Goal: Communication & Community: Participate in discussion

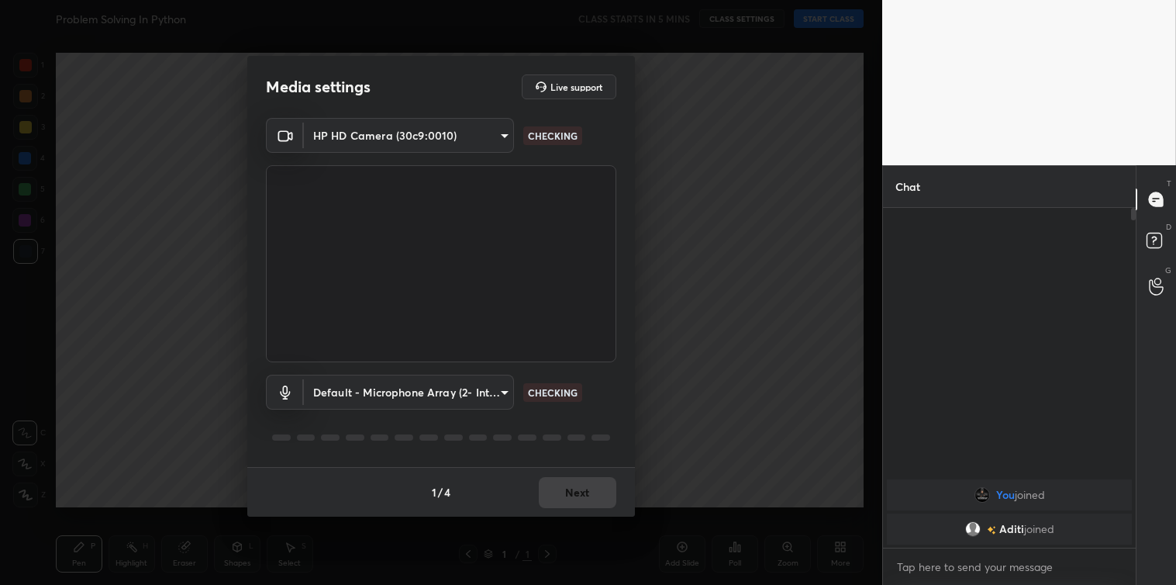
scroll to position [373, 248]
click at [554, 479] on button "Next" at bounding box center [578, 492] width 78 height 31
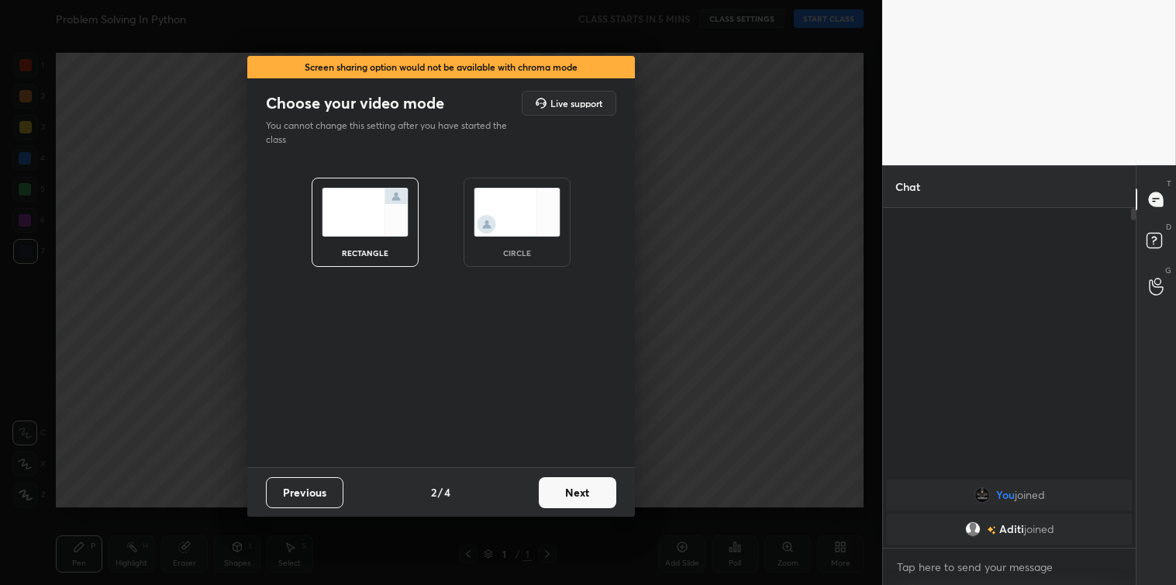
click at [554, 479] on button "Next" at bounding box center [578, 492] width 78 height 31
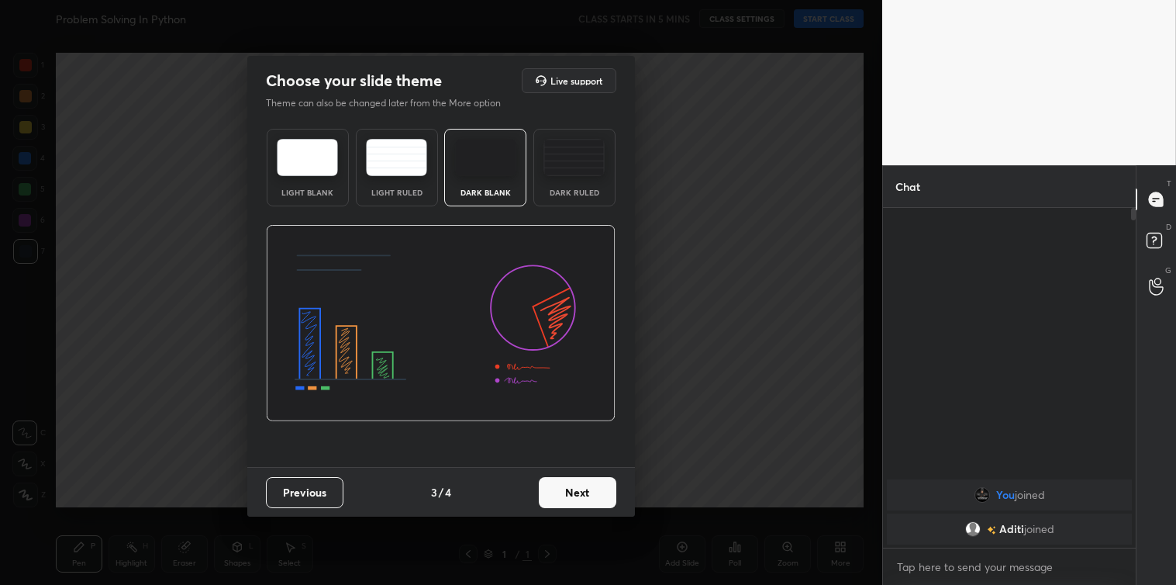
click at [554, 479] on button "Next" at bounding box center [578, 492] width 78 height 31
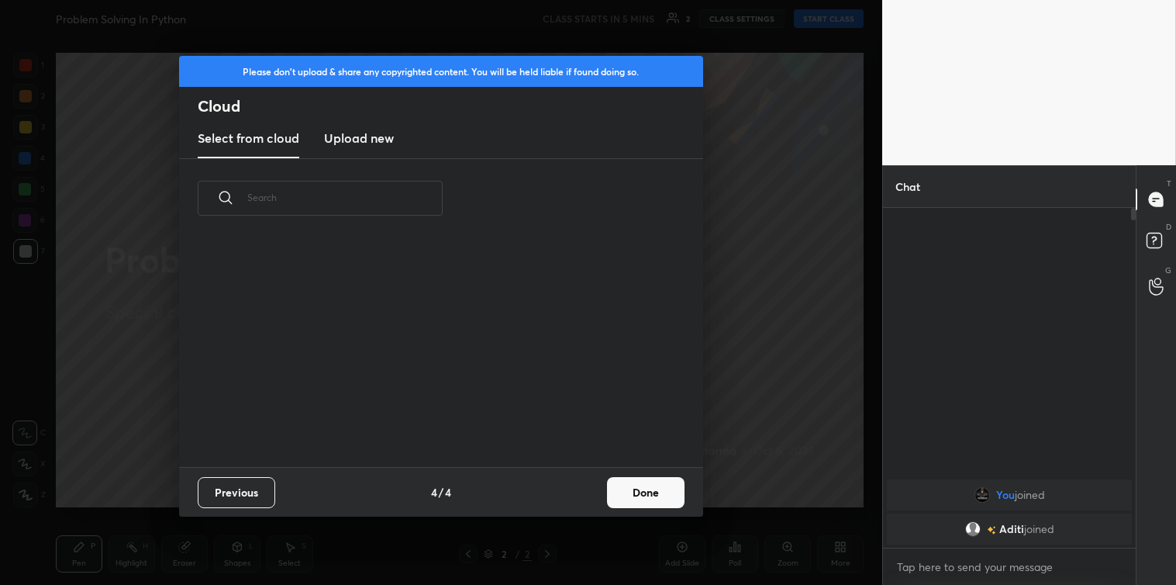
scroll to position [229, 498]
click at [343, 127] on new "Upload new" at bounding box center [359, 138] width 70 height 39
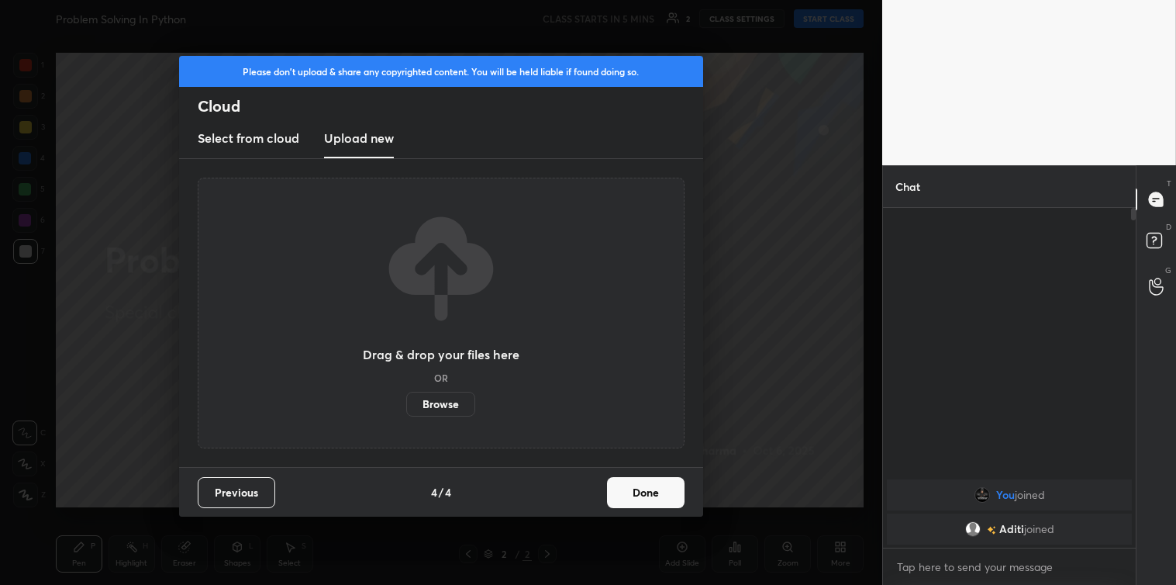
click at [435, 403] on label "Browse" at bounding box center [440, 404] width 69 height 25
click at [406, 403] on input "Browse" at bounding box center [406, 404] width 0 height 25
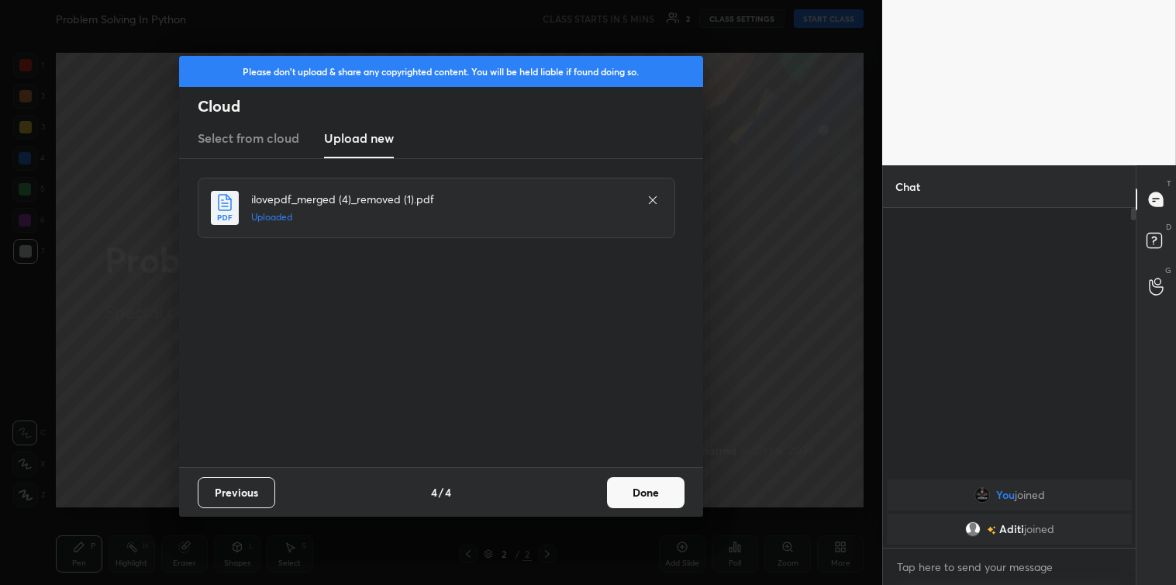
click at [636, 489] on button "Done" at bounding box center [646, 492] width 78 height 31
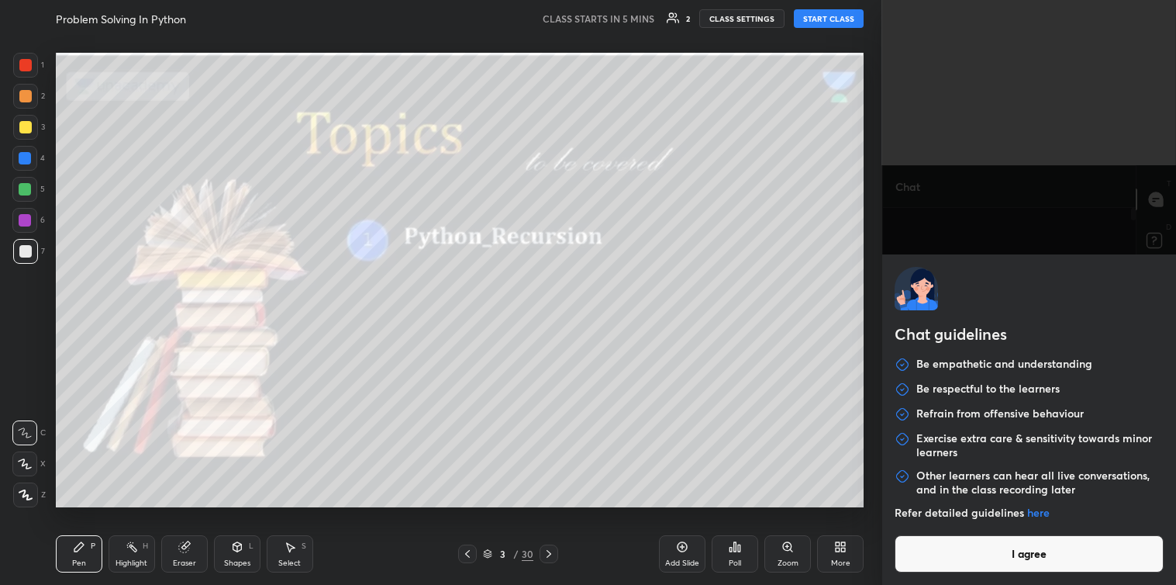
click at [930, 562] on body "1 2 3 4 5 6 7 C X Z C X Z E E Erase all H H Problem Solving In Python CLASS STA…" at bounding box center [588, 292] width 1176 height 585
click at [930, 562] on button "I agree" at bounding box center [1029, 553] width 269 height 37
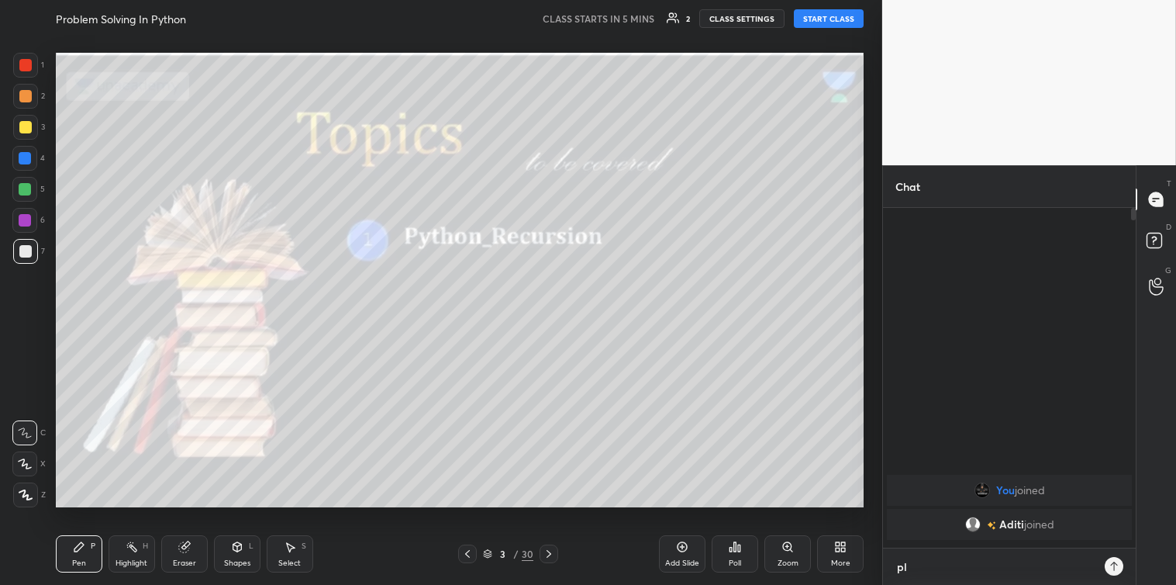
scroll to position [373, 248]
type textarea "ple share aditi"
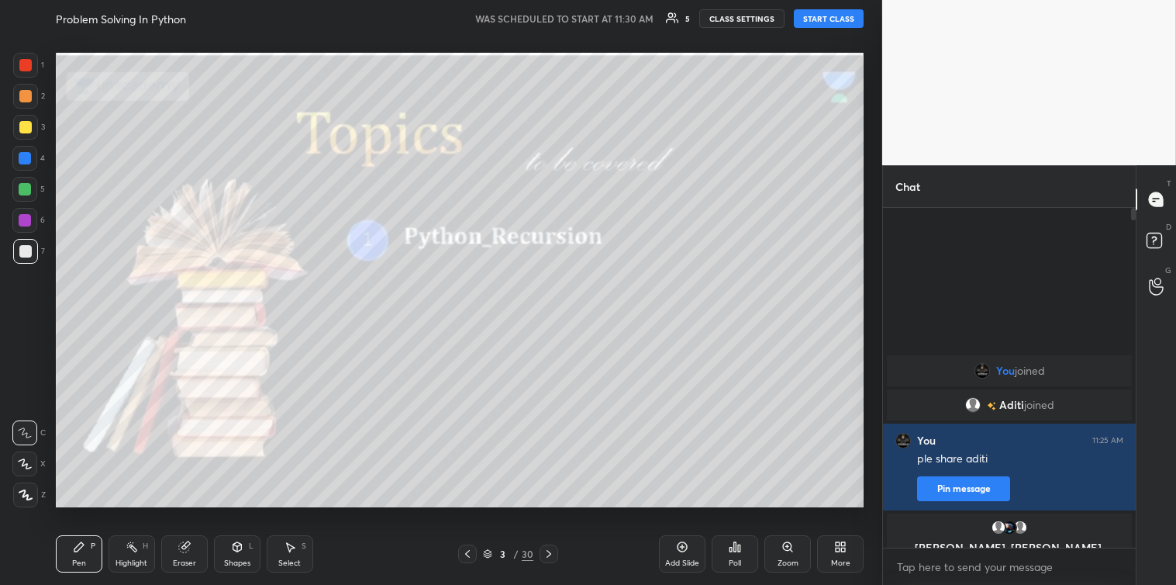
click at [842, 14] on button "START CLASS" at bounding box center [829, 18] width 70 height 19
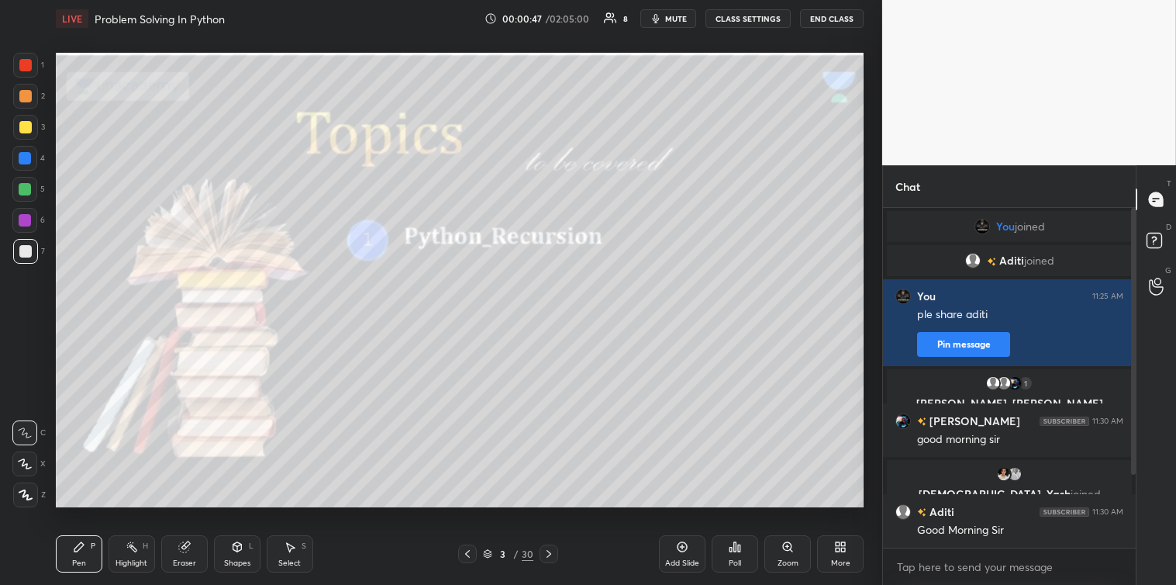
scroll to position [106, 0]
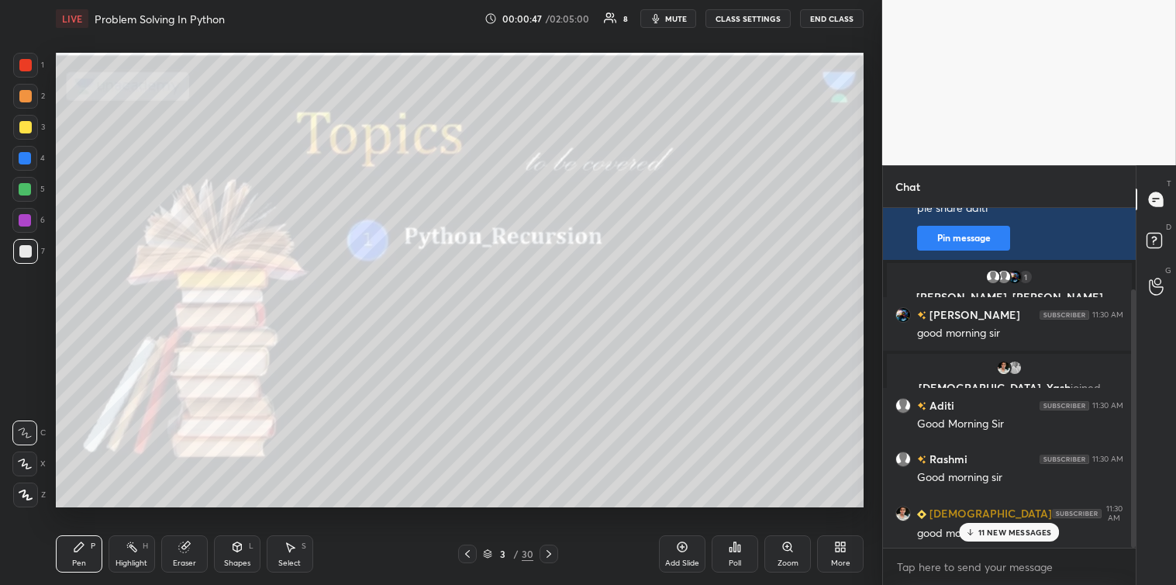
drag, startPoint x: 1130, startPoint y: 423, endPoint x: 1132, endPoint y: 467, distance: 44.2
click at [1132, 467] on div at bounding box center [1133, 418] width 5 height 258
click at [986, 529] on p "11 NEW MESSAGES" at bounding box center [1015, 531] width 74 height 9
click at [961, 560] on textarea at bounding box center [1009, 566] width 228 height 25
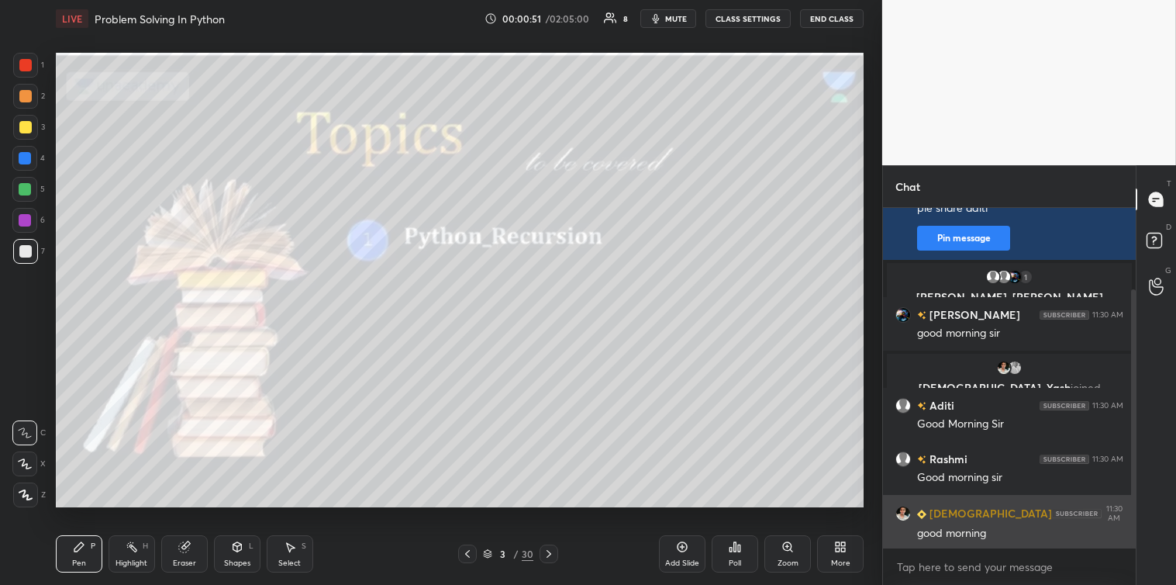
click at [920, 502] on div "[DEMOGRAPHIC_DATA] 11:30 AM good morning" at bounding box center [1009, 523] width 253 height 56
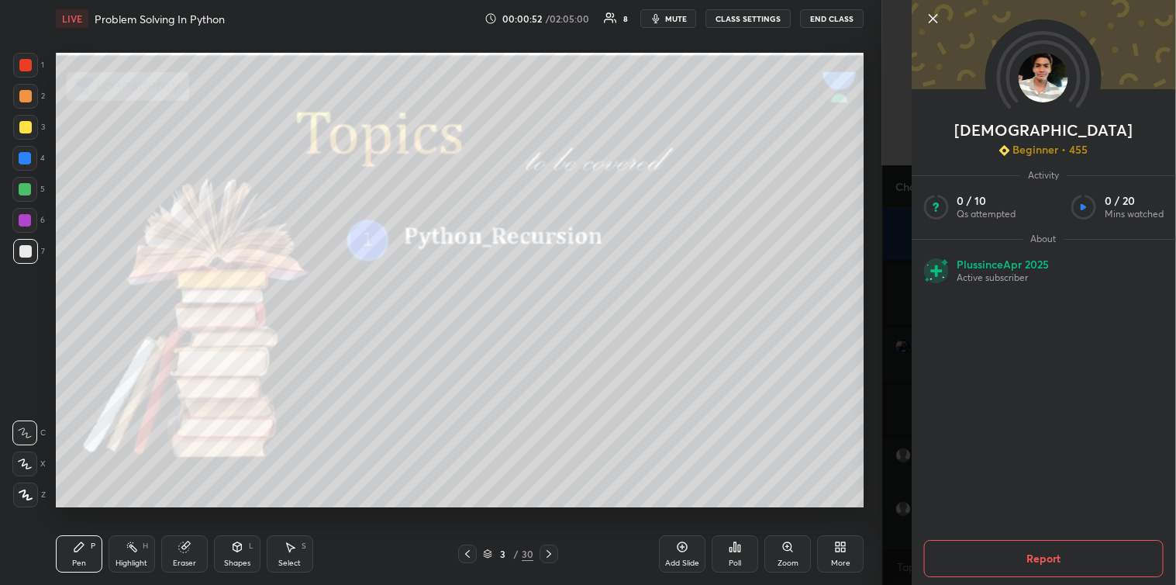
scroll to position [194, 0]
click at [931, 19] on icon at bounding box center [932, 18] width 19 height 19
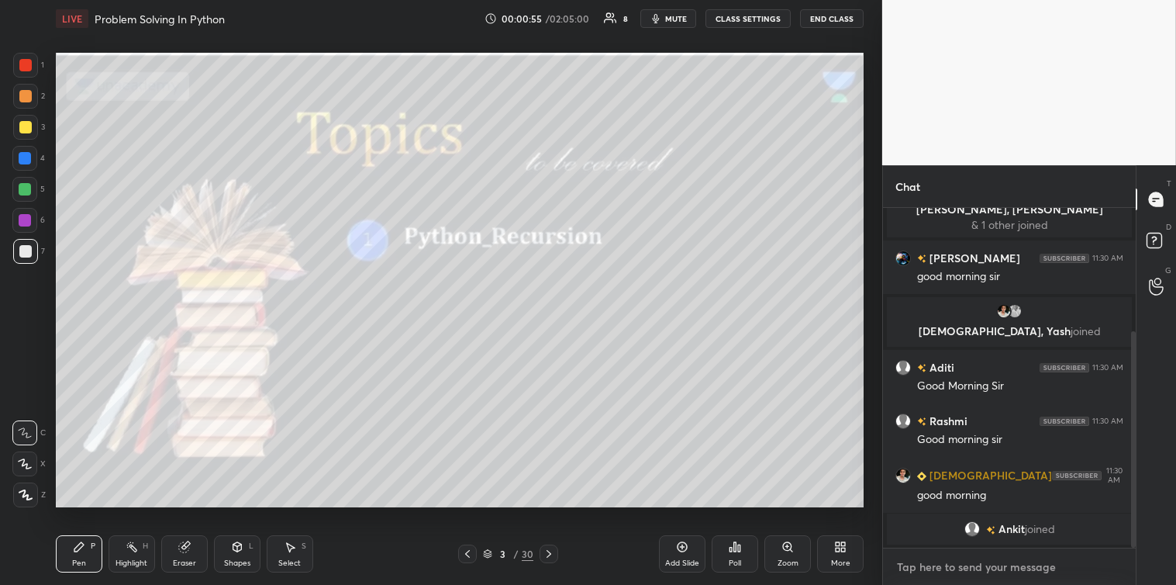
click at [961, 567] on textarea at bounding box center [1009, 566] width 228 height 25
drag, startPoint x: 1133, startPoint y: 475, endPoint x: 1133, endPoint y: 508, distance: 32.6
click at [1133, 508] on div at bounding box center [1133, 439] width 5 height 216
click at [982, 570] on textarea at bounding box center [1009, 566] width 228 height 25
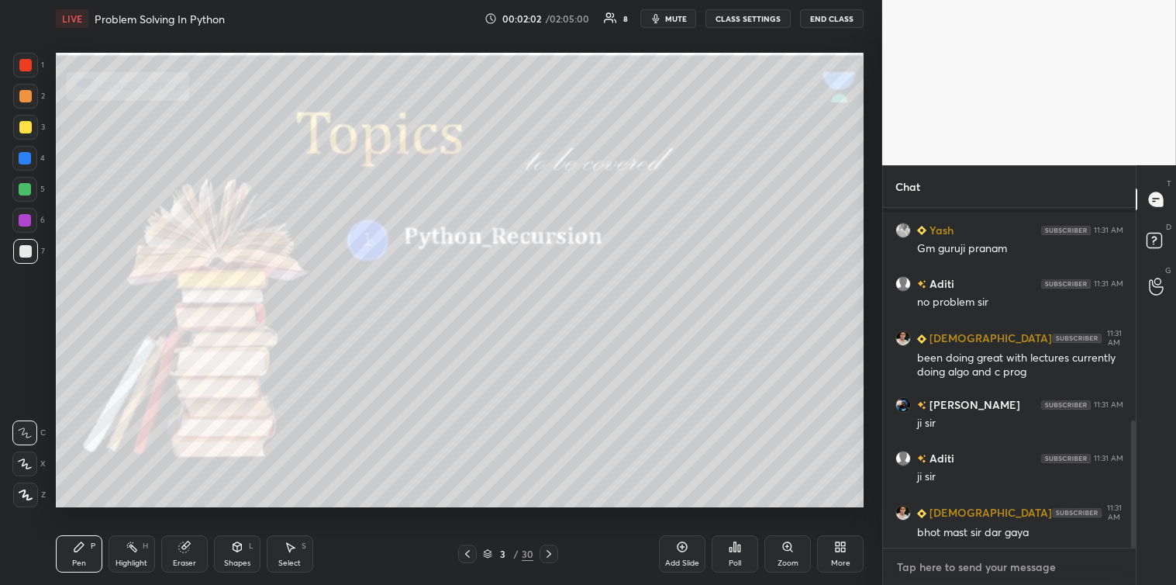
scroll to position [566, 0]
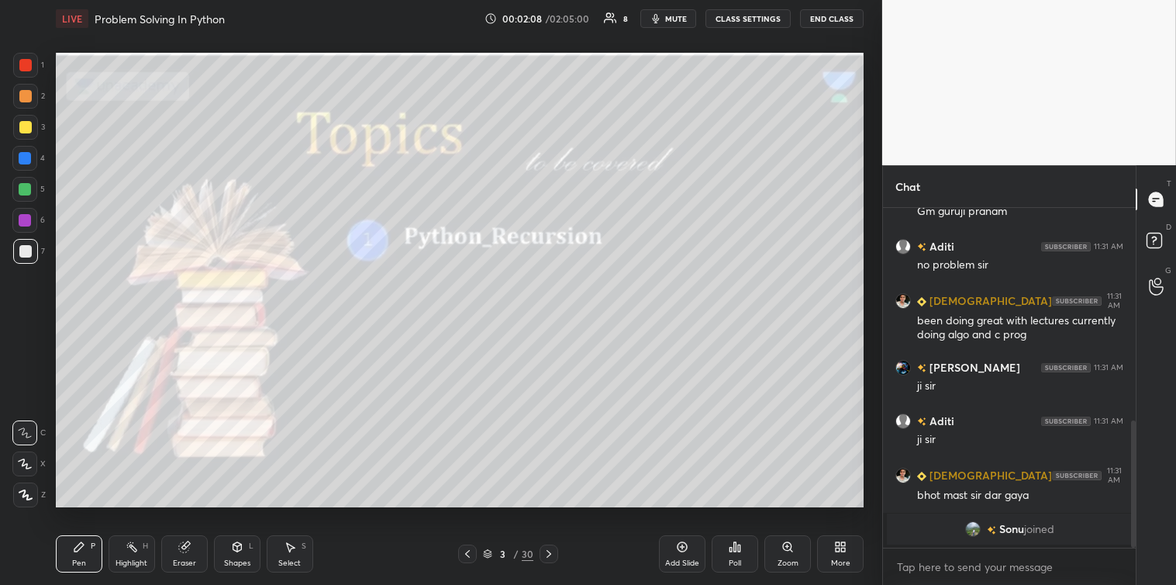
click at [552, 556] on icon at bounding box center [549, 553] width 12 height 12
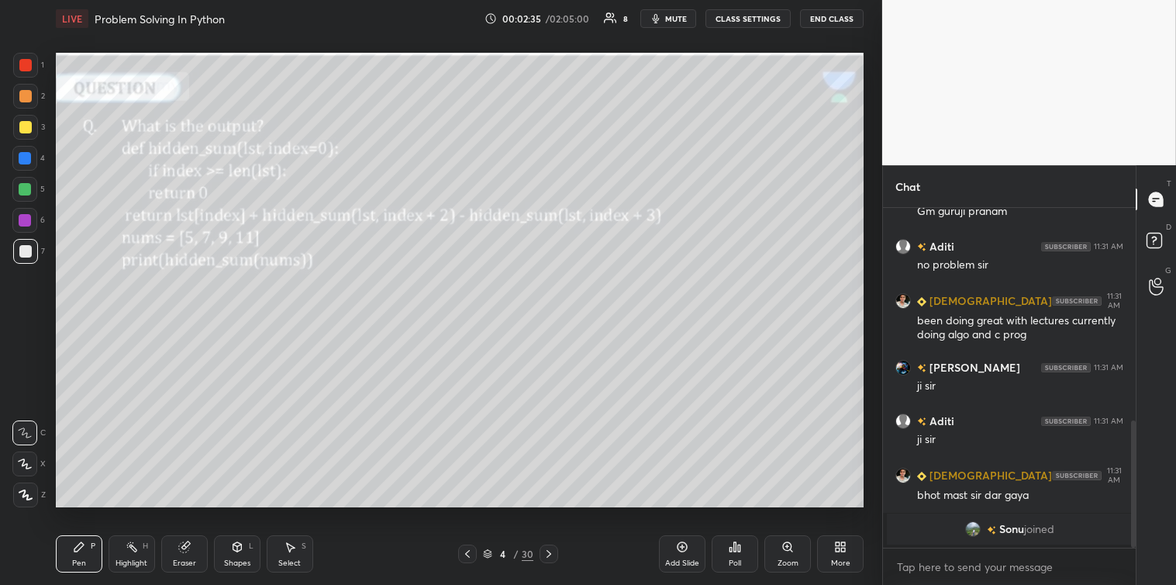
click at [726, 546] on div "Poll" at bounding box center [735, 553] width 47 height 37
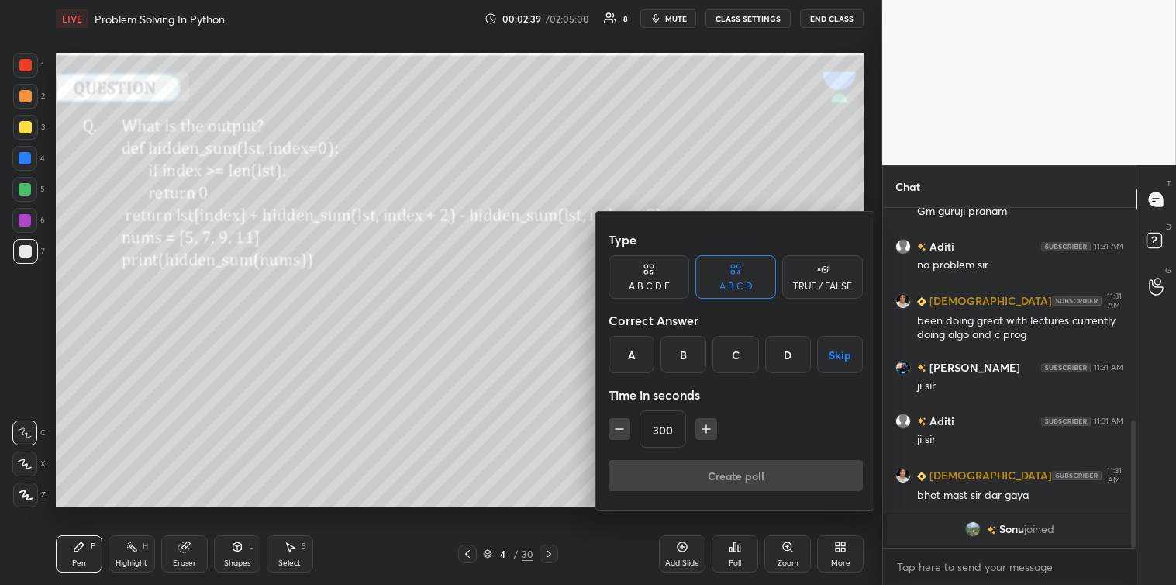
click at [814, 281] on div "TRUE / FALSE" at bounding box center [822, 285] width 59 height 9
click at [822, 353] on button "Skip" at bounding box center [822, 354] width 81 height 37
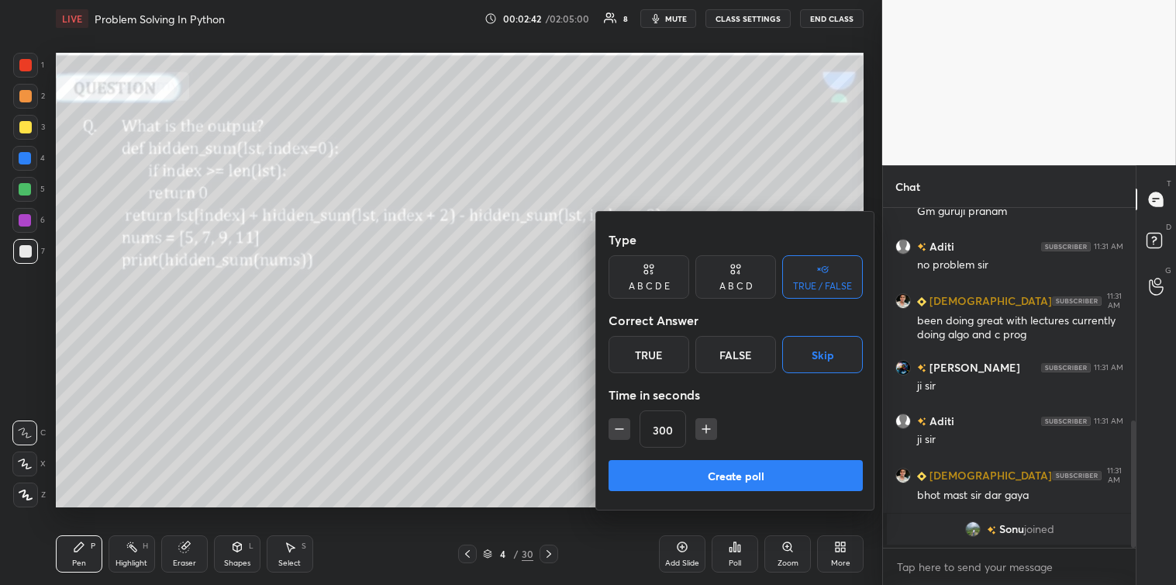
click at [746, 470] on button "Create poll" at bounding box center [736, 475] width 254 height 31
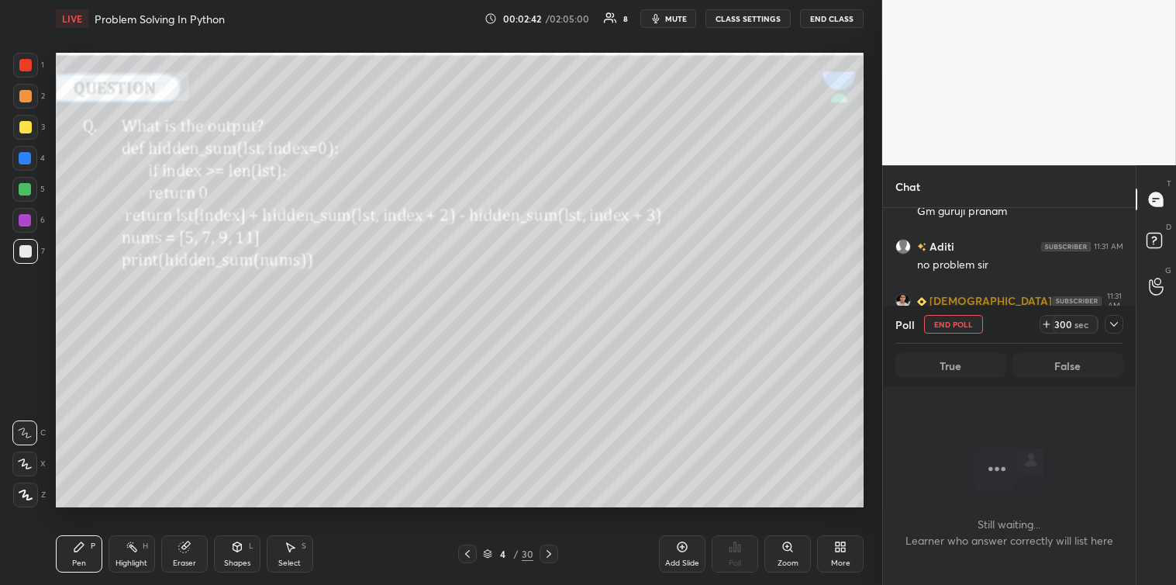
scroll to position [0, 0]
click at [1114, 321] on icon at bounding box center [1114, 324] width 12 height 12
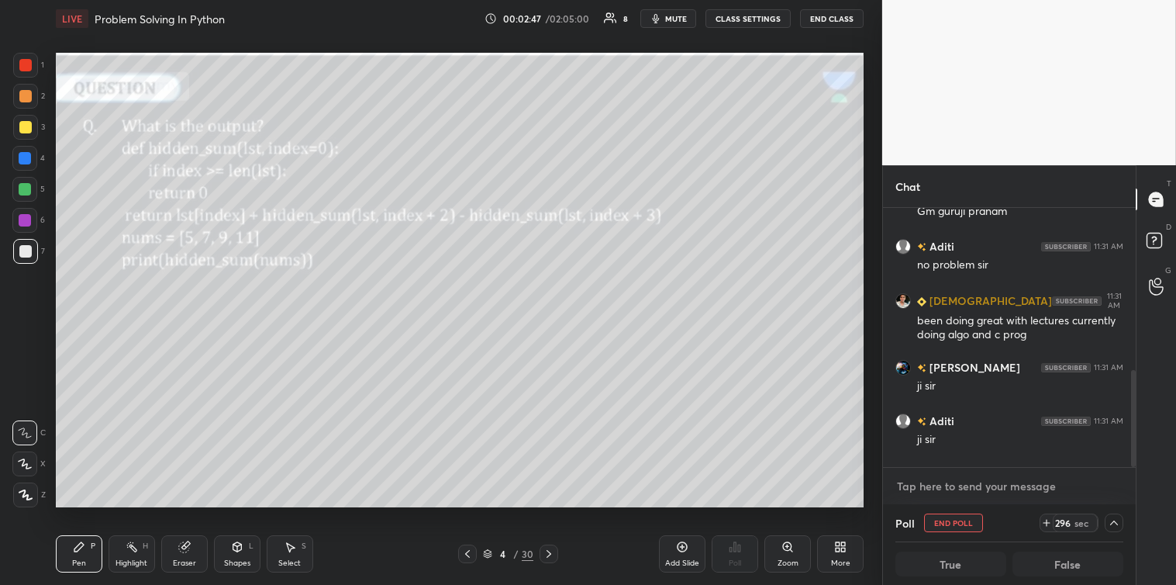
click at [972, 482] on textarea at bounding box center [1009, 486] width 228 height 25
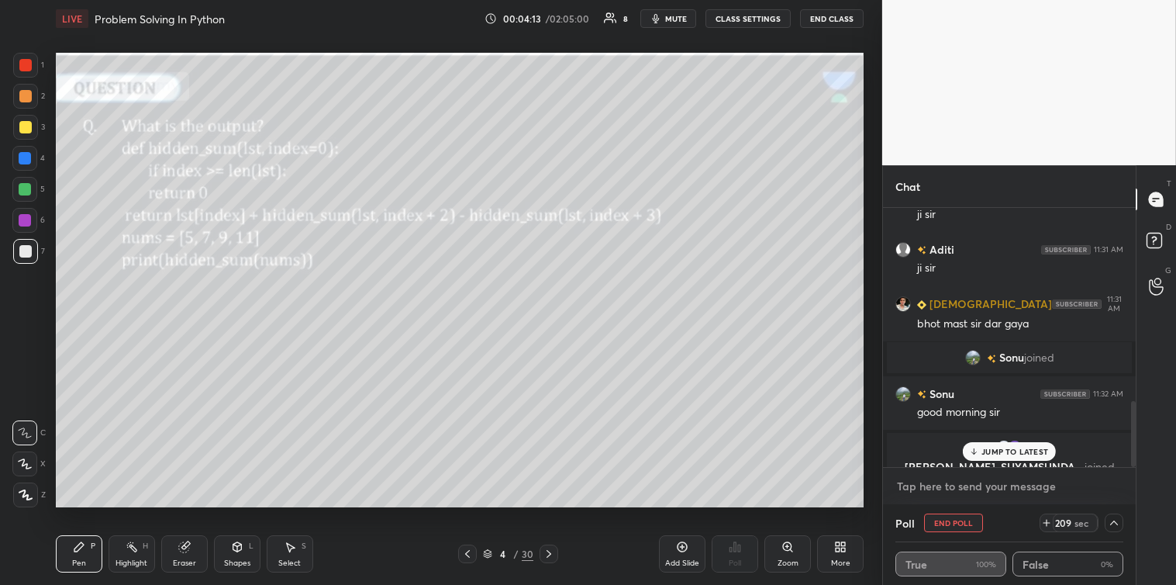
scroll to position [755, 0]
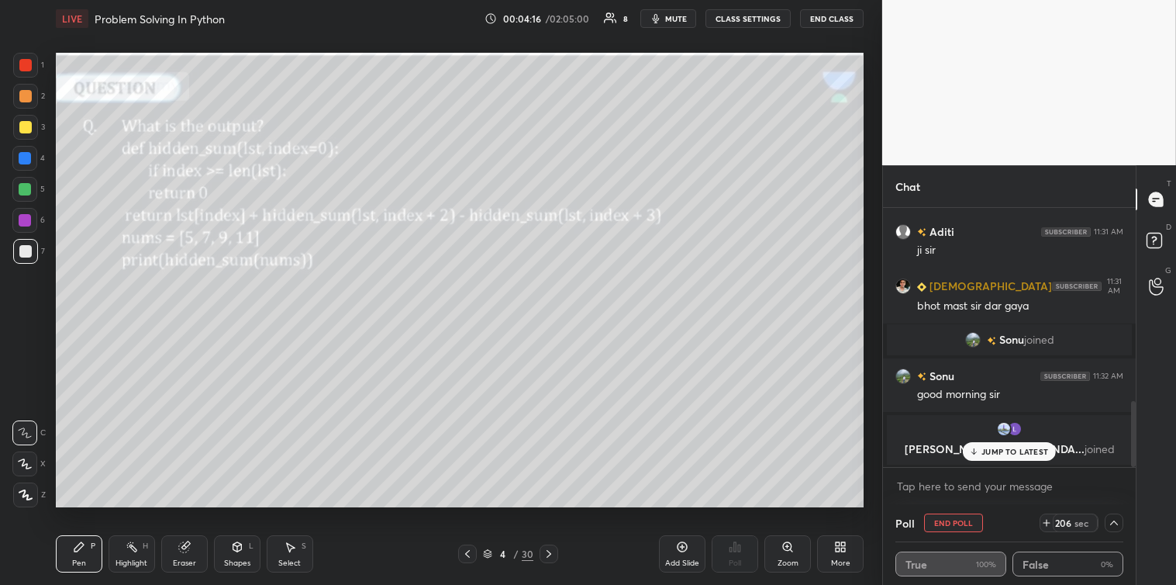
click at [978, 447] on icon at bounding box center [974, 451] width 10 height 9
click at [927, 484] on textarea at bounding box center [1009, 486] width 228 height 25
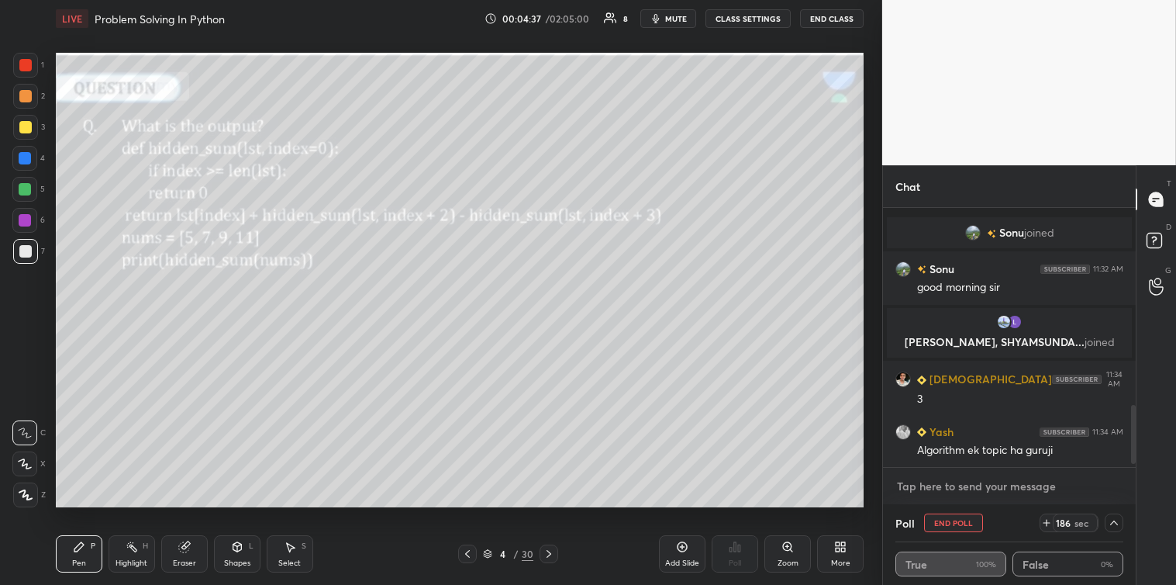
scroll to position [874, 0]
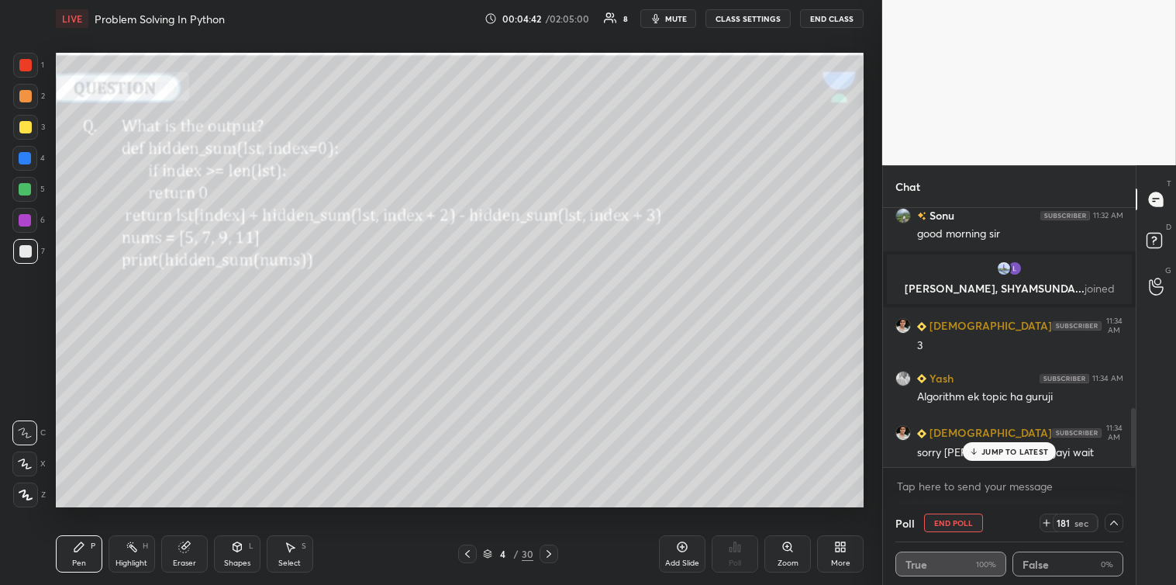
click at [996, 454] on p "JUMP TO LATEST" at bounding box center [1014, 451] width 67 height 9
click at [968, 483] on textarea at bounding box center [1009, 486] width 228 height 25
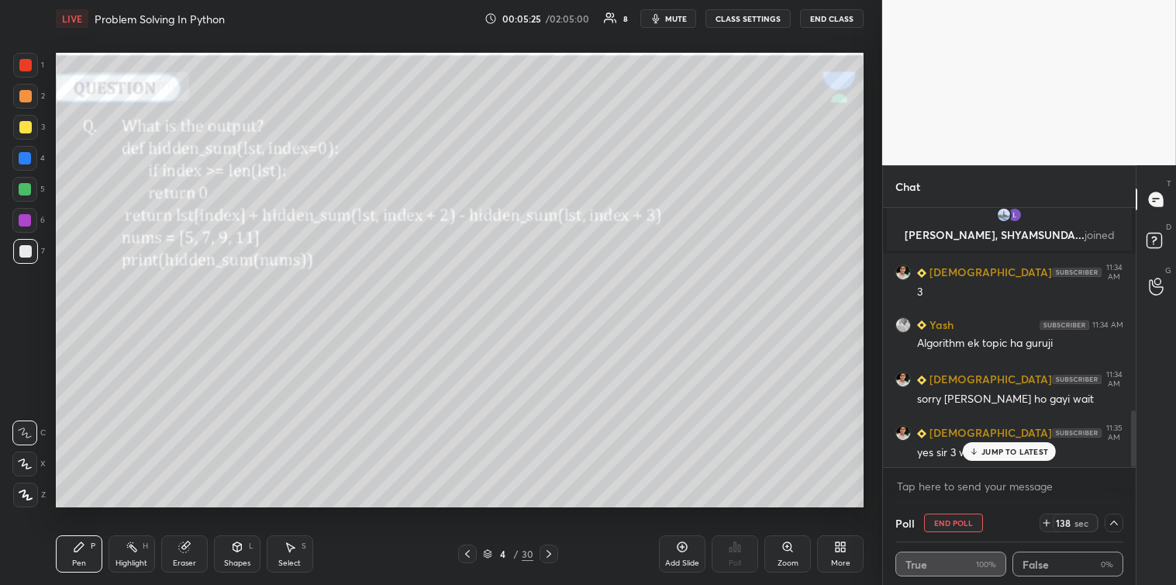
click at [1000, 451] on p "JUMP TO LATEST" at bounding box center [1014, 451] width 67 height 9
click at [977, 481] on textarea at bounding box center [1009, 486] width 228 height 25
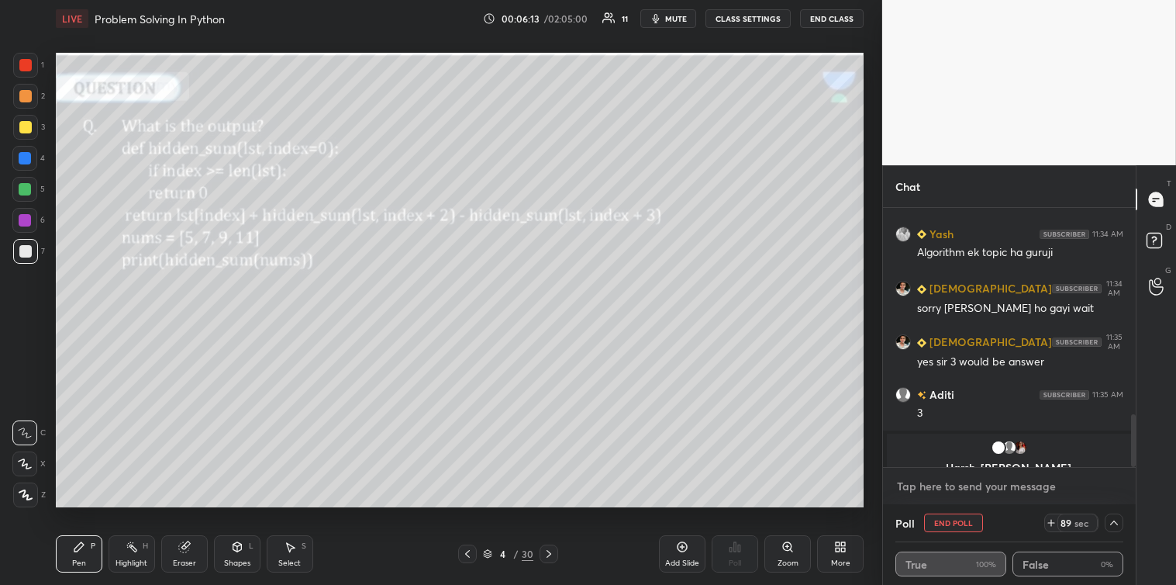
scroll to position [1049, 0]
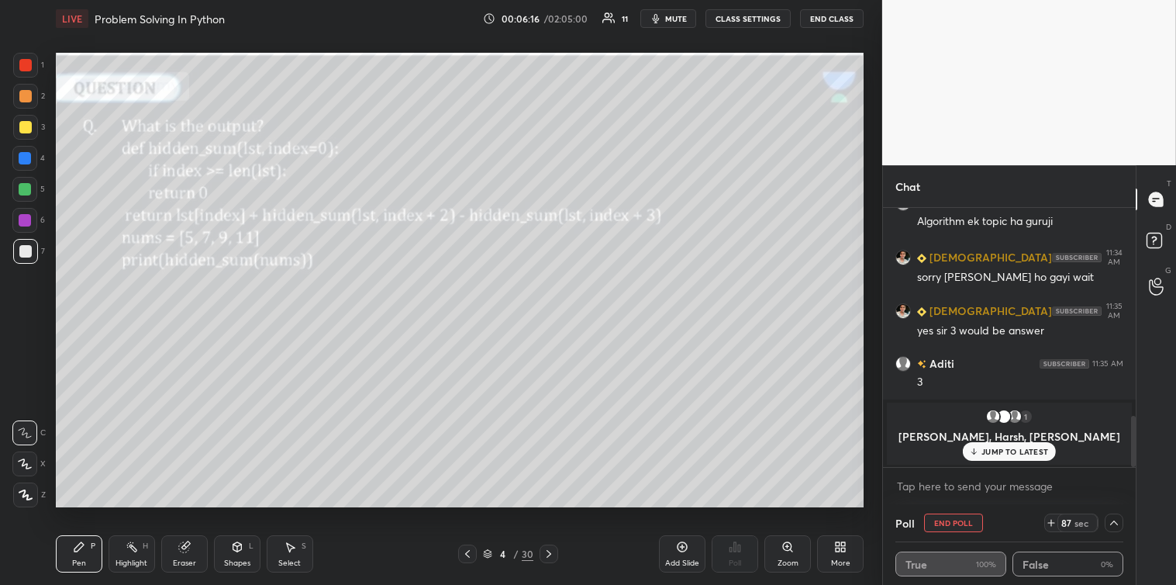
click at [997, 452] on p "JUMP TO LATEST" at bounding box center [1014, 451] width 67 height 9
click at [950, 488] on textarea at bounding box center [1009, 486] width 228 height 25
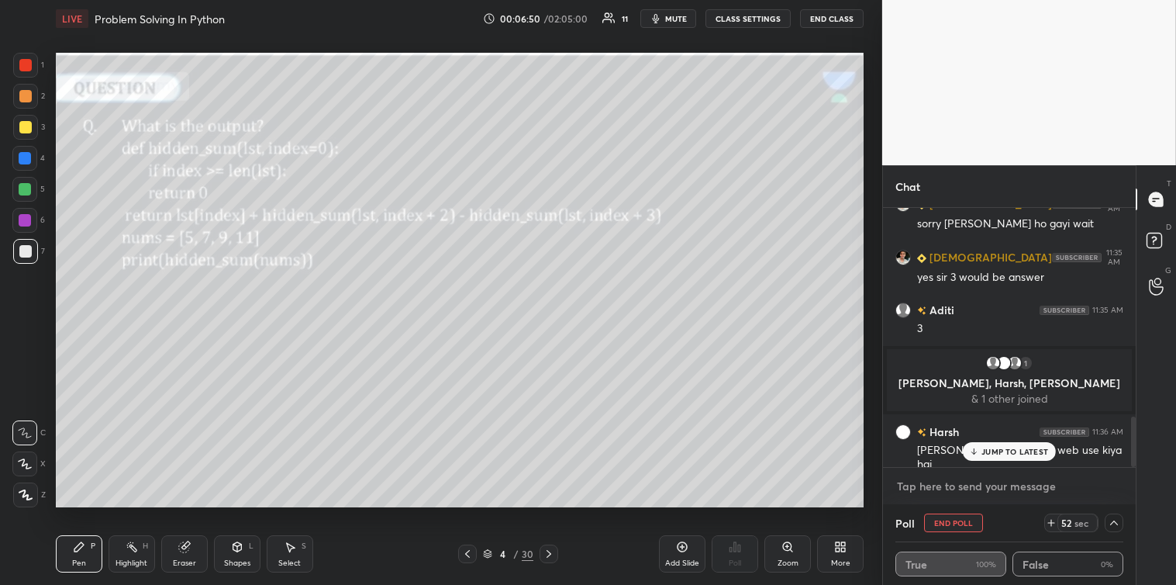
scroll to position [1080, 0]
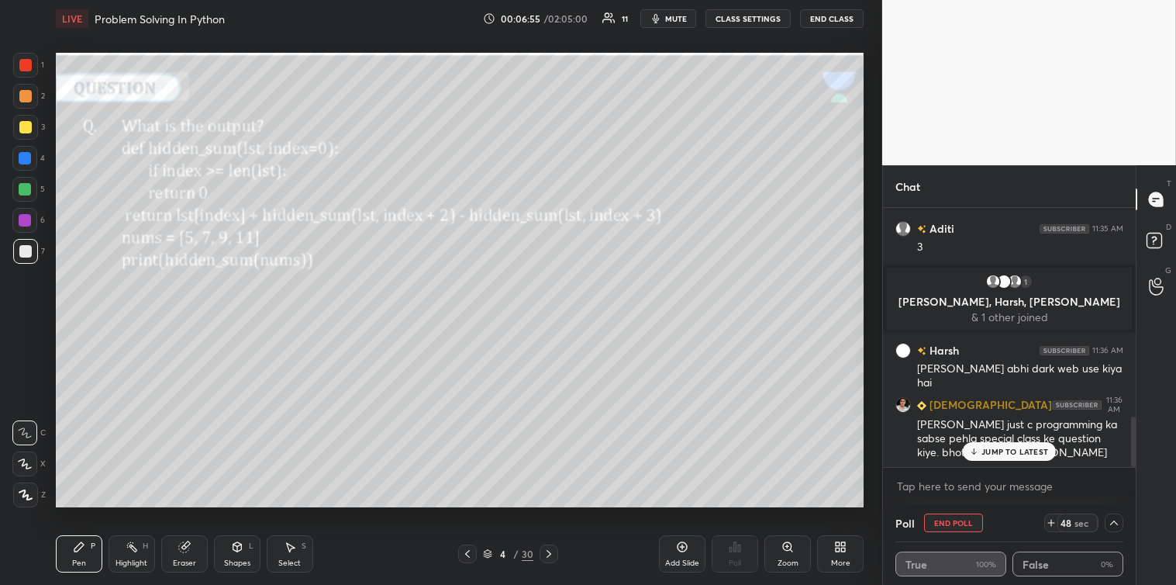
click at [998, 447] on p "JUMP TO LATEST" at bounding box center [1014, 451] width 67 height 9
click at [974, 478] on textarea at bounding box center [1009, 486] width 228 height 25
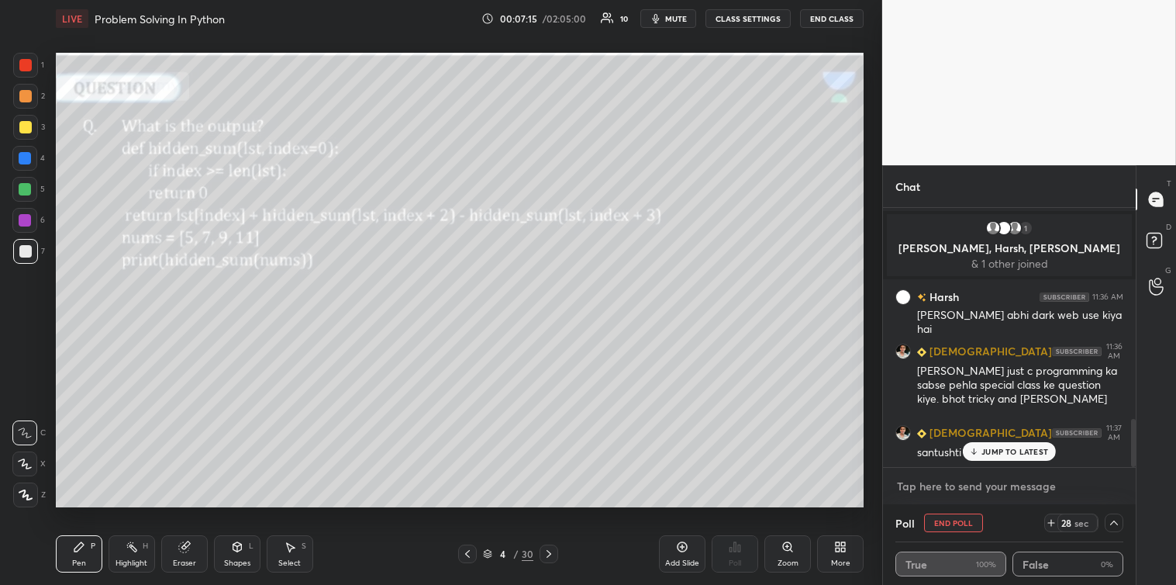
scroll to position [1171, 0]
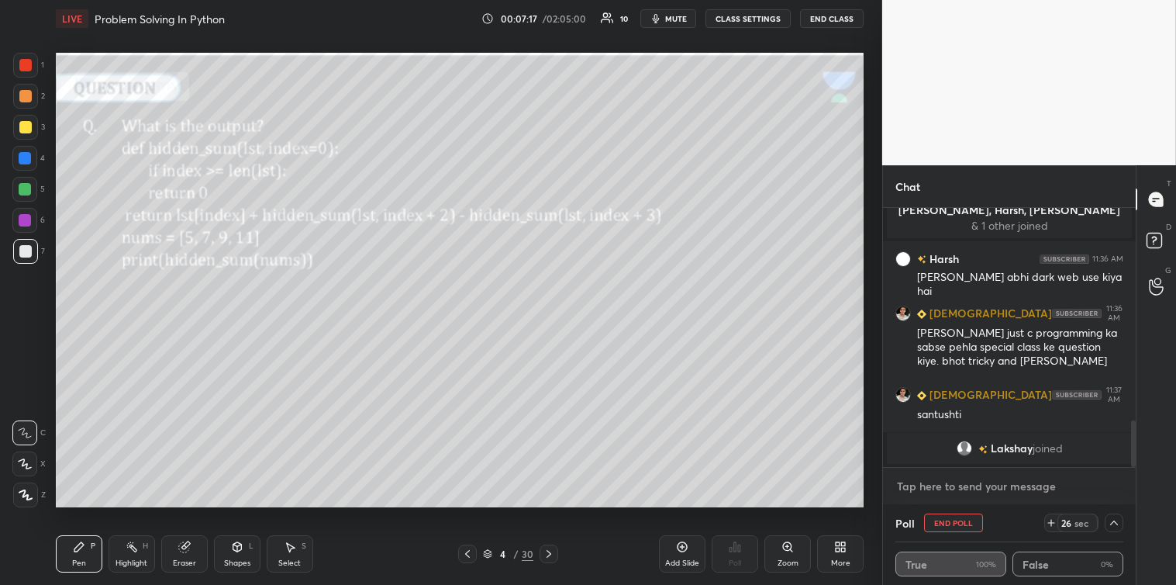
click at [974, 478] on textarea at bounding box center [1009, 486] width 228 height 25
click at [1009, 484] on textarea at bounding box center [1009, 486] width 228 height 25
click at [1114, 519] on icon at bounding box center [1114, 522] width 12 height 12
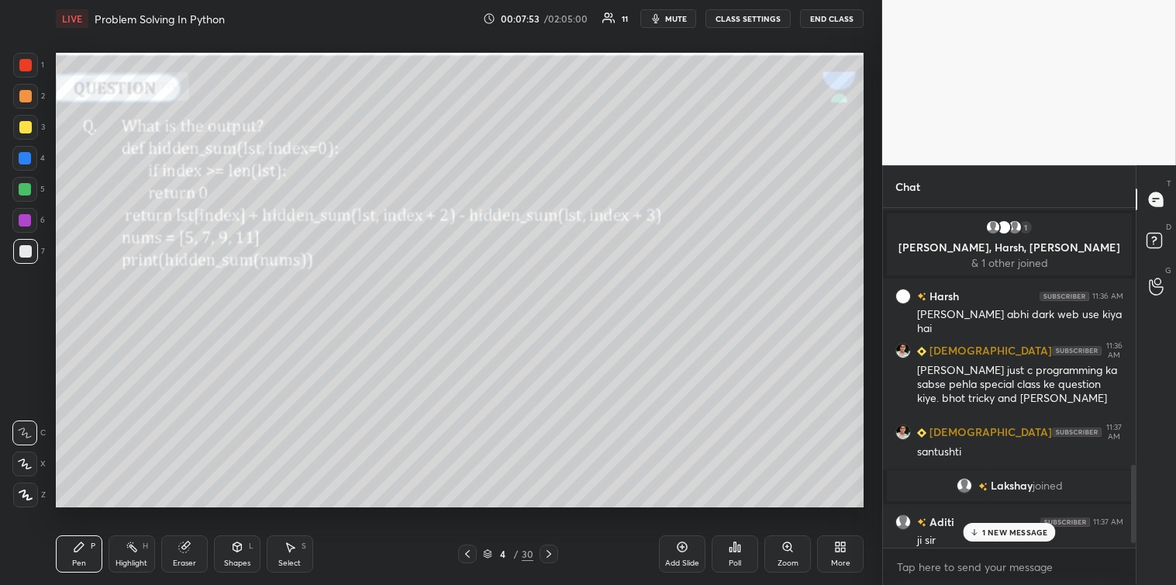
scroll to position [1327, 0]
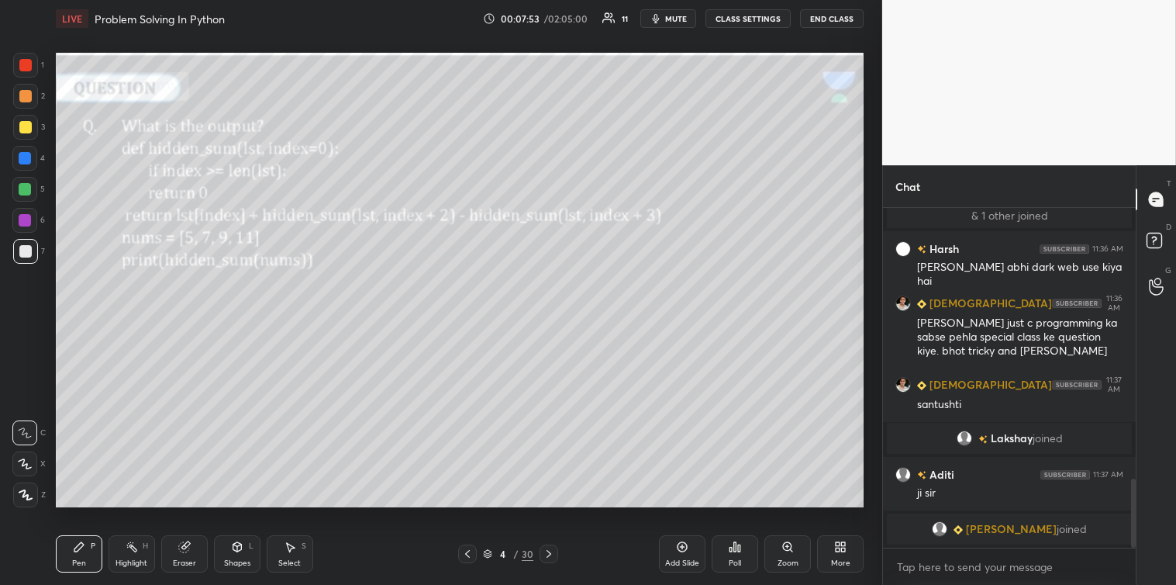
drag, startPoint x: 1134, startPoint y: 502, endPoint x: 1147, endPoint y: 582, distance: 81.7
click at [1147, 582] on div "Chat Aditi 11:35 AM 3 1 [PERSON_NAME], [PERSON_NAME], [PERSON_NAME] & 1 other j…" at bounding box center [1029, 374] width 294 height 419
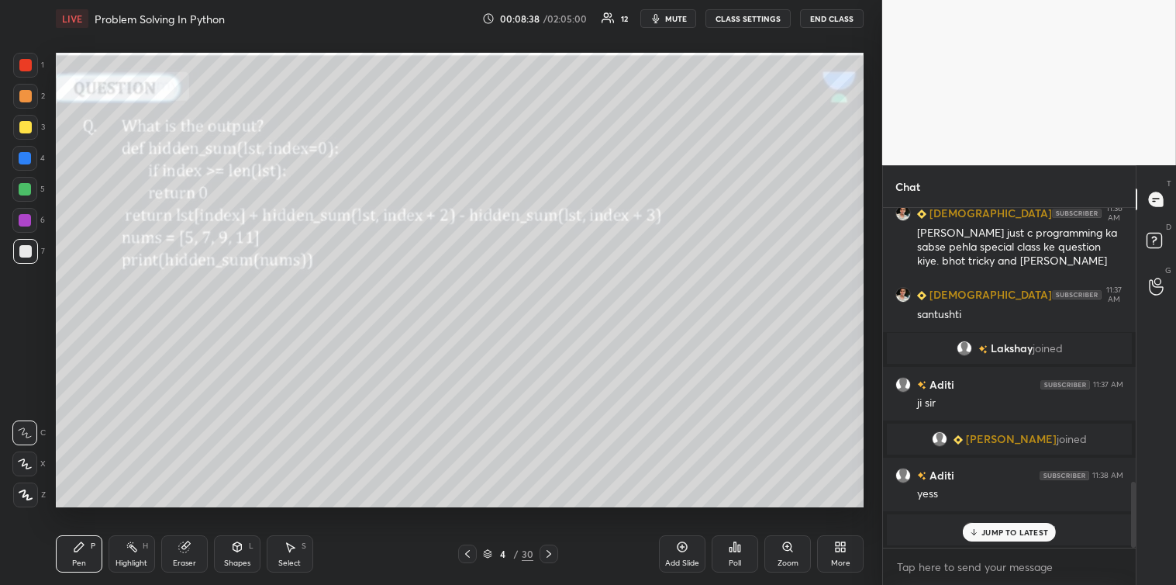
scroll to position [1223, 0]
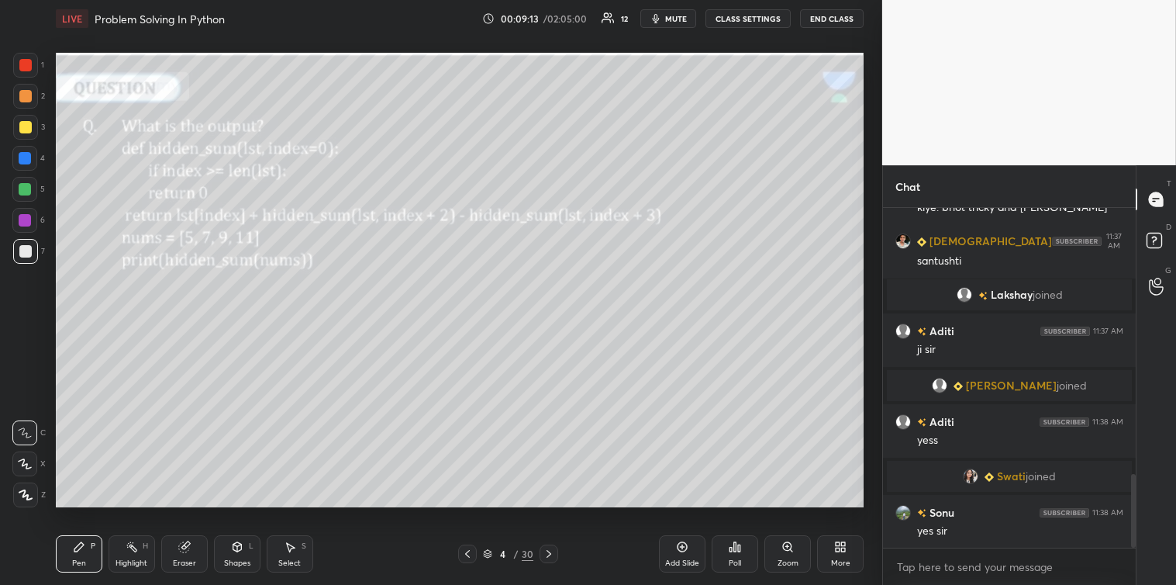
click at [19, 134] on div at bounding box center [25, 127] width 25 height 25
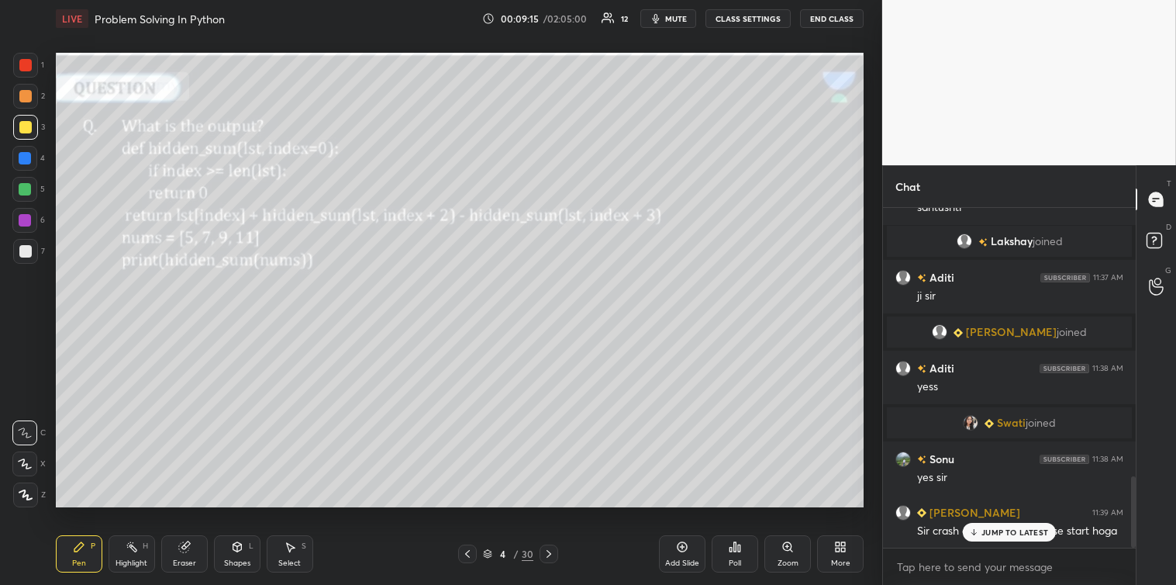
scroll to position [1330, 0]
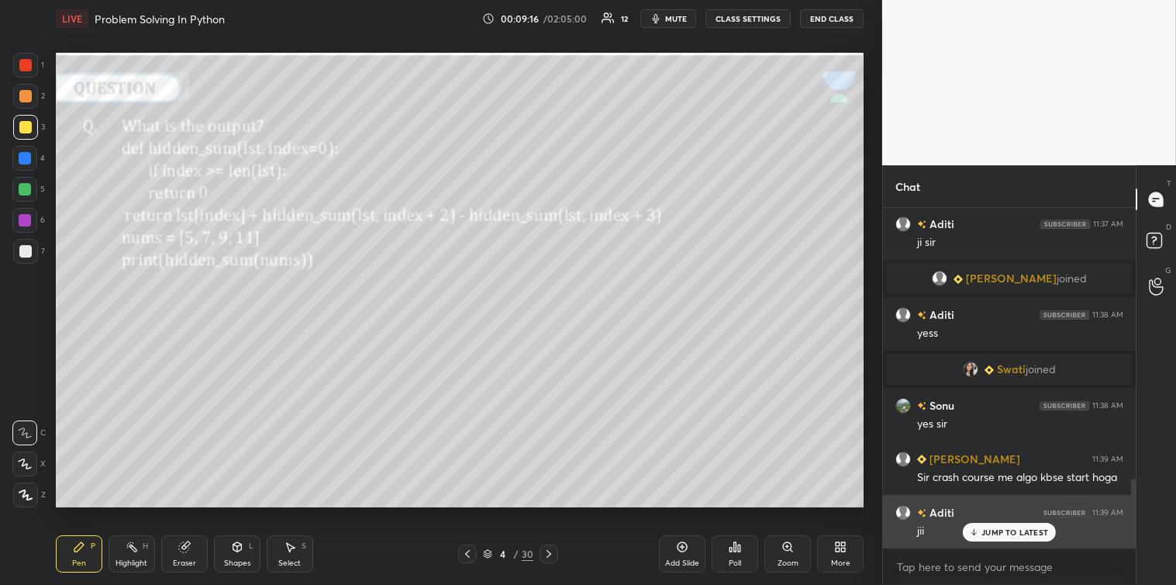
click at [1011, 533] on p "JUMP TO LATEST" at bounding box center [1014, 531] width 67 height 9
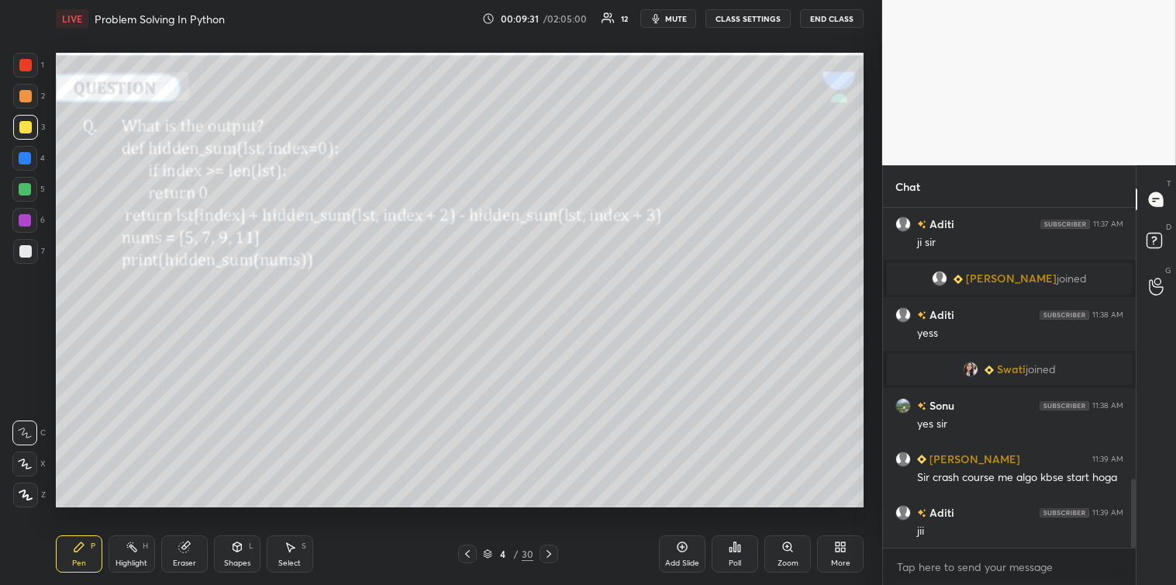
scroll to position [1384, 0]
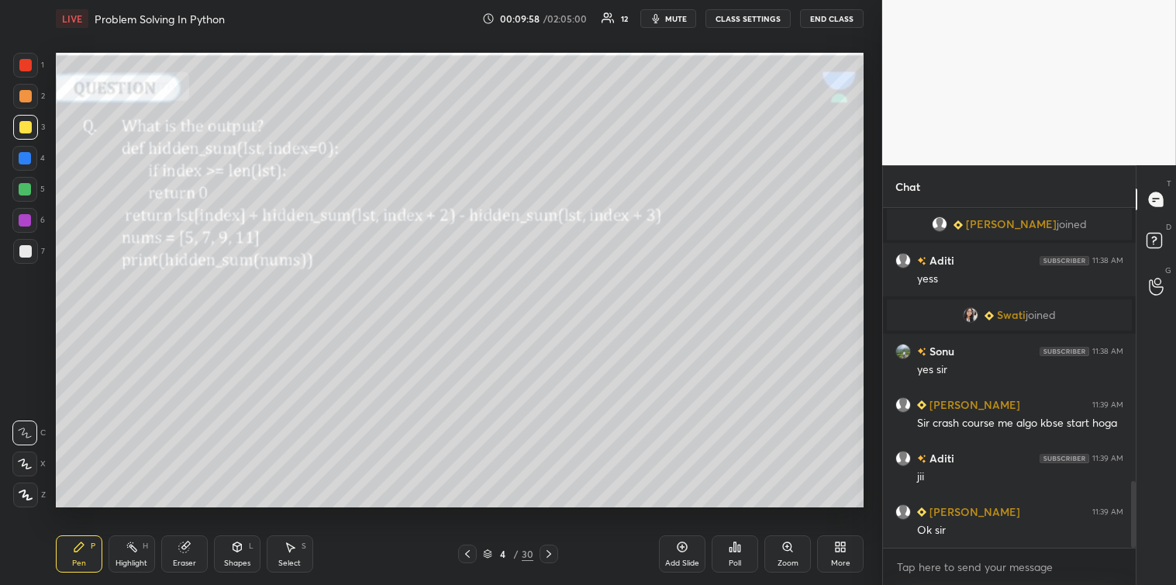
click at [288, 553] on icon at bounding box center [290, 546] width 12 height 12
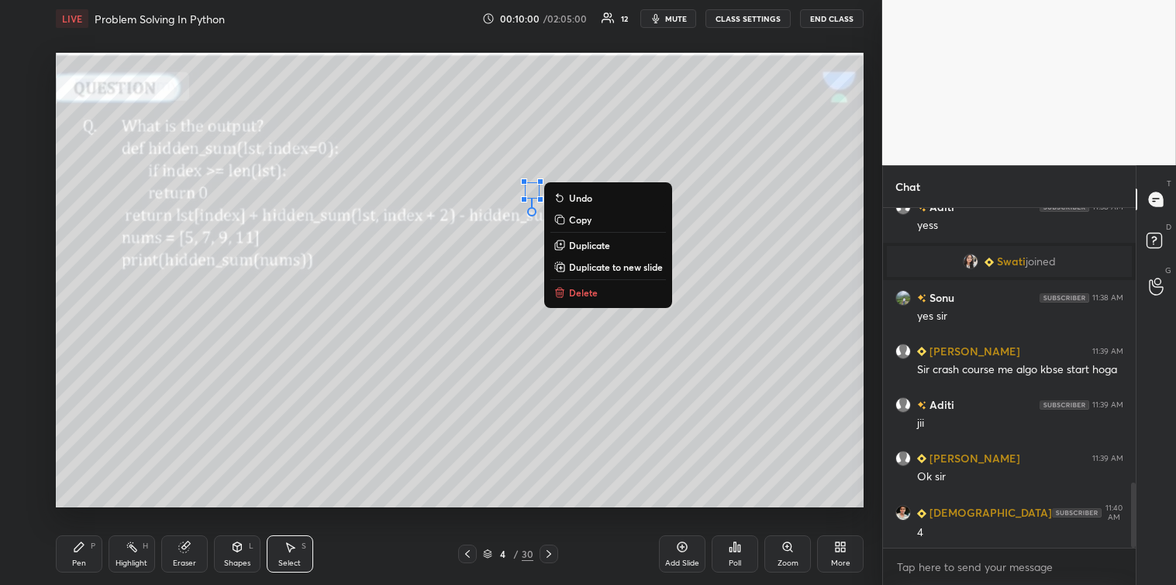
click at [584, 289] on p "Delete" at bounding box center [583, 292] width 29 height 12
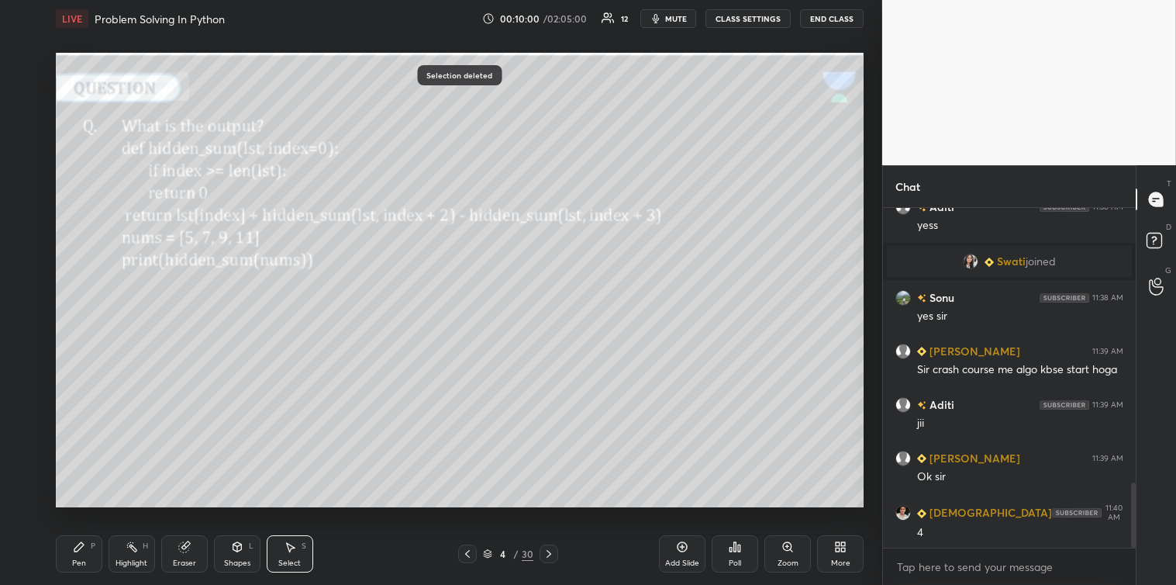
click at [89, 558] on div "Pen P" at bounding box center [79, 553] width 47 height 37
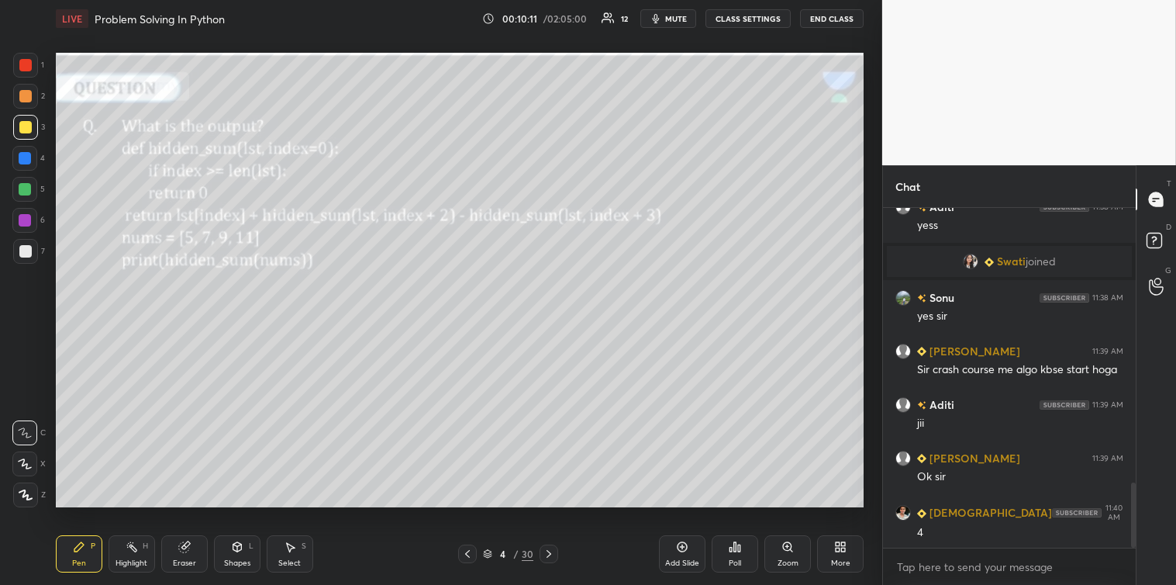
click at [302, 548] on div "S" at bounding box center [304, 546] width 5 height 8
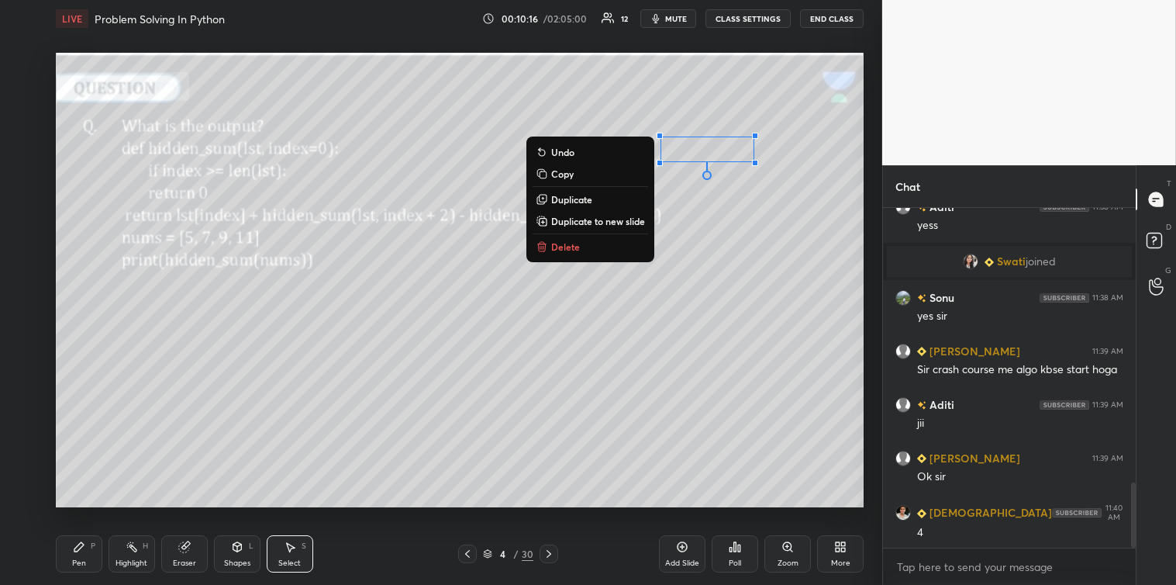
click at [75, 559] on div "Pen" at bounding box center [79, 563] width 14 height 8
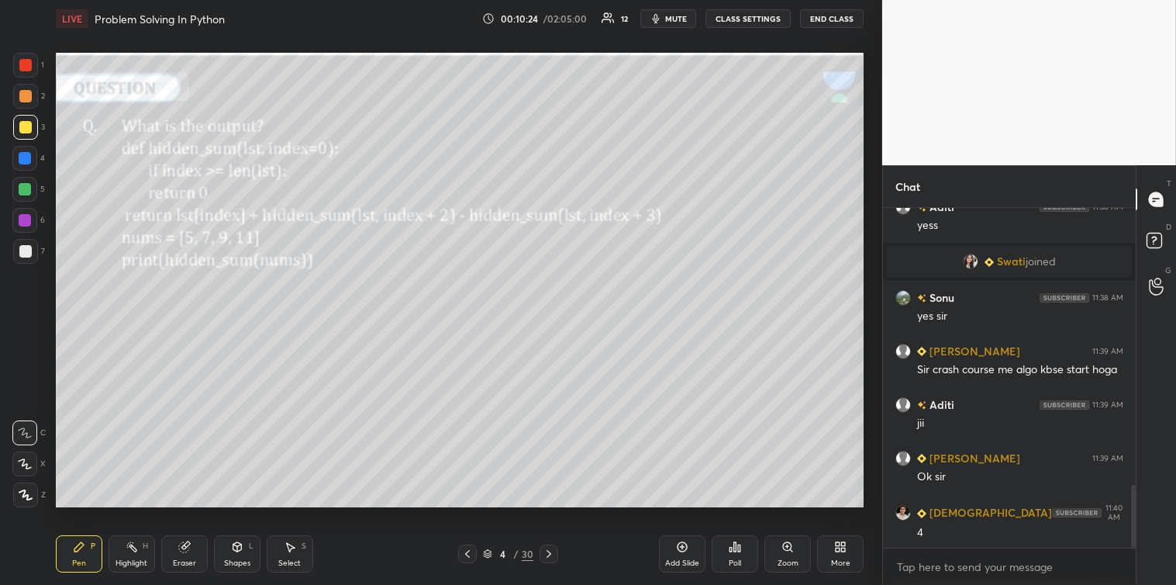
scroll to position [1491, 0]
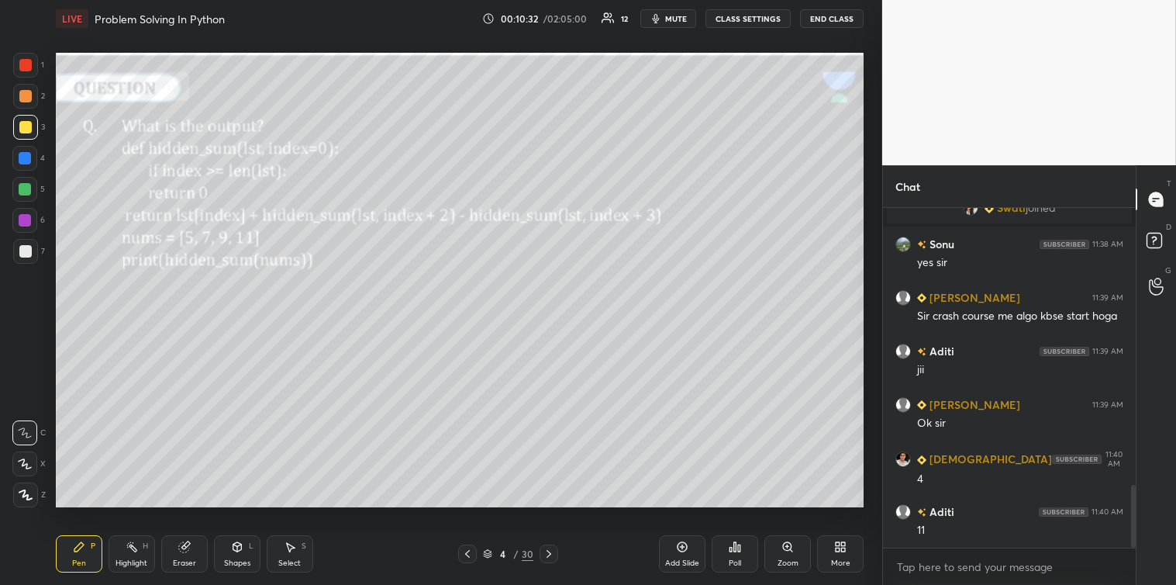
click at [22, 160] on div at bounding box center [25, 158] width 12 height 12
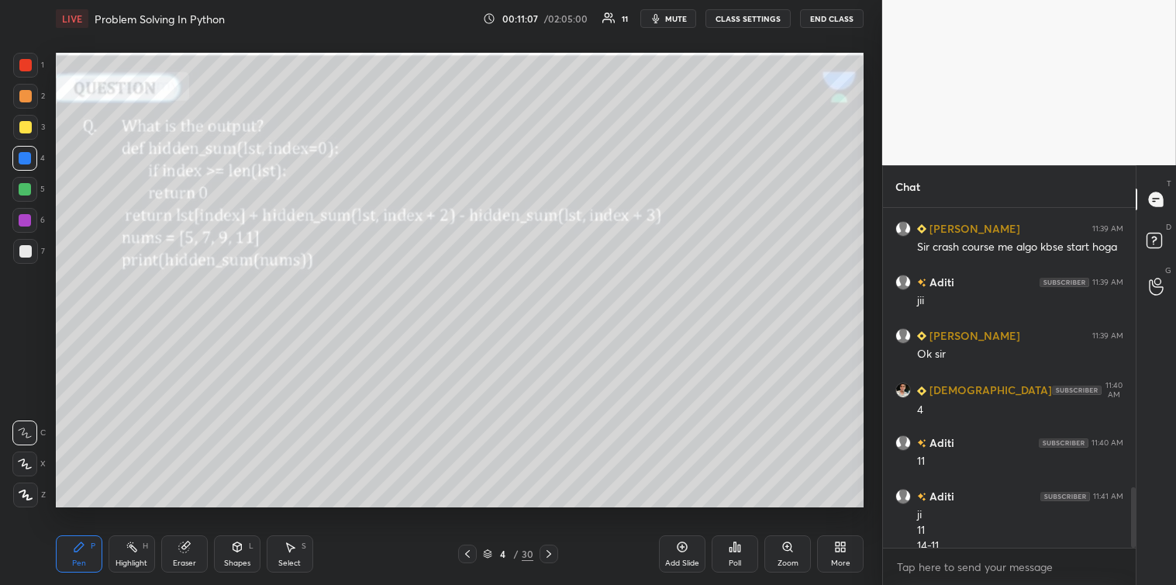
scroll to position [1575, 0]
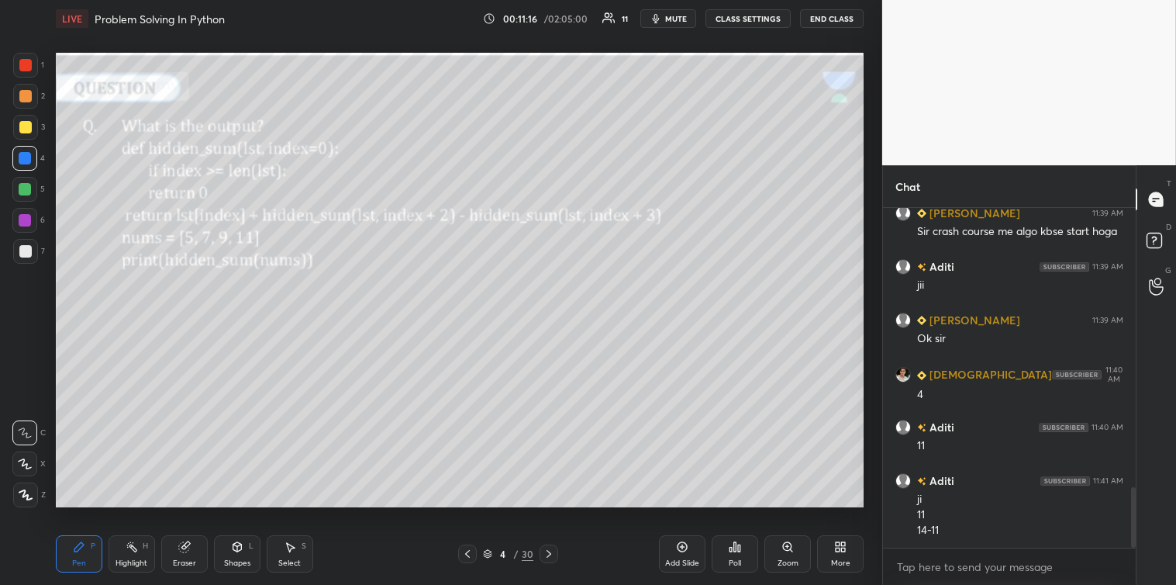
click at [29, 257] on div at bounding box center [25, 251] width 12 height 12
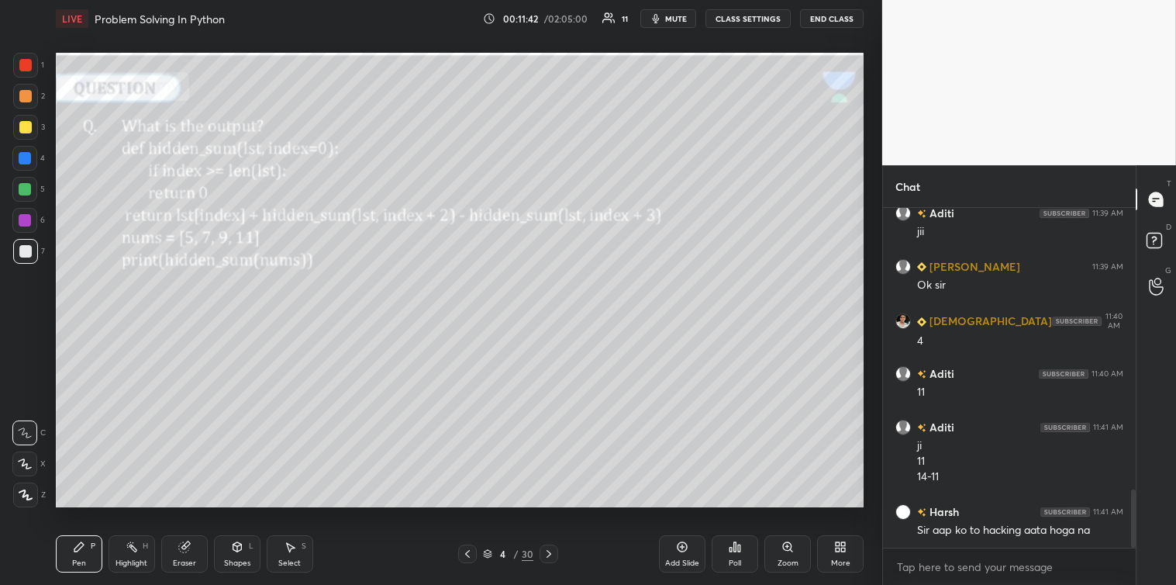
click at [735, 548] on icon at bounding box center [735, 546] width 2 height 9
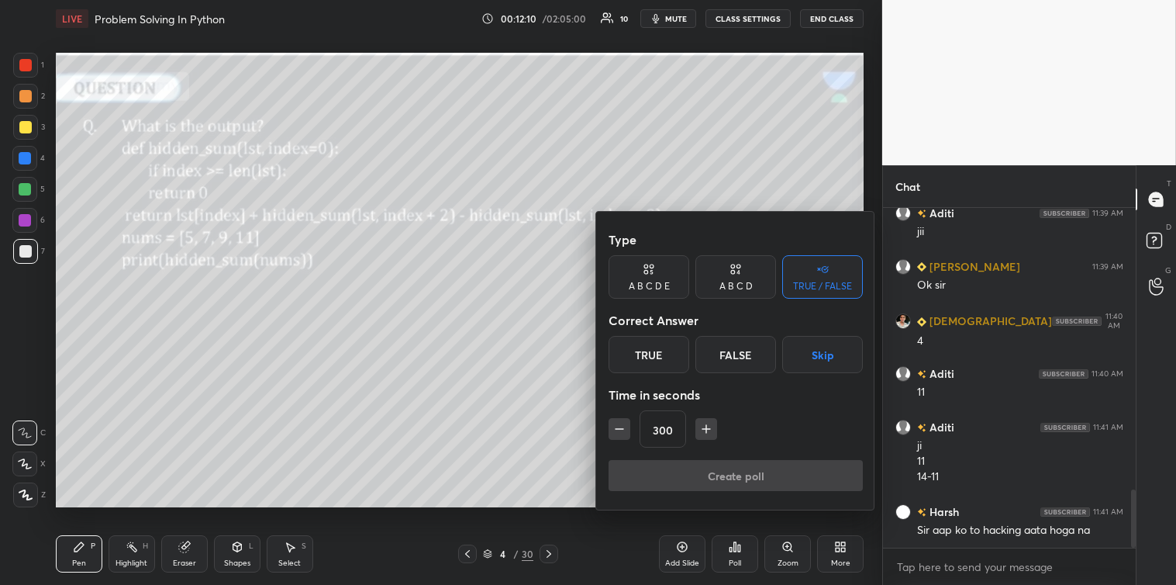
scroll to position [1696, 0]
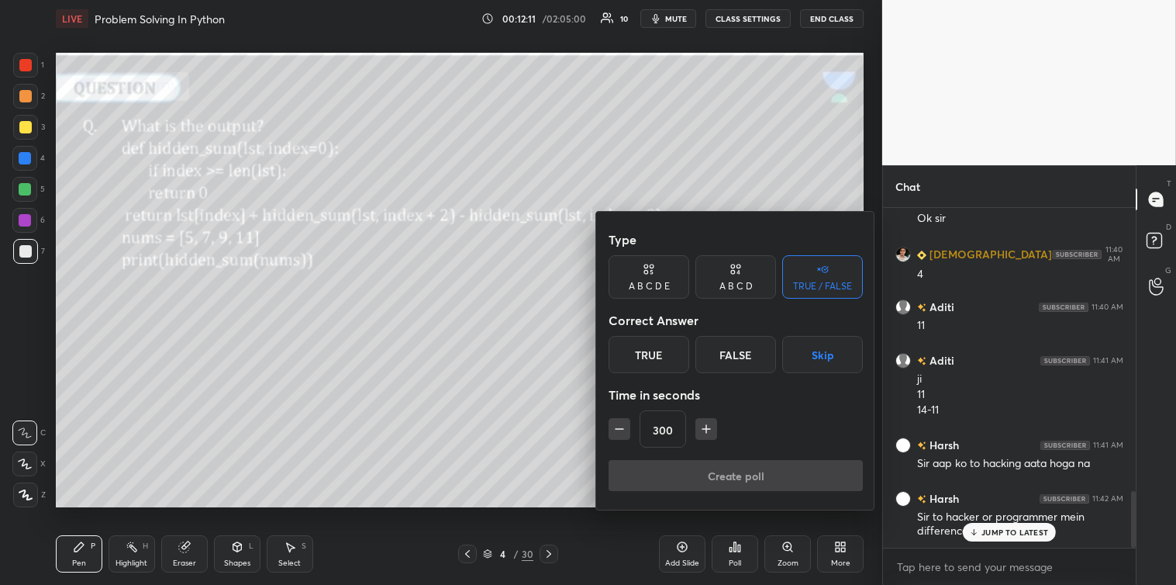
click at [981, 540] on div at bounding box center [588, 292] width 1176 height 585
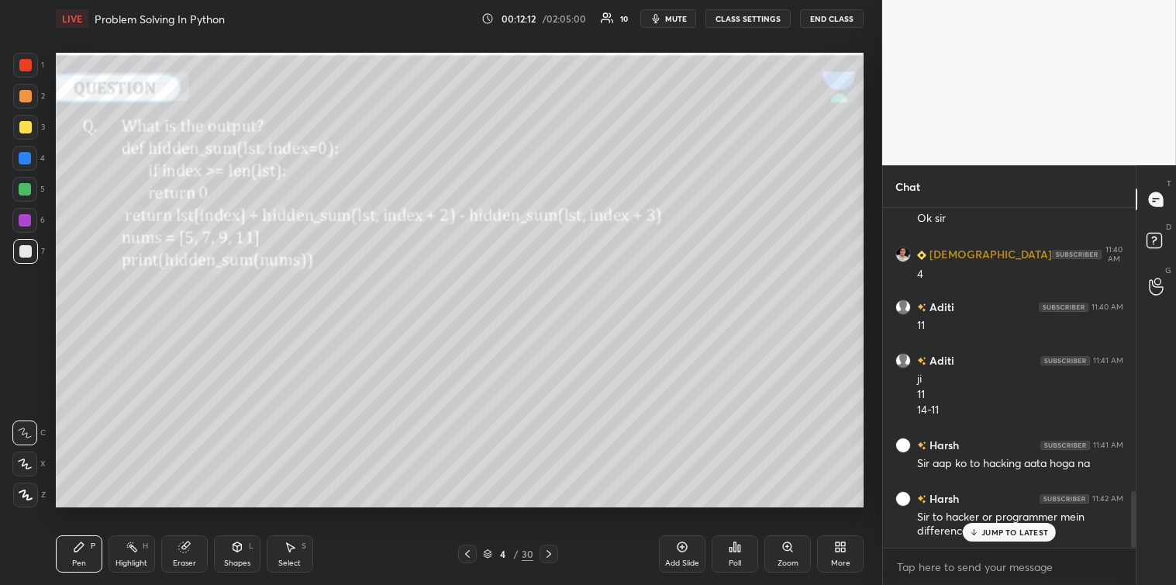
click at [974, 530] on icon at bounding box center [974, 531] width 10 height 9
click at [734, 547] on icon at bounding box center [735, 546] width 2 height 9
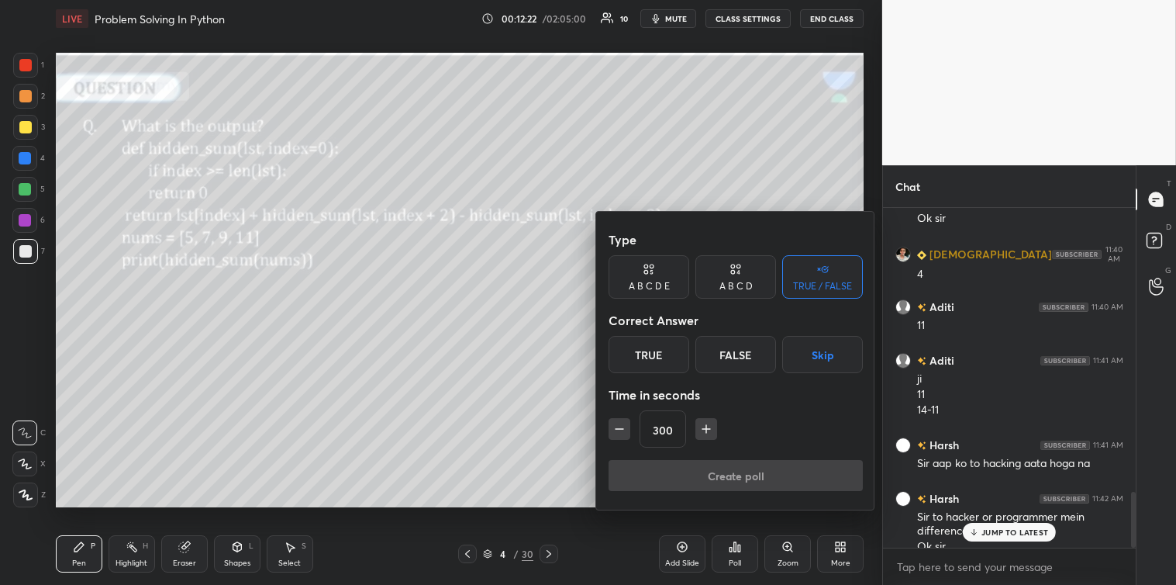
scroll to position [1711, 0]
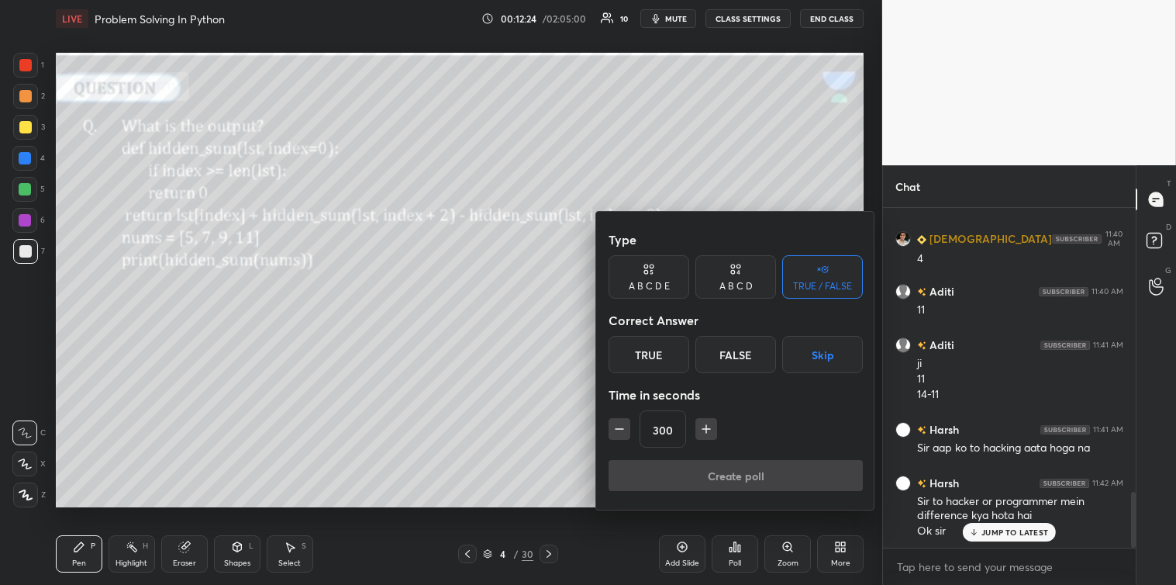
click at [979, 535] on div at bounding box center [588, 292] width 1176 height 585
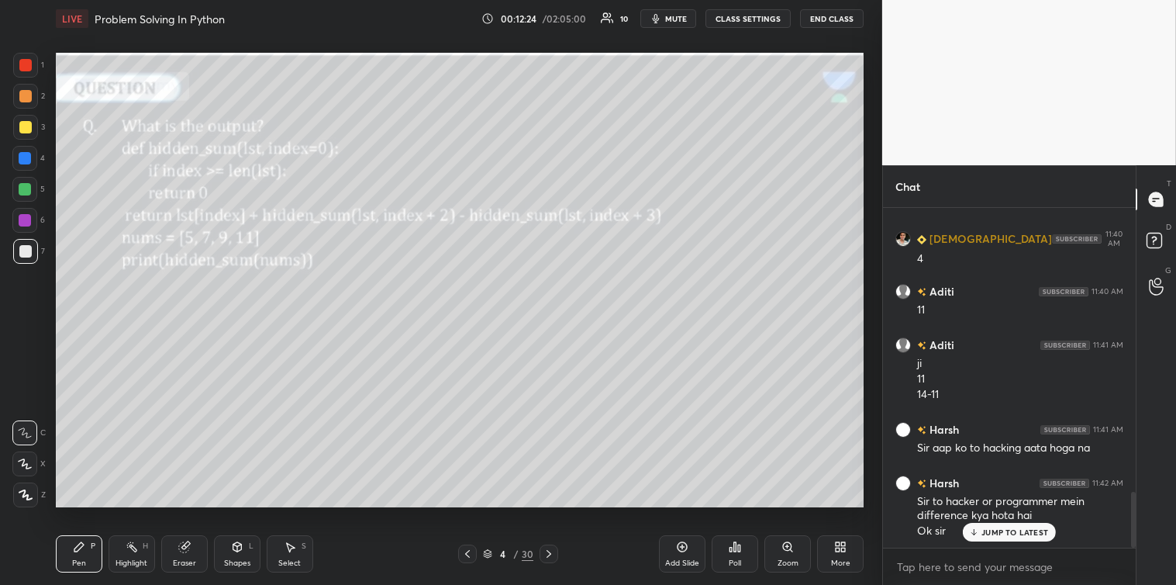
click at [981, 531] on div "JUMP TO LATEST" at bounding box center [1009, 532] width 93 height 19
click at [737, 553] on icon at bounding box center [735, 546] width 12 height 12
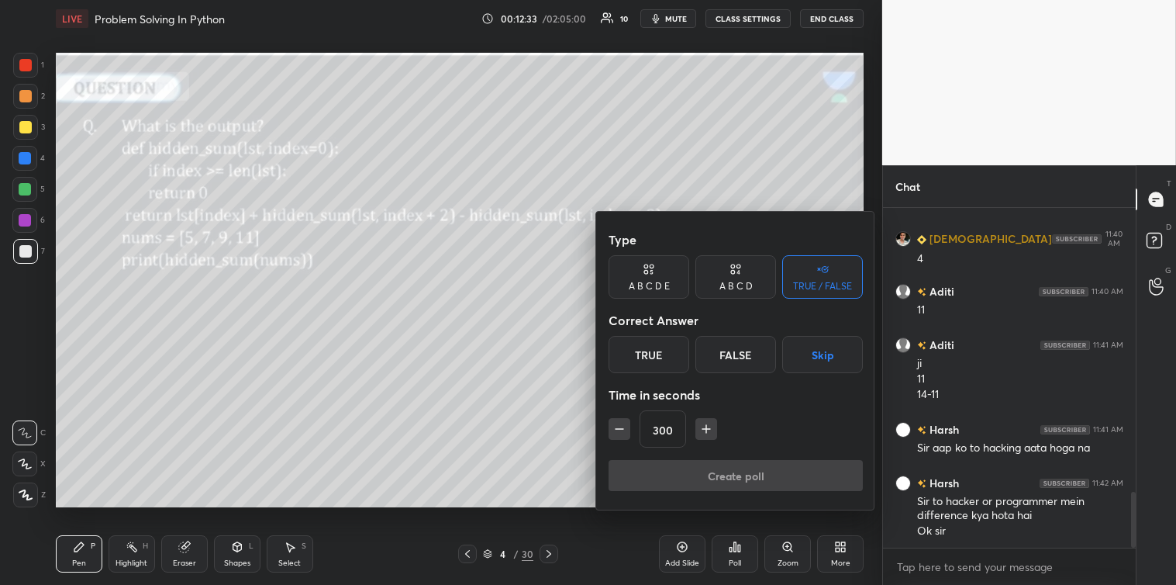
click at [625, 429] on icon "button" at bounding box center [620, 429] width 16 height 16
click at [624, 427] on icon "button" at bounding box center [620, 429] width 16 height 16
click at [626, 426] on icon "button" at bounding box center [620, 429] width 16 height 16
click at [630, 426] on button "button" at bounding box center [620, 429] width 22 height 22
type input "240"
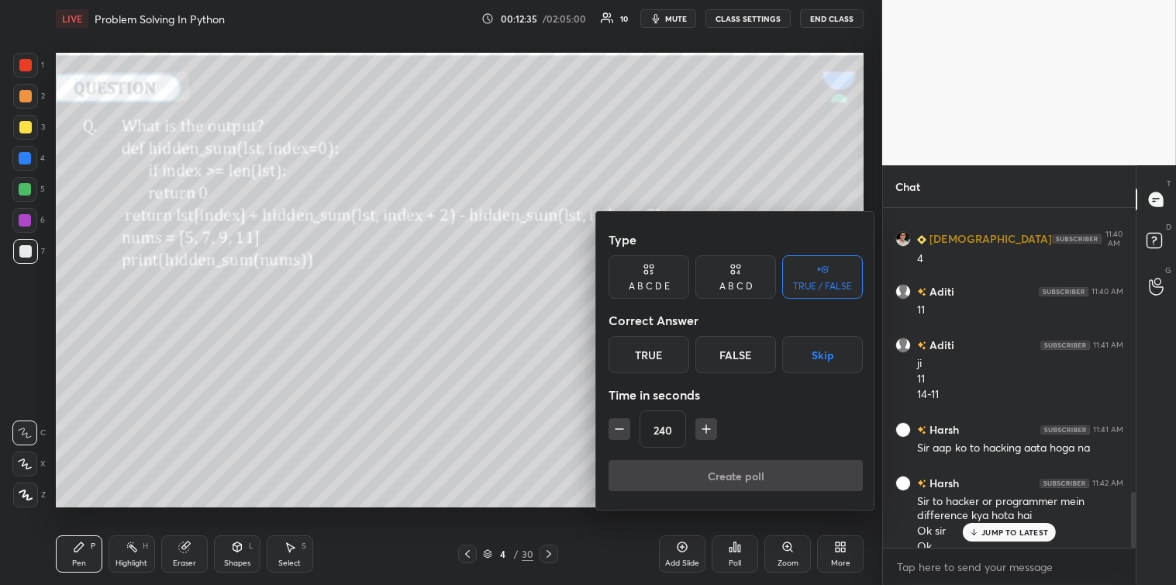
scroll to position [1727, 0]
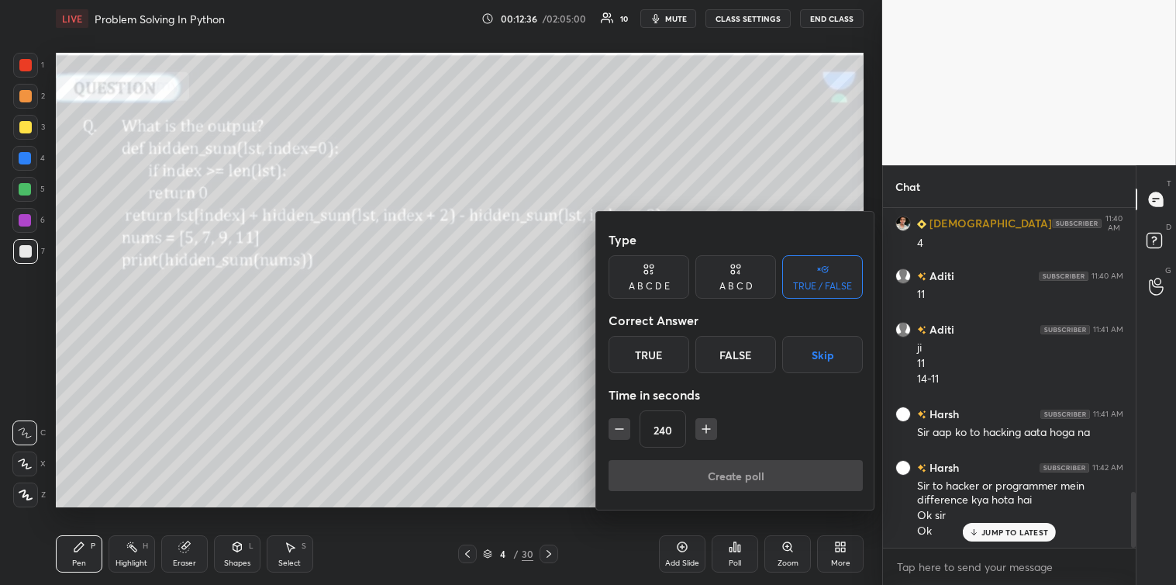
click at [818, 345] on button "Skip" at bounding box center [822, 354] width 81 height 37
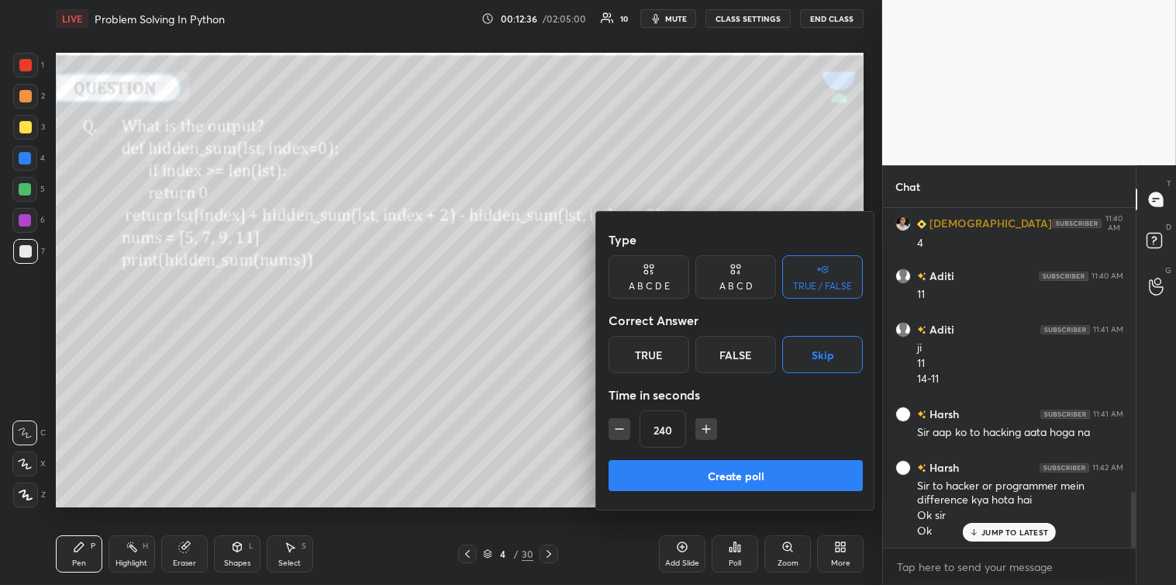
click at [739, 471] on button "Create poll" at bounding box center [736, 475] width 254 height 31
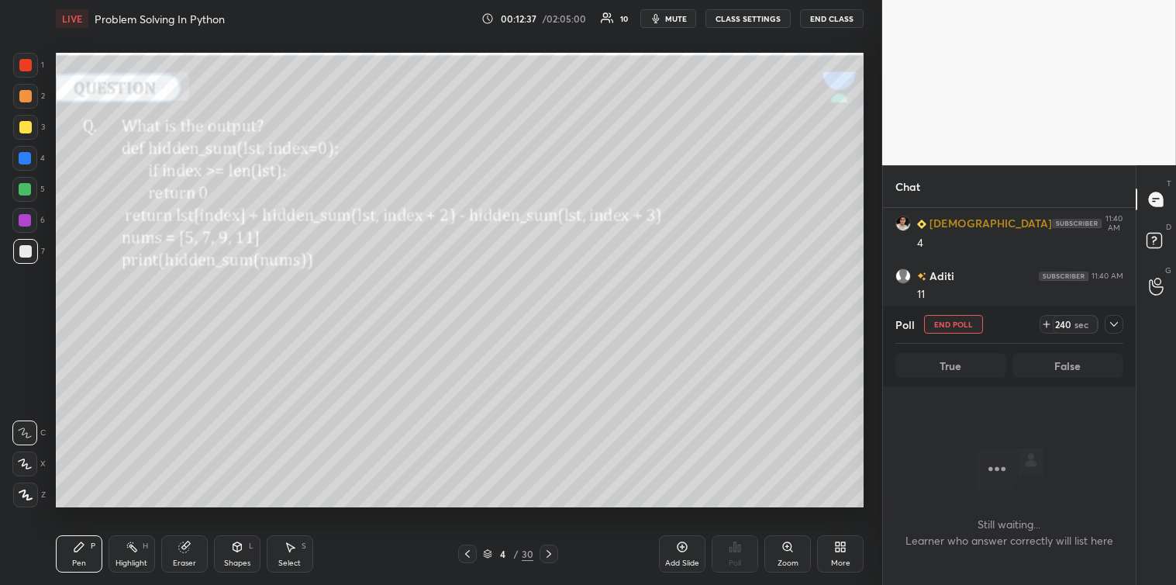
scroll to position [291, 248]
click at [1117, 324] on icon at bounding box center [1114, 324] width 12 height 12
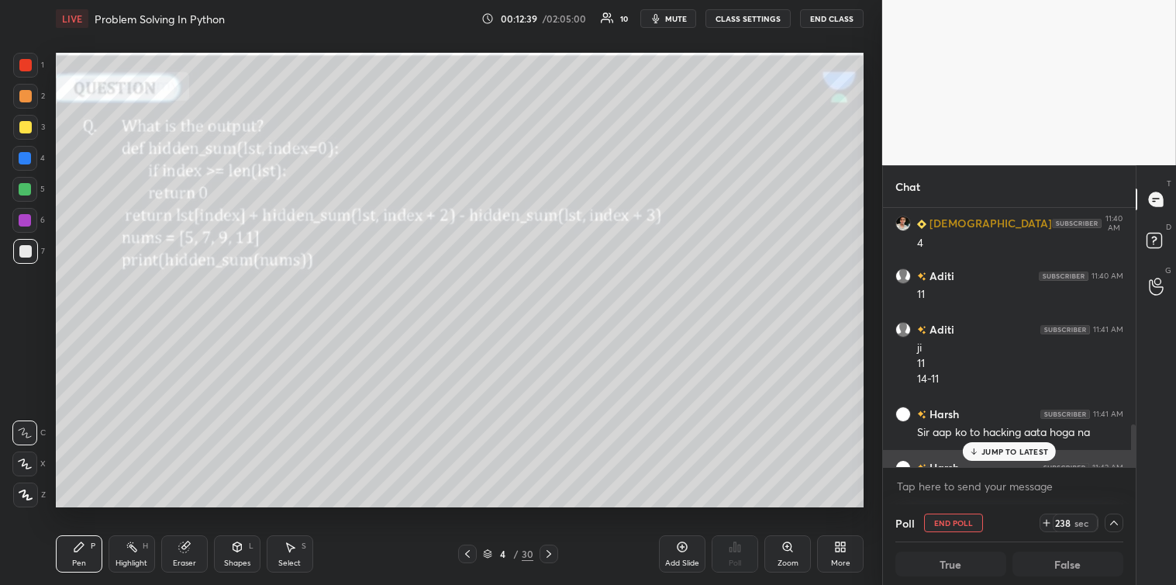
click at [1018, 442] on div "JUMP TO LATEST" at bounding box center [1009, 451] width 93 height 19
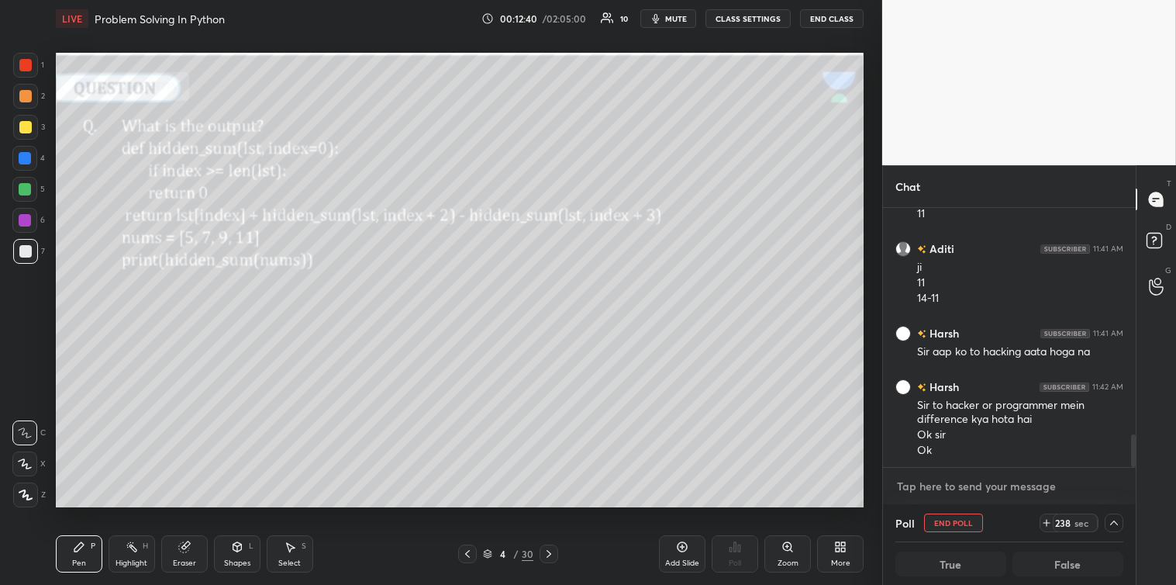
click at [999, 490] on textarea at bounding box center [1009, 486] width 228 height 25
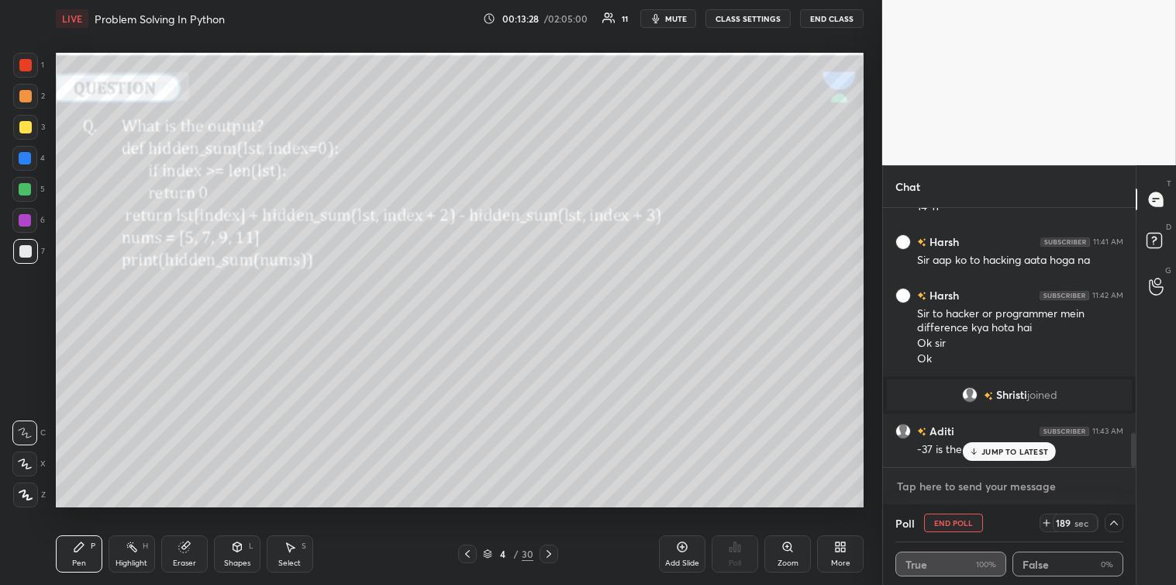
scroll to position [1692, 0]
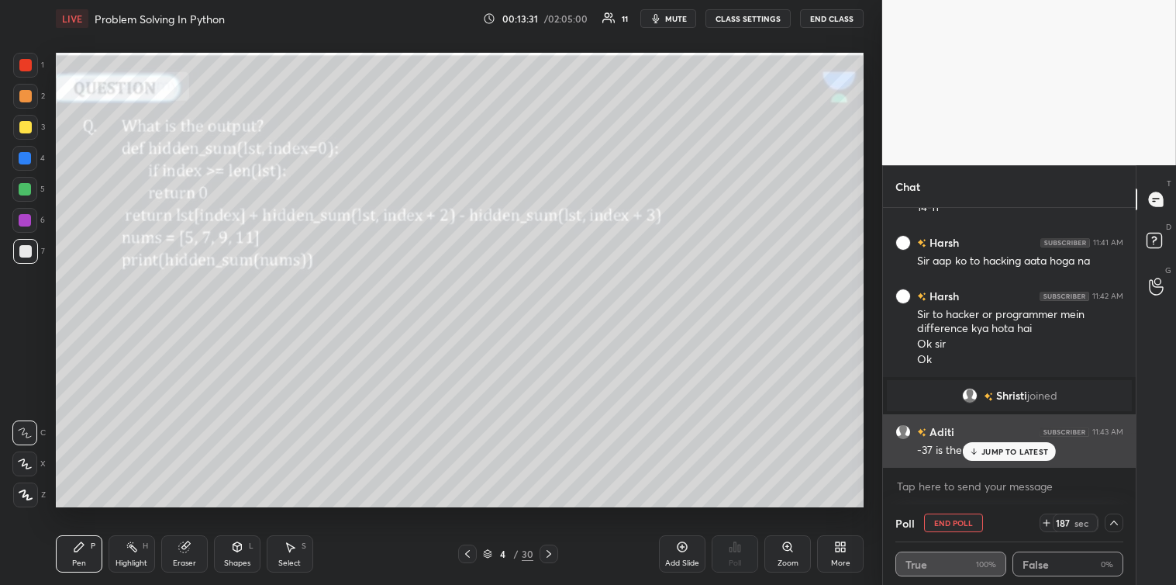
click at [1008, 447] on p "JUMP TO LATEST" at bounding box center [1014, 451] width 67 height 9
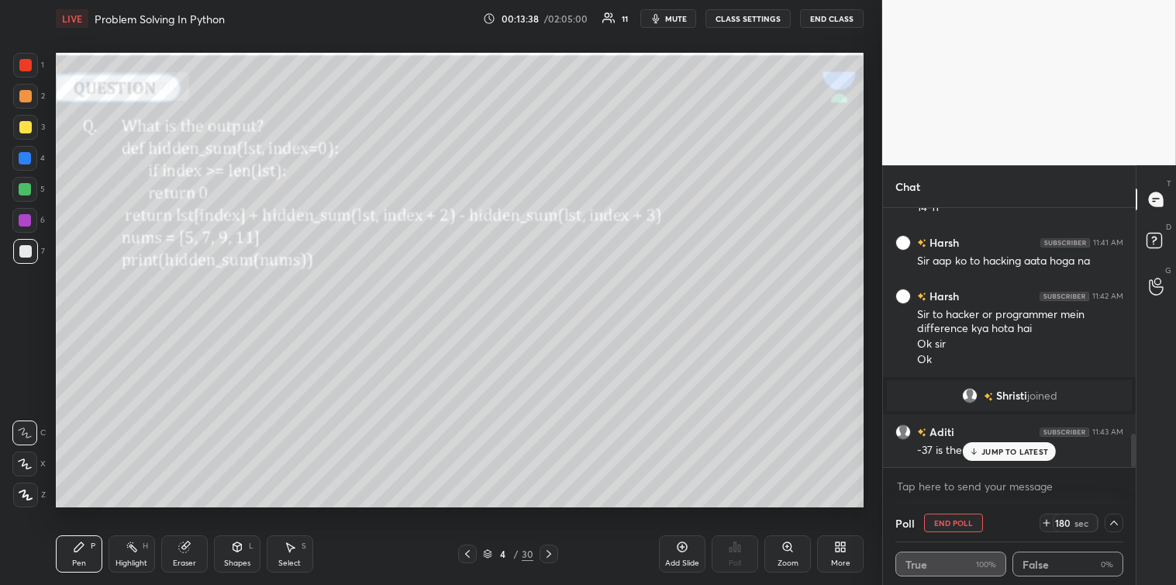
scroll to position [1746, 0]
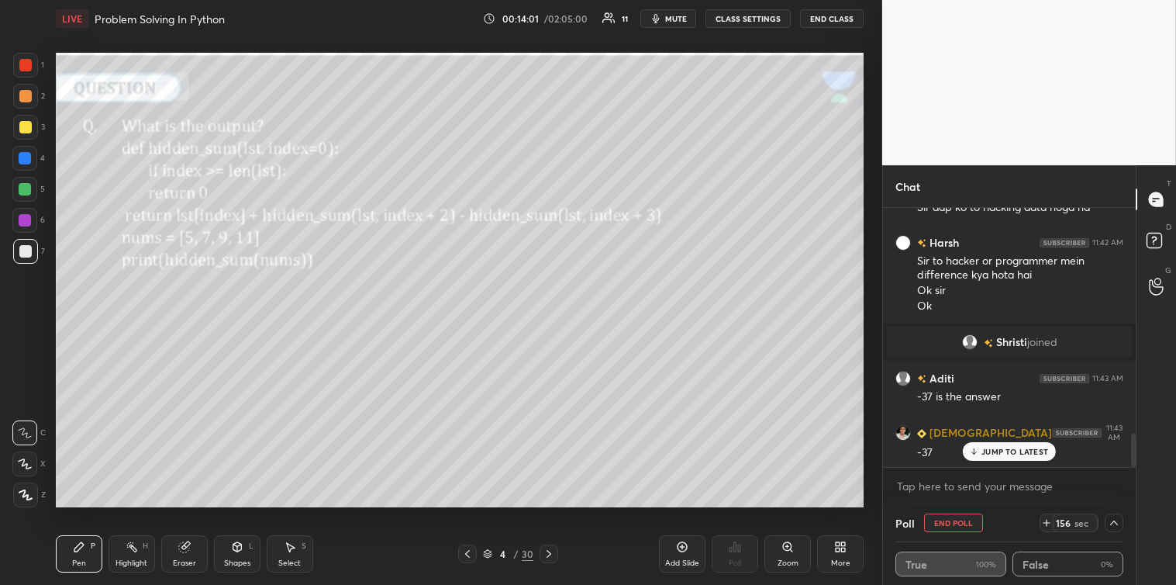
click at [1002, 450] on p "JUMP TO LATEST" at bounding box center [1014, 451] width 67 height 9
click at [935, 490] on textarea at bounding box center [1009, 486] width 228 height 25
click at [947, 485] on textarea at bounding box center [1009, 486] width 228 height 25
click at [943, 484] on textarea at bounding box center [1009, 486] width 228 height 25
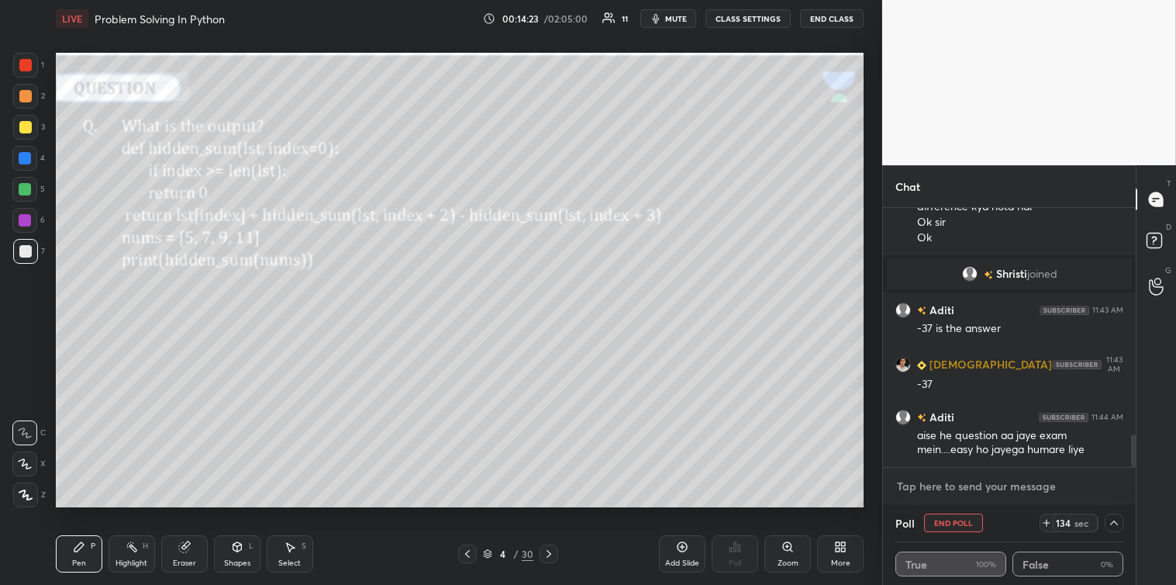
click at [929, 483] on textarea at bounding box center [1009, 486] width 228 height 25
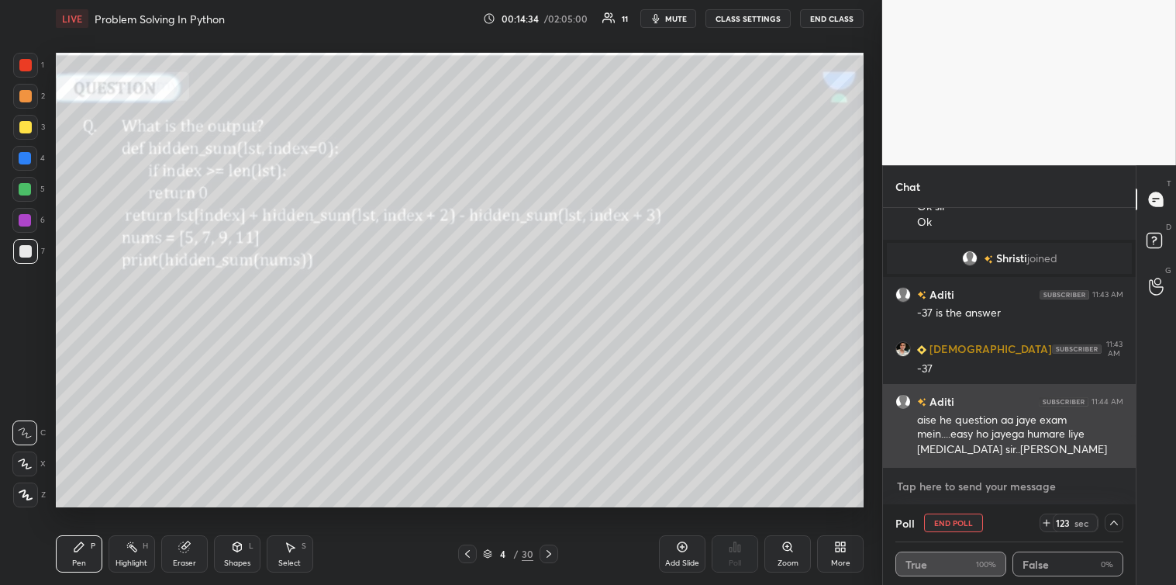
scroll to position [1896, 0]
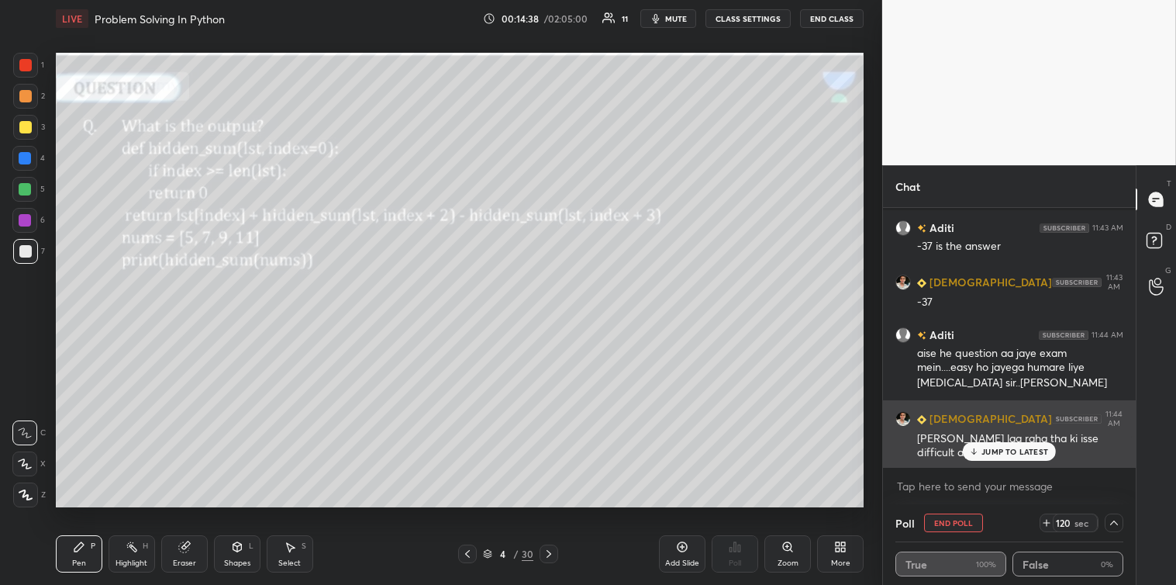
click at [1001, 450] on p "JUMP TO LATEST" at bounding box center [1014, 451] width 67 height 9
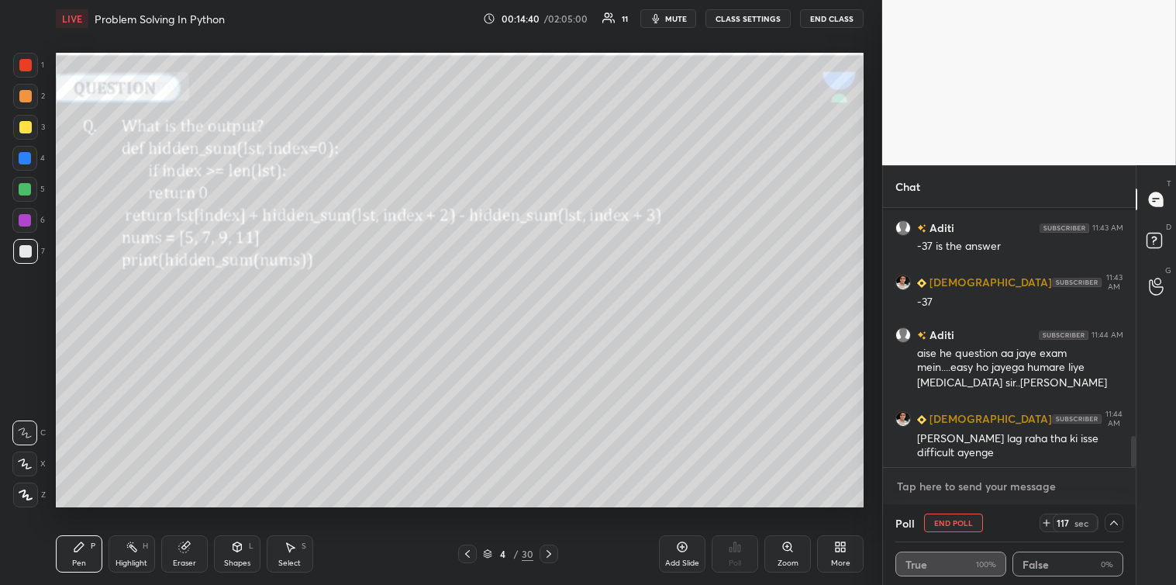
click at [949, 491] on textarea at bounding box center [1009, 486] width 228 height 25
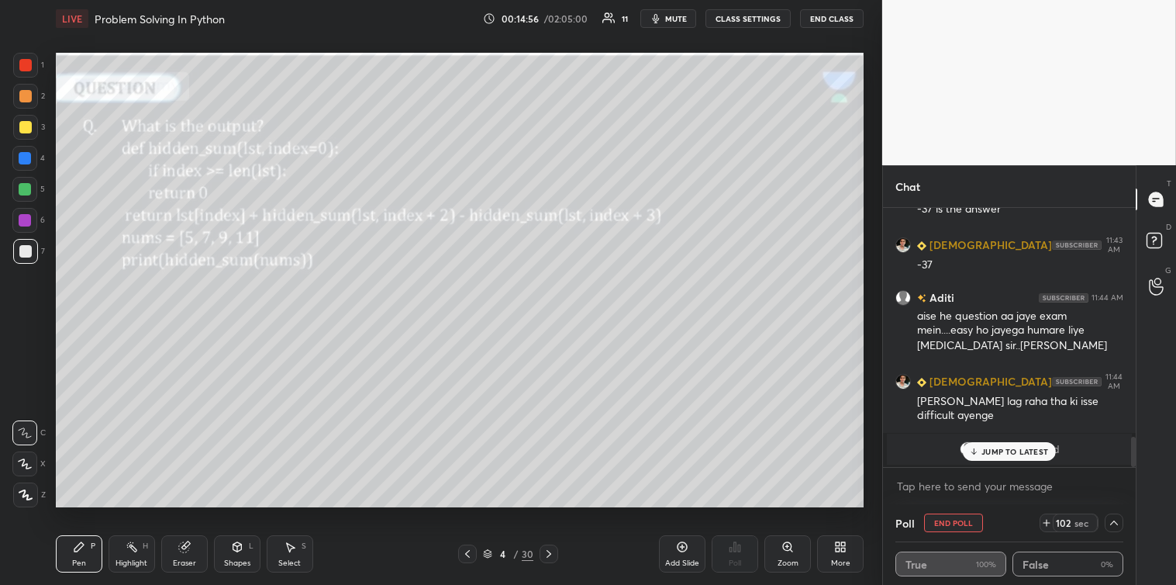
click at [1017, 461] on div "JUMP TO LATEST" at bounding box center [1009, 451] width 93 height 19
click at [985, 481] on textarea at bounding box center [1009, 486] width 228 height 25
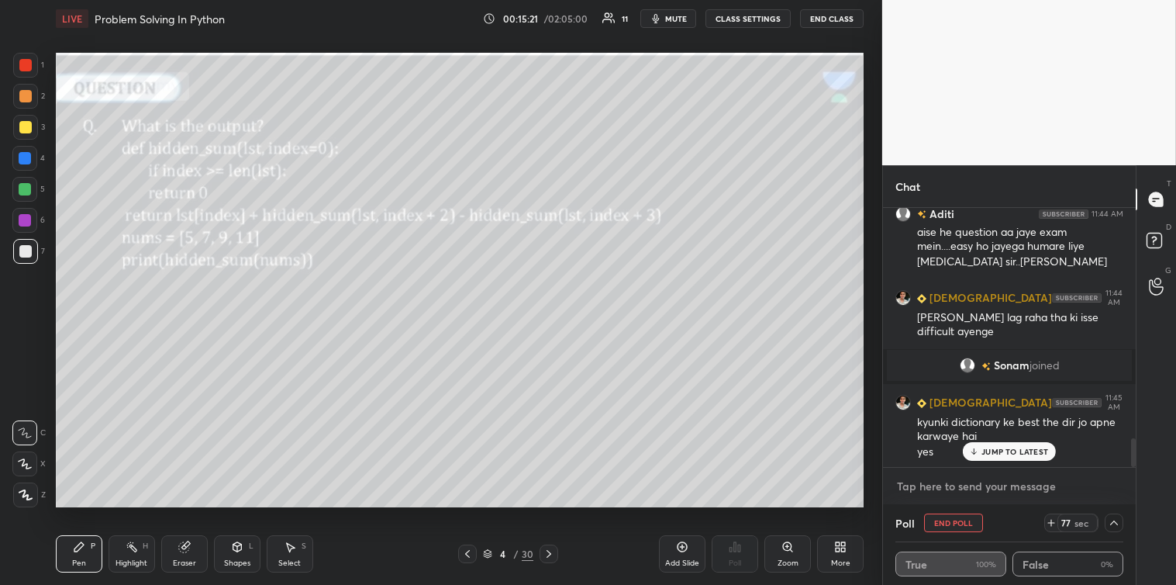
scroll to position [2045, 0]
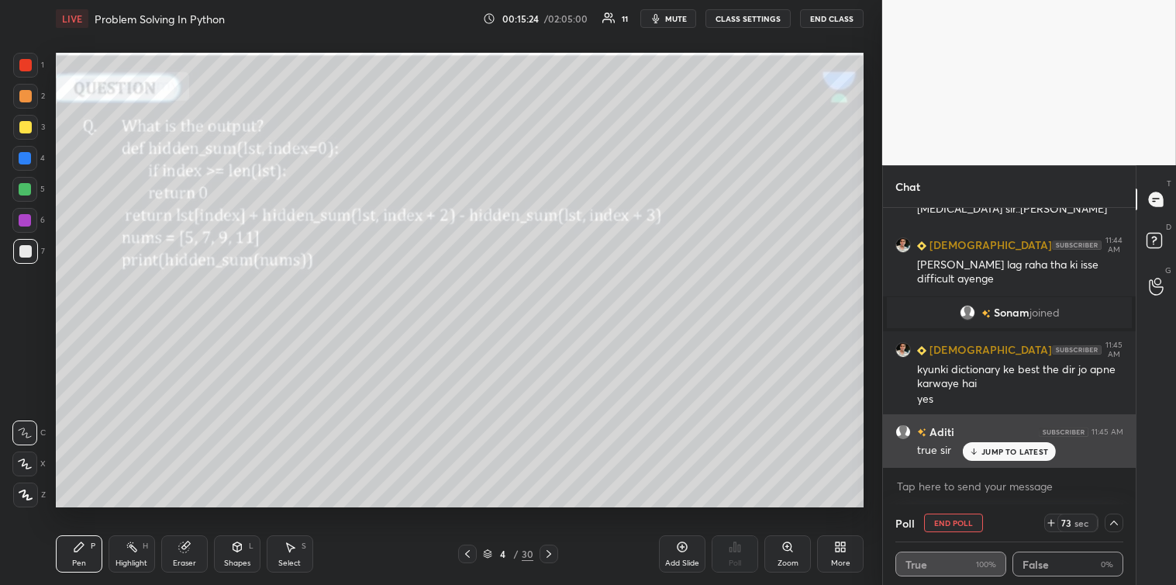
click at [1009, 450] on p "JUMP TO LATEST" at bounding box center [1014, 451] width 67 height 9
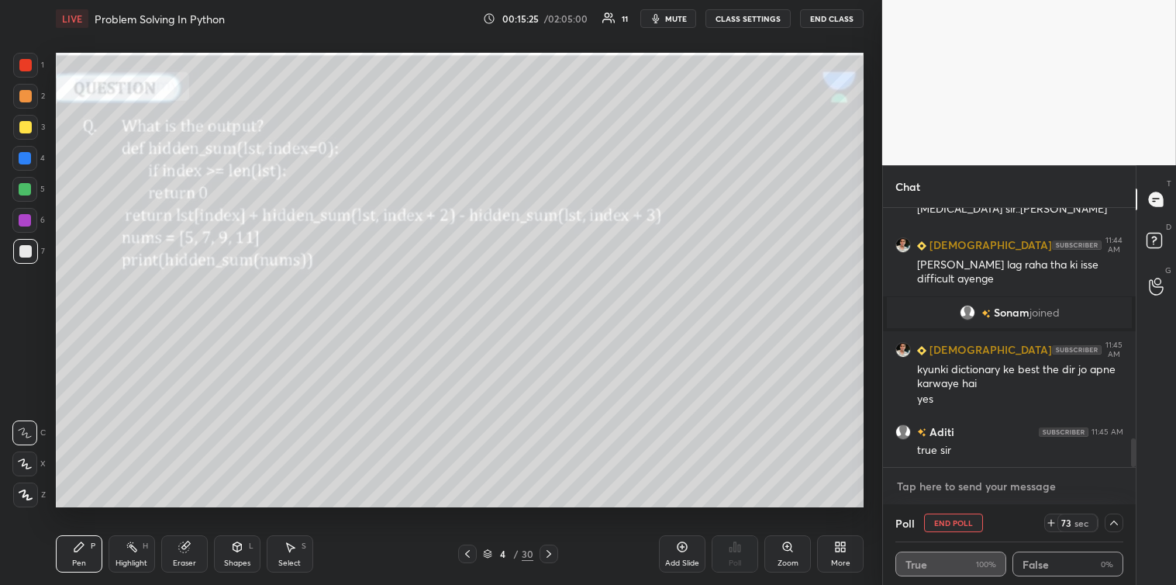
click at [940, 487] on textarea at bounding box center [1009, 486] width 228 height 25
click at [910, 490] on textarea at bounding box center [1009, 486] width 228 height 25
click at [907, 489] on textarea at bounding box center [1009, 486] width 228 height 25
click at [902, 491] on textarea at bounding box center [1009, 486] width 228 height 25
click at [900, 489] on textarea at bounding box center [1009, 486] width 228 height 25
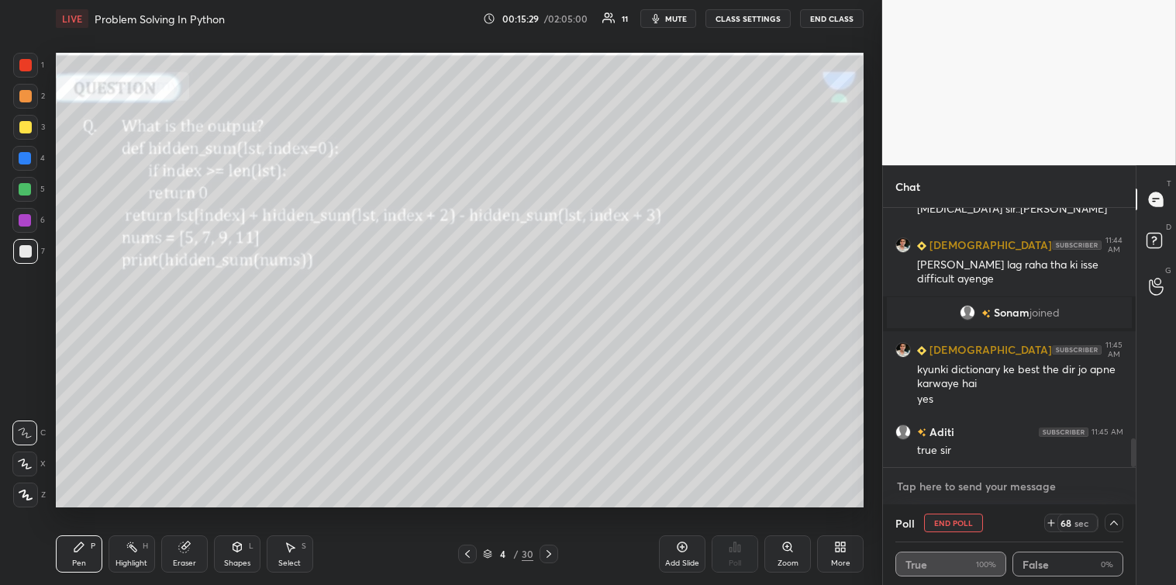
click at [902, 490] on textarea at bounding box center [1009, 486] width 228 height 25
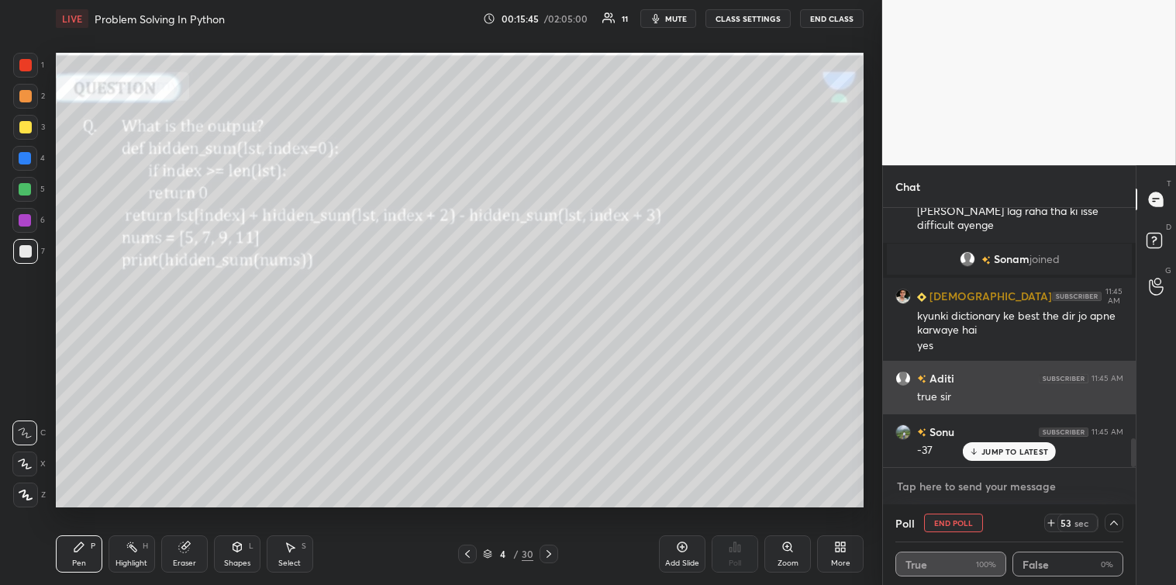
scroll to position [2166, 0]
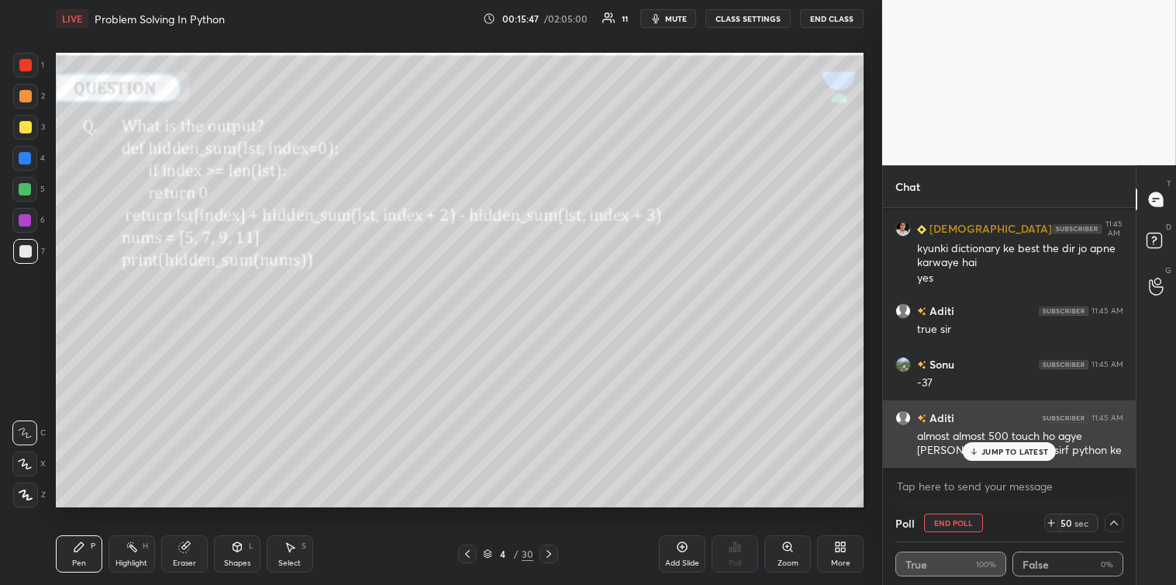
click at [1003, 448] on p "JUMP TO LATEST" at bounding box center [1014, 451] width 67 height 9
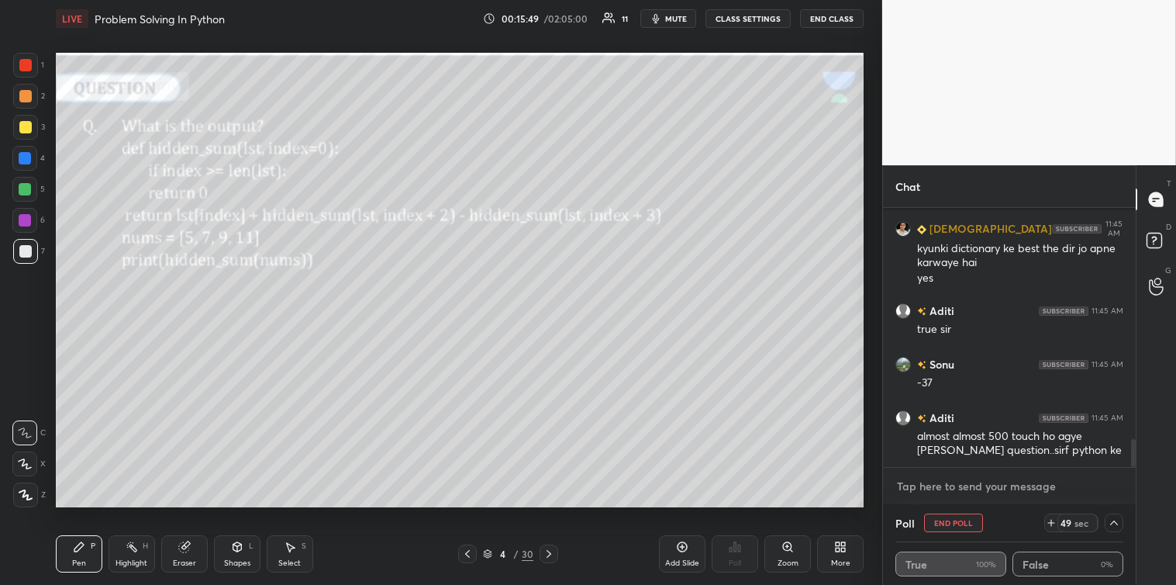
click at [943, 489] on textarea at bounding box center [1009, 486] width 228 height 25
click at [290, 550] on icon at bounding box center [290, 547] width 9 height 9
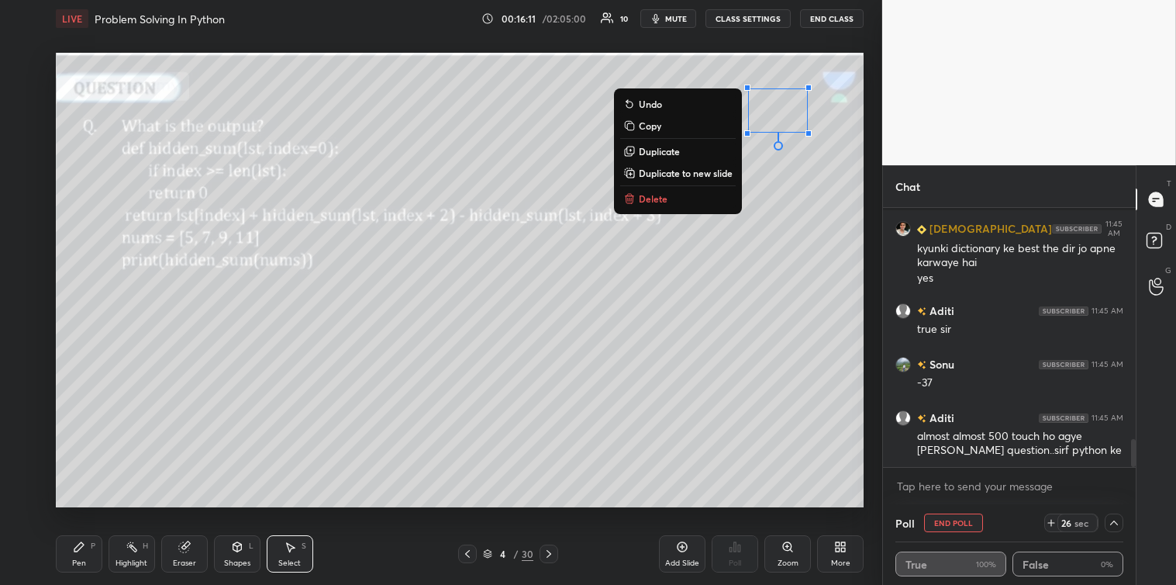
click at [694, 195] on button "Delete" at bounding box center [678, 198] width 116 height 19
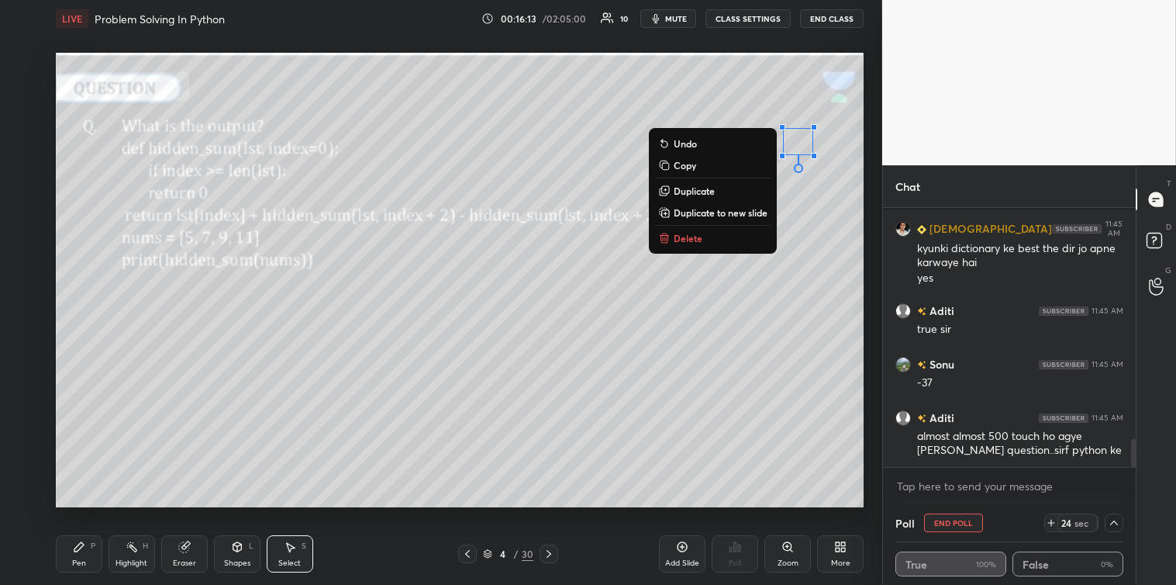
click at [705, 239] on button "Delete" at bounding box center [713, 238] width 116 height 19
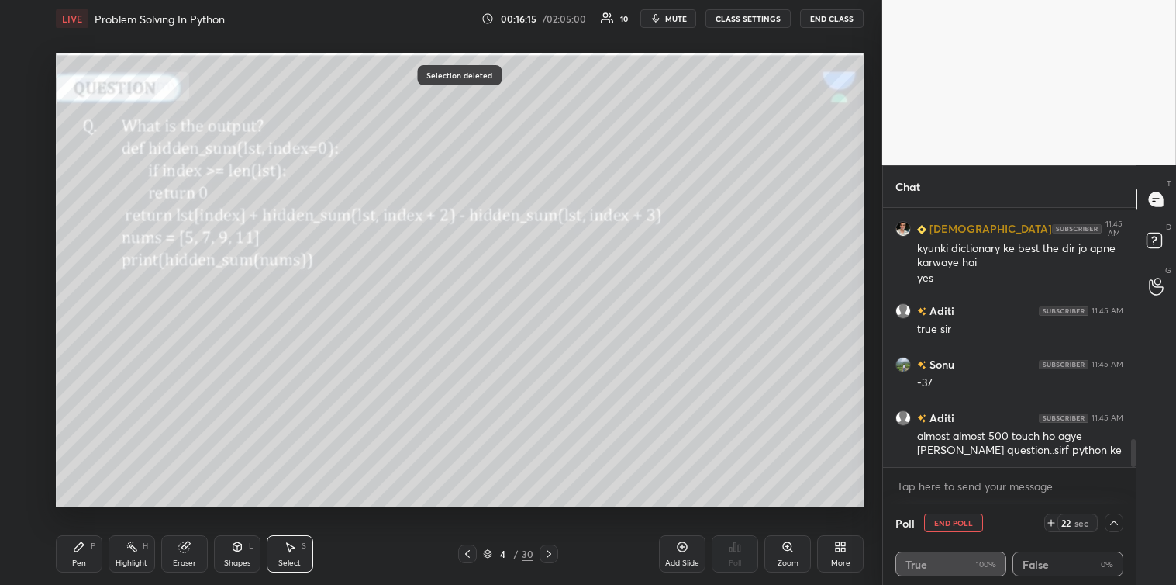
click at [74, 550] on icon at bounding box center [78, 546] width 9 height 9
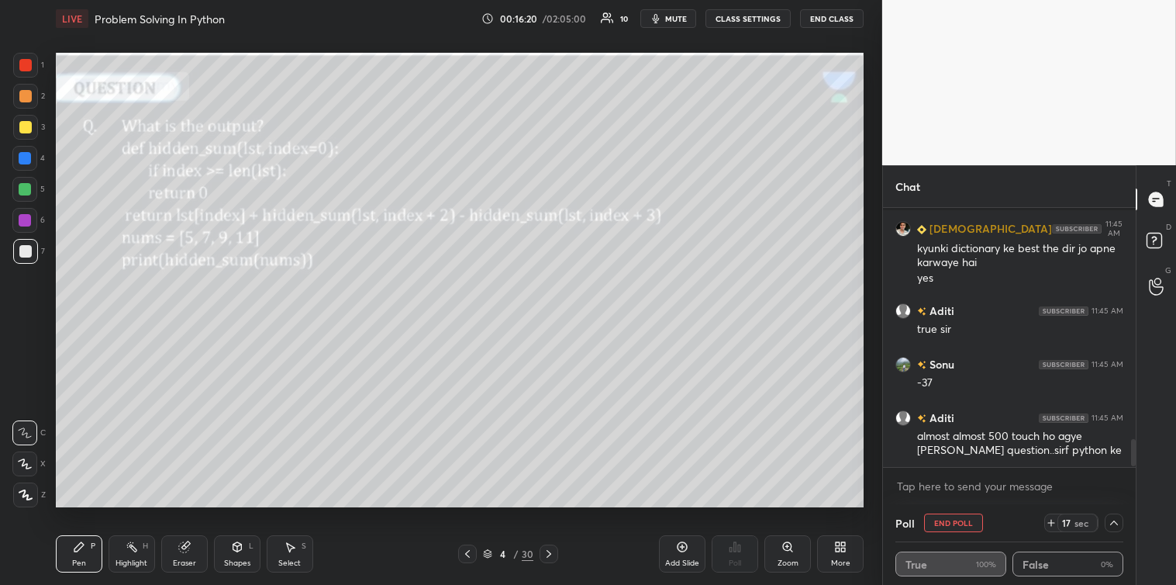
scroll to position [2220, 0]
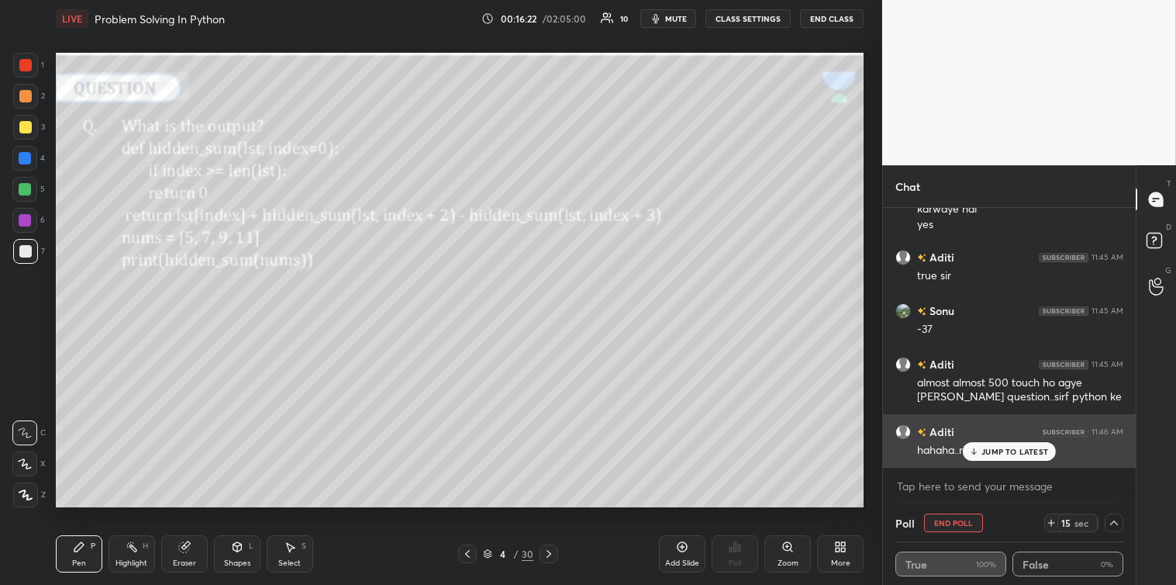
click at [995, 447] on p "JUMP TO LATEST" at bounding box center [1014, 451] width 67 height 9
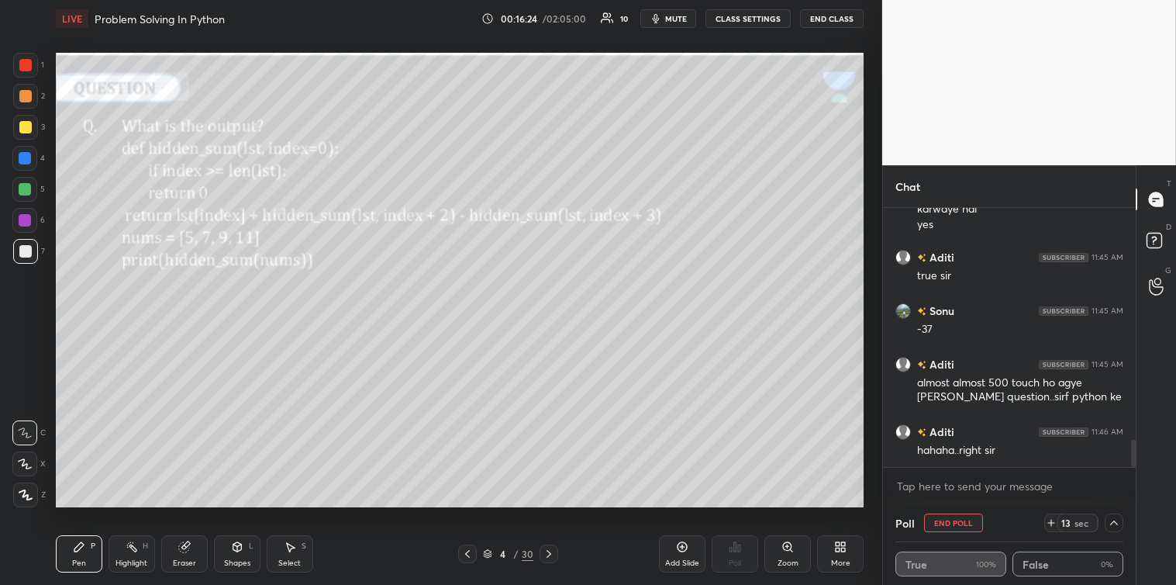
click at [20, 129] on div at bounding box center [25, 127] width 12 height 12
click at [296, 562] on div "Select" at bounding box center [289, 563] width 22 height 8
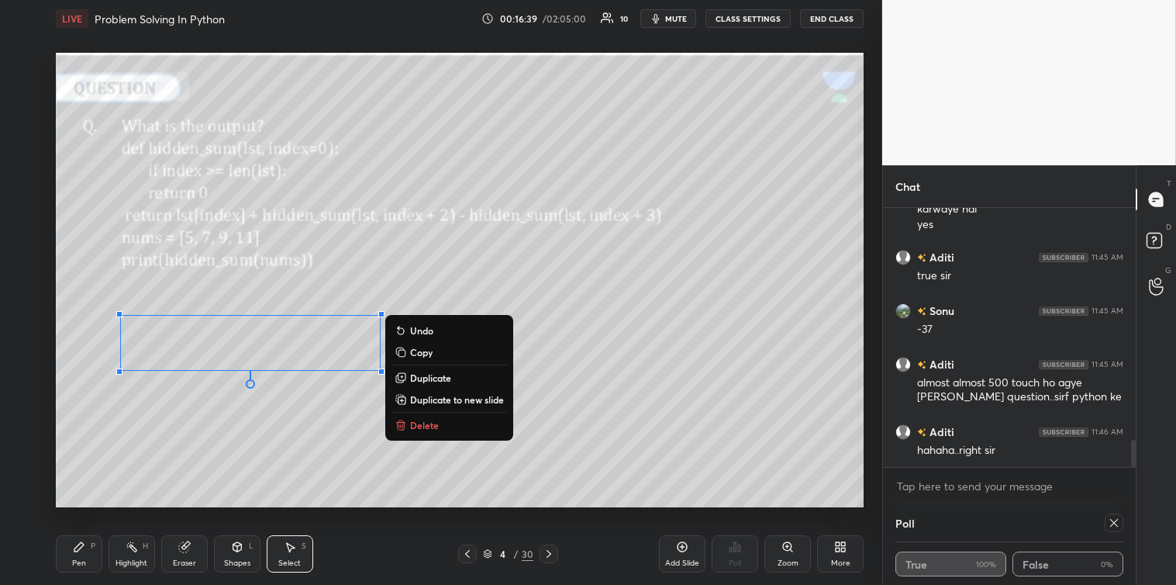
click at [436, 353] on button "Copy" at bounding box center [450, 352] width 116 height 19
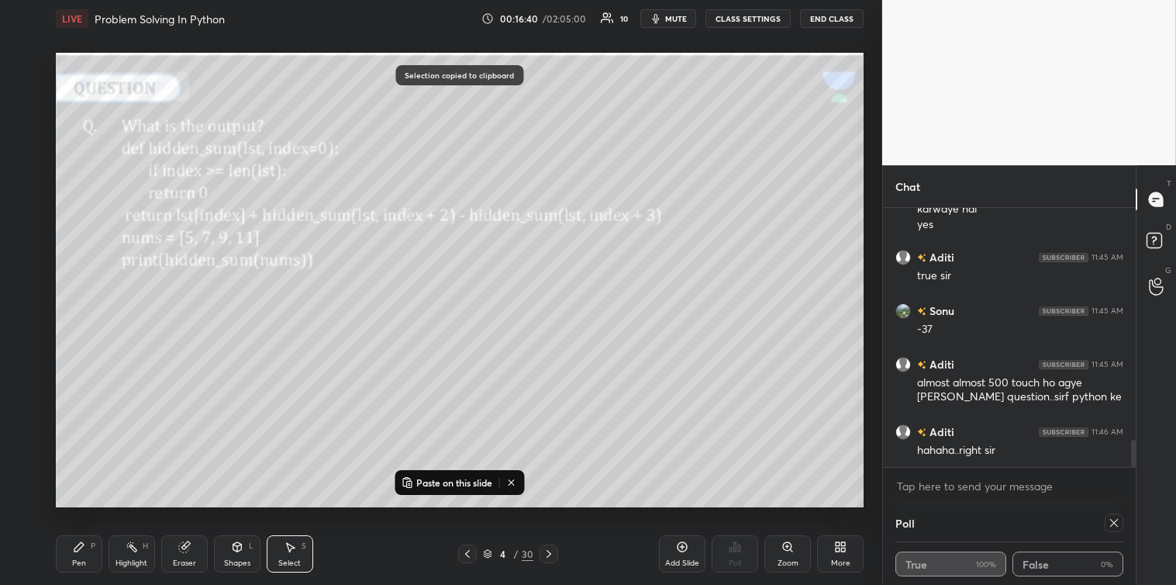
click at [688, 560] on div "Add Slide" at bounding box center [682, 563] width 34 height 8
click at [1115, 527] on icon at bounding box center [1114, 522] width 12 height 12
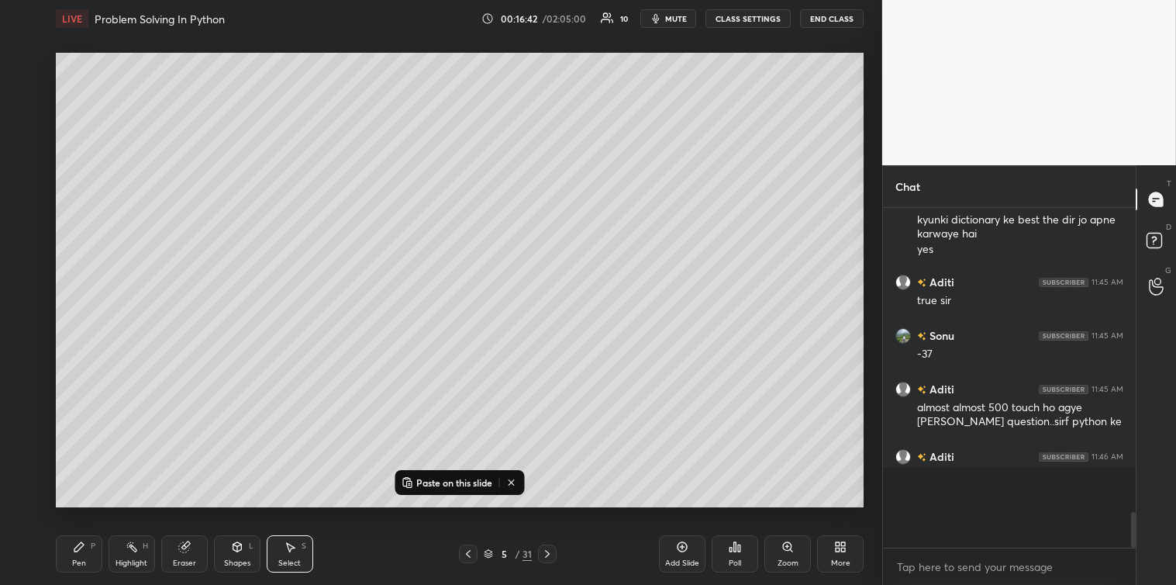
scroll to position [4, 4]
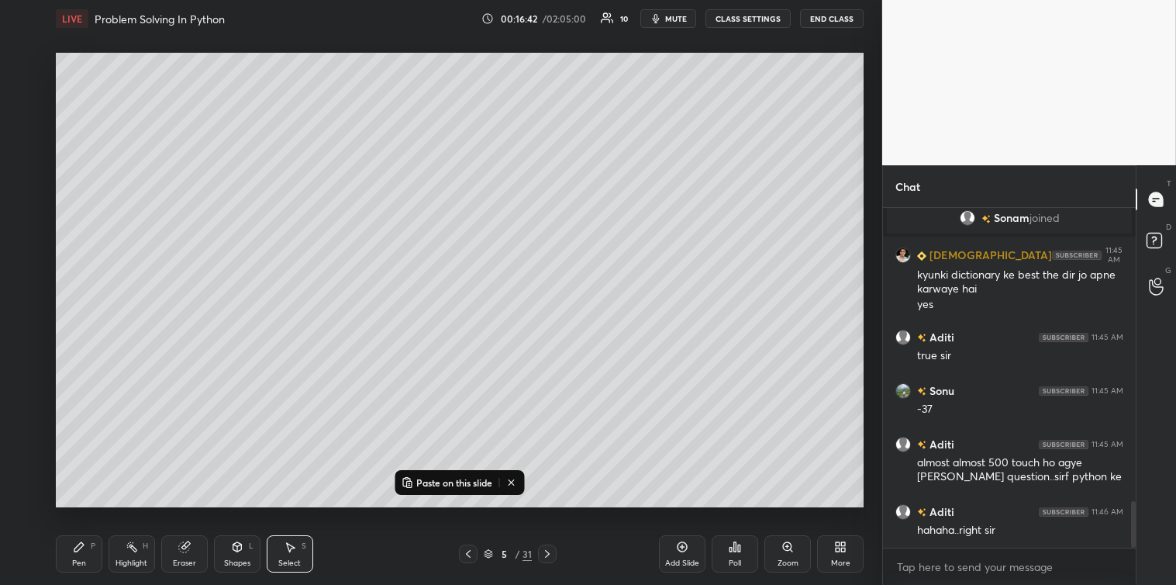
click at [467, 485] on p "Paste on this slide" at bounding box center [454, 482] width 76 height 12
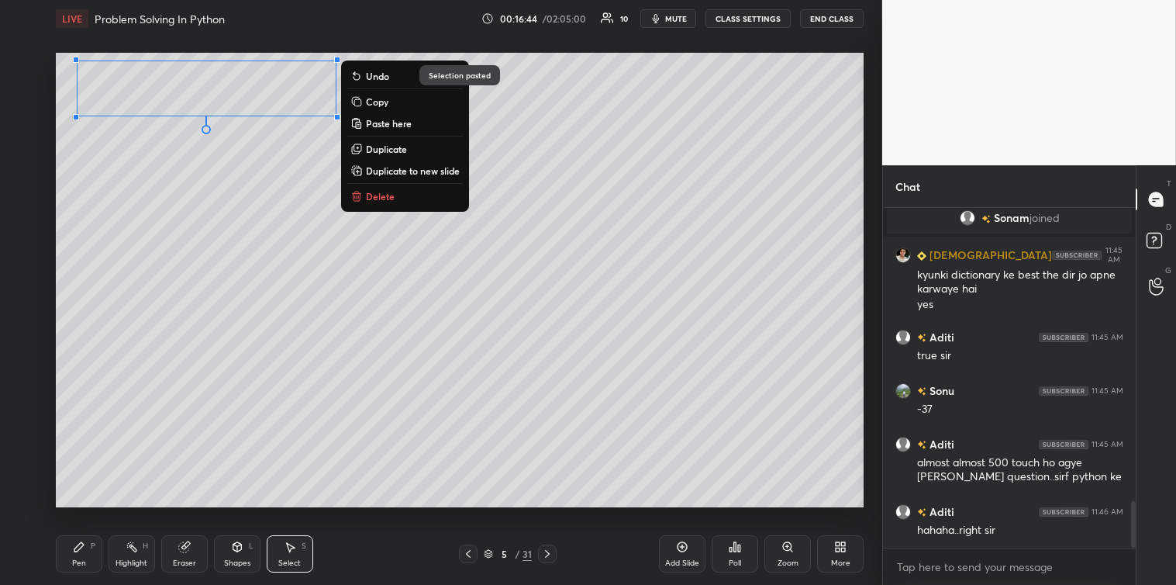
click at [206, 264] on div "0 ° Undo Copy Paste here Duplicate Duplicate to new slide Delete" at bounding box center [460, 280] width 808 height 454
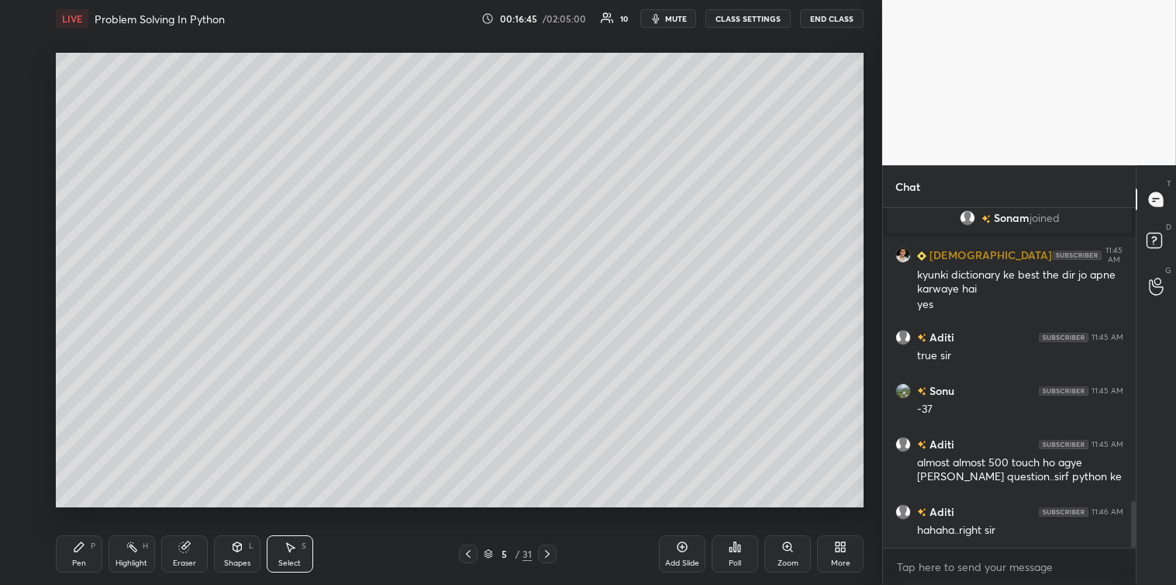
click at [81, 551] on icon at bounding box center [79, 546] width 12 height 12
click at [24, 254] on div at bounding box center [25, 251] width 12 height 12
click at [32, 136] on div at bounding box center [25, 127] width 25 height 25
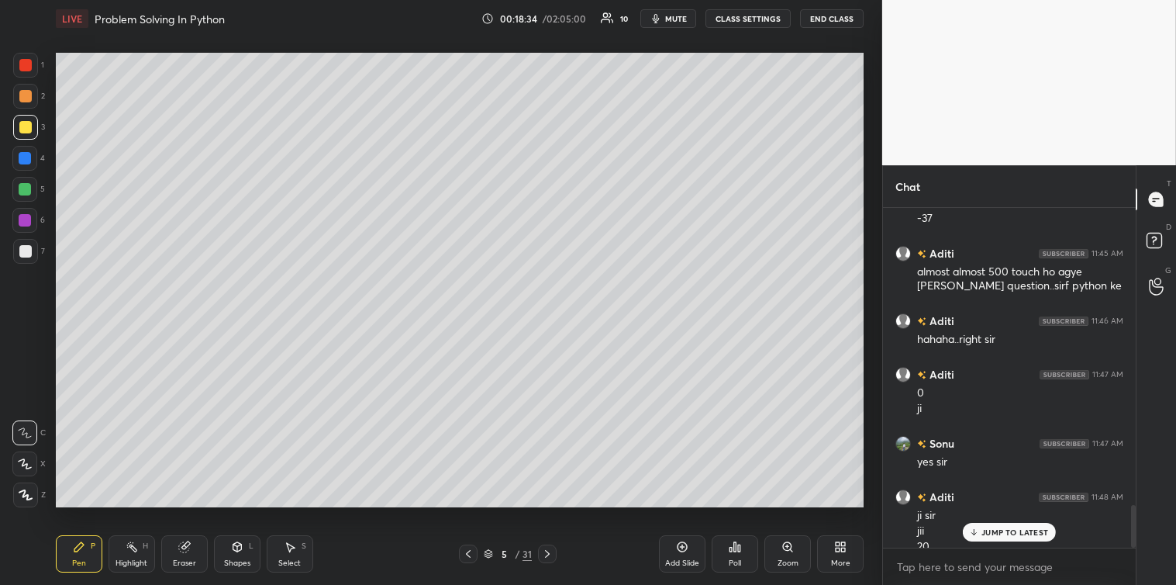
scroll to position [2346, 0]
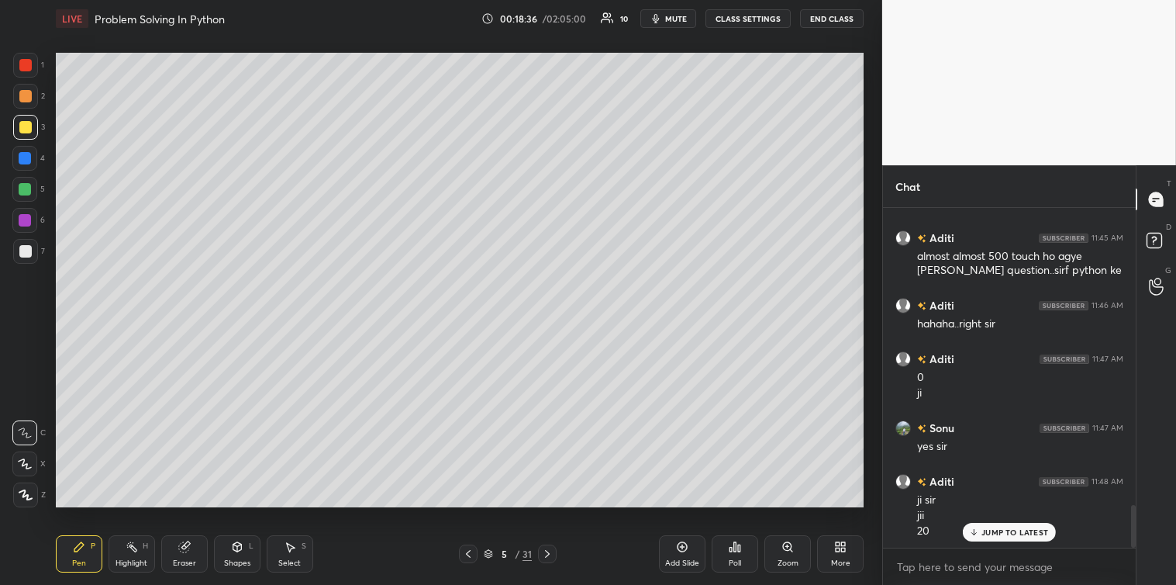
click at [25, 251] on div at bounding box center [25, 251] width 12 height 12
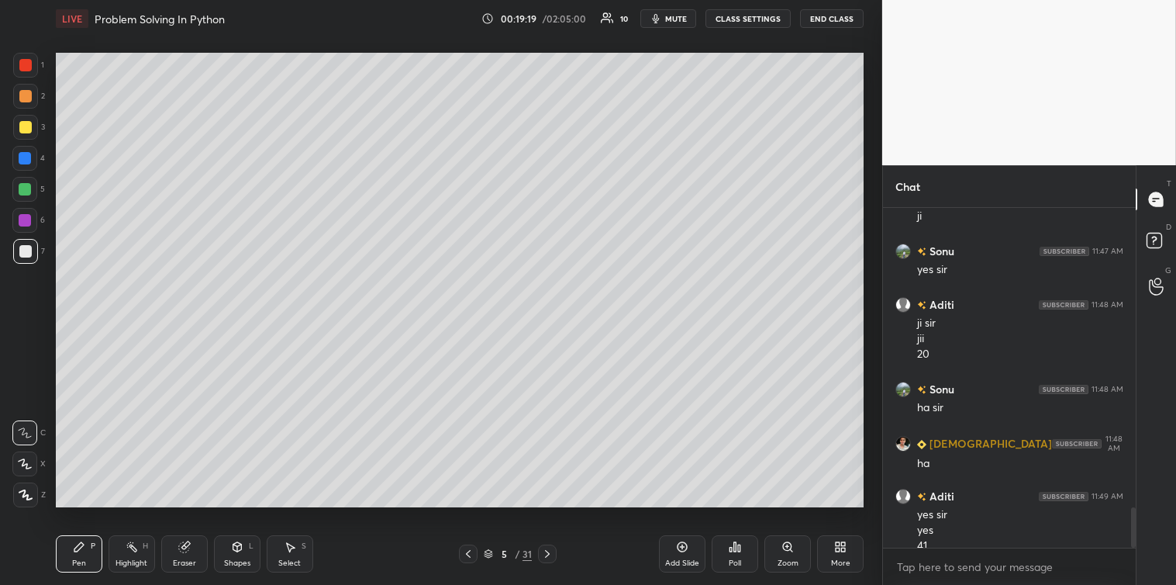
scroll to position [2538, 0]
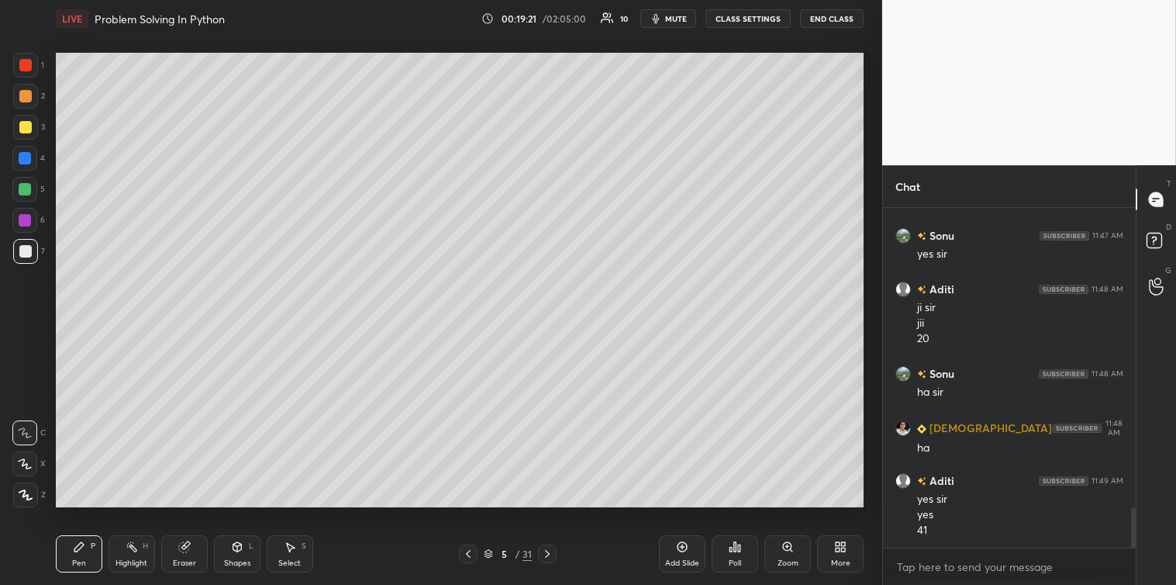
click at [296, 552] on div "Select S" at bounding box center [290, 553] width 47 height 37
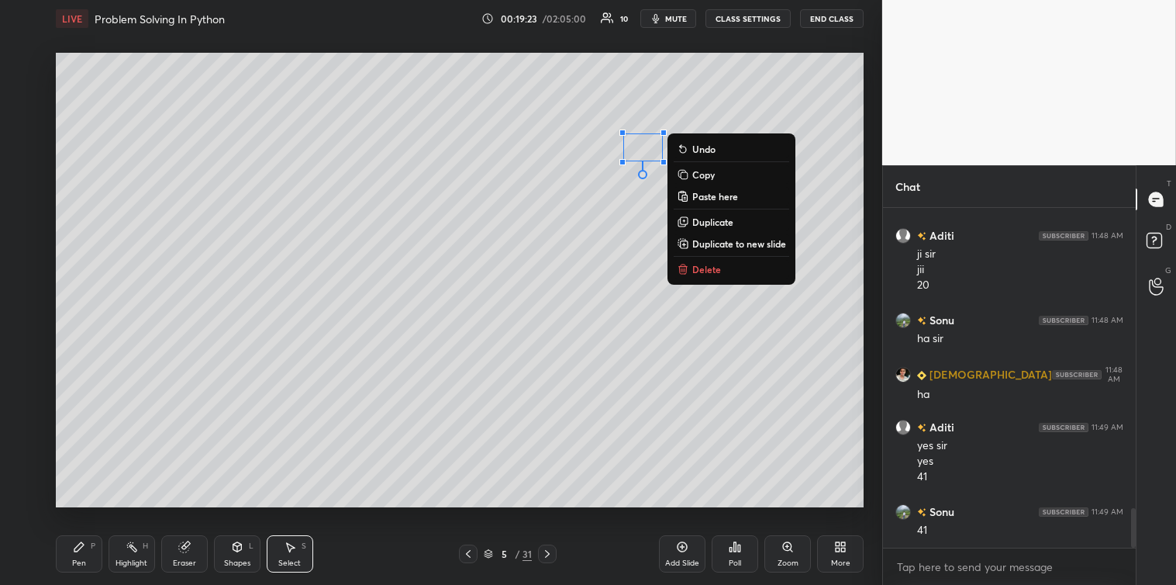
click at [705, 267] on p "Delete" at bounding box center [706, 269] width 29 height 12
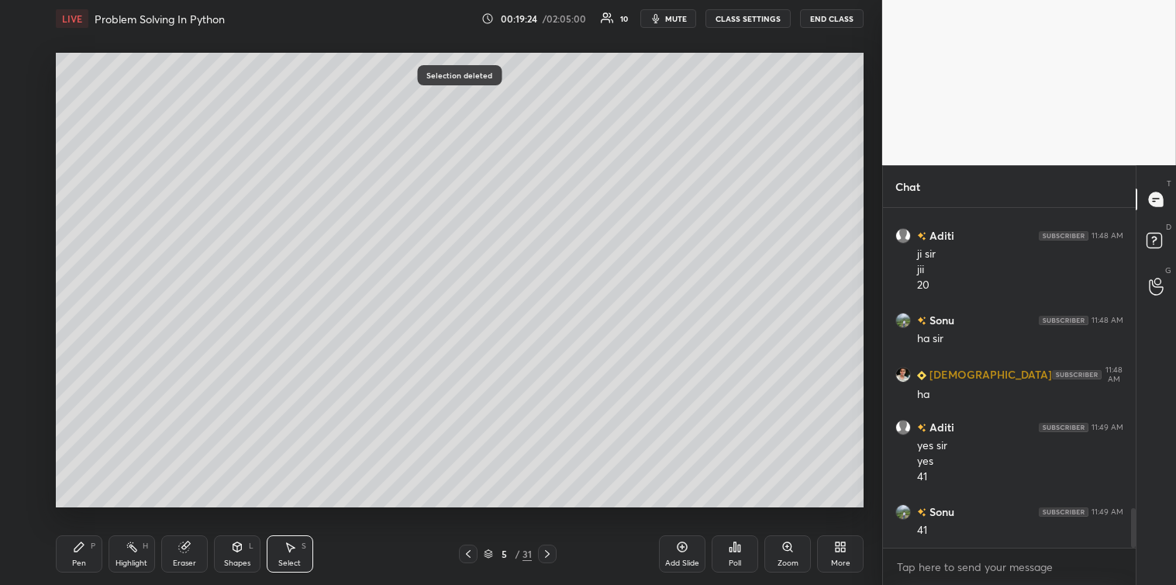
click at [81, 553] on icon at bounding box center [79, 546] width 12 height 12
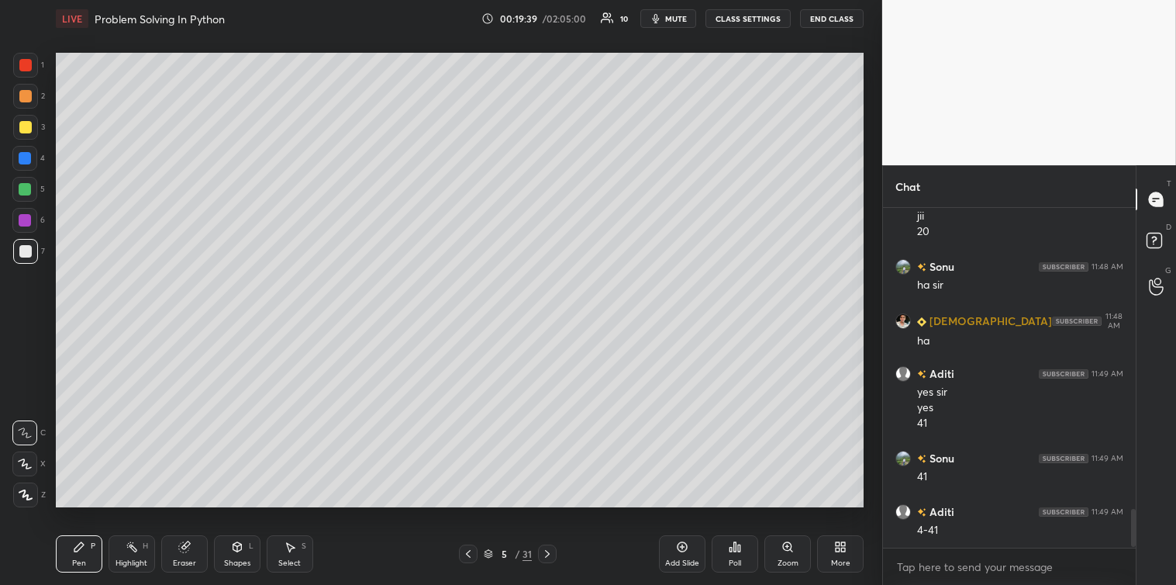
scroll to position [2699, 0]
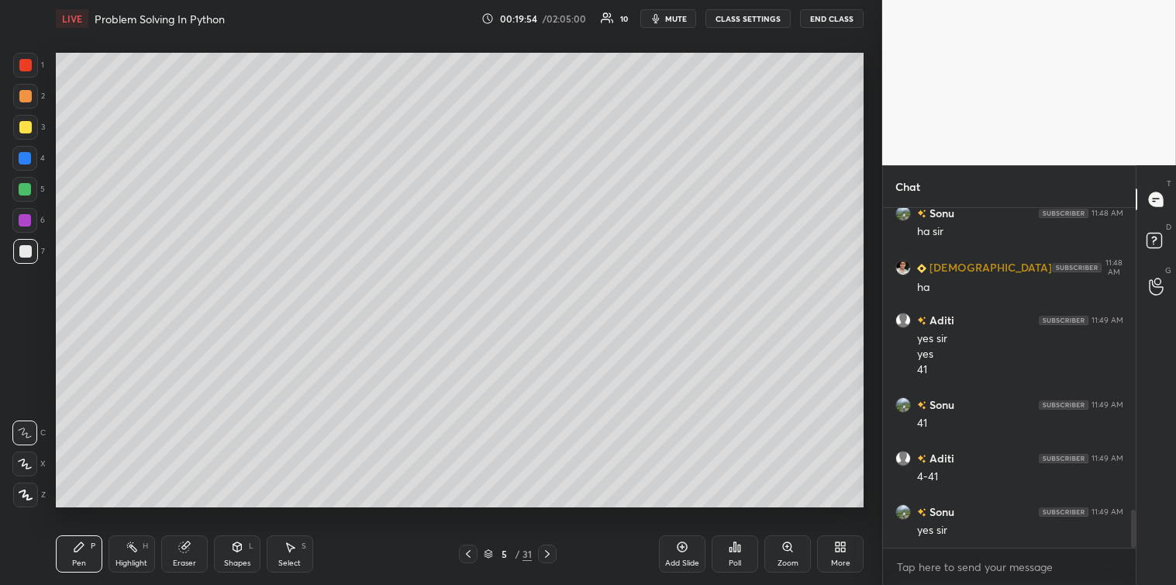
click at [547, 551] on icon at bounding box center [547, 554] width 5 height 8
click at [739, 550] on icon at bounding box center [739, 547] width 2 height 7
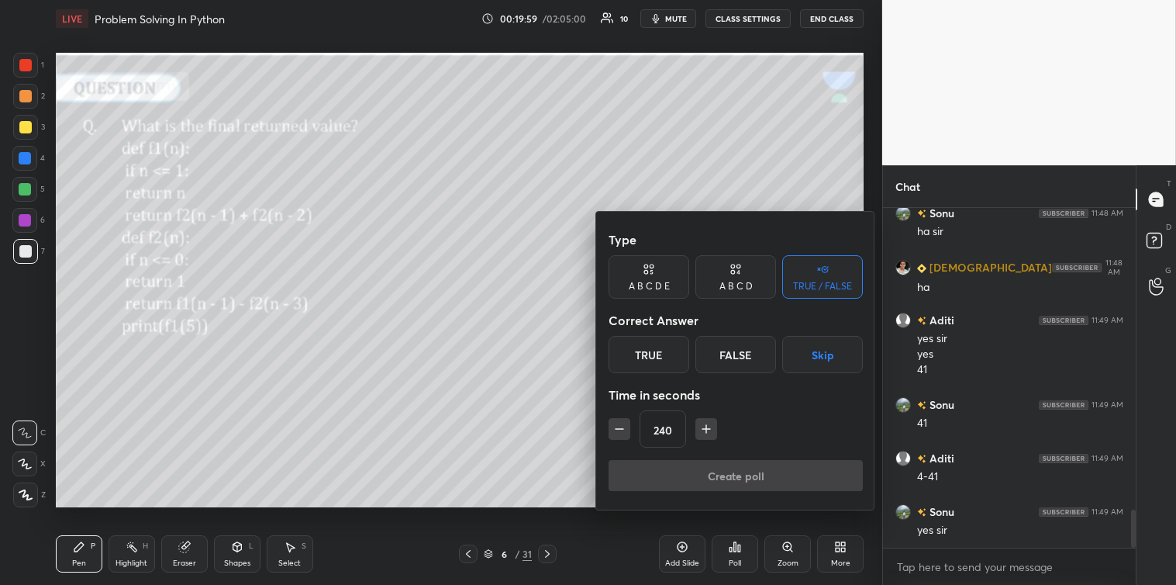
click at [807, 357] on button "Skip" at bounding box center [822, 354] width 81 height 37
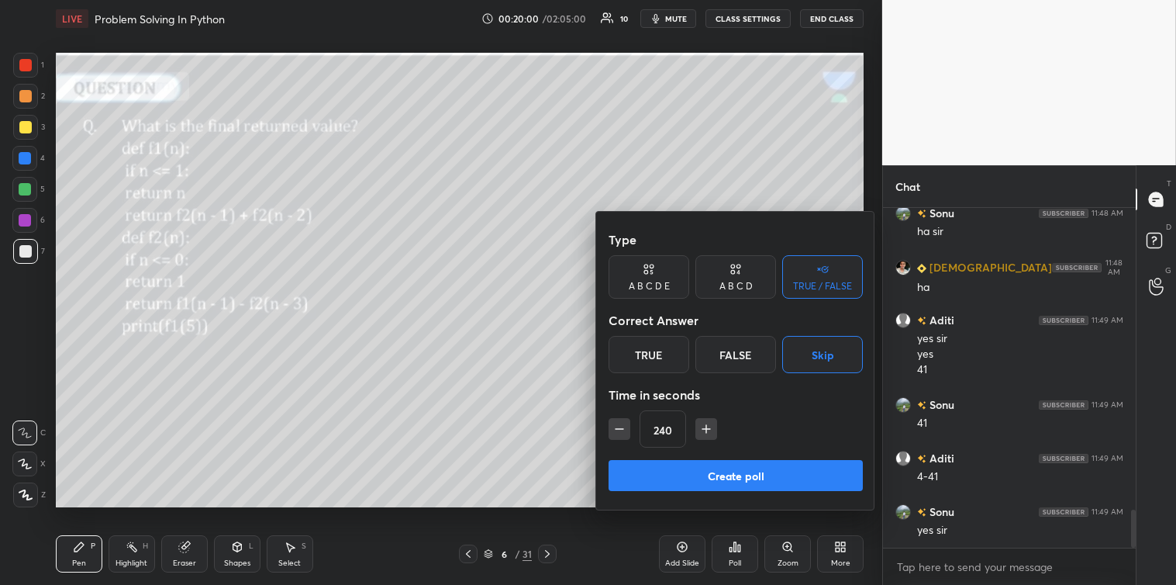
click at [740, 473] on button "Create poll" at bounding box center [736, 475] width 254 height 31
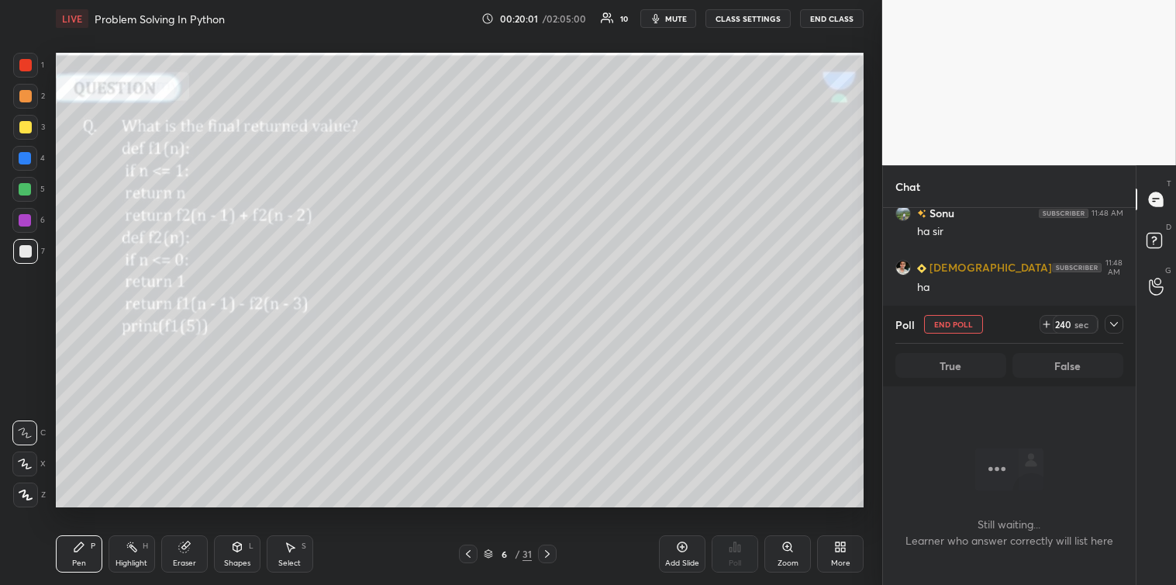
scroll to position [291, 248]
click at [1113, 319] on icon at bounding box center [1114, 324] width 12 height 12
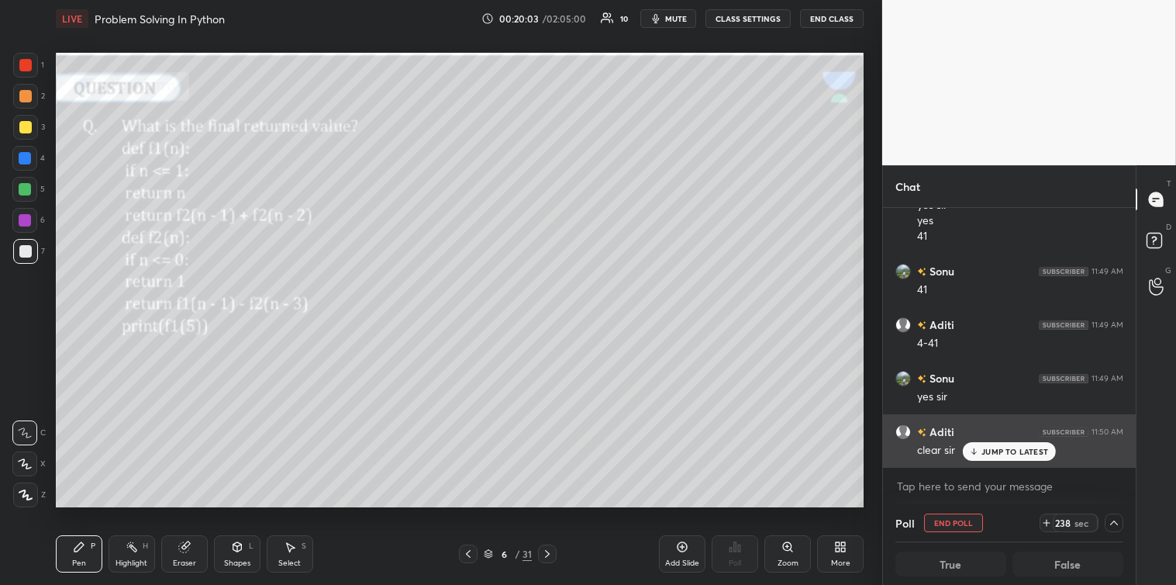
click at [987, 447] on p "JUMP TO LATEST" at bounding box center [1014, 451] width 67 height 9
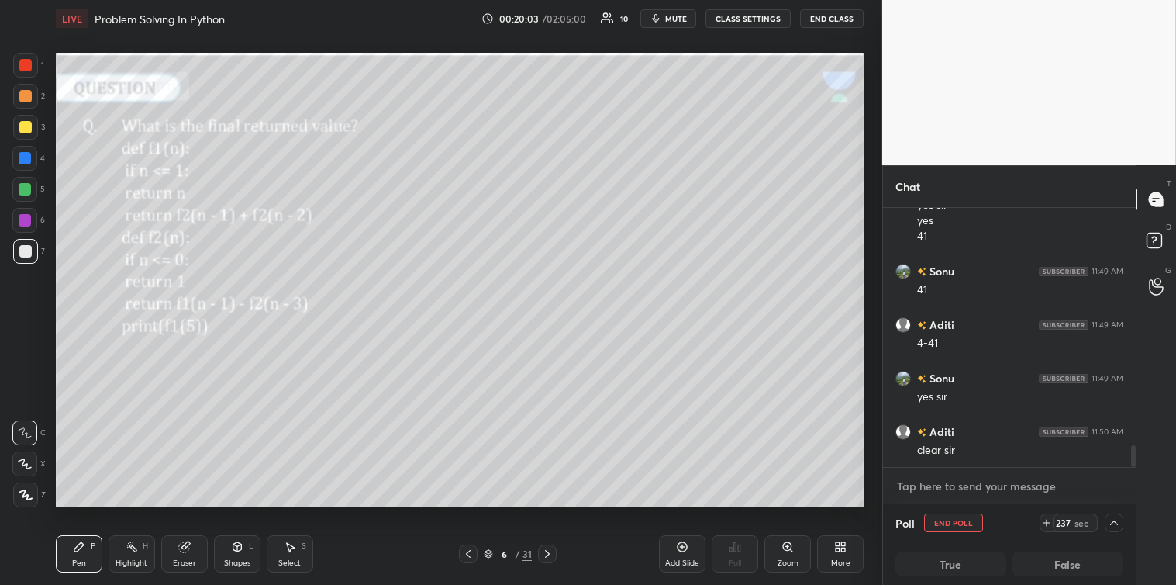
click at [943, 481] on textarea at bounding box center [1009, 486] width 228 height 25
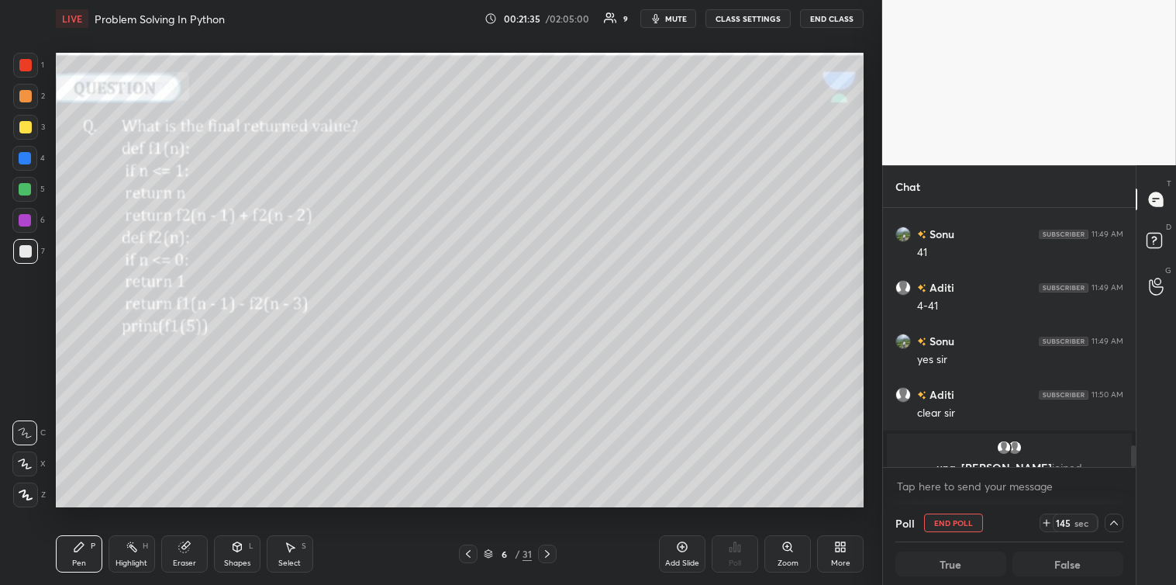
click at [1113, 524] on icon at bounding box center [1114, 522] width 12 height 12
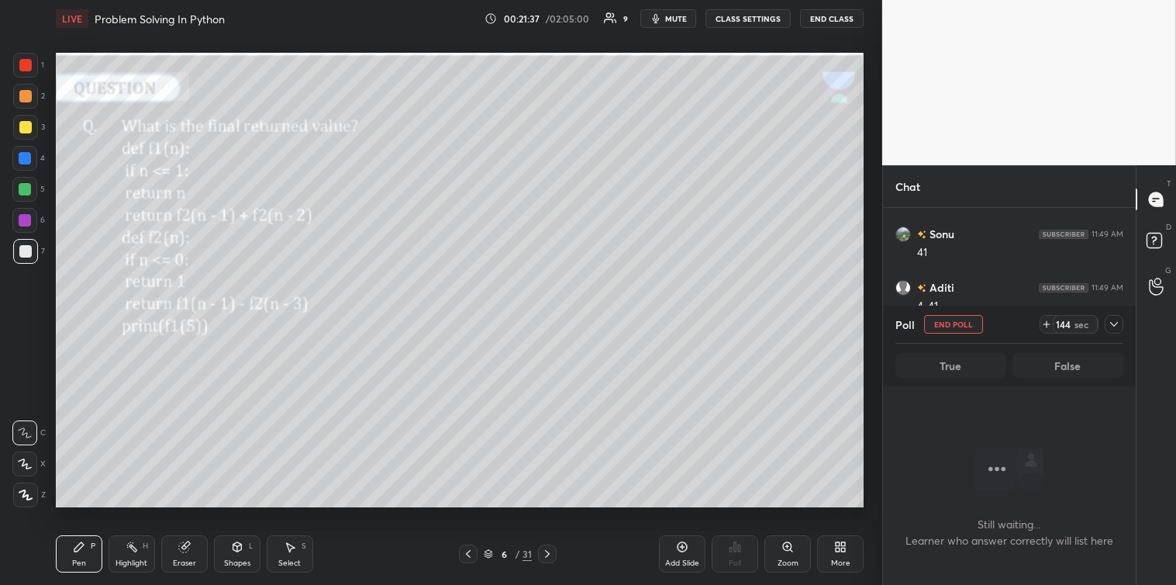
click at [1113, 324] on icon at bounding box center [1114, 324] width 12 height 12
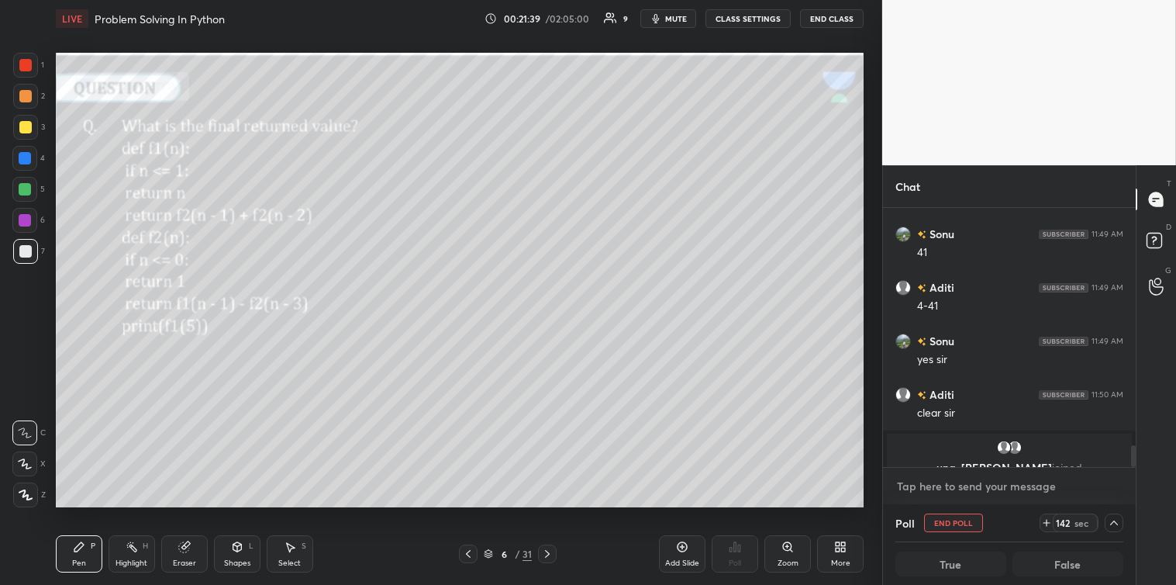
click at [991, 482] on textarea at bounding box center [1009, 486] width 228 height 25
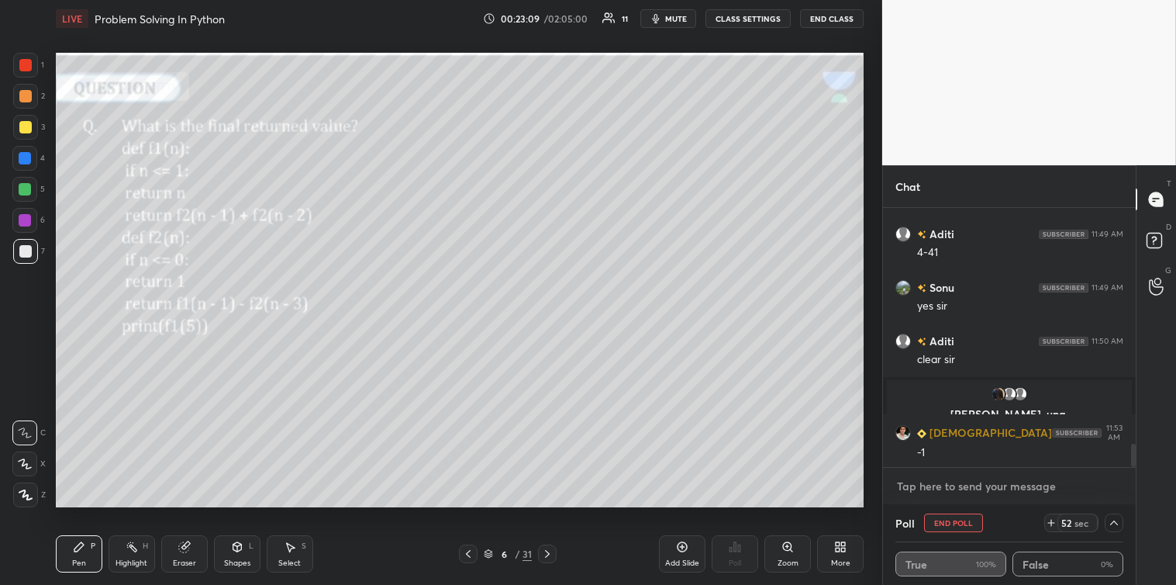
scroll to position [2668, 0]
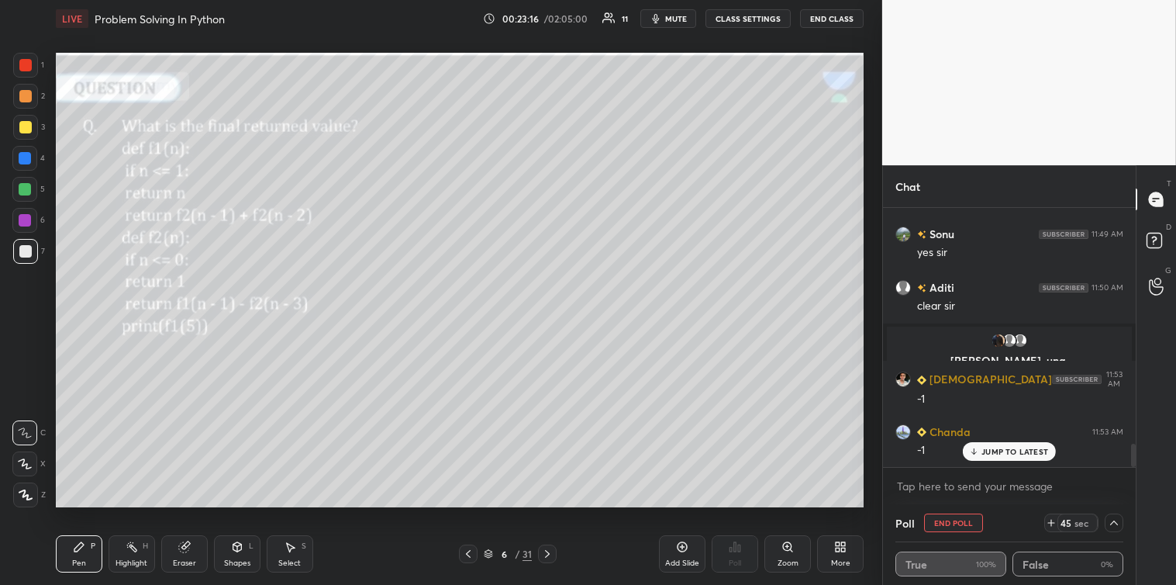
click at [1022, 457] on div "JUMP TO LATEST" at bounding box center [1009, 451] width 93 height 19
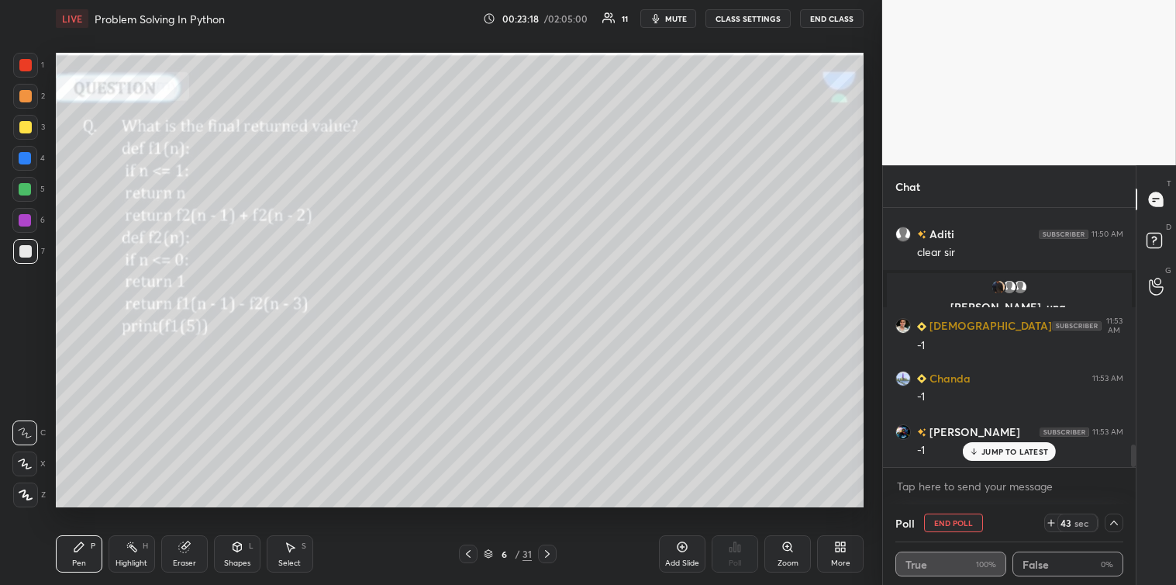
click at [1022, 457] on div "JUMP TO LATEST" at bounding box center [1009, 451] width 93 height 19
click at [993, 481] on textarea at bounding box center [1009, 486] width 228 height 25
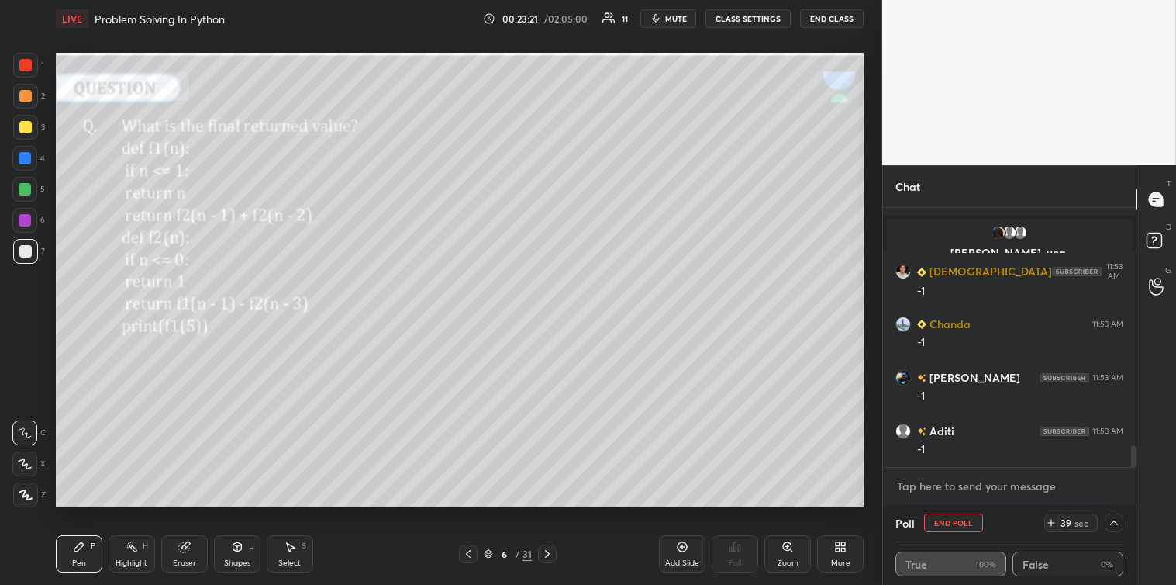
click at [993, 481] on textarea at bounding box center [1009, 486] width 228 height 25
click at [1113, 517] on icon at bounding box center [1114, 522] width 12 height 12
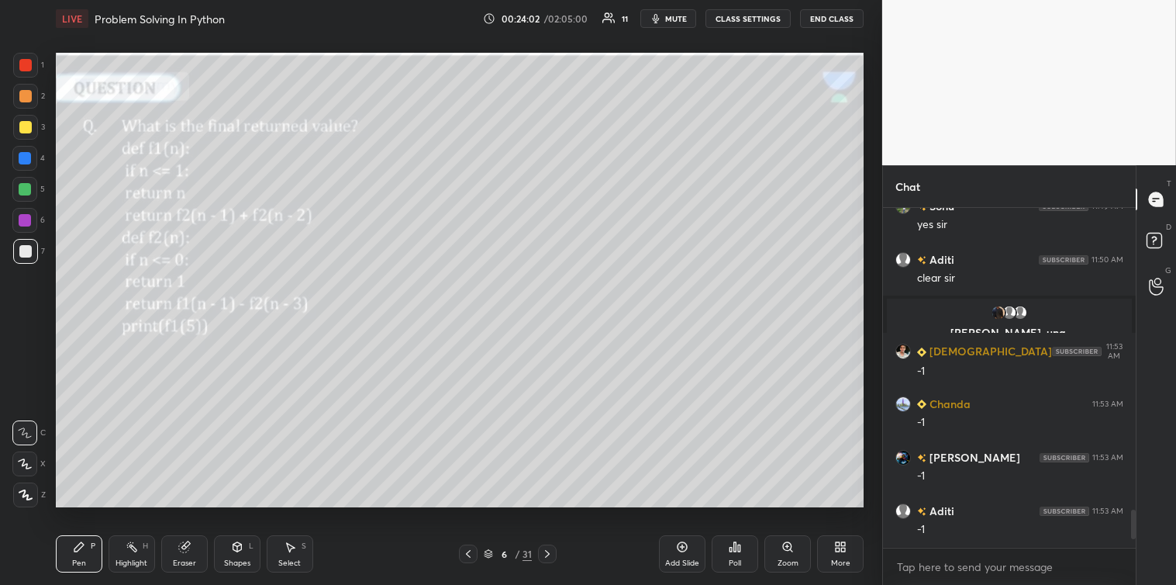
scroll to position [5, 4]
click at [295, 556] on div "Select S" at bounding box center [290, 553] width 47 height 37
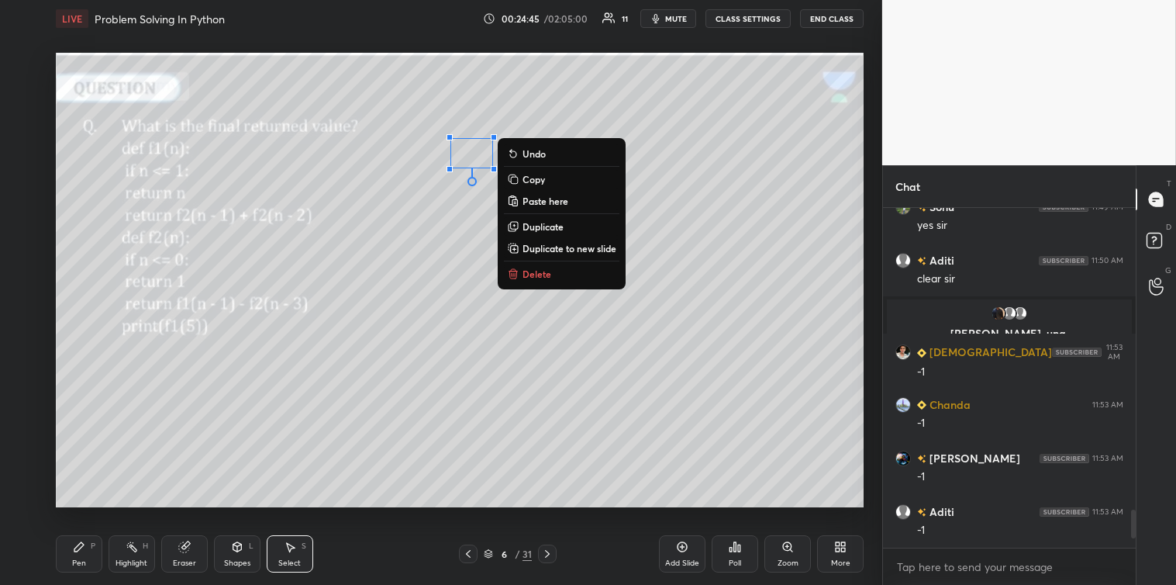
click at [536, 275] on p "Delete" at bounding box center [537, 273] width 29 height 12
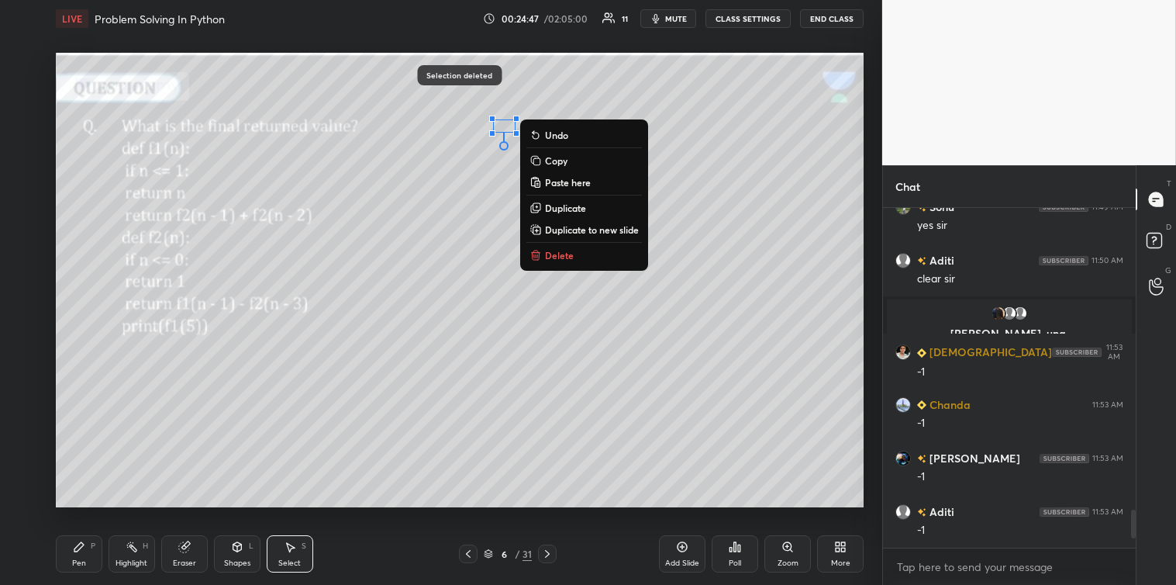
click at [543, 254] on button "Delete" at bounding box center [584, 255] width 116 height 19
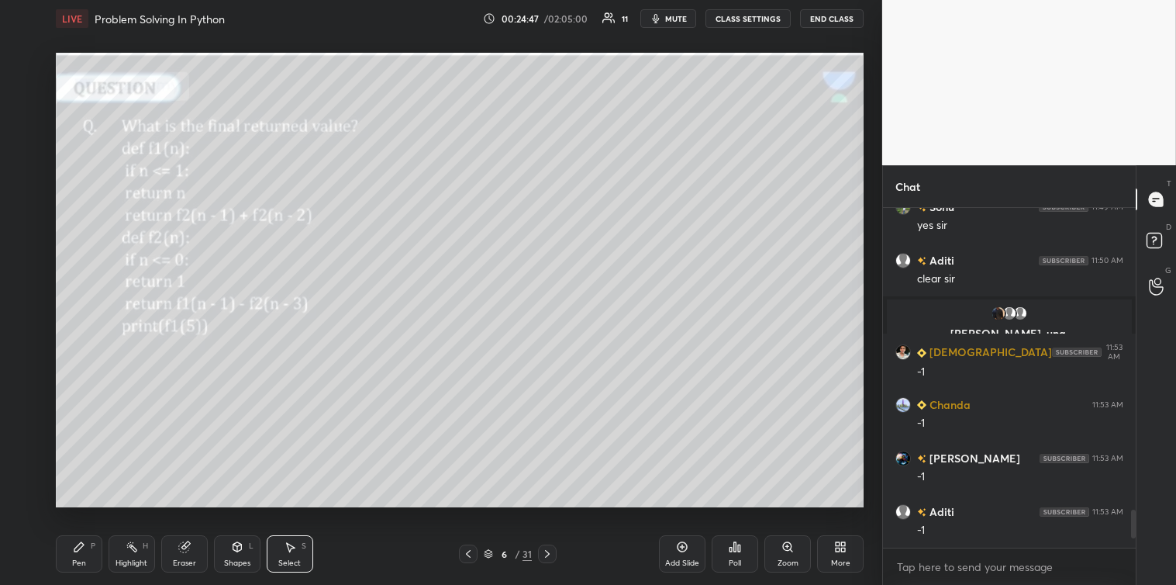
click at [85, 559] on div "Pen" at bounding box center [79, 563] width 14 height 8
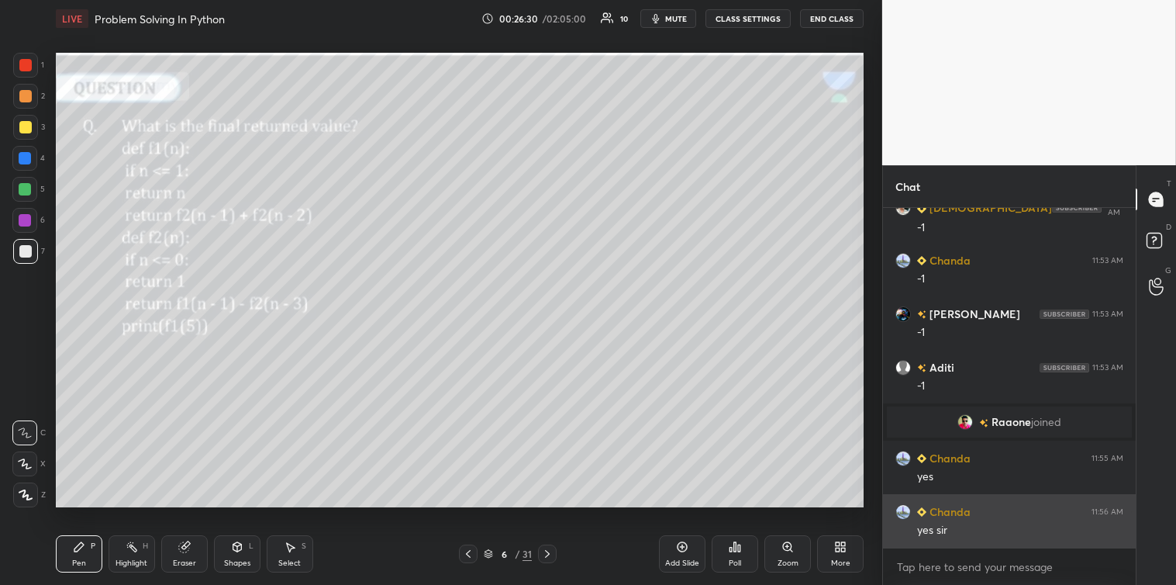
scroll to position [2838, 0]
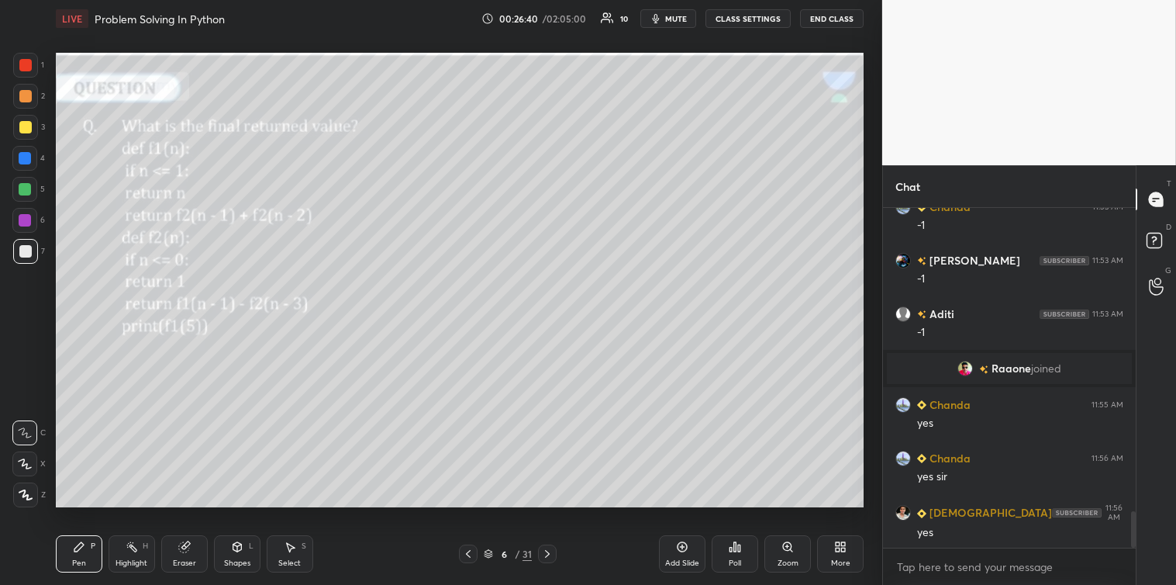
click at [31, 127] on div at bounding box center [25, 127] width 12 height 12
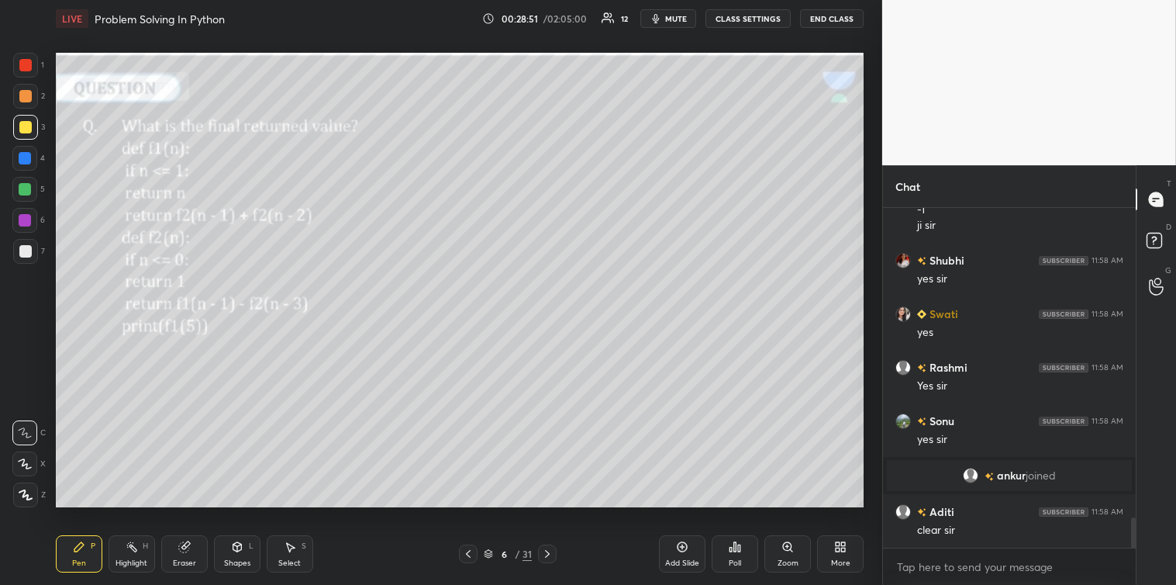
scroll to position [3565, 0]
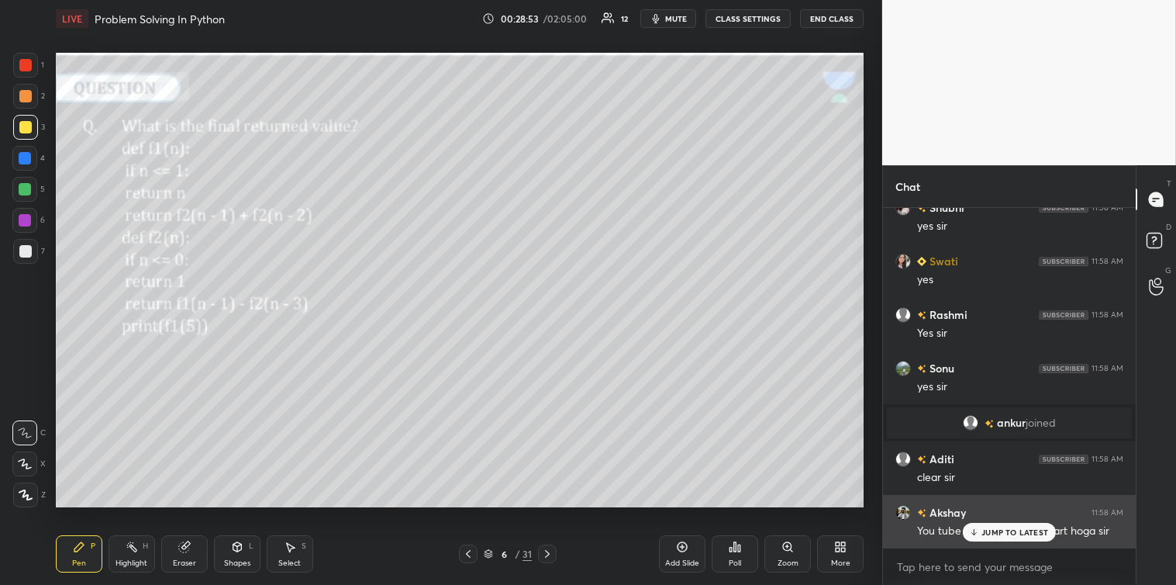
click at [1018, 533] on p "JUMP TO LATEST" at bounding box center [1014, 531] width 67 height 9
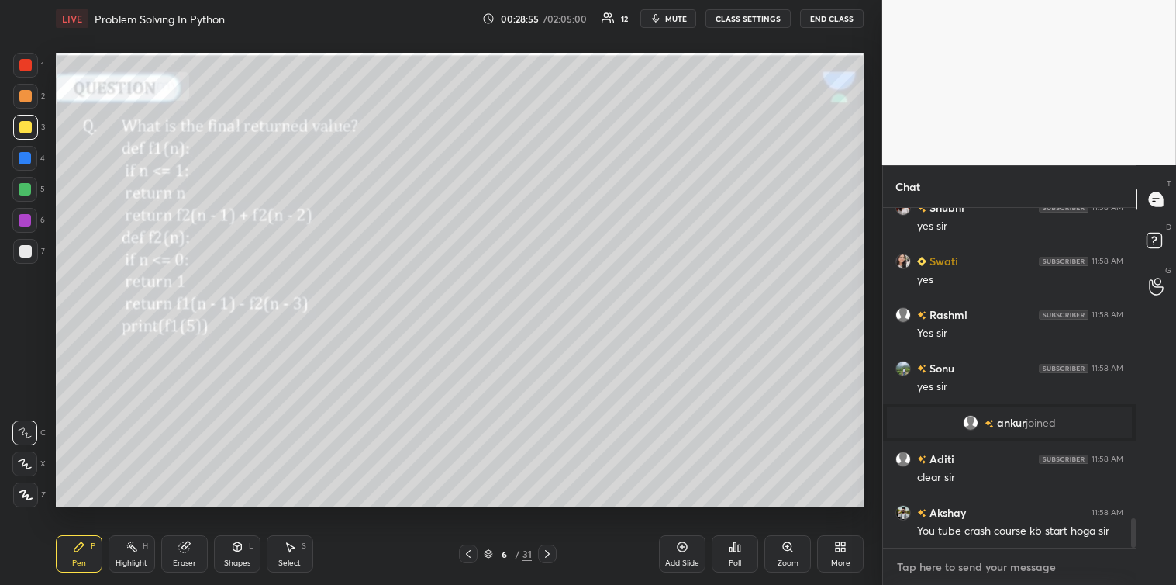
click at [934, 566] on textarea at bounding box center [1009, 566] width 228 height 25
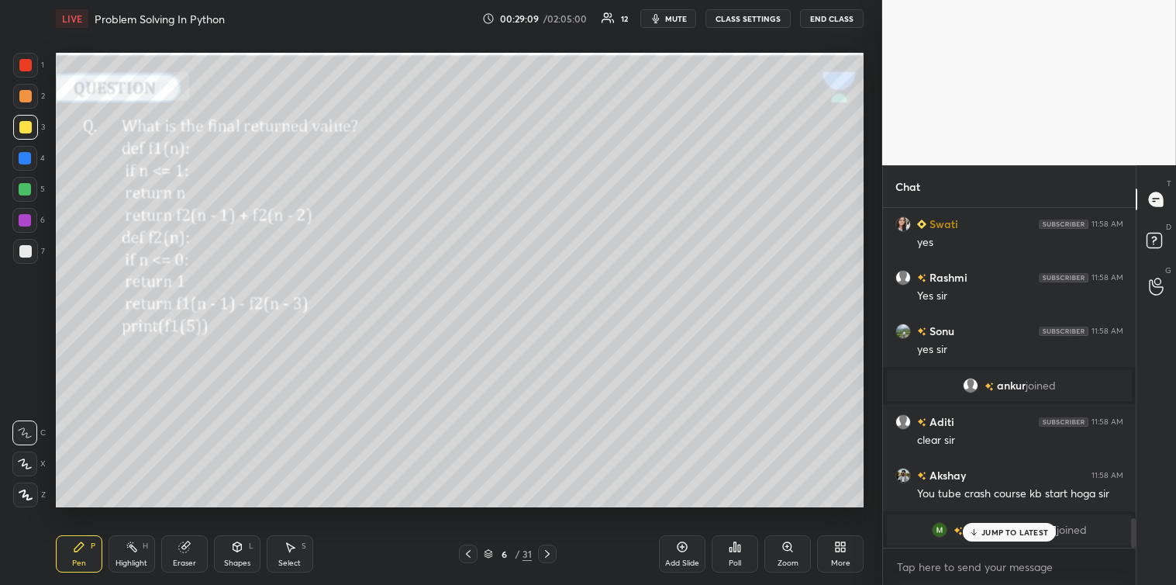
click at [991, 525] on div "JUMP TO LATEST" at bounding box center [1009, 532] width 93 height 19
click at [544, 548] on icon at bounding box center [547, 553] width 12 height 12
click at [737, 547] on icon at bounding box center [735, 546] width 2 height 9
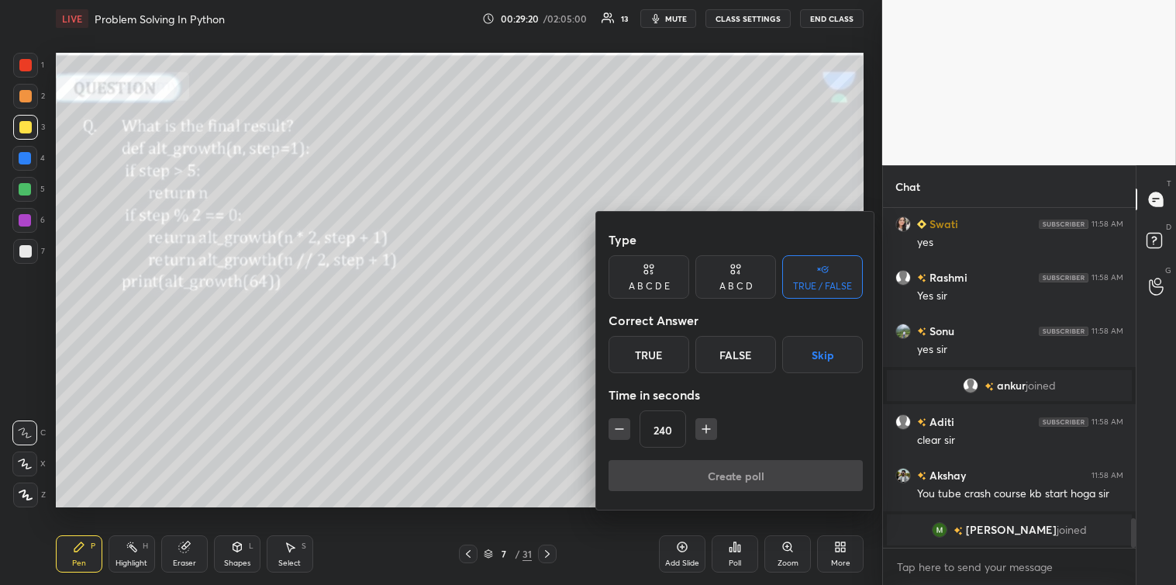
click at [816, 353] on button "Skip" at bounding box center [822, 354] width 81 height 37
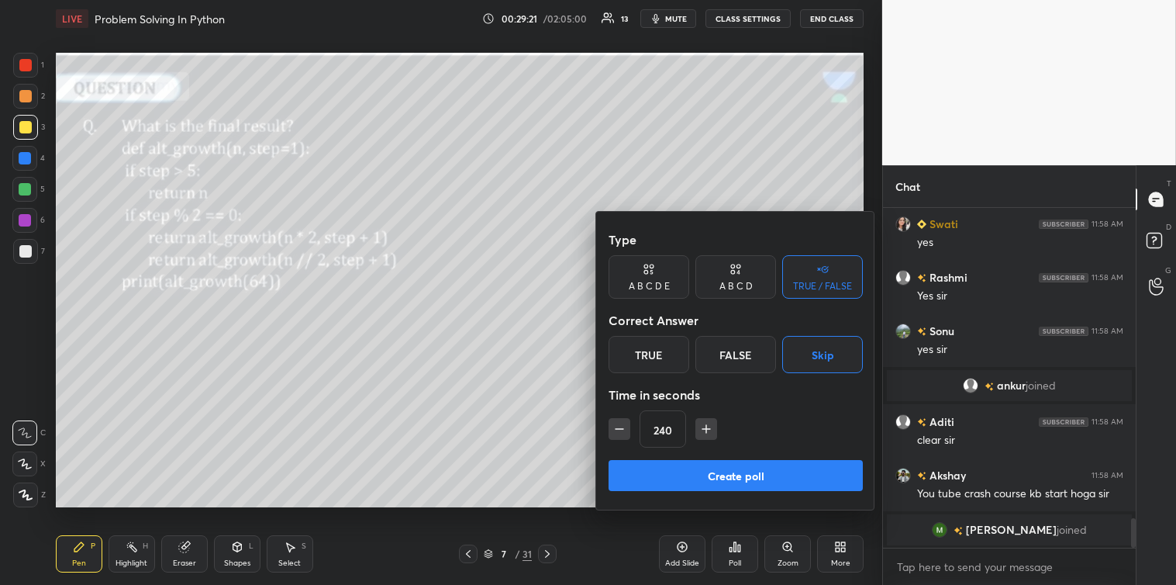
click at [623, 425] on icon "button" at bounding box center [620, 429] width 16 height 16
click at [624, 427] on icon "button" at bounding box center [620, 429] width 16 height 16
click at [626, 428] on icon "button" at bounding box center [620, 429] width 16 height 16
type input "195"
click at [730, 475] on button "Create poll" at bounding box center [736, 475] width 254 height 31
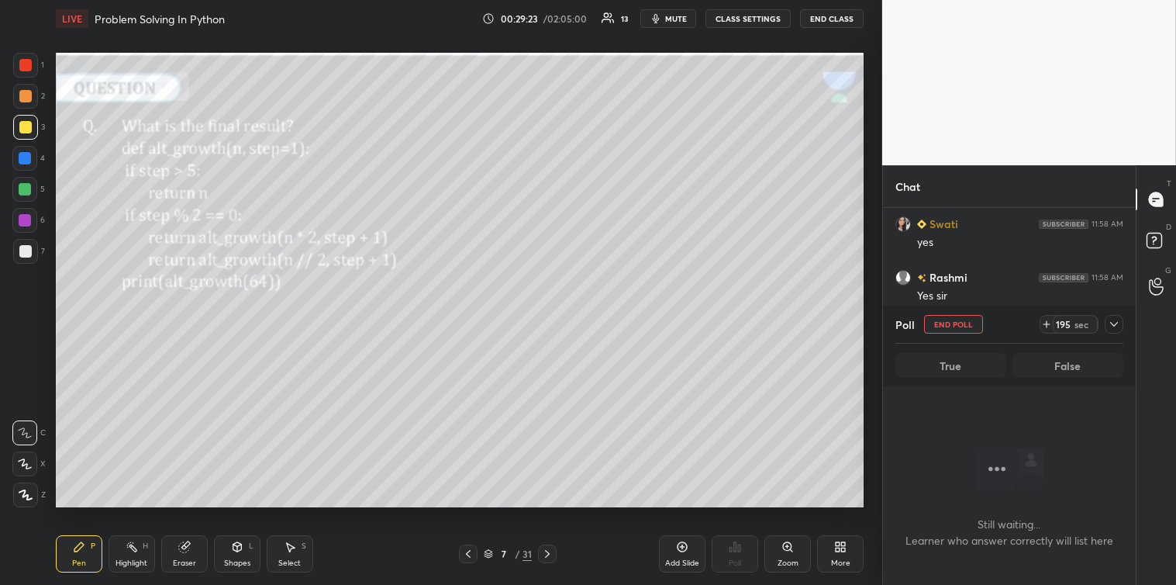
scroll to position [5, 4]
click at [1117, 326] on icon at bounding box center [1114, 324] width 12 height 12
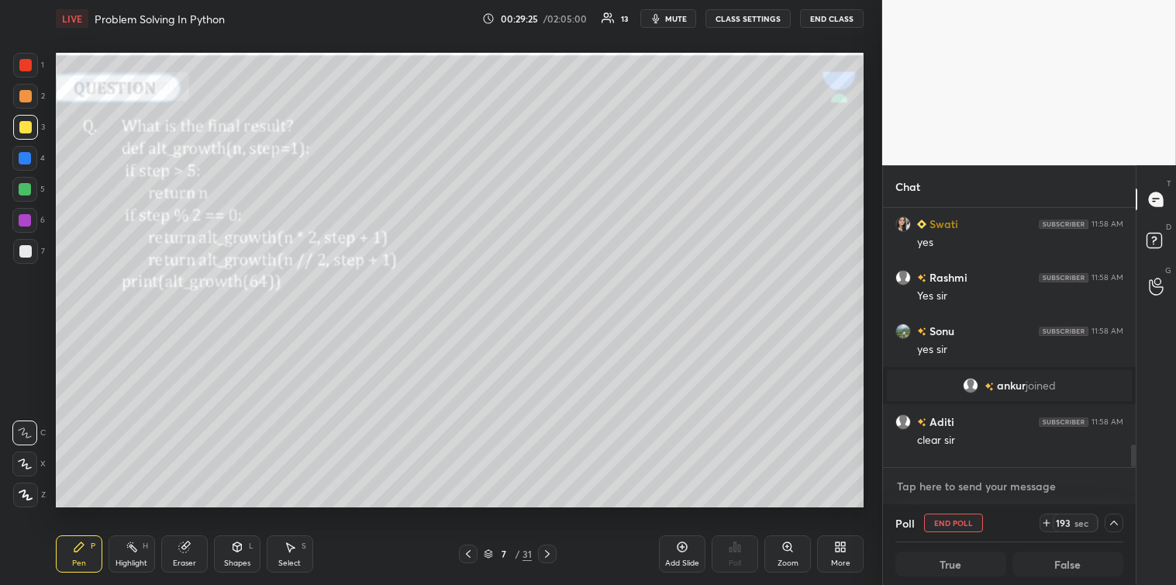
click at [958, 475] on textarea at bounding box center [1009, 486] width 228 height 25
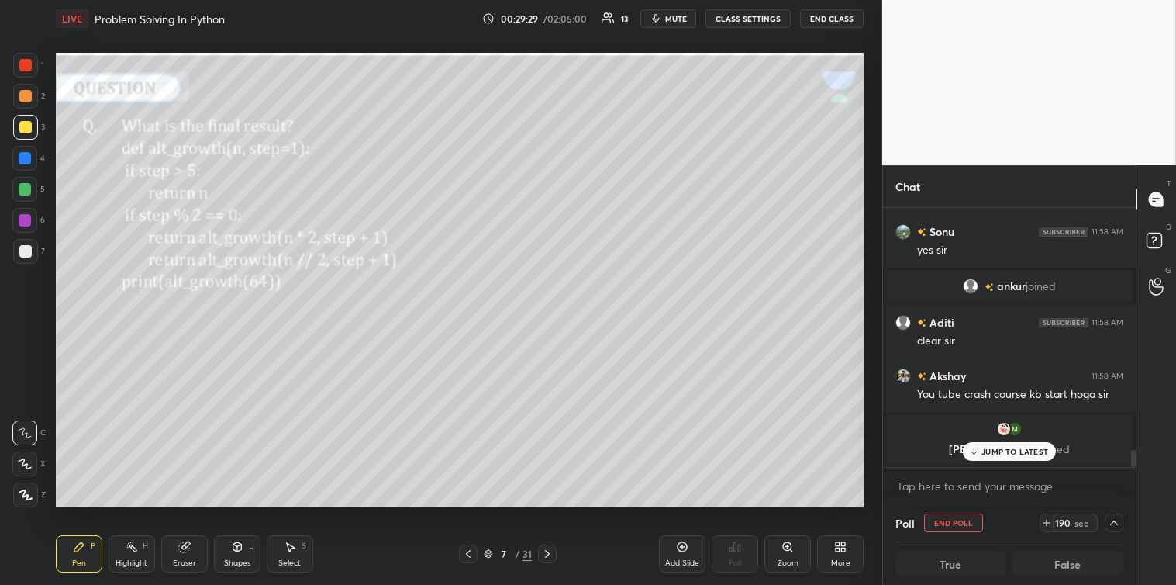
click at [985, 454] on p "JUMP TO LATEST" at bounding box center [1014, 451] width 67 height 9
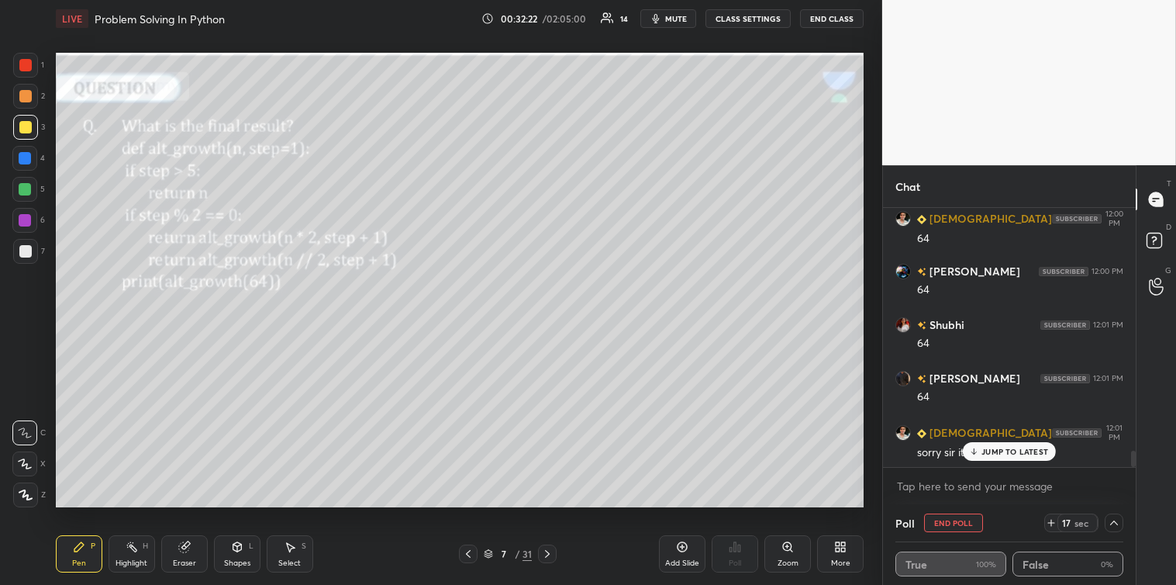
scroll to position [3934, 0]
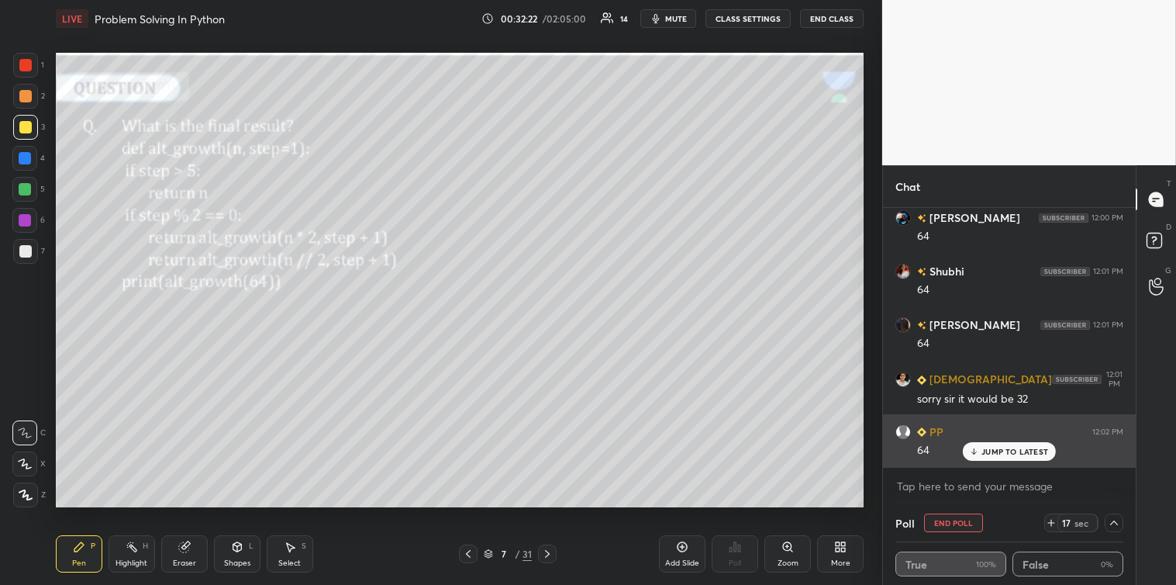
click at [998, 451] on p "JUMP TO LATEST" at bounding box center [1014, 451] width 67 height 9
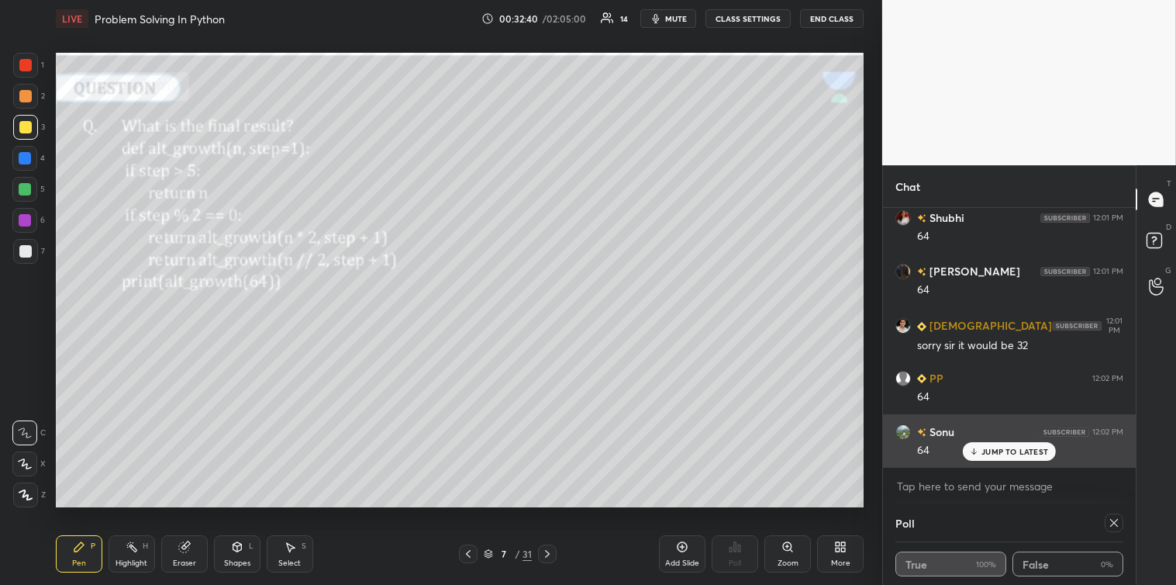
scroll to position [4041, 0]
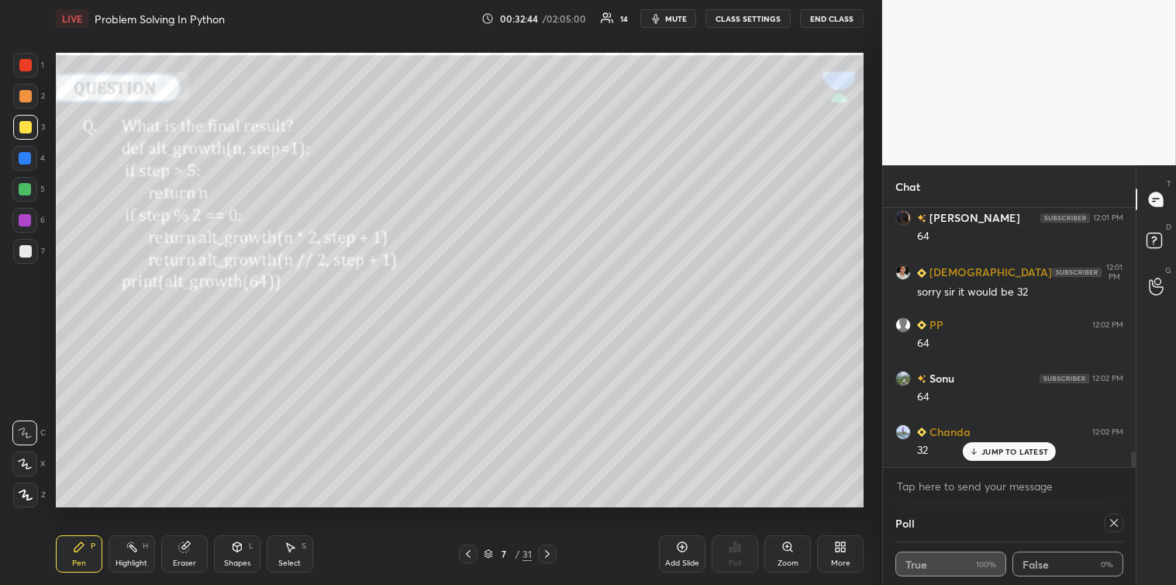
click at [1035, 454] on p "JUMP TO LATEST" at bounding box center [1014, 451] width 67 height 9
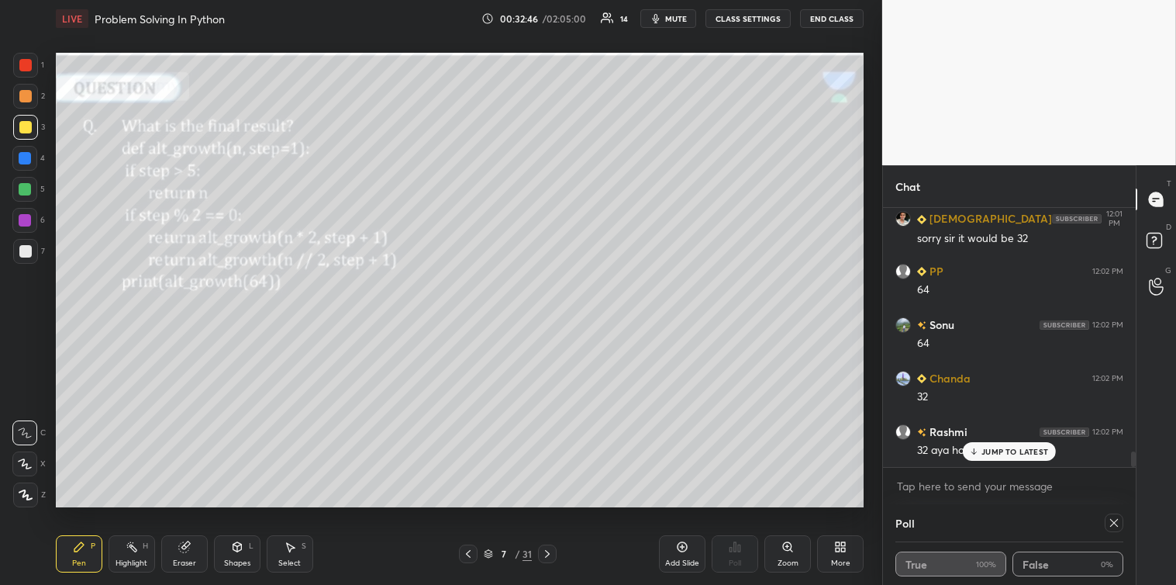
click at [1035, 454] on p "JUMP TO LATEST" at bounding box center [1014, 451] width 67 height 9
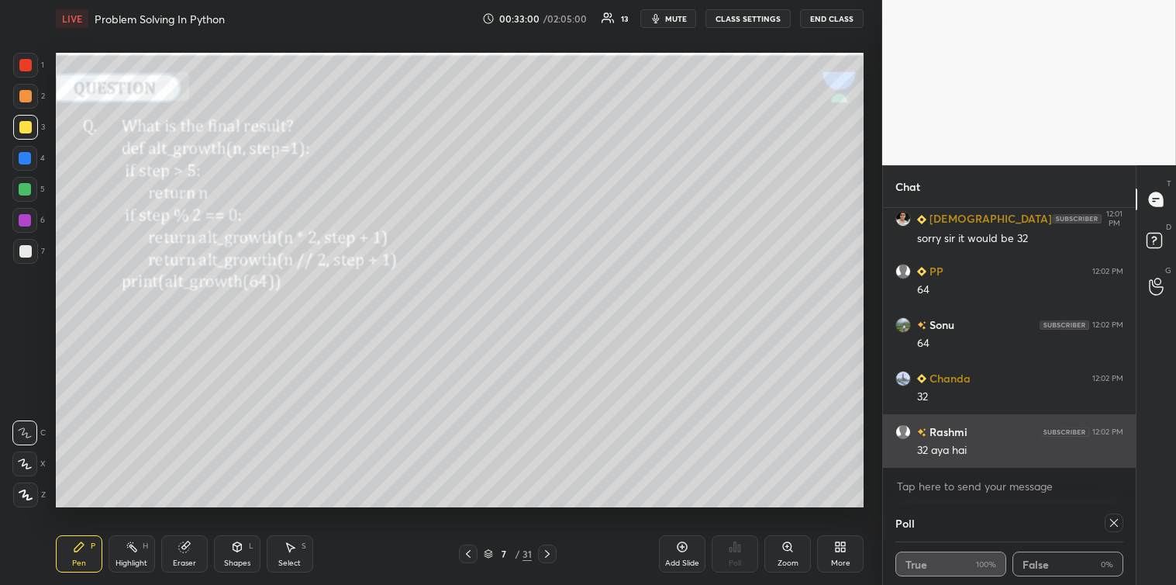
scroll to position [4148, 0]
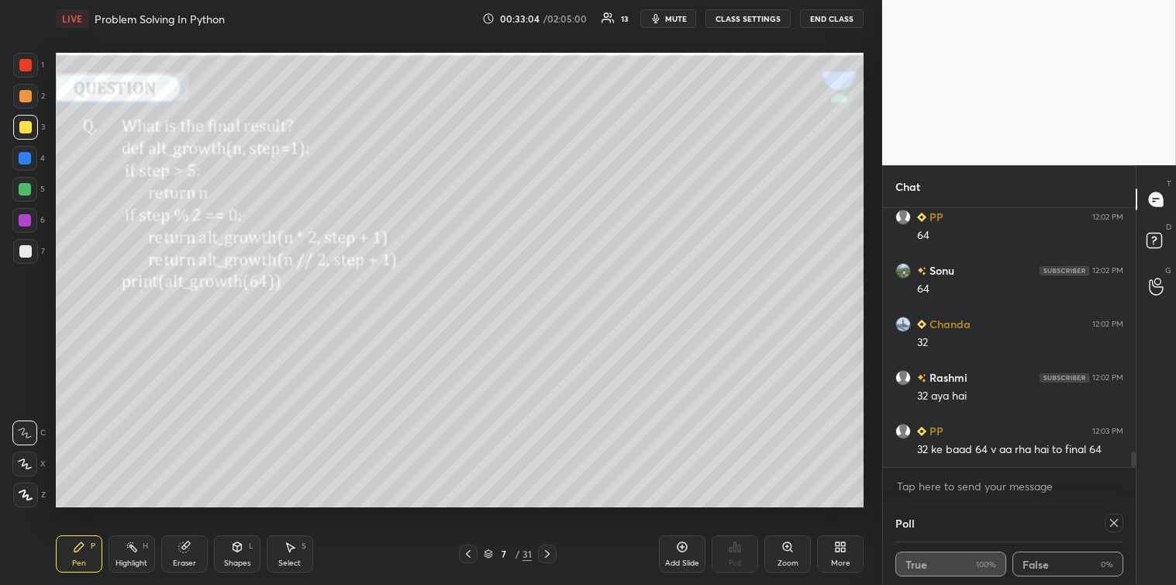
click at [29, 250] on div at bounding box center [25, 251] width 12 height 12
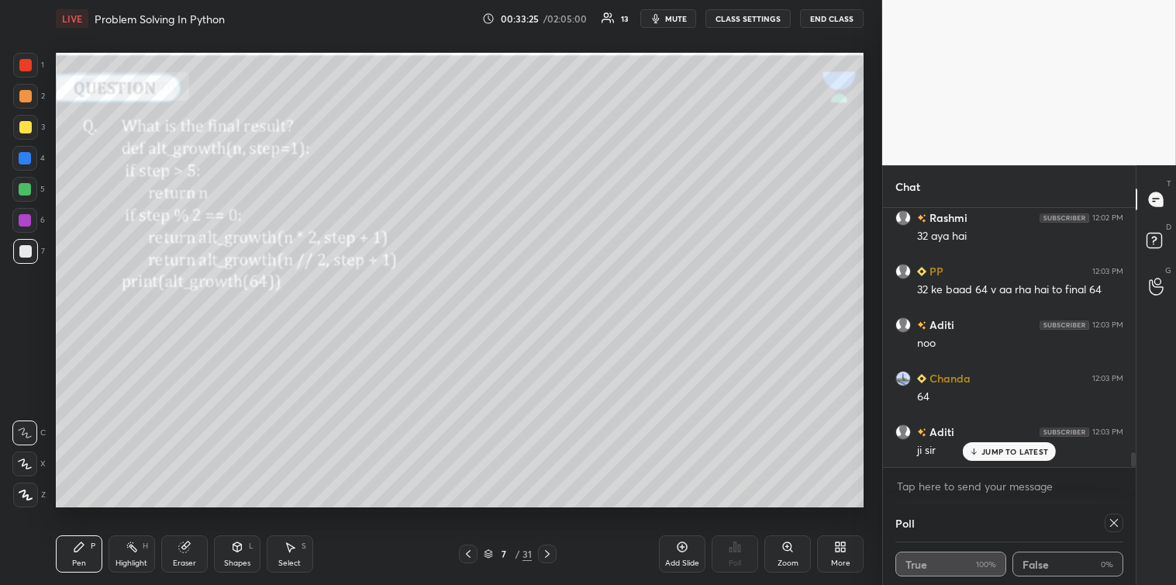
scroll to position [4362, 0]
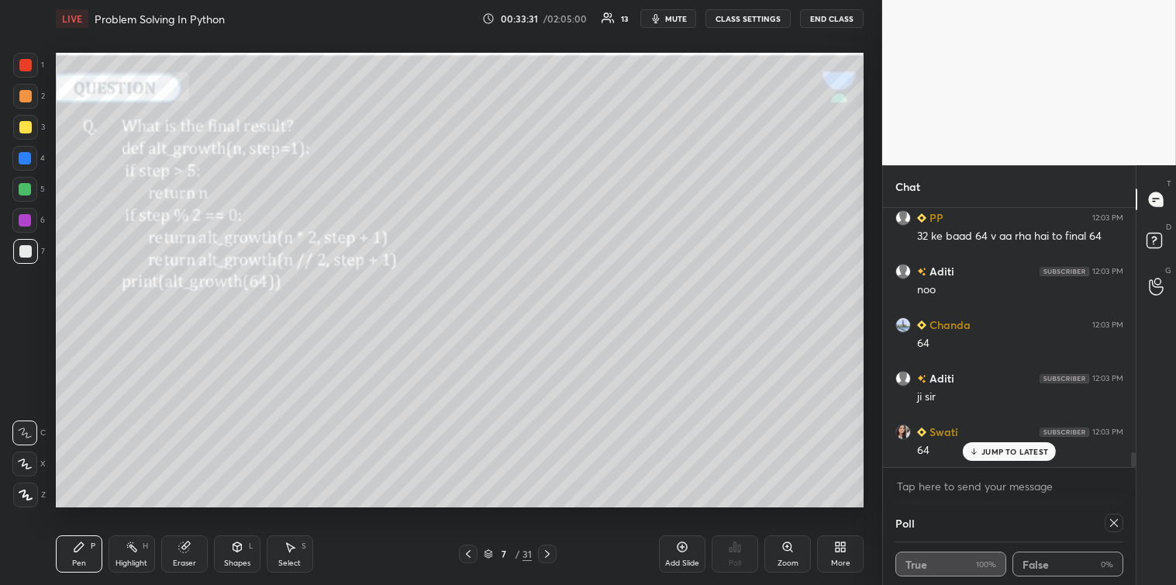
click at [1111, 530] on div at bounding box center [1114, 522] width 19 height 19
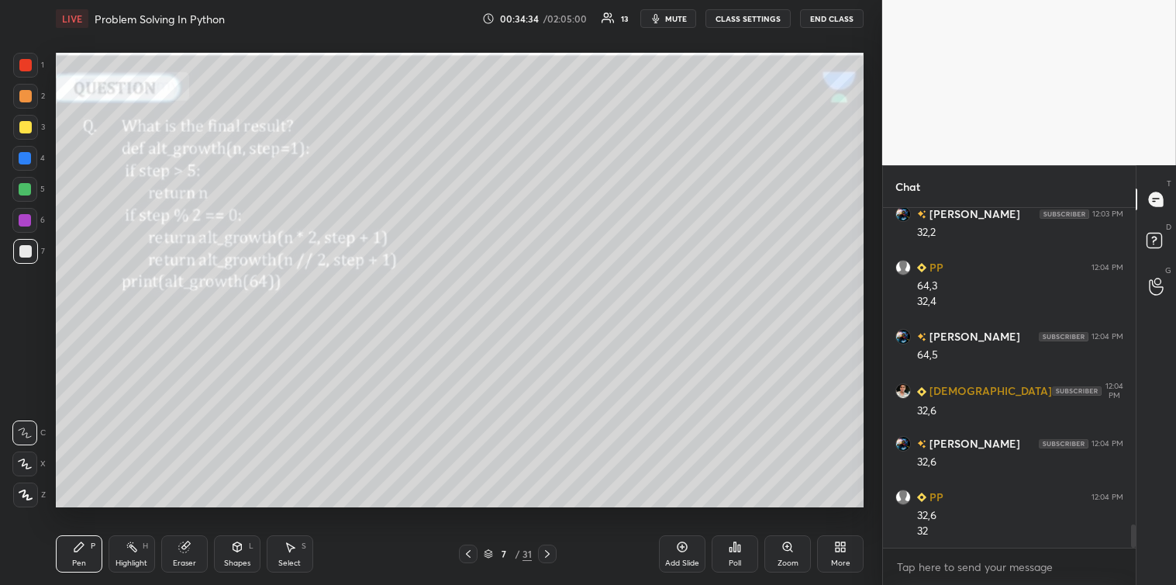
scroll to position [4741, 0]
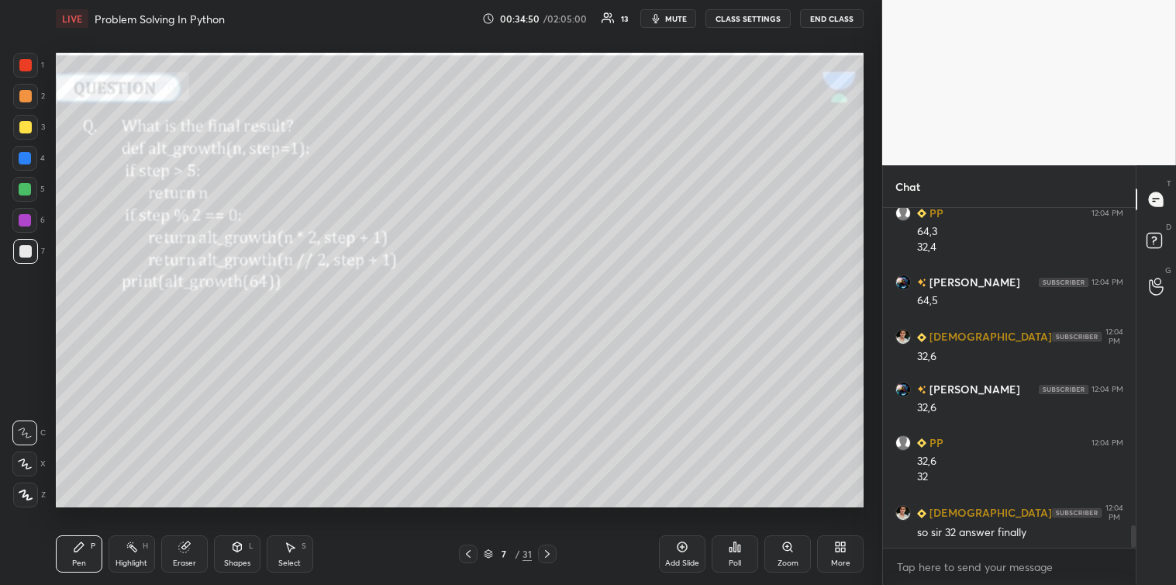
click at [547, 553] on icon at bounding box center [547, 553] width 12 height 12
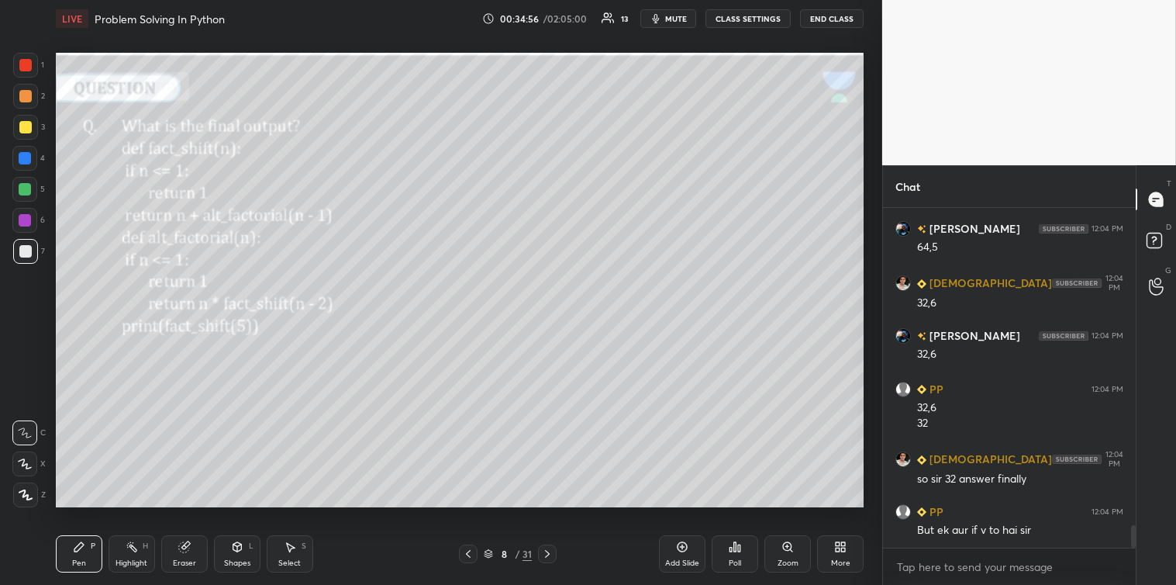
click at [467, 554] on icon at bounding box center [468, 553] width 12 height 12
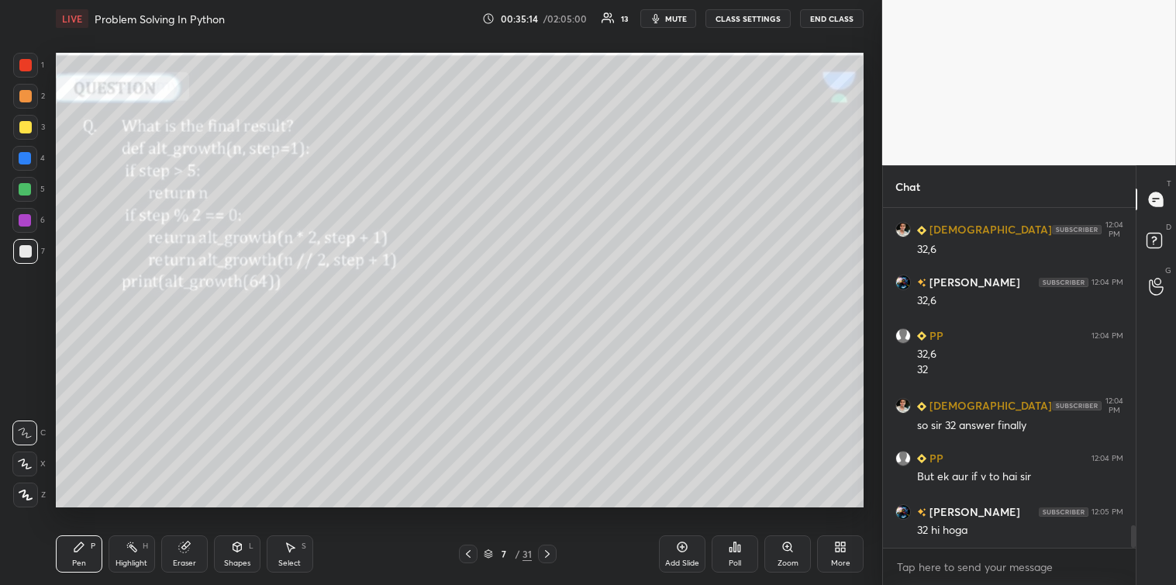
click at [551, 551] on icon at bounding box center [547, 553] width 12 height 12
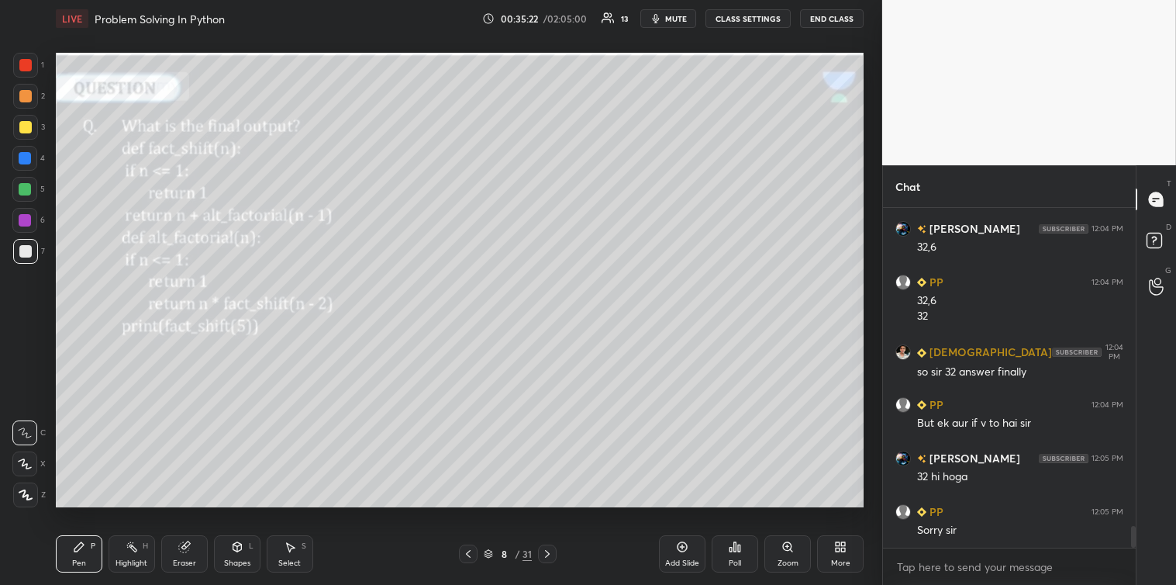
click at [740, 547] on icon at bounding box center [739, 547] width 2 height 7
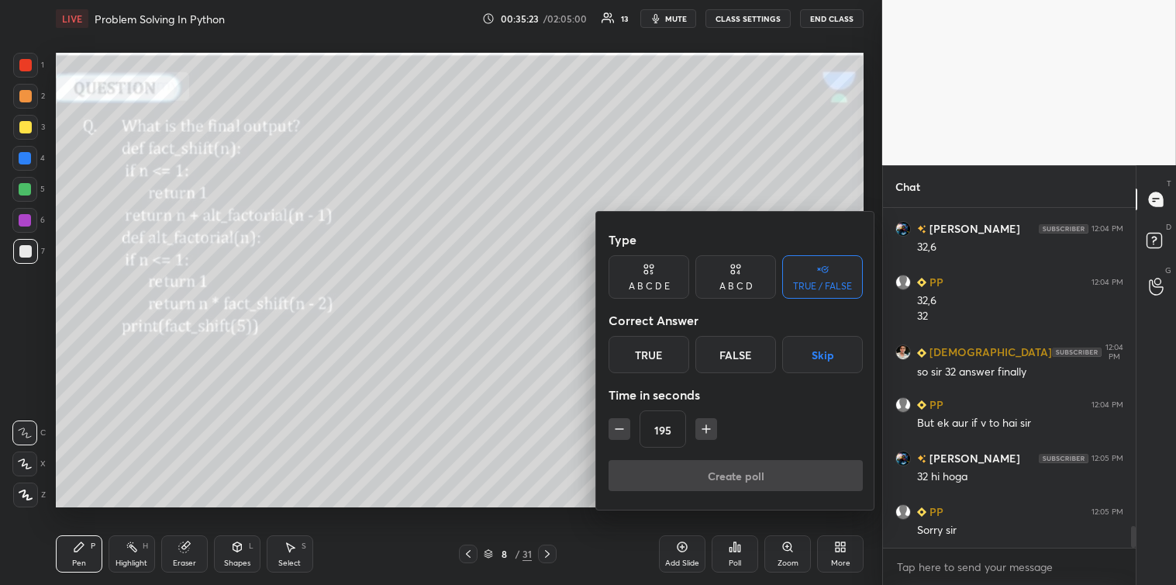
click at [702, 427] on icon "button" at bounding box center [707, 429] width 16 height 16
type input "210"
click at [820, 347] on button "Skip" at bounding box center [822, 354] width 81 height 37
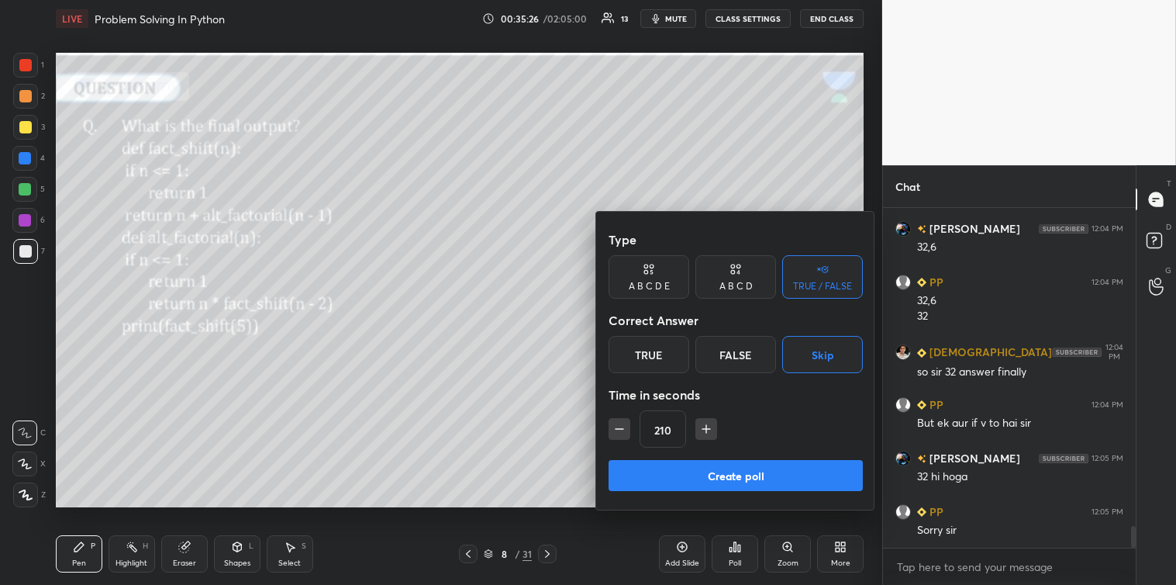
click at [739, 475] on button "Create poll" at bounding box center [736, 475] width 254 height 31
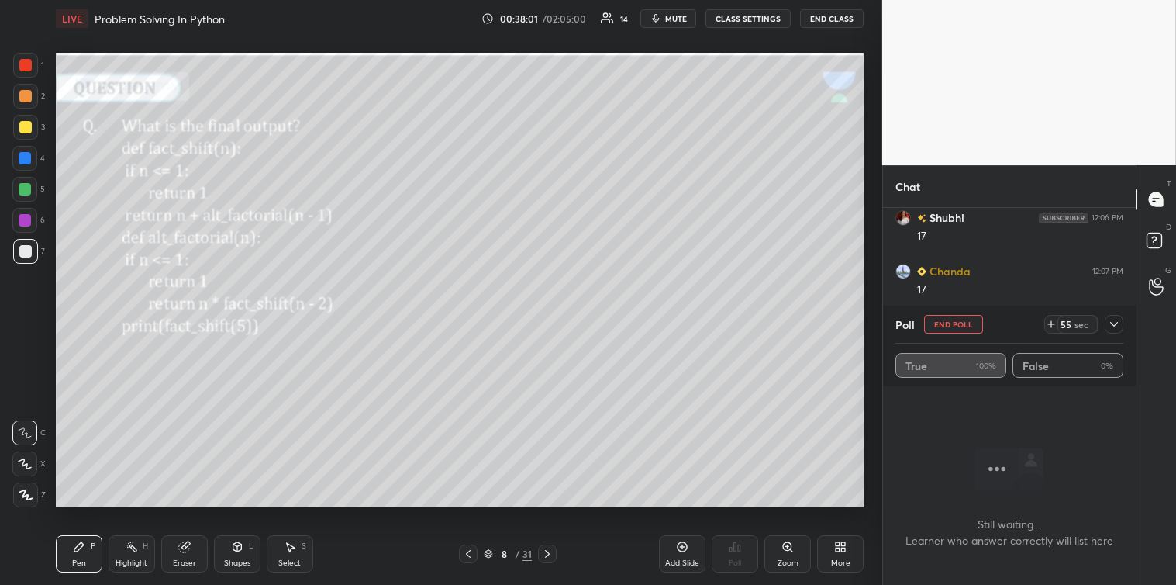
scroll to position [5446, 0]
click at [1107, 320] on div at bounding box center [1114, 324] width 19 height 19
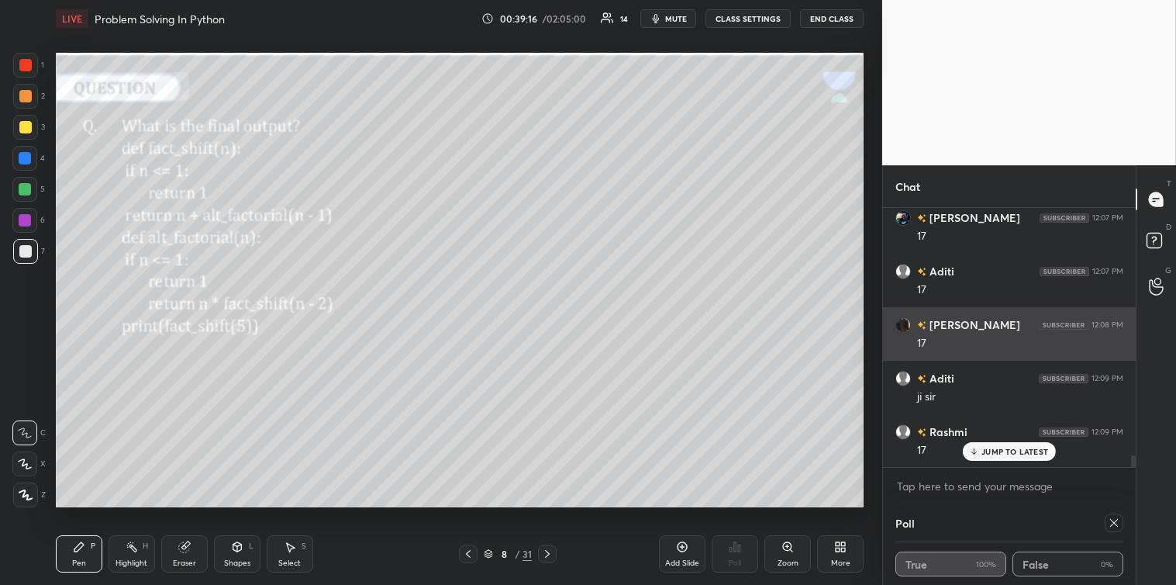
scroll to position [5590, 0]
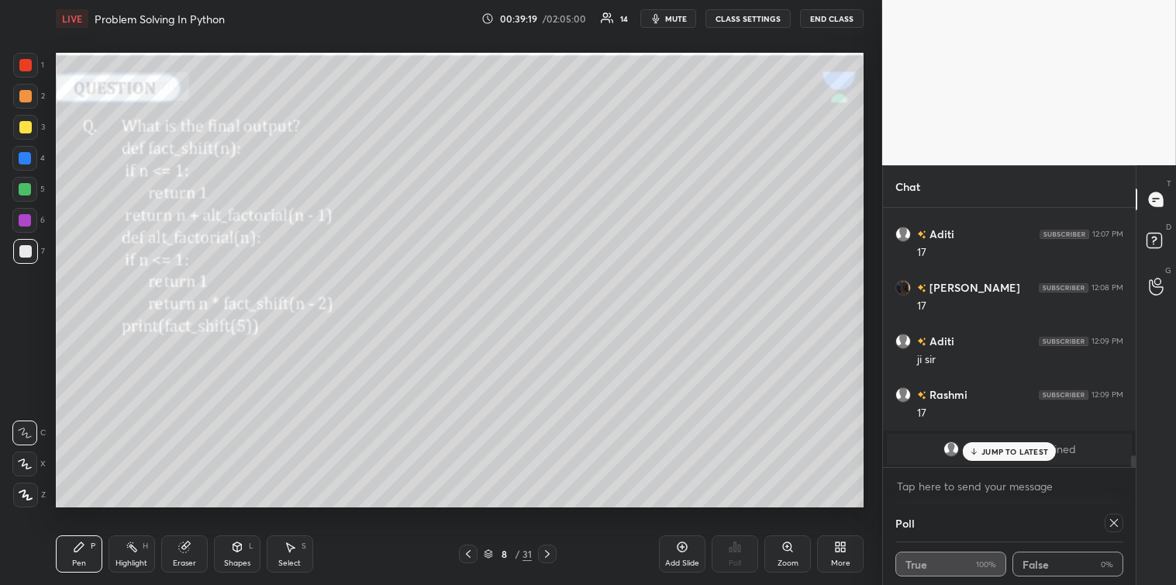
click at [296, 545] on div "Select S" at bounding box center [290, 553] width 47 height 37
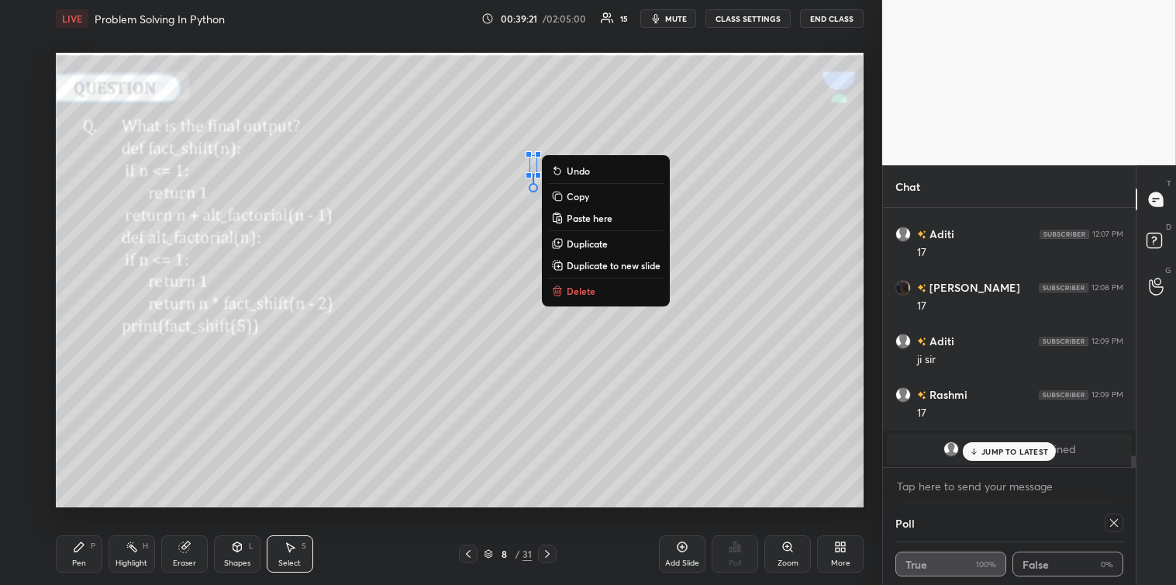
click at [576, 291] on p "Delete" at bounding box center [581, 291] width 29 height 12
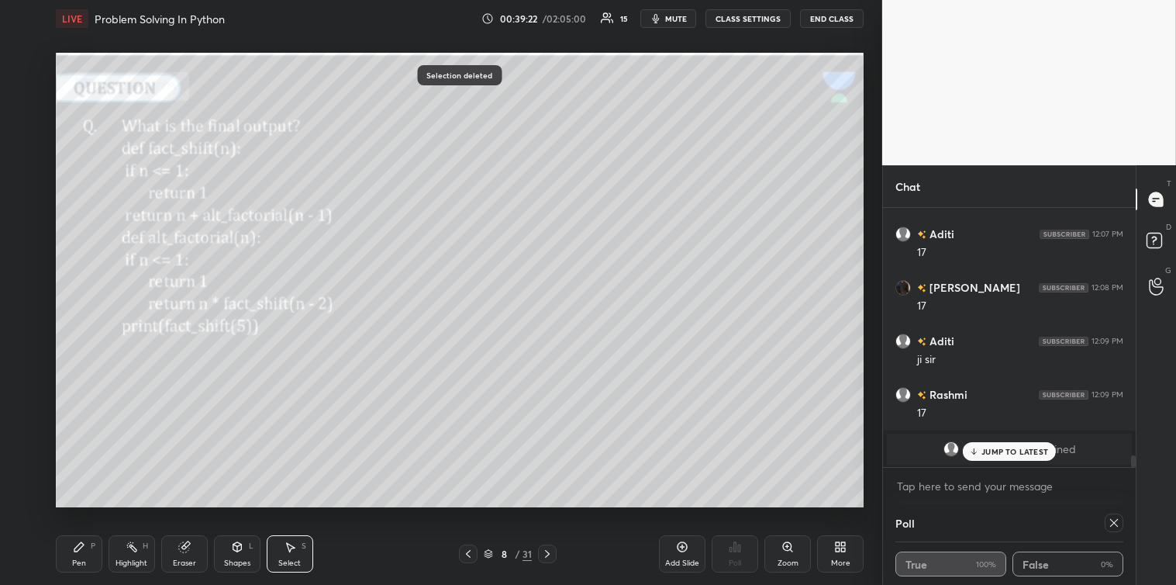
click at [86, 551] on div "Pen P" at bounding box center [79, 553] width 47 height 37
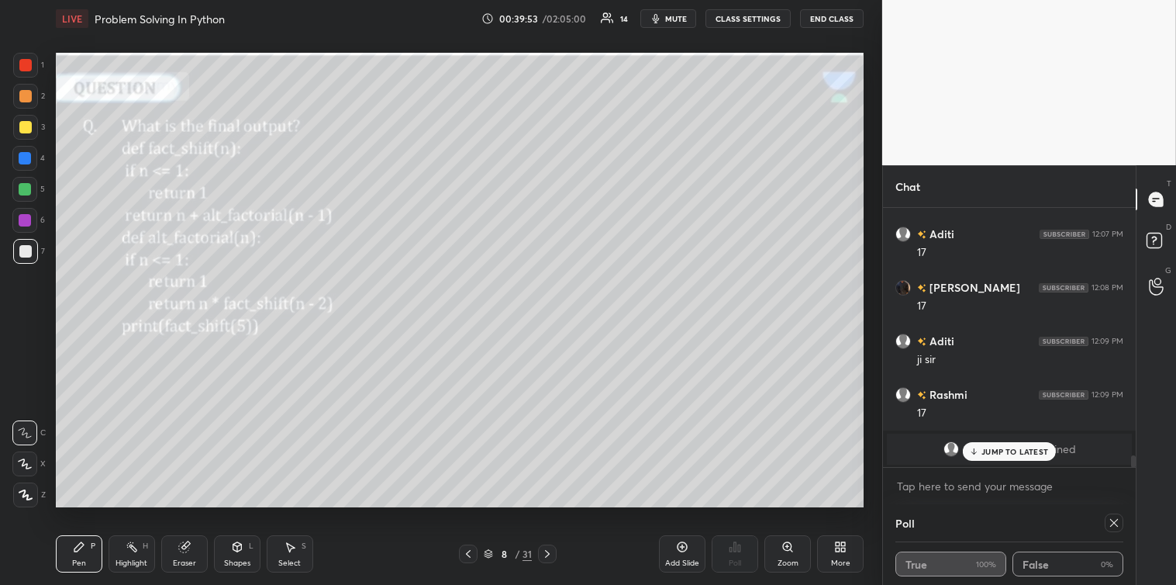
click at [27, 127] on div at bounding box center [25, 127] width 12 height 12
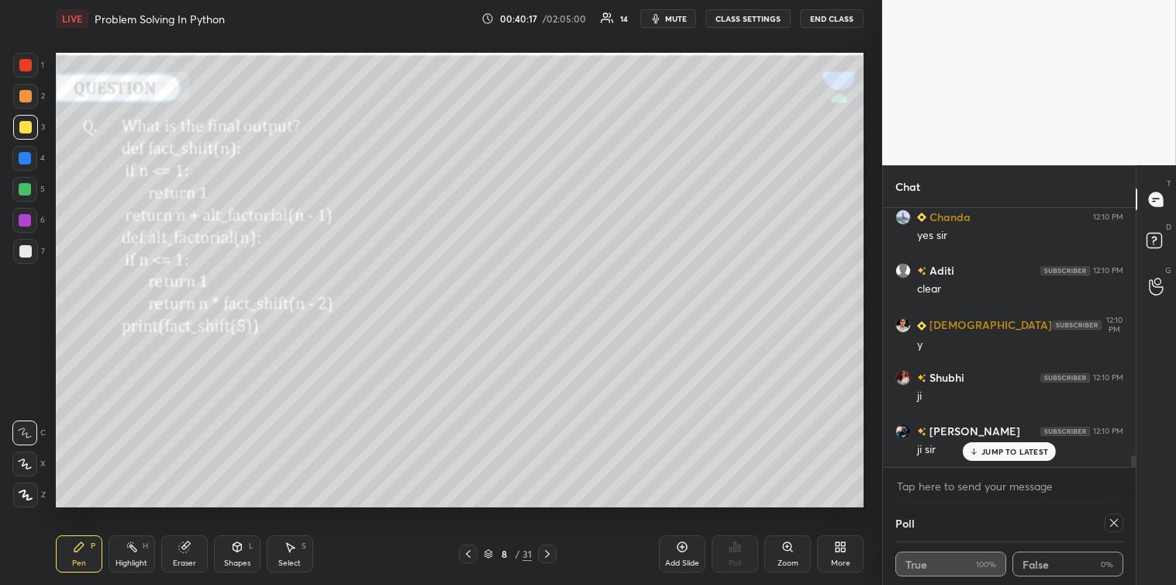
scroll to position [5464, 0]
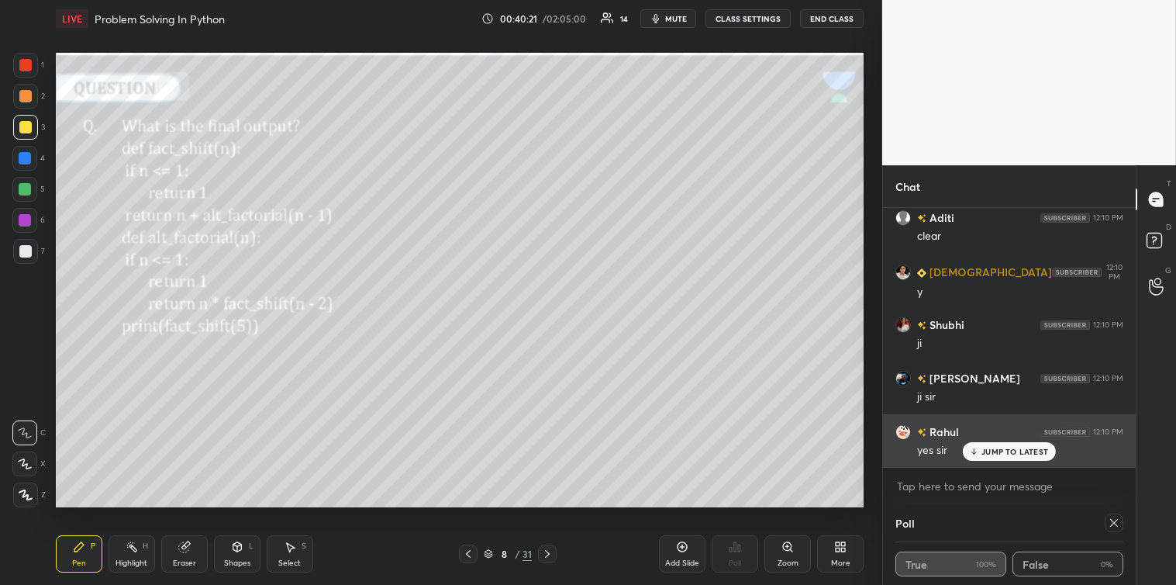
click at [981, 447] on div "JUMP TO LATEST" at bounding box center [1009, 451] width 93 height 19
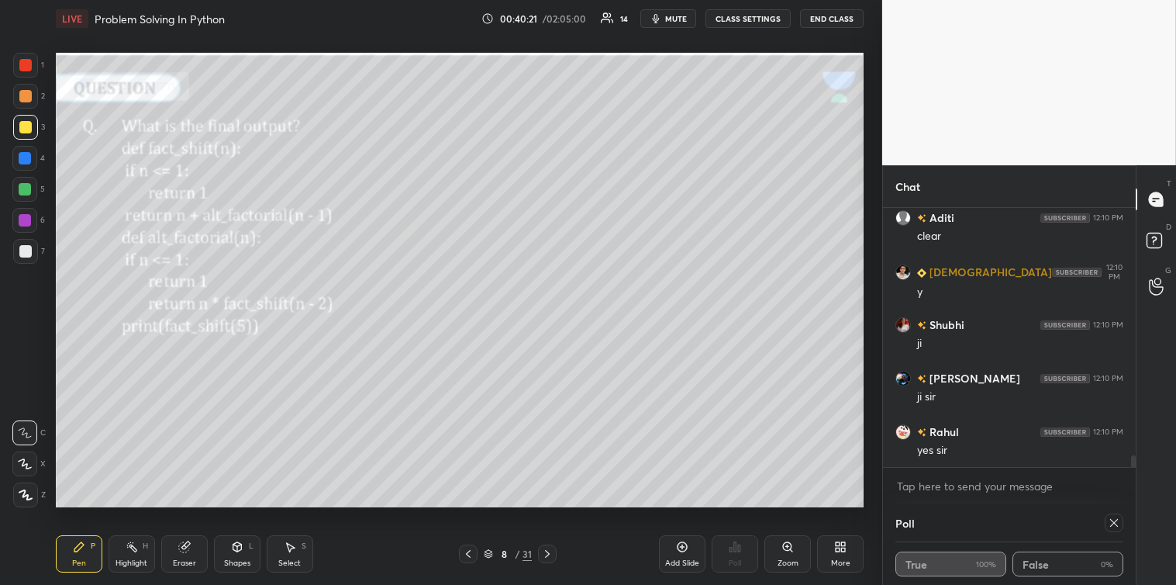
click at [547, 549] on icon at bounding box center [547, 553] width 12 height 12
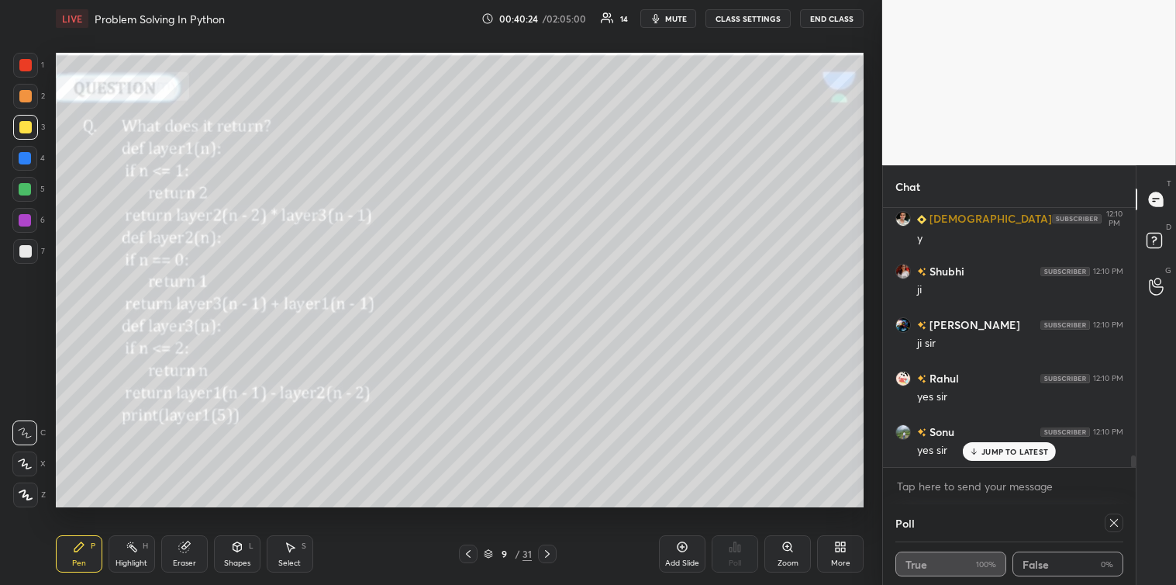
click at [1113, 529] on icon at bounding box center [1114, 522] width 12 height 12
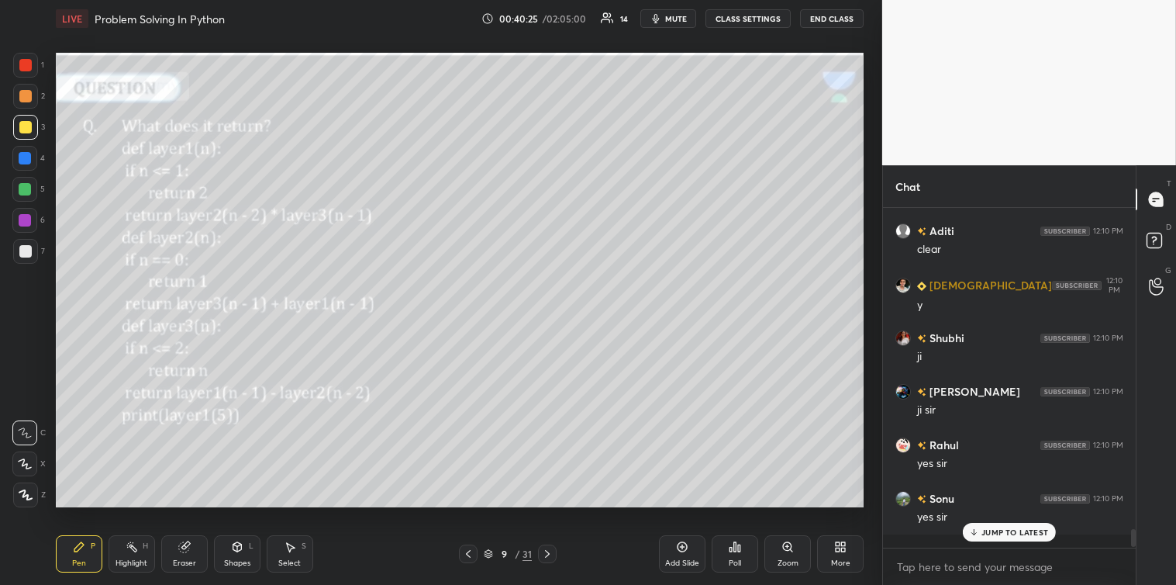
scroll to position [5, 4]
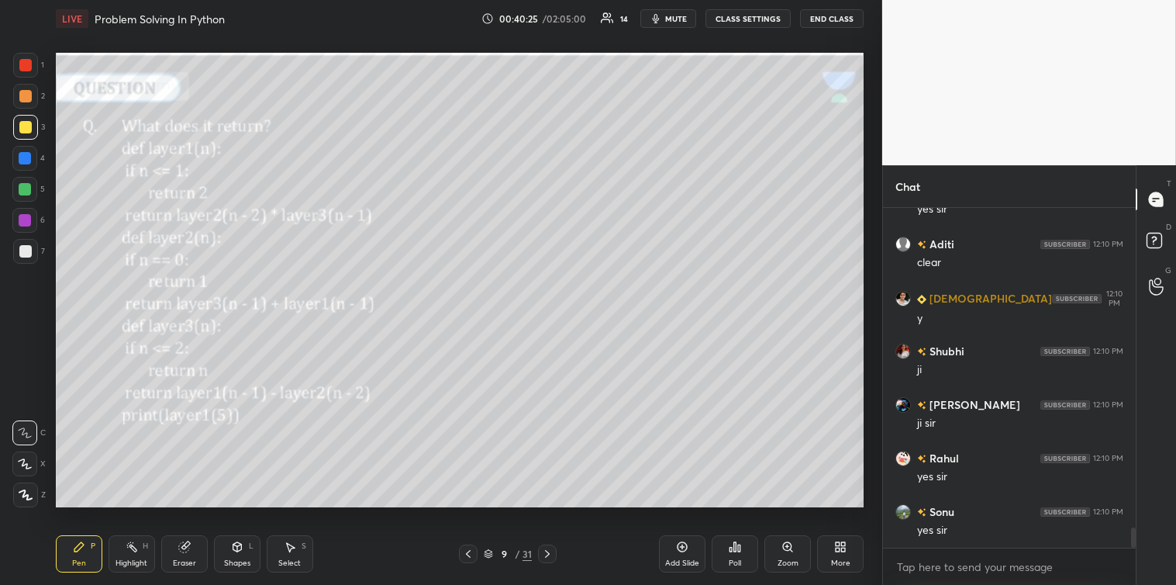
click at [741, 546] on div "Poll" at bounding box center [735, 553] width 47 height 37
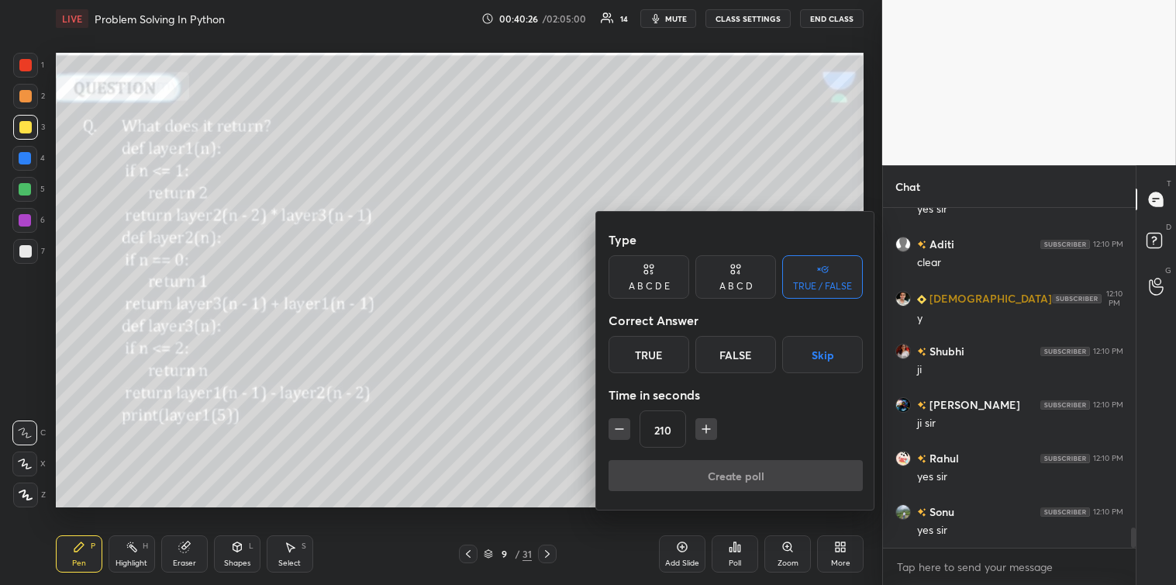
click at [707, 430] on icon "button" at bounding box center [707, 429] width 16 height 16
click at [701, 426] on icon "button" at bounding box center [707, 429] width 16 height 16
type input "240"
click at [816, 353] on button "Skip" at bounding box center [822, 354] width 81 height 37
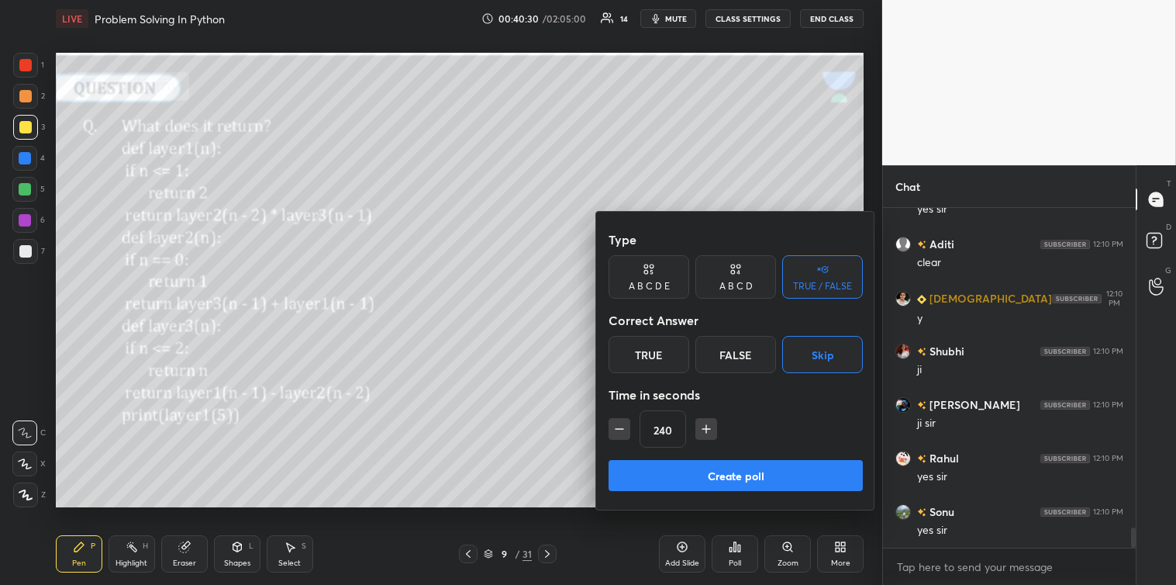
click at [742, 467] on button "Create poll" at bounding box center [736, 475] width 254 height 31
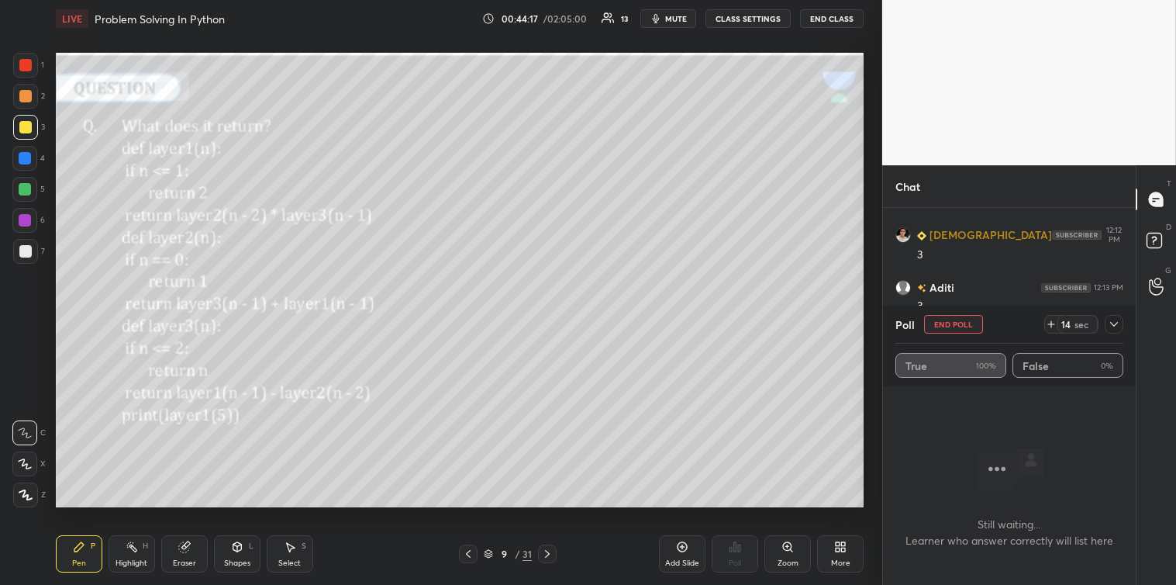
scroll to position [5823, 0]
click at [1116, 329] on icon at bounding box center [1114, 324] width 12 height 12
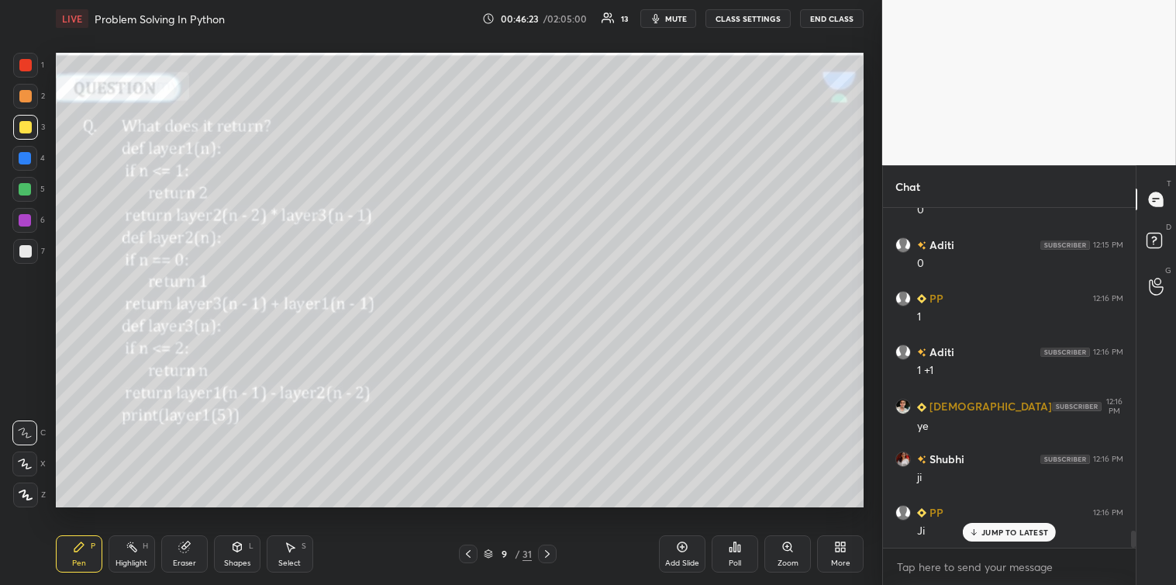
scroll to position [6277, 0]
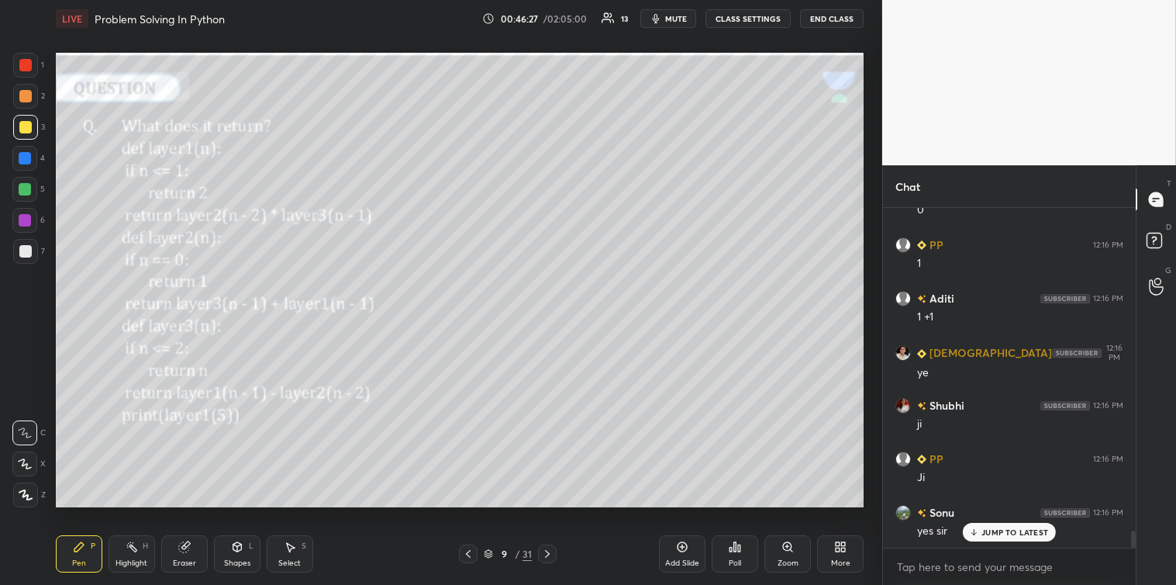
click at [297, 556] on div "Select S" at bounding box center [290, 553] width 47 height 37
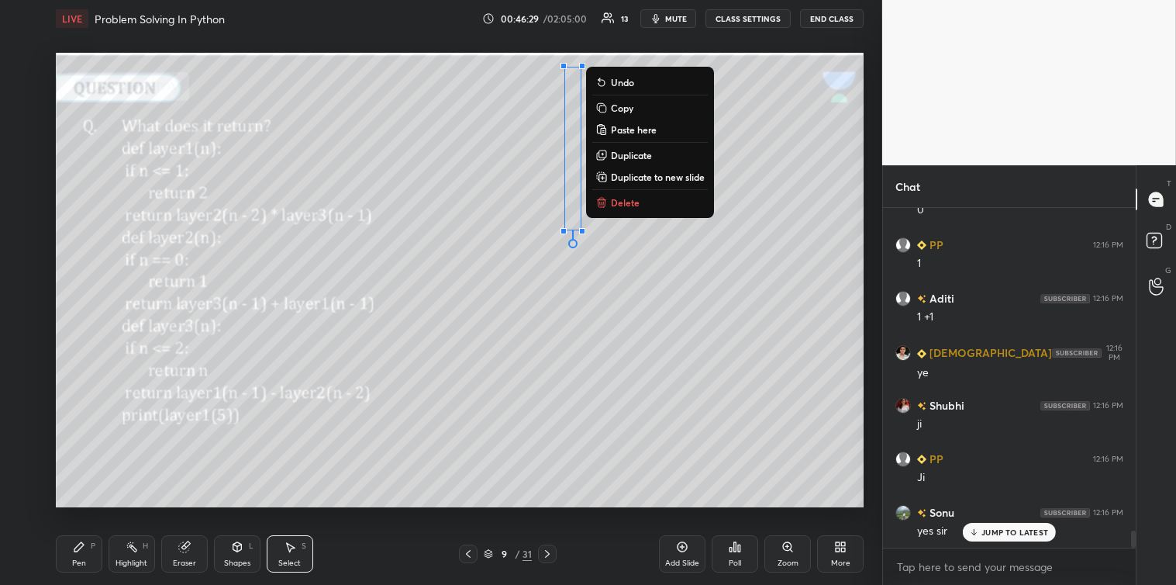
click at [616, 205] on p "Delete" at bounding box center [625, 202] width 29 height 12
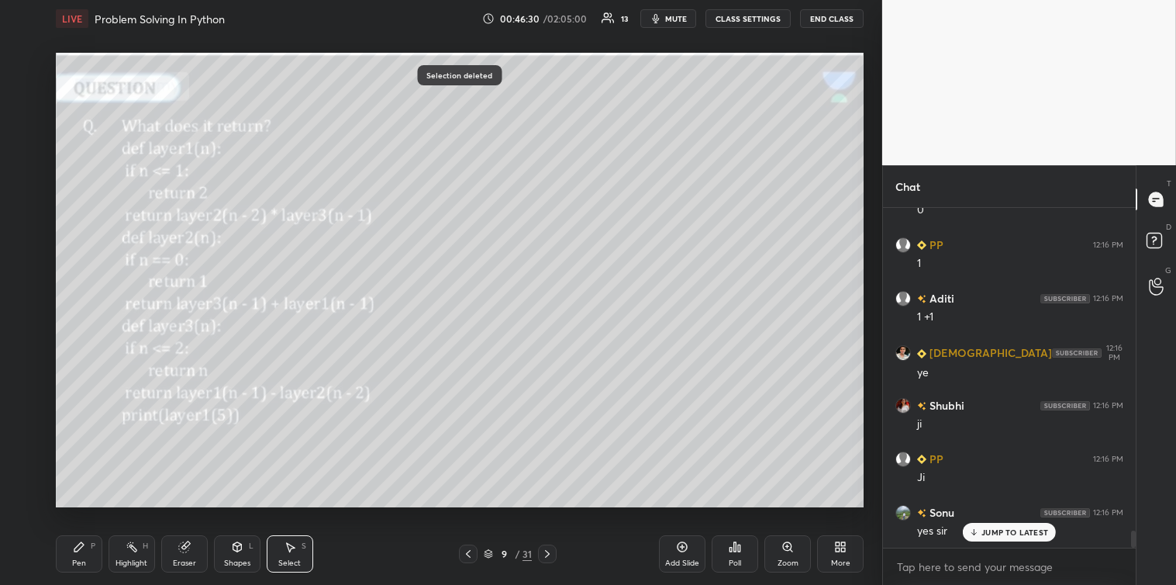
click at [85, 560] on div "Pen" at bounding box center [79, 563] width 14 height 8
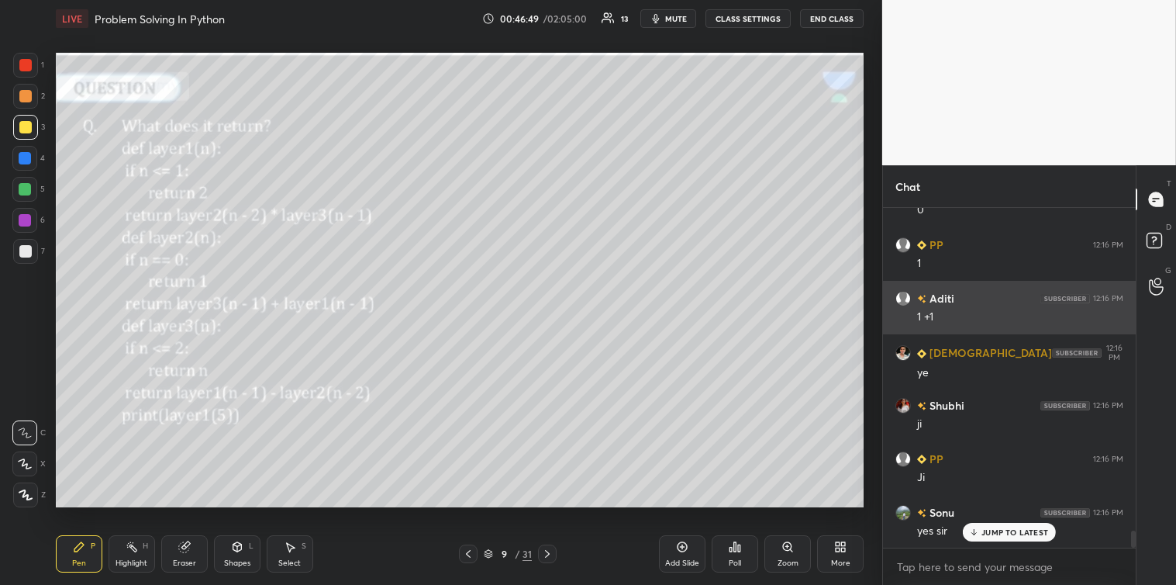
scroll to position [6330, 0]
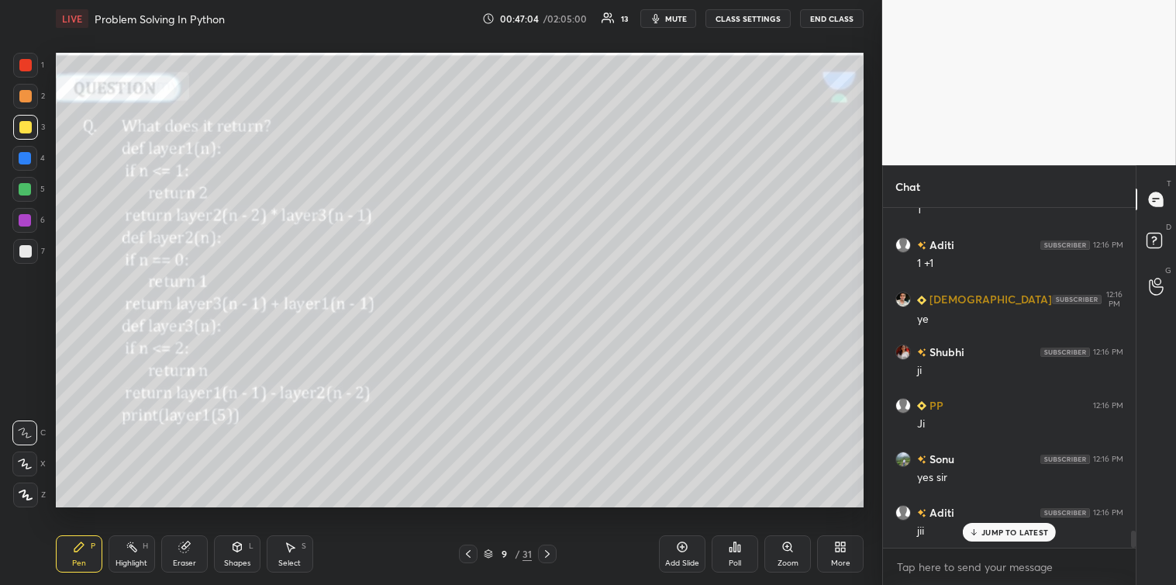
click at [26, 254] on div at bounding box center [25, 251] width 12 height 12
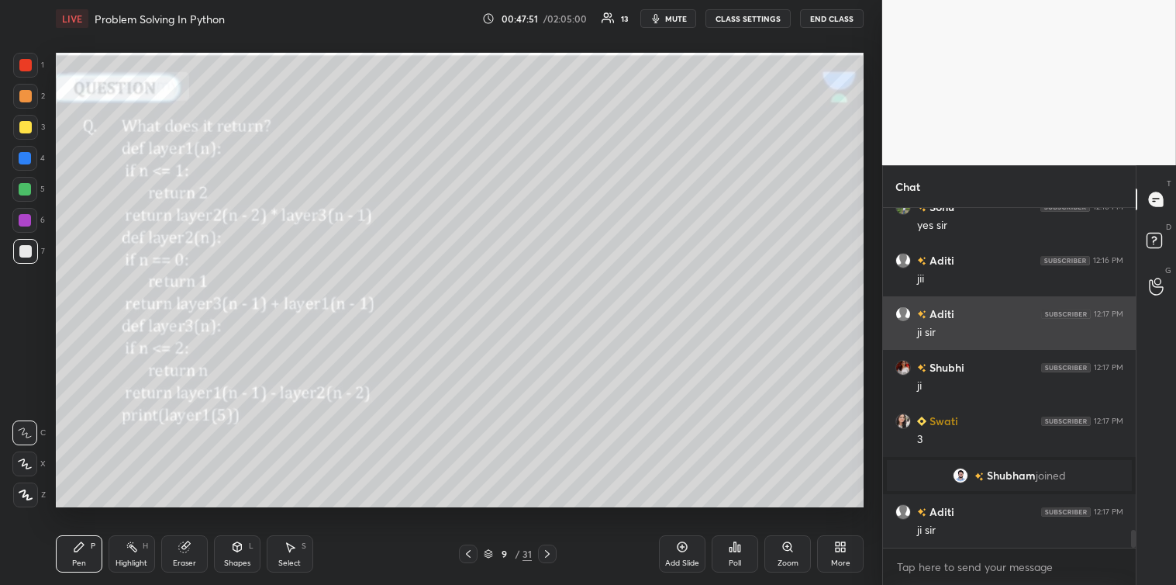
scroll to position [6255, 0]
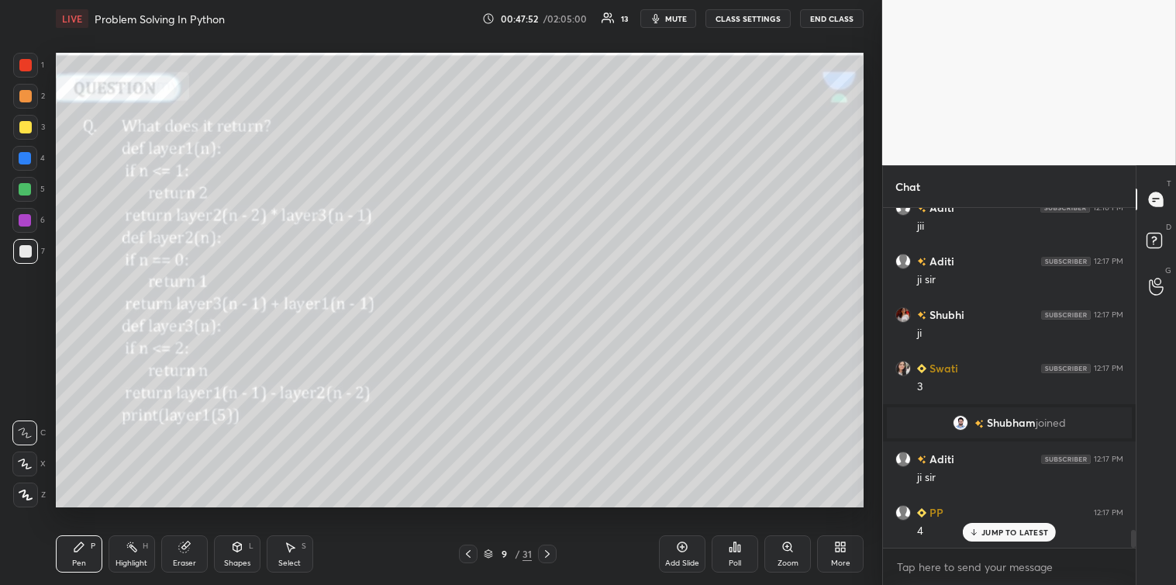
click at [29, 190] on div at bounding box center [25, 189] width 12 height 12
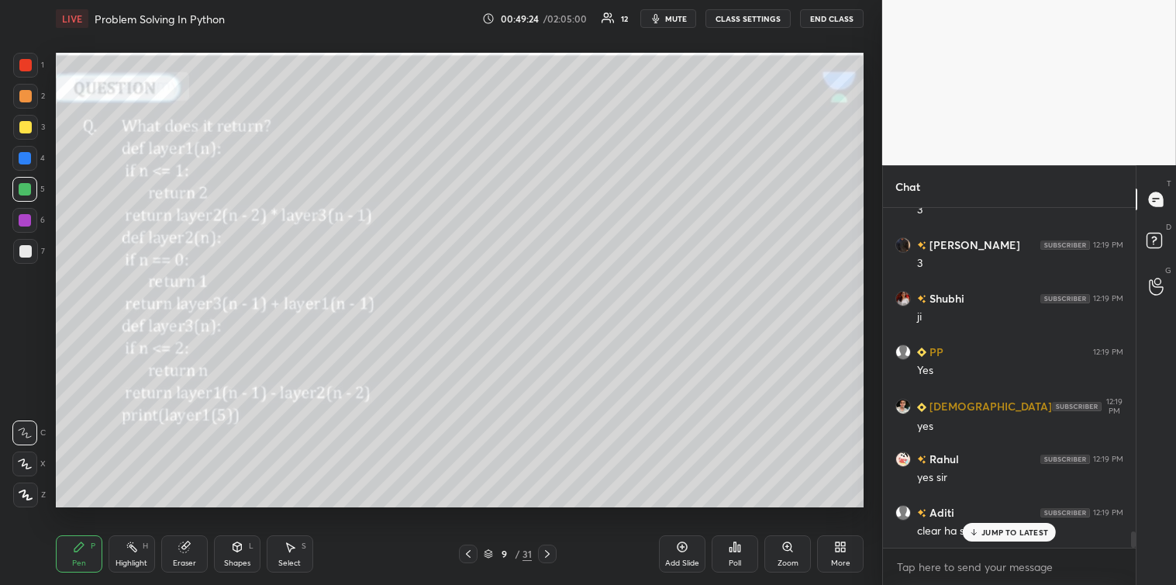
scroll to position [6843, 0]
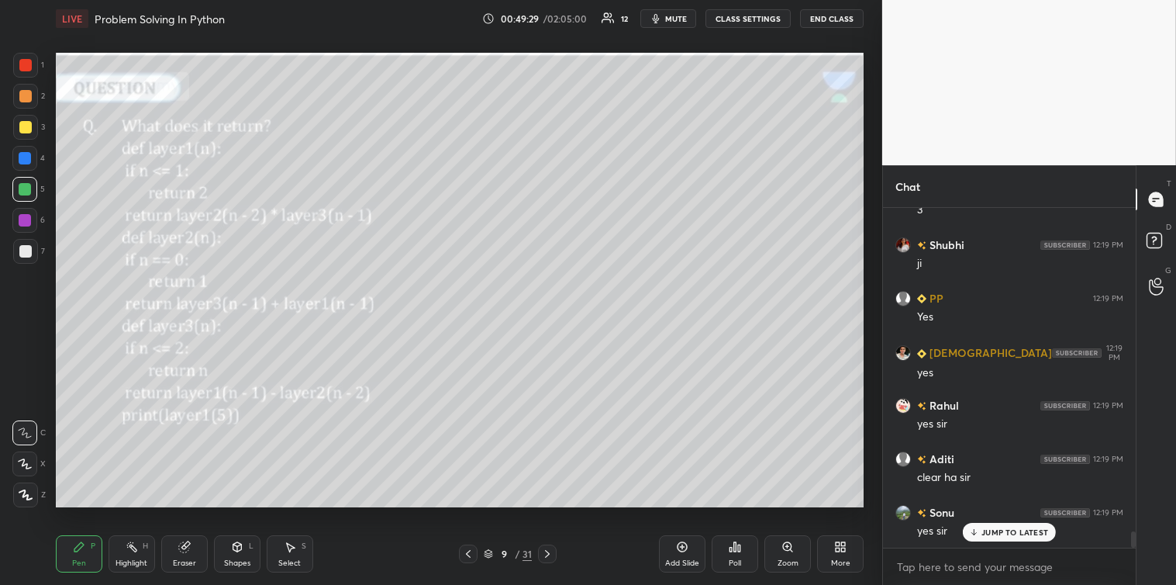
click at [995, 529] on p "JUMP TO LATEST" at bounding box center [1014, 531] width 67 height 9
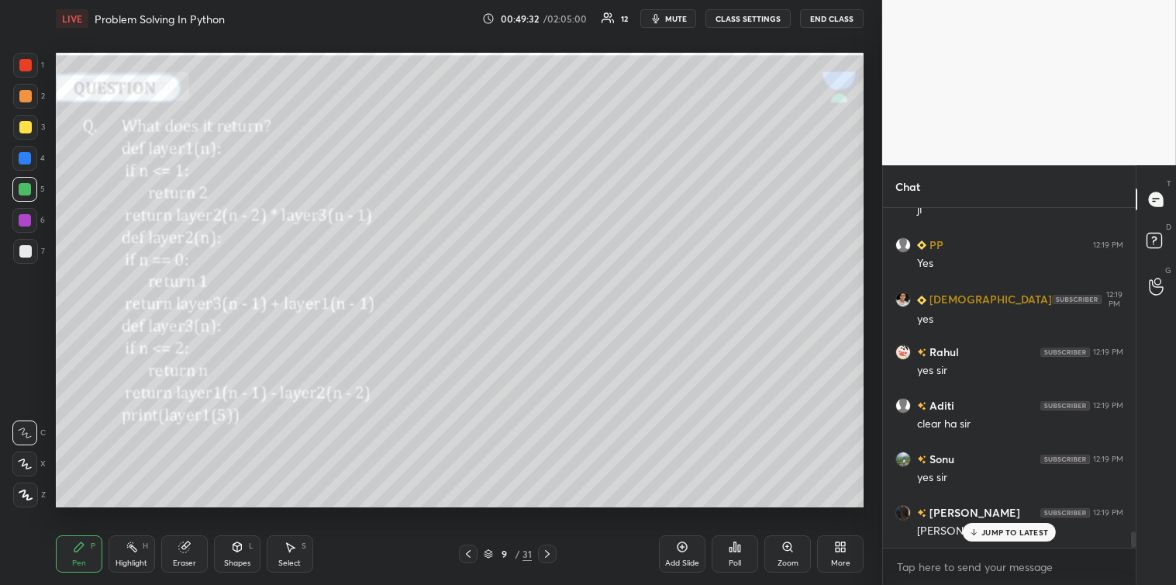
scroll to position [6950, 0]
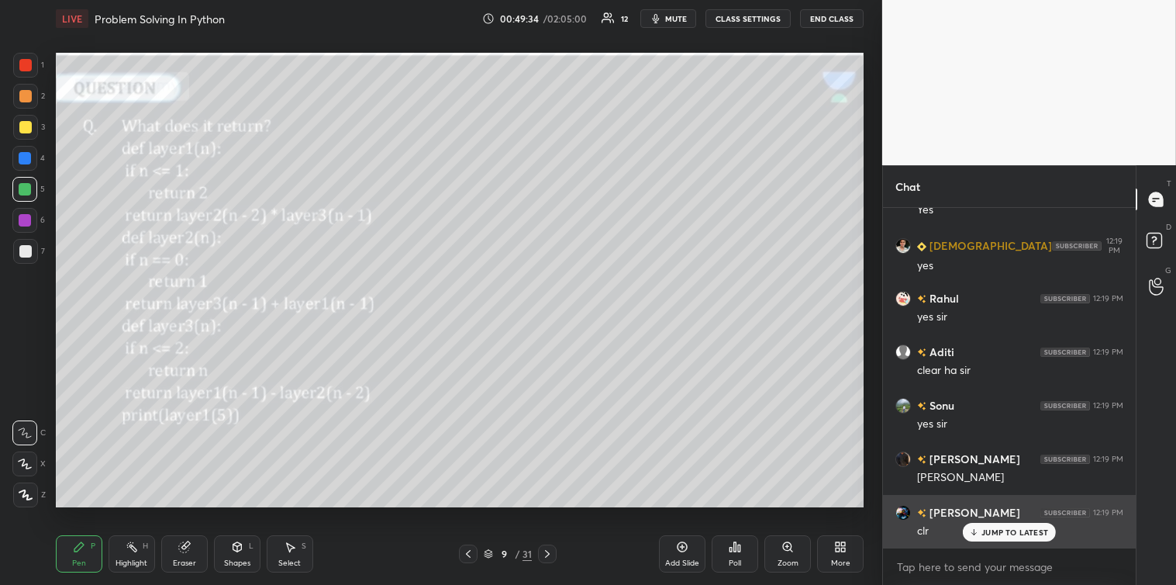
click at [997, 528] on p "JUMP TO LATEST" at bounding box center [1014, 531] width 67 height 9
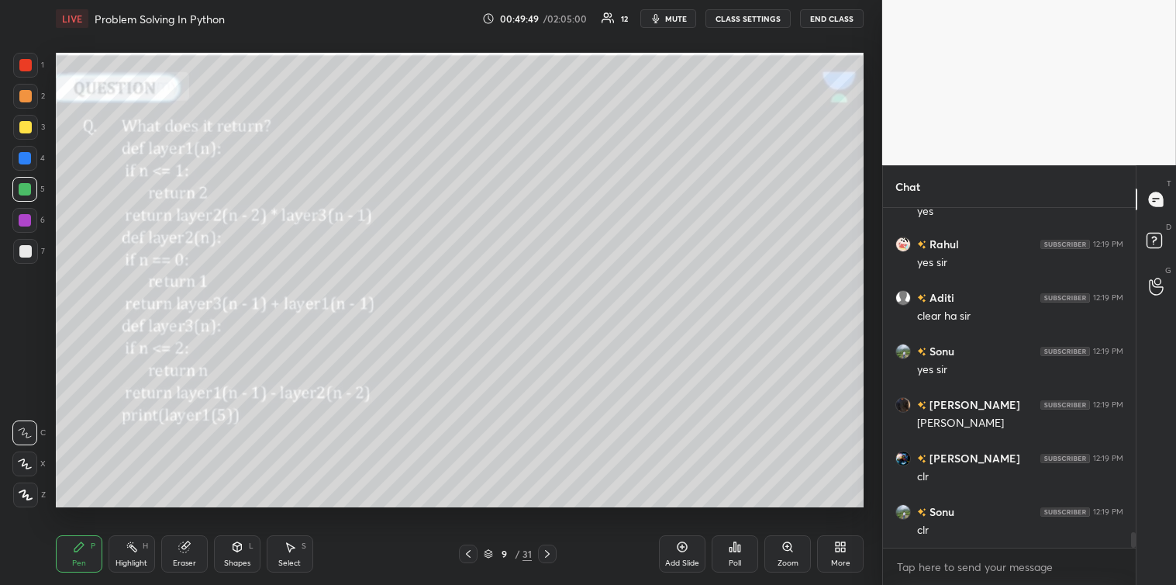
scroll to position [7058, 0]
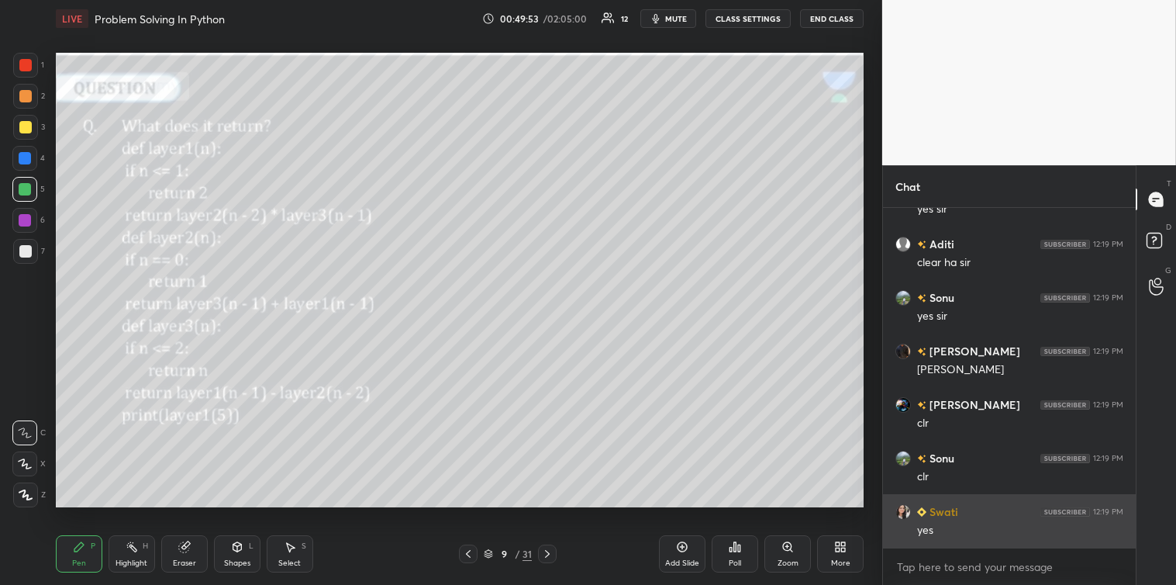
click at [902, 506] on img "grid" at bounding box center [903, 512] width 16 height 16
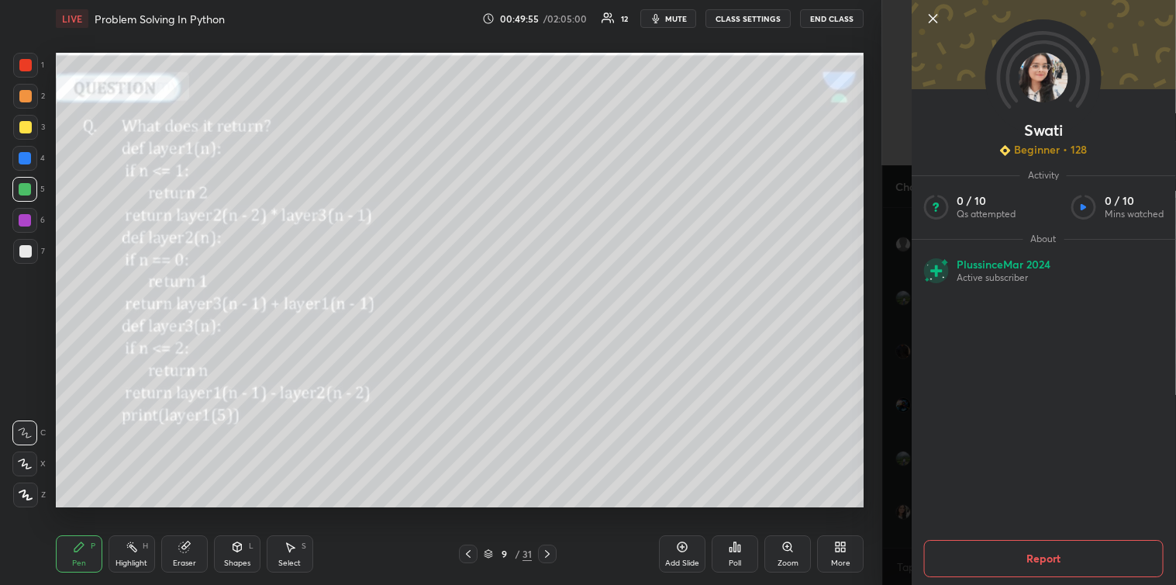
click at [931, 16] on icon at bounding box center [933, 19] width 8 height 8
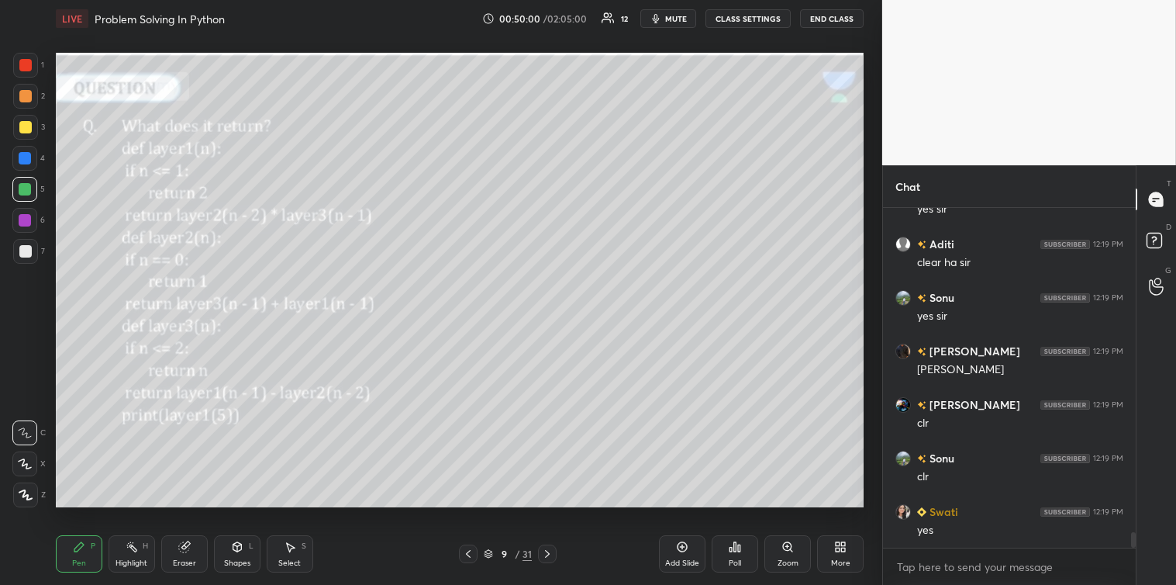
click at [551, 547] on icon at bounding box center [547, 553] width 12 height 12
click at [733, 555] on div "Poll" at bounding box center [735, 553] width 47 height 37
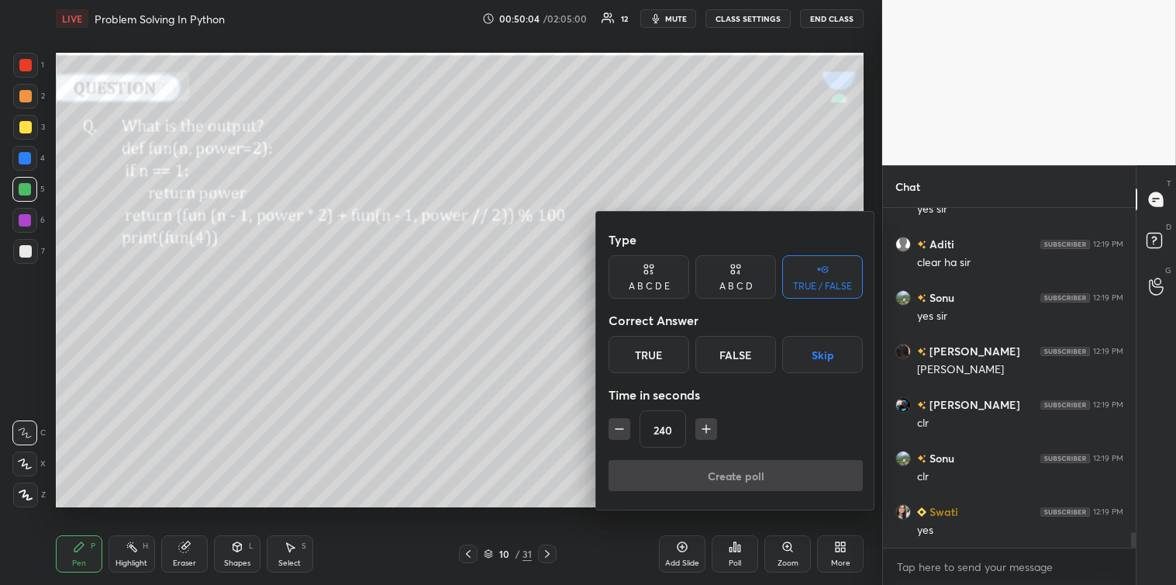
click at [818, 354] on button "Skip" at bounding box center [822, 354] width 81 height 37
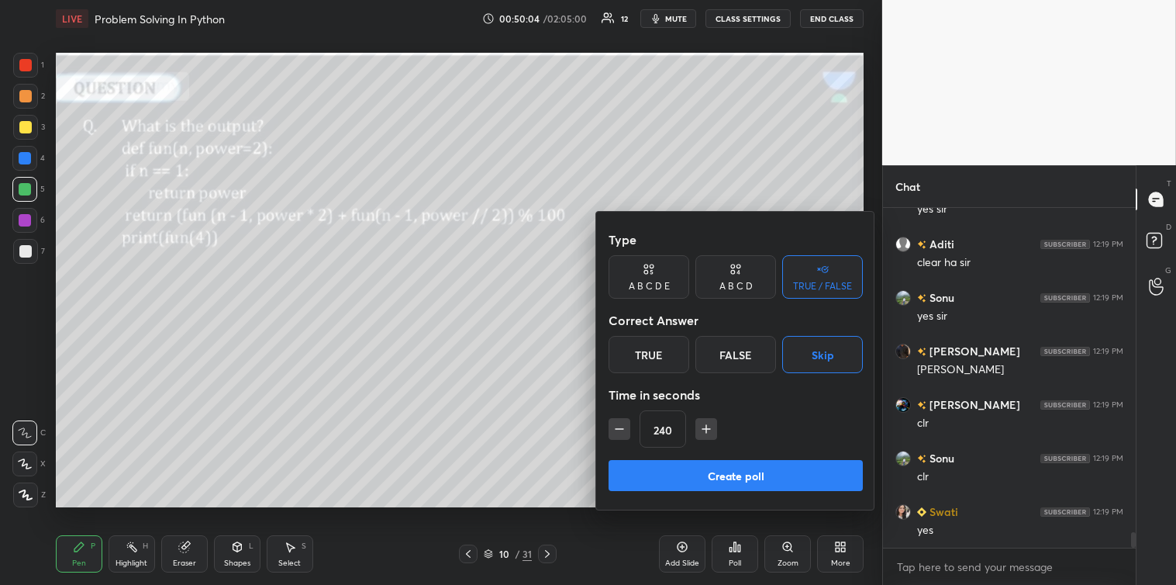
click at [724, 476] on button "Create poll" at bounding box center [736, 475] width 254 height 31
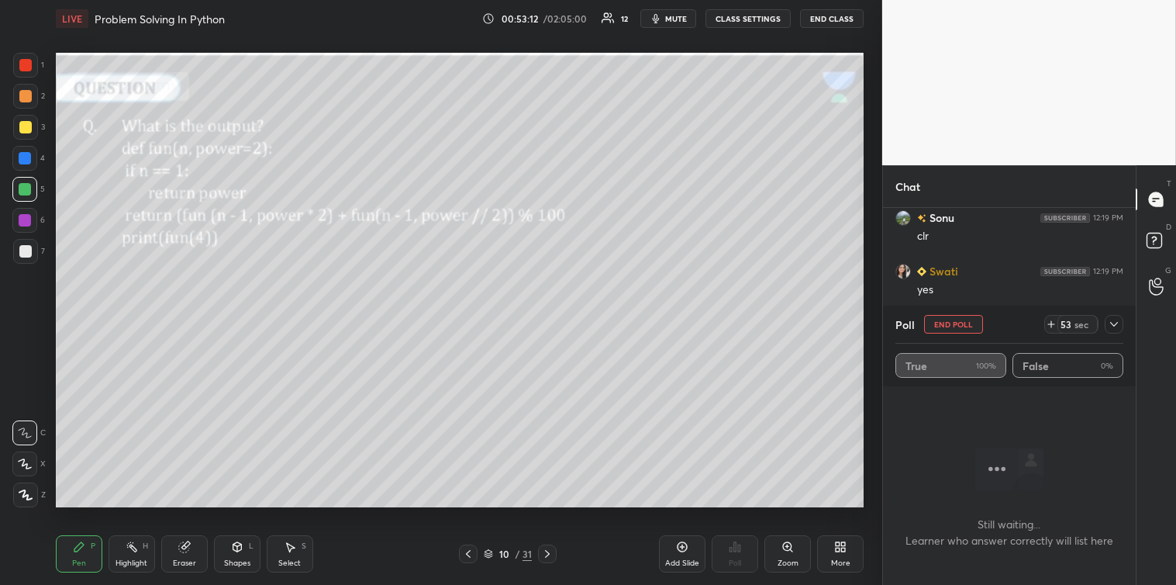
scroll to position [7336, 0]
click at [1056, 322] on icon at bounding box center [1051, 324] width 12 height 12
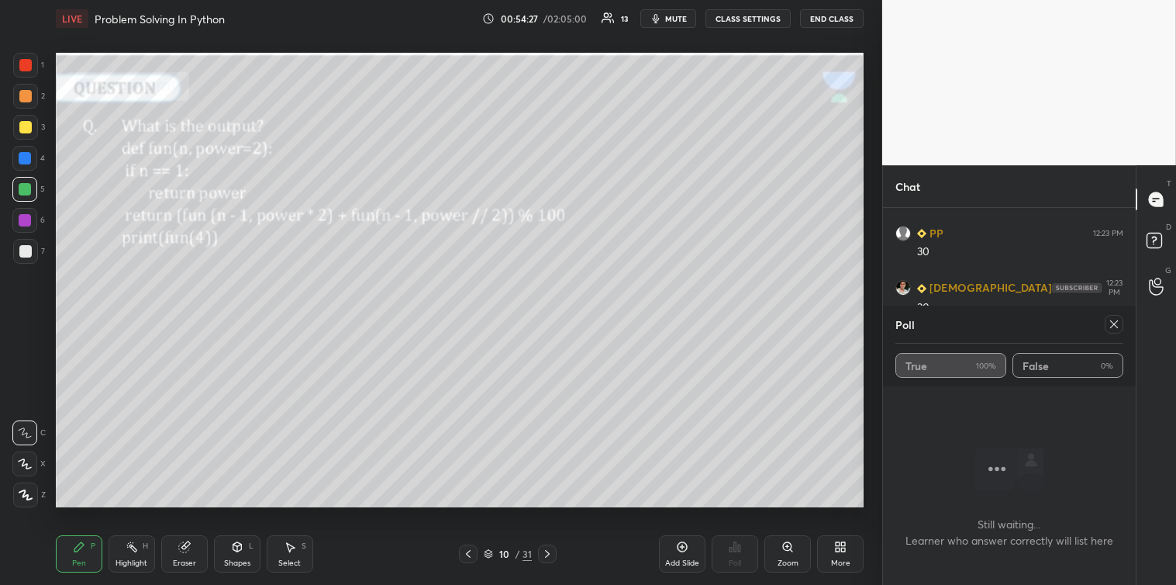
click at [1111, 315] on div at bounding box center [1114, 324] width 19 height 19
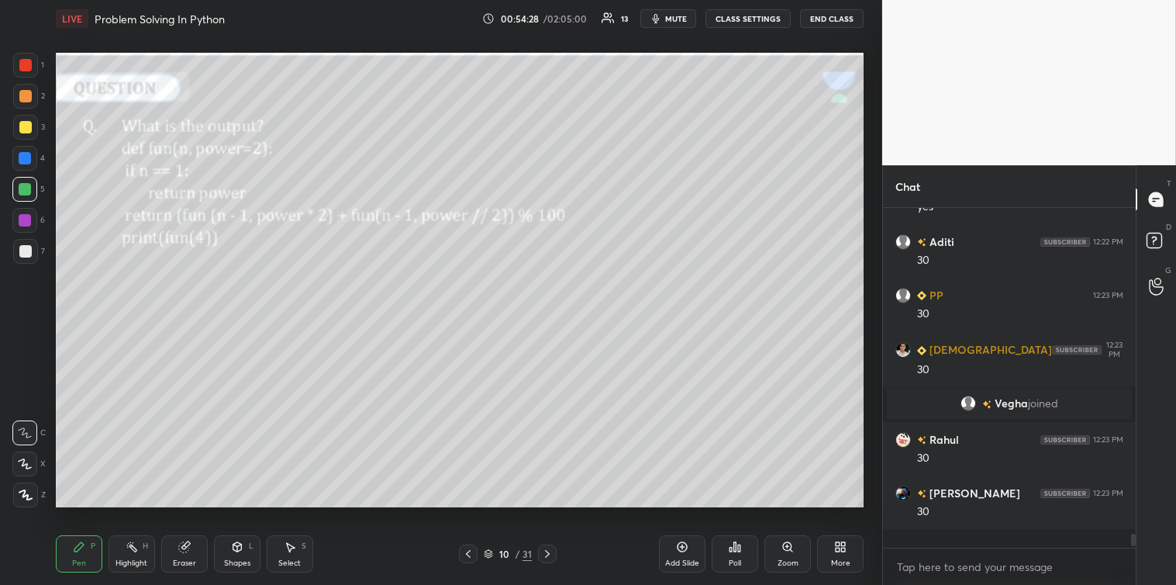
scroll to position [4, 4]
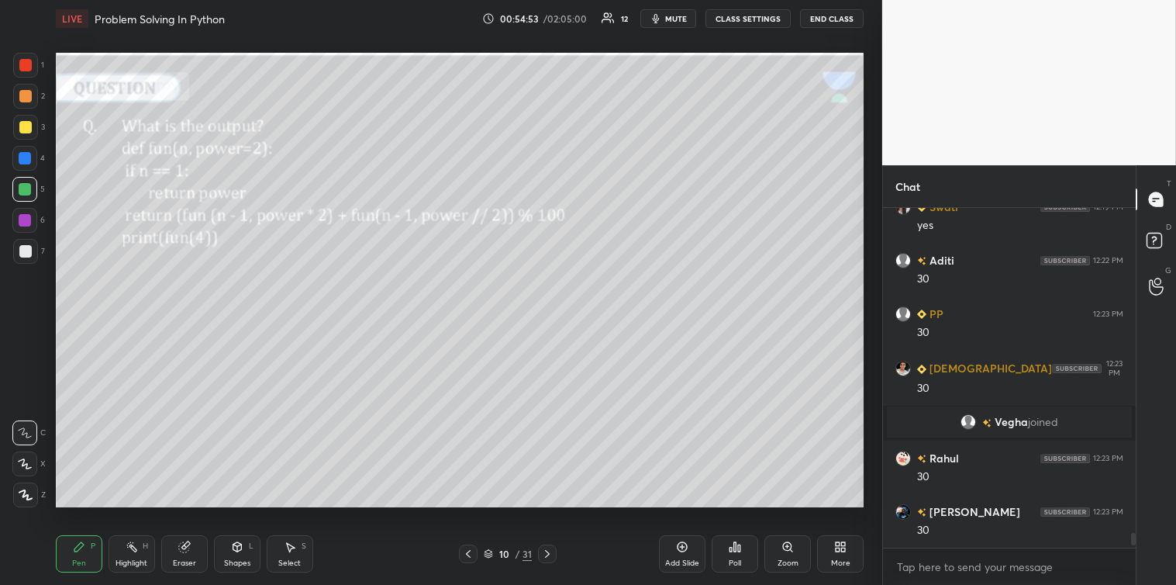
click at [298, 559] on div "Select" at bounding box center [289, 563] width 22 height 8
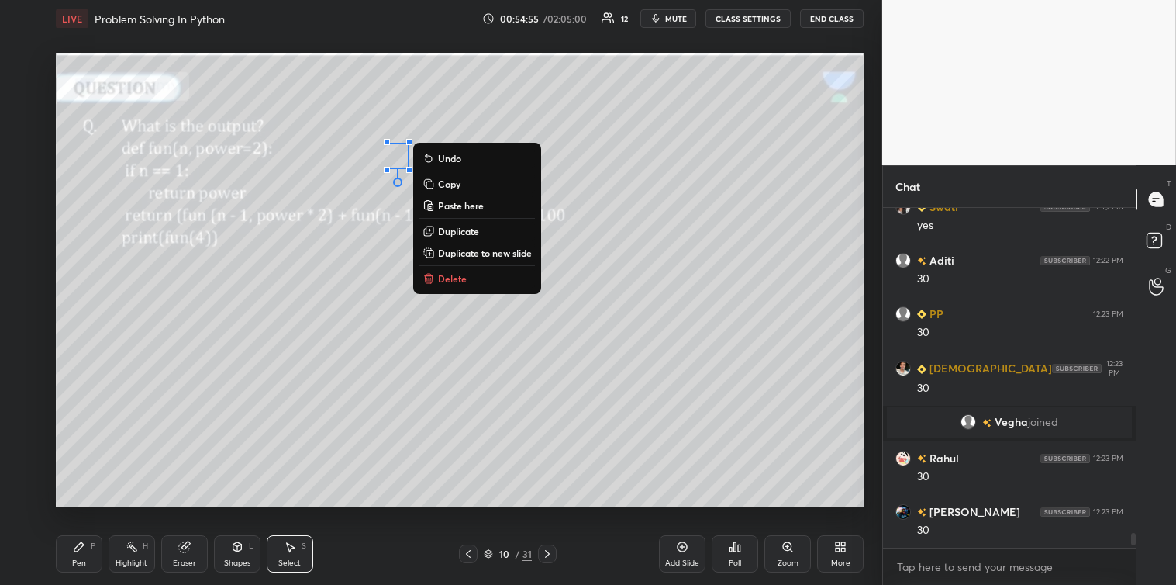
click at [450, 277] on p "Delete" at bounding box center [452, 278] width 29 height 12
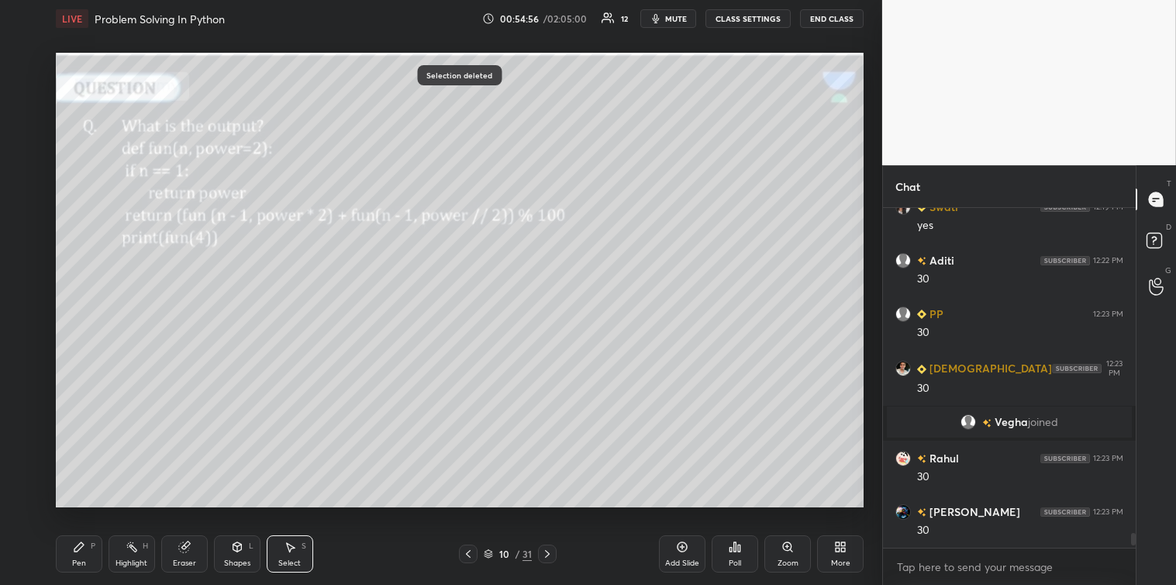
click at [91, 547] on div "P" at bounding box center [93, 546] width 5 height 8
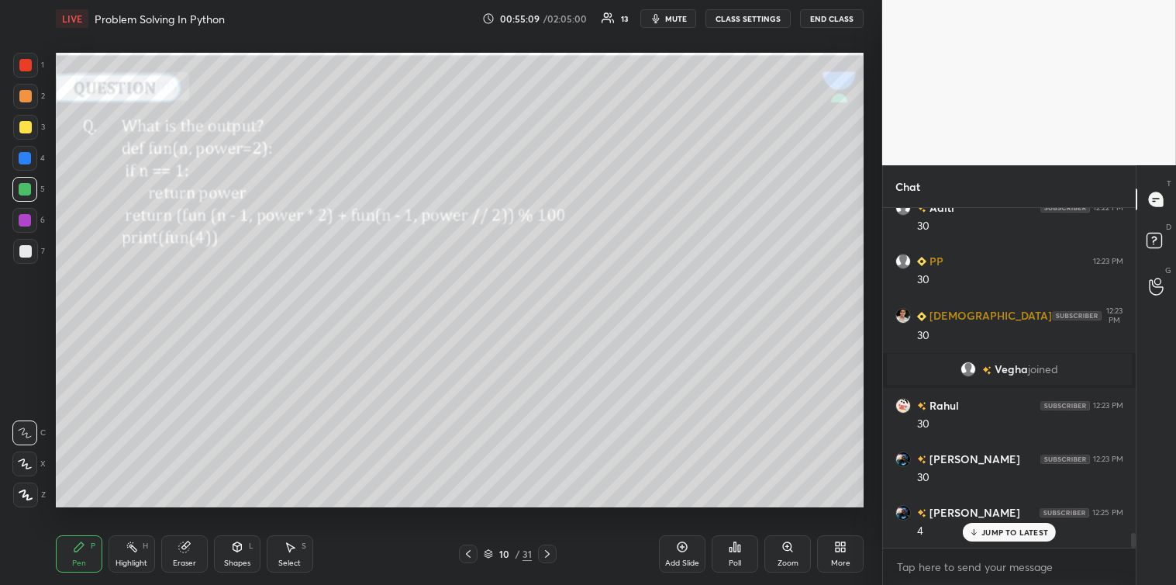
scroll to position [7431, 0]
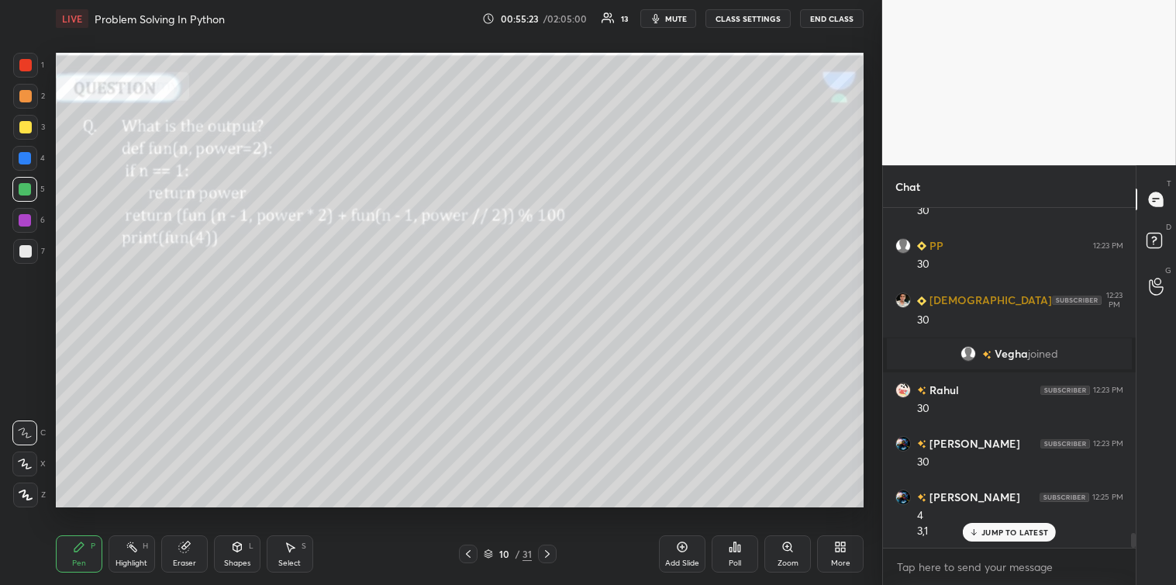
click at [28, 254] on div at bounding box center [25, 251] width 12 height 12
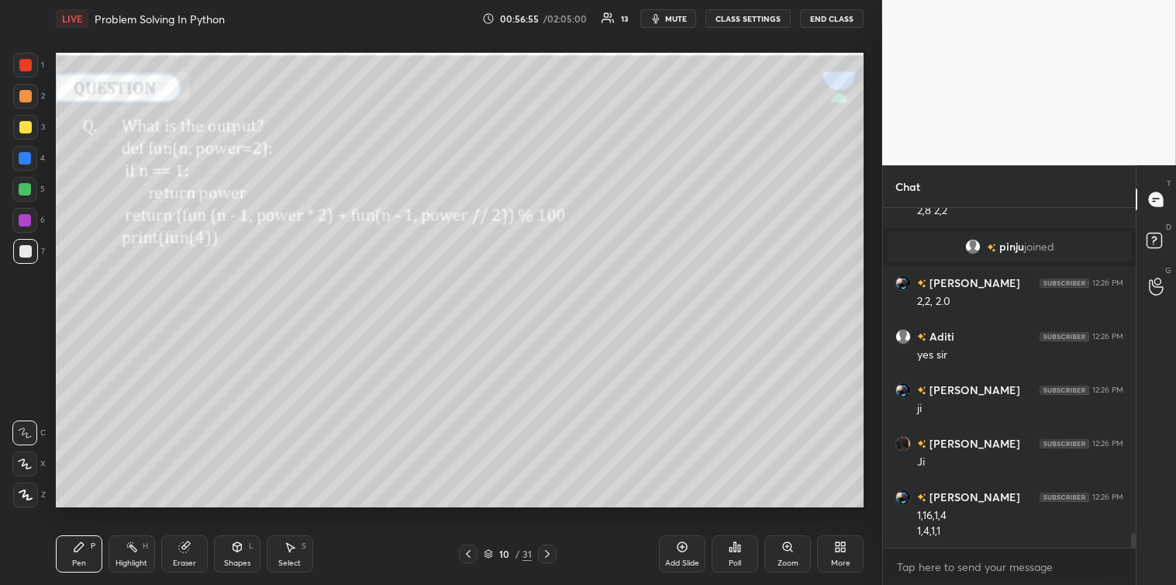
scroll to position [7532, 0]
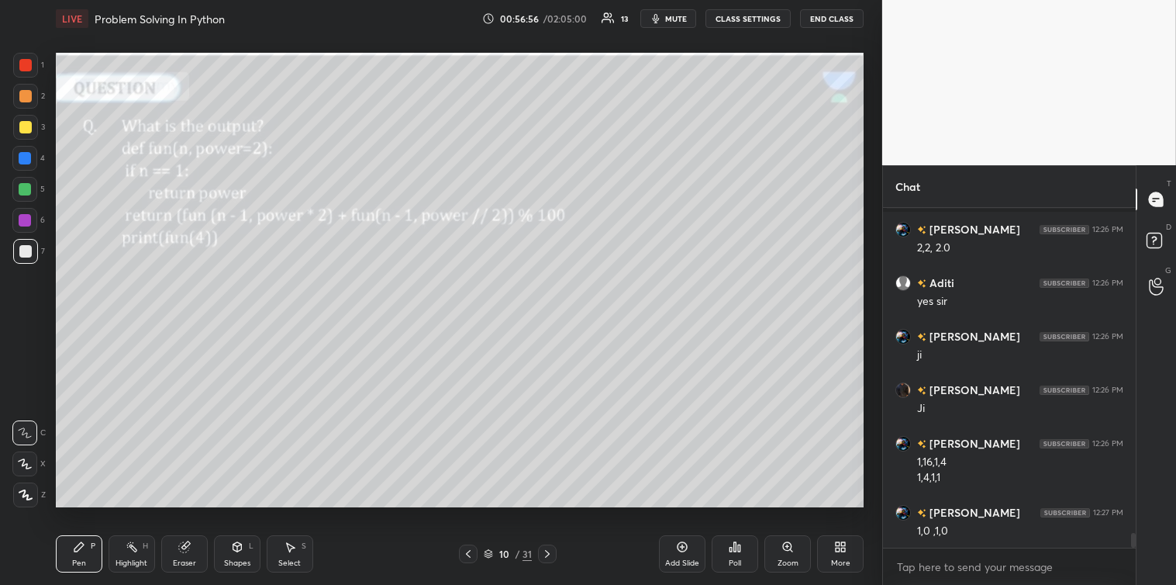
click at [27, 129] on div at bounding box center [25, 127] width 12 height 12
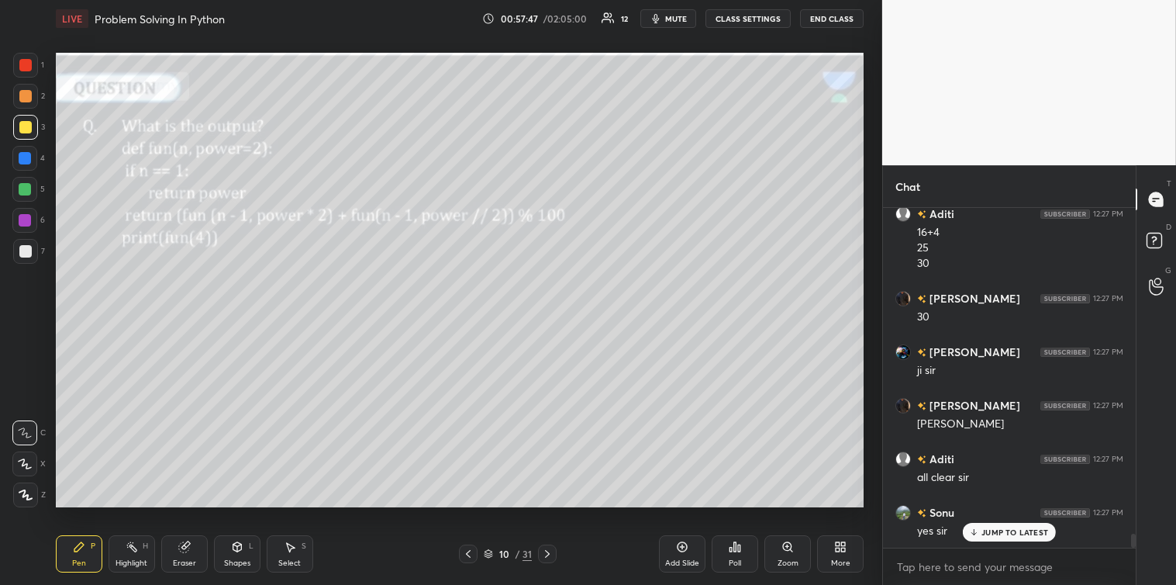
scroll to position [8076, 0]
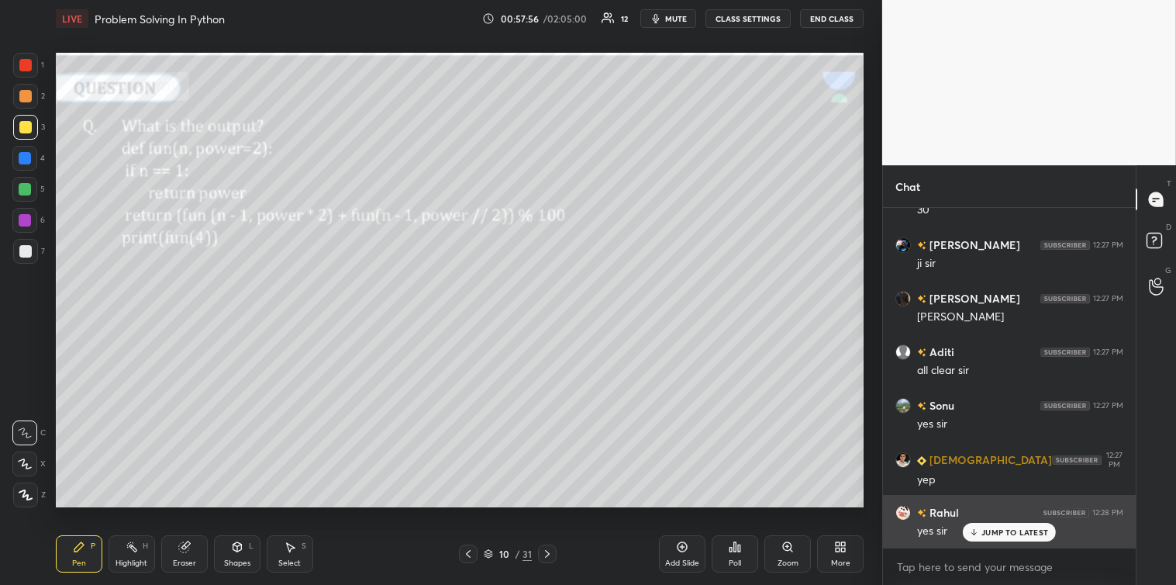
click at [987, 533] on p "JUMP TO LATEST" at bounding box center [1014, 531] width 67 height 9
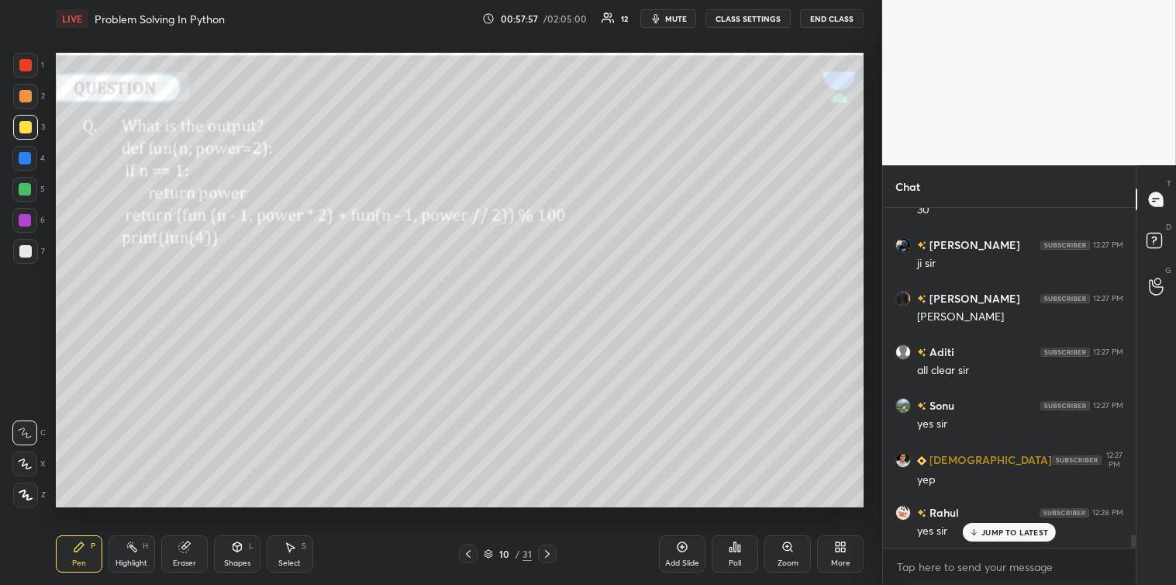
scroll to position [8183, 0]
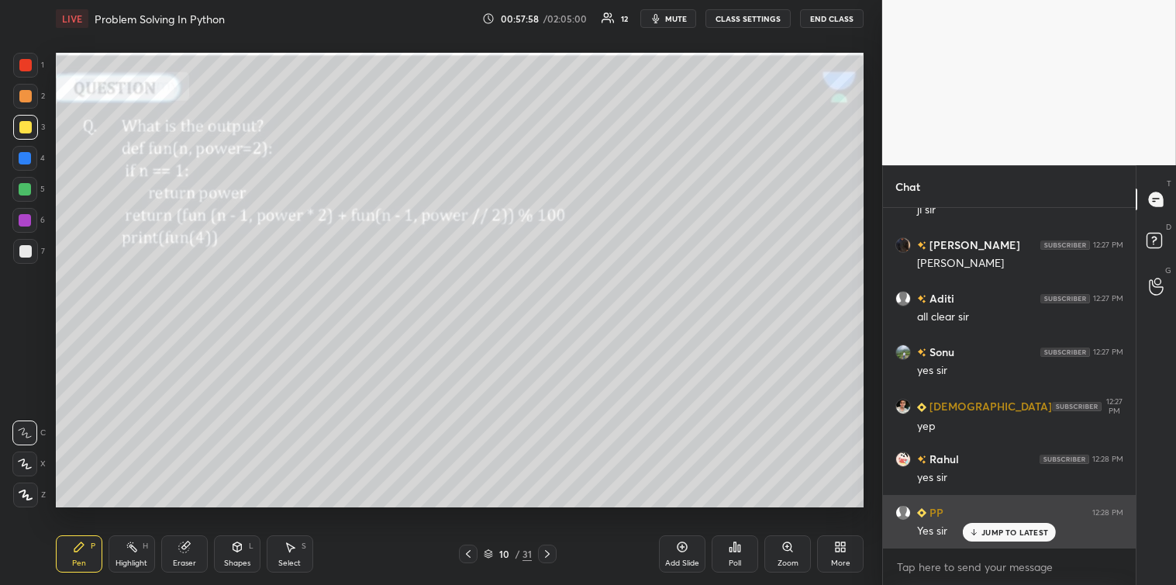
click at [979, 525] on div "JUMP TO LATEST" at bounding box center [1009, 532] width 93 height 19
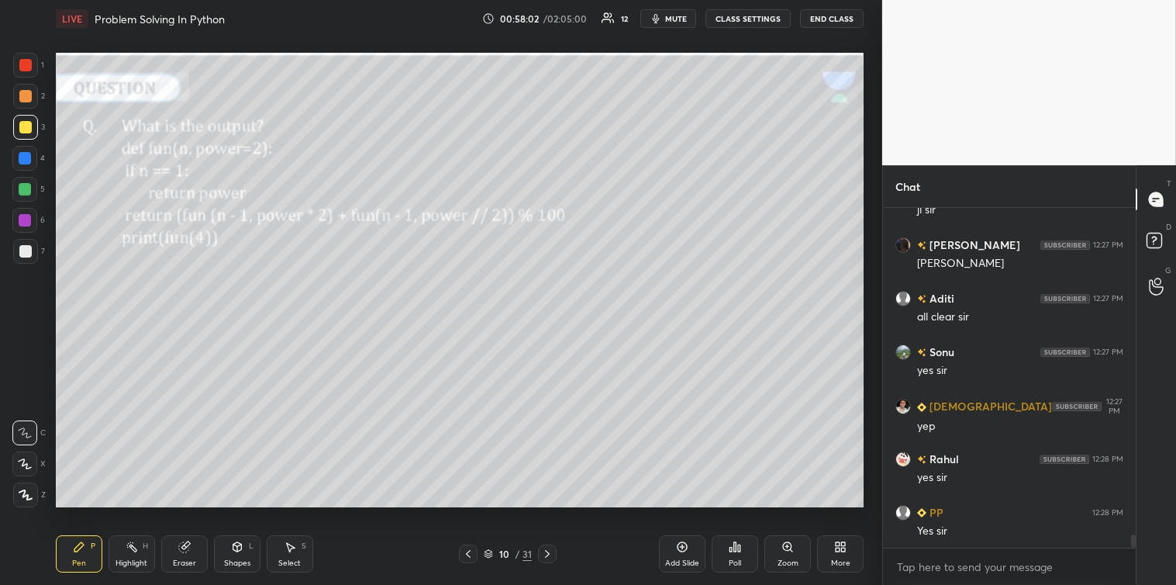
click at [554, 553] on div at bounding box center [547, 553] width 19 height 19
click at [738, 554] on div "Poll" at bounding box center [735, 553] width 47 height 37
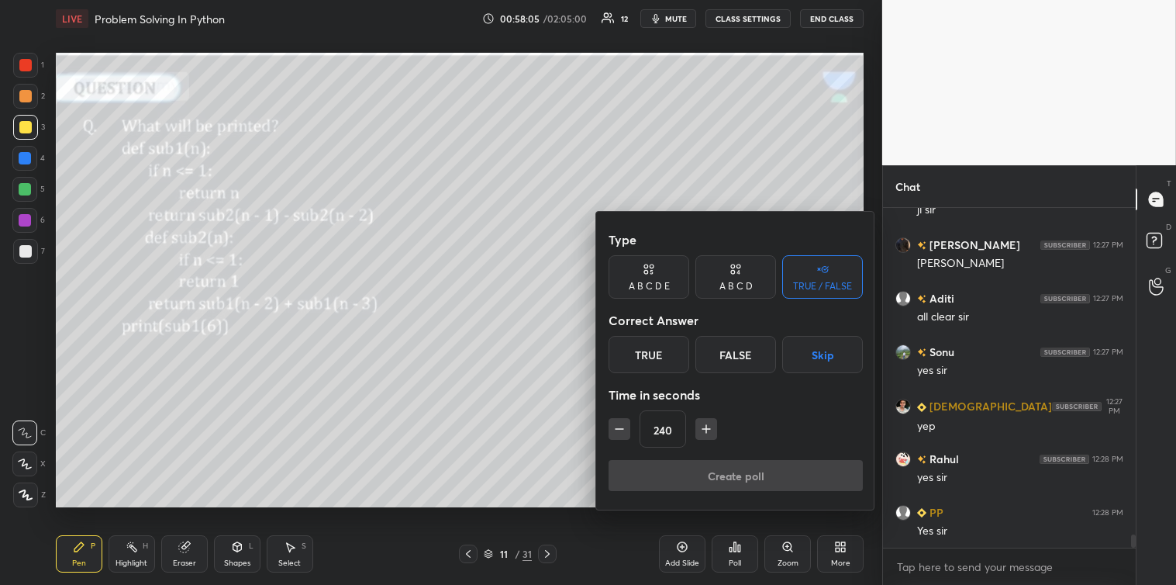
click at [712, 430] on icon "button" at bounding box center [707, 429] width 16 height 16
click at [709, 427] on icon "button" at bounding box center [707, 429] width 16 height 16
click at [709, 429] on icon "button" at bounding box center [706, 429] width 8 height 0
click at [707, 429] on icon "button" at bounding box center [706, 429] width 8 height 0
click at [707, 432] on icon "button" at bounding box center [707, 429] width 16 height 16
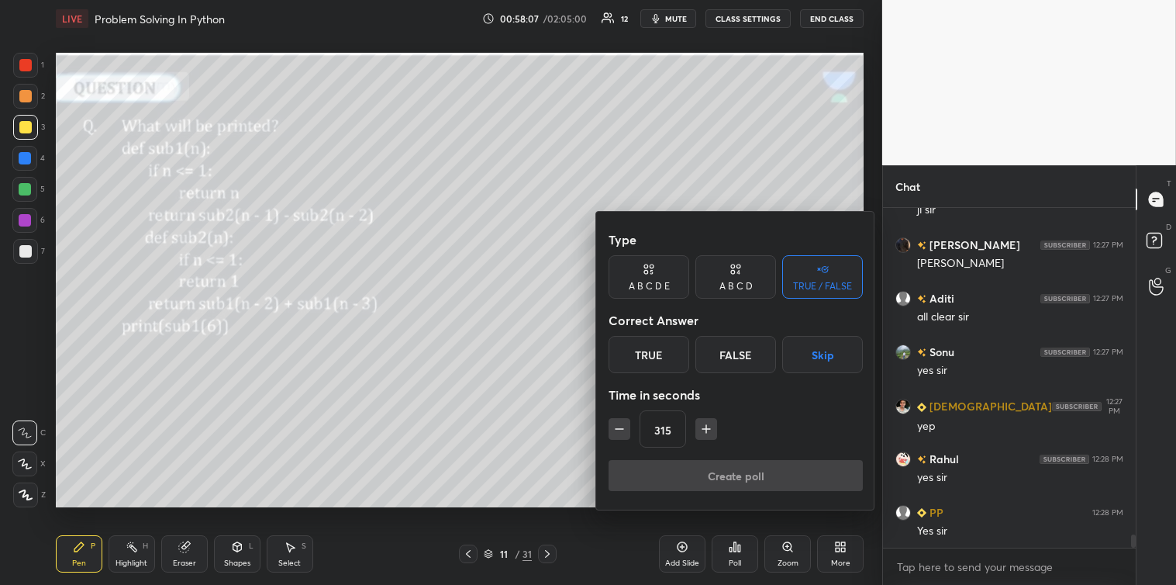
click at [615, 427] on icon "button" at bounding box center [620, 429] width 16 height 16
type input "300"
click at [827, 350] on button "Skip" at bounding box center [822, 354] width 81 height 37
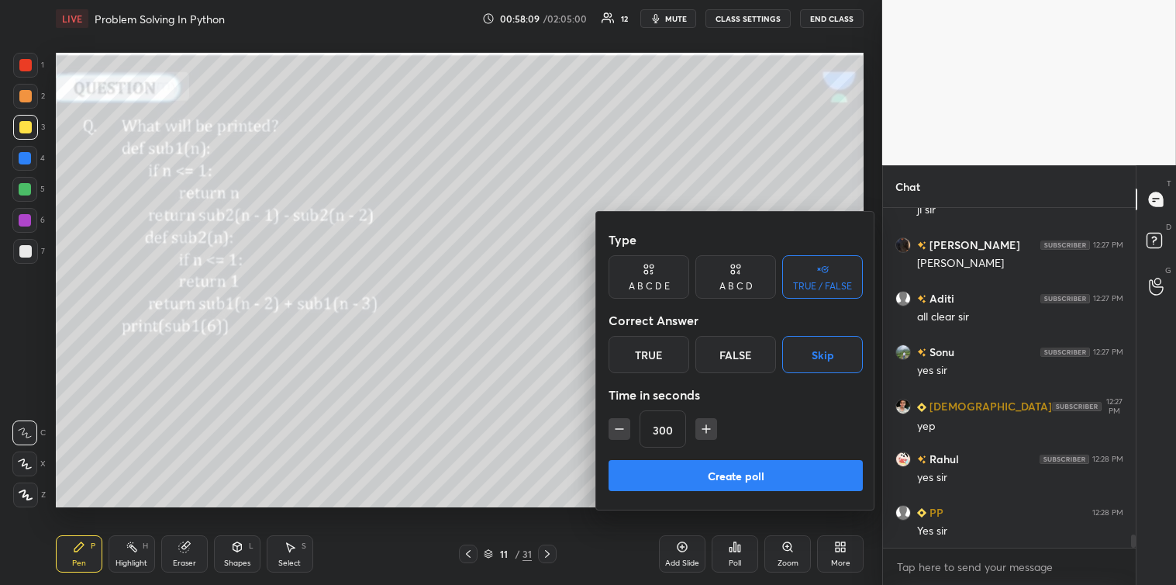
click at [726, 474] on button "Create poll" at bounding box center [736, 475] width 254 height 31
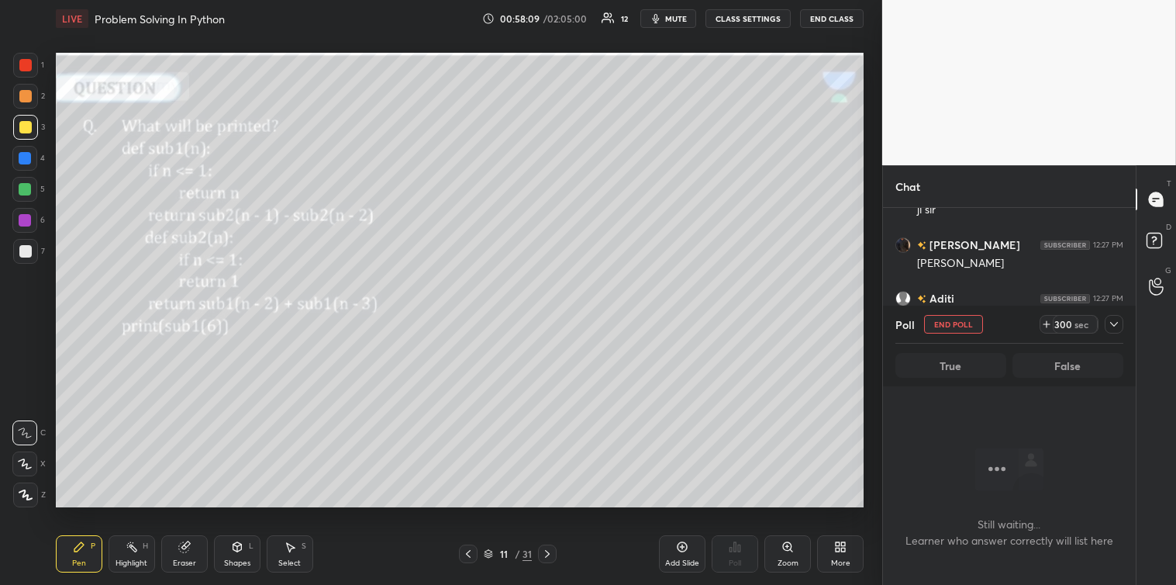
scroll to position [291, 248]
click at [1115, 328] on icon at bounding box center [1114, 324] width 12 height 12
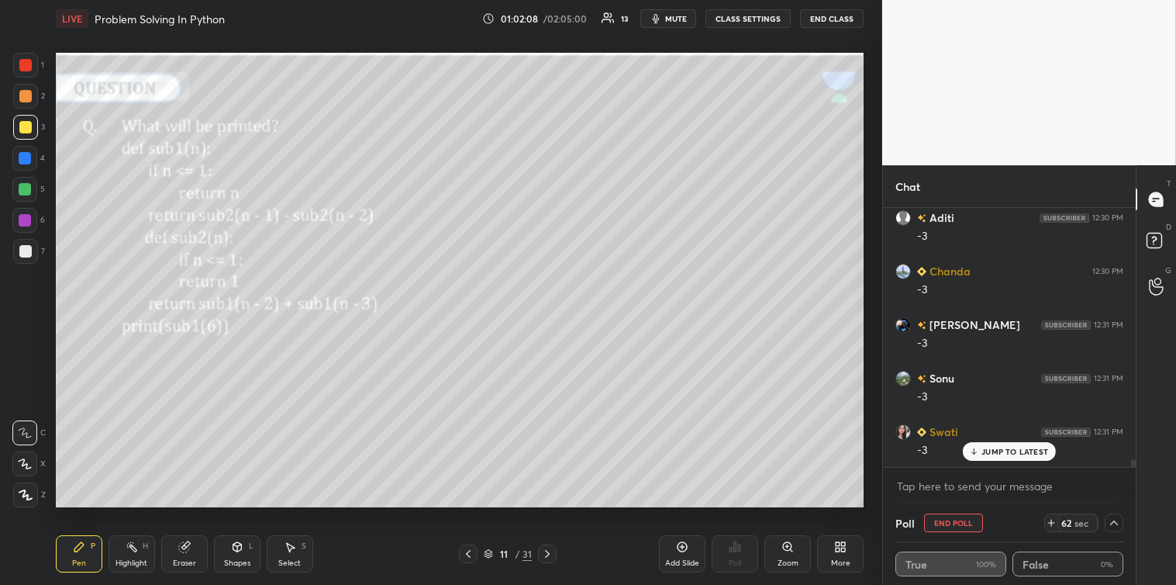
scroll to position [8622, 0]
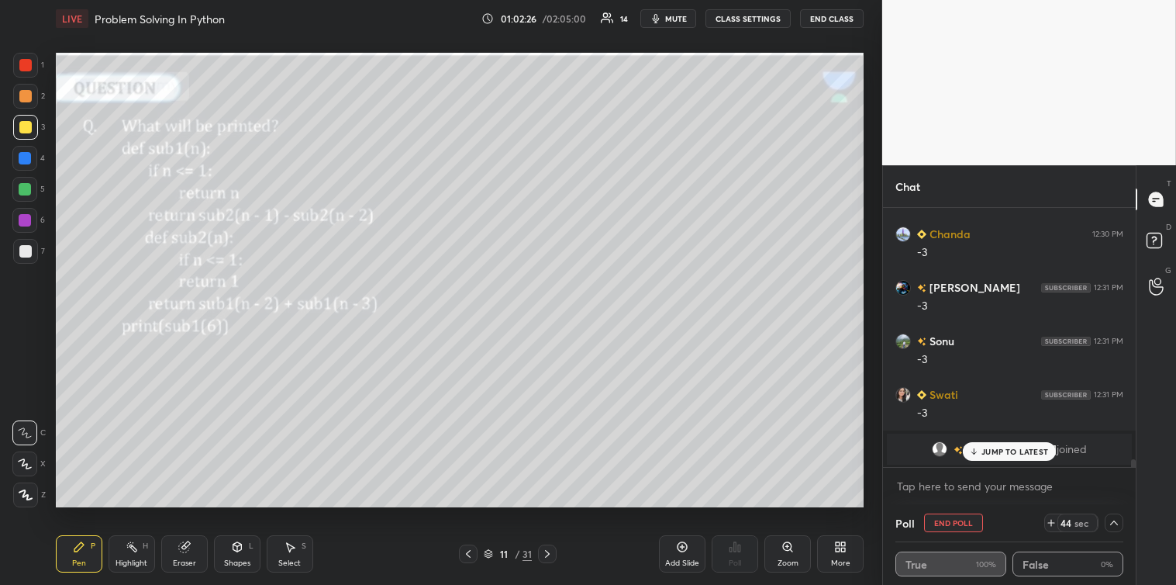
click at [1016, 450] on p "JUMP TO LATEST" at bounding box center [1014, 451] width 67 height 9
click at [1113, 525] on icon at bounding box center [1114, 522] width 12 height 12
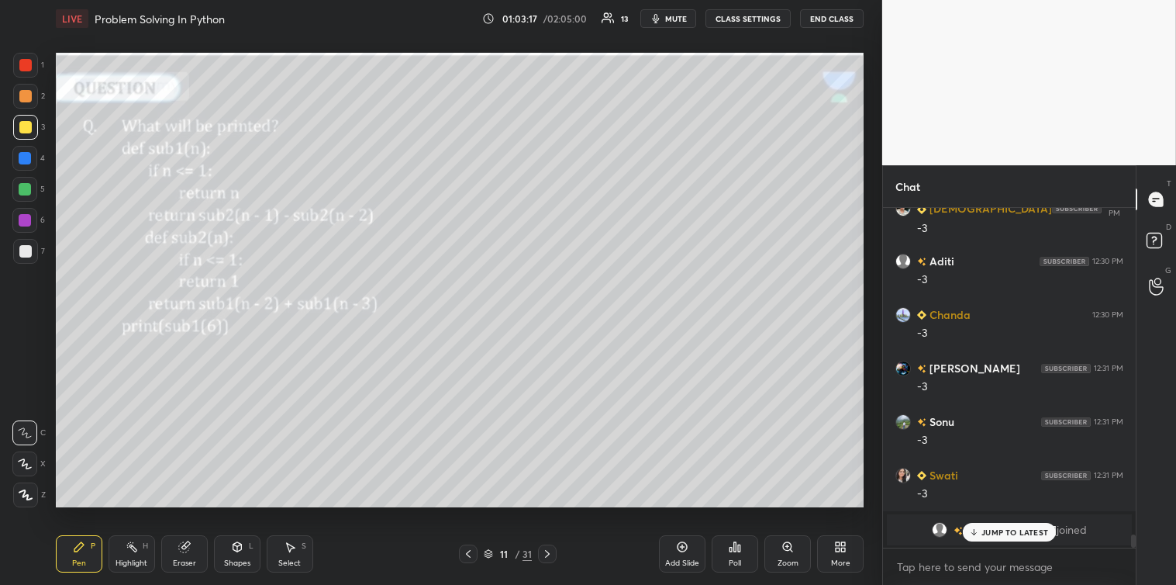
scroll to position [8595, 0]
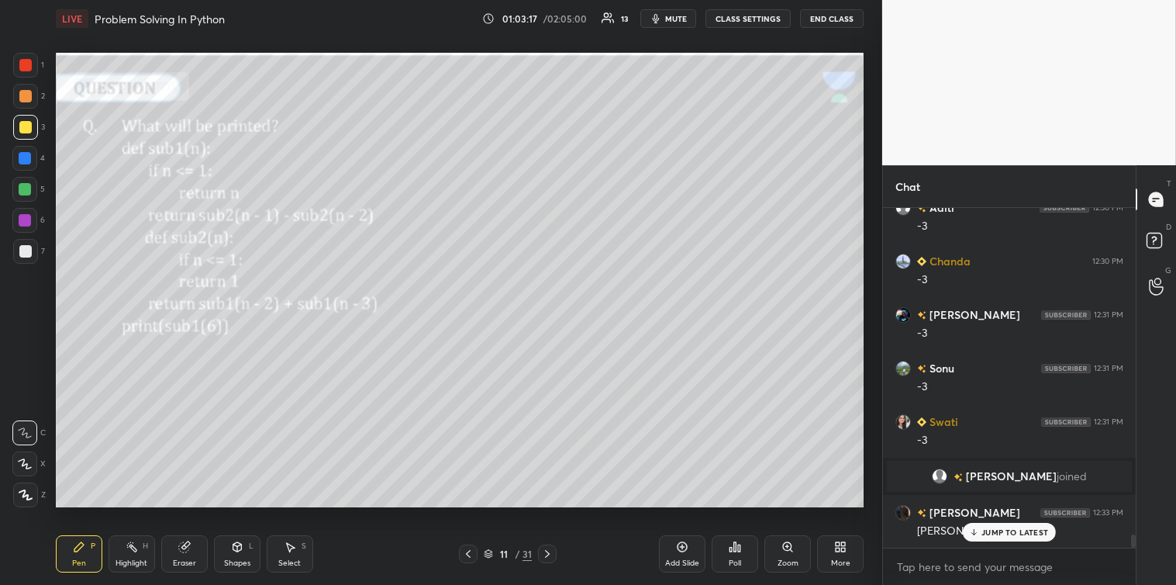
click at [1012, 527] on p "JUMP TO LATEST" at bounding box center [1014, 531] width 67 height 9
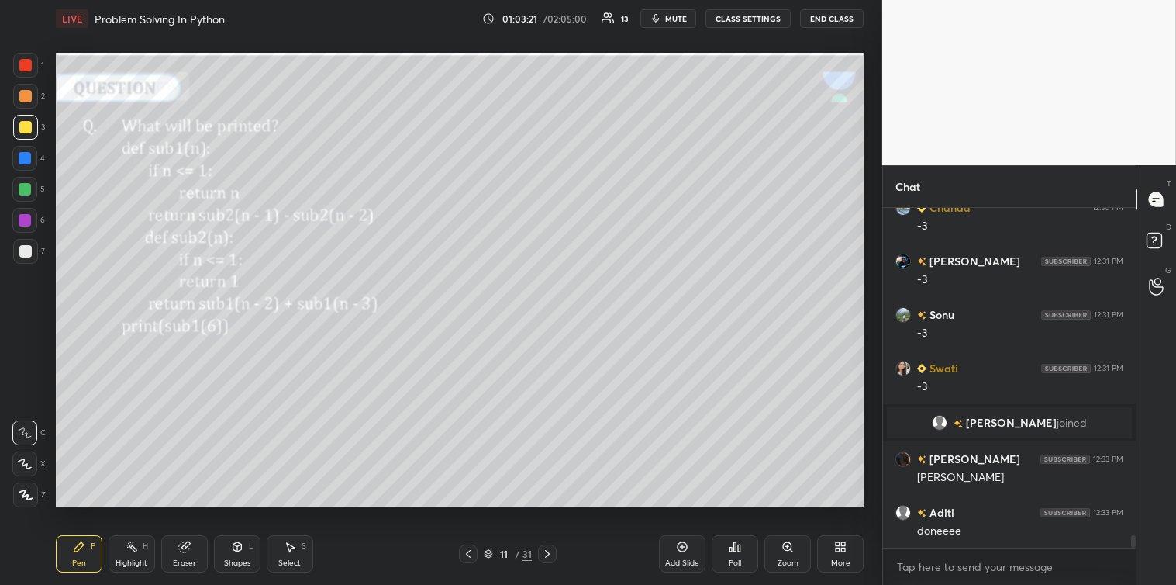
scroll to position [8702, 0]
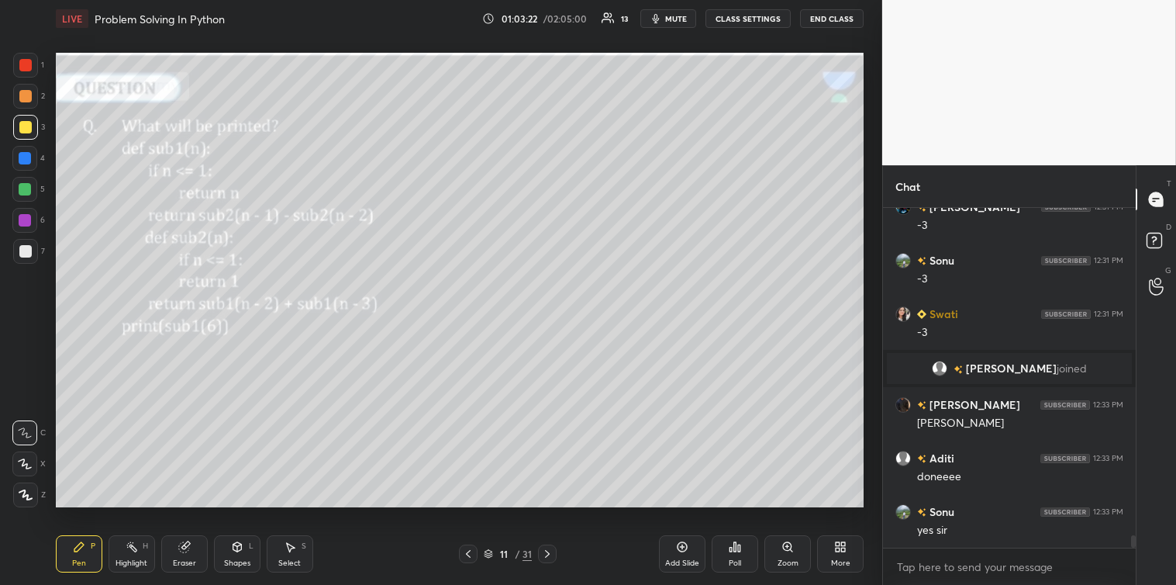
click at [466, 554] on icon at bounding box center [468, 553] width 12 height 12
click at [467, 547] on icon at bounding box center [468, 553] width 12 height 12
click at [553, 552] on icon at bounding box center [547, 553] width 12 height 12
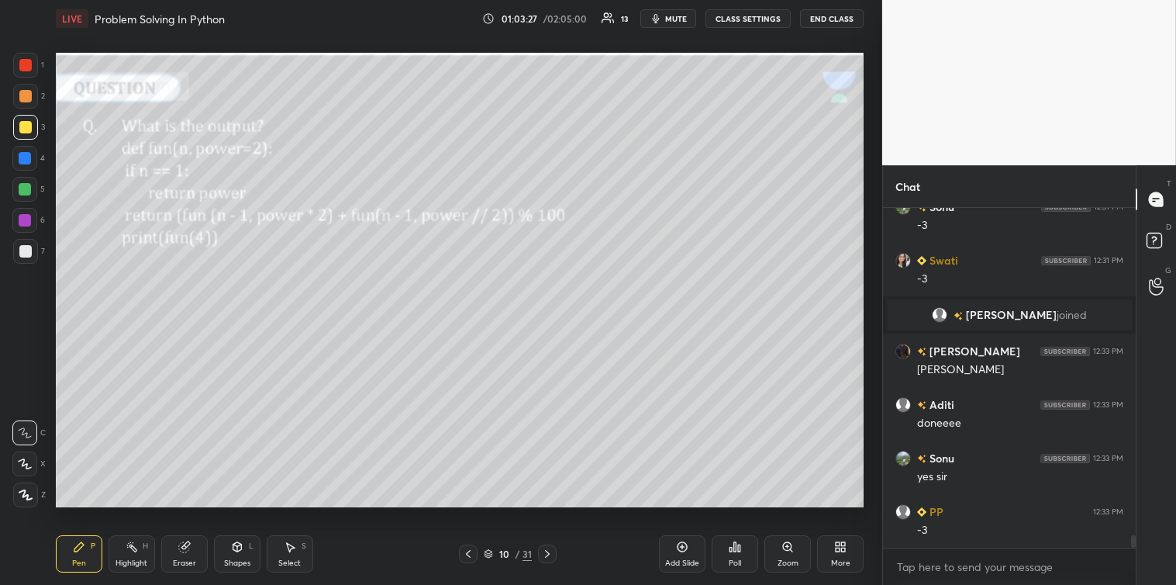
click at [551, 554] on icon at bounding box center [547, 553] width 12 height 12
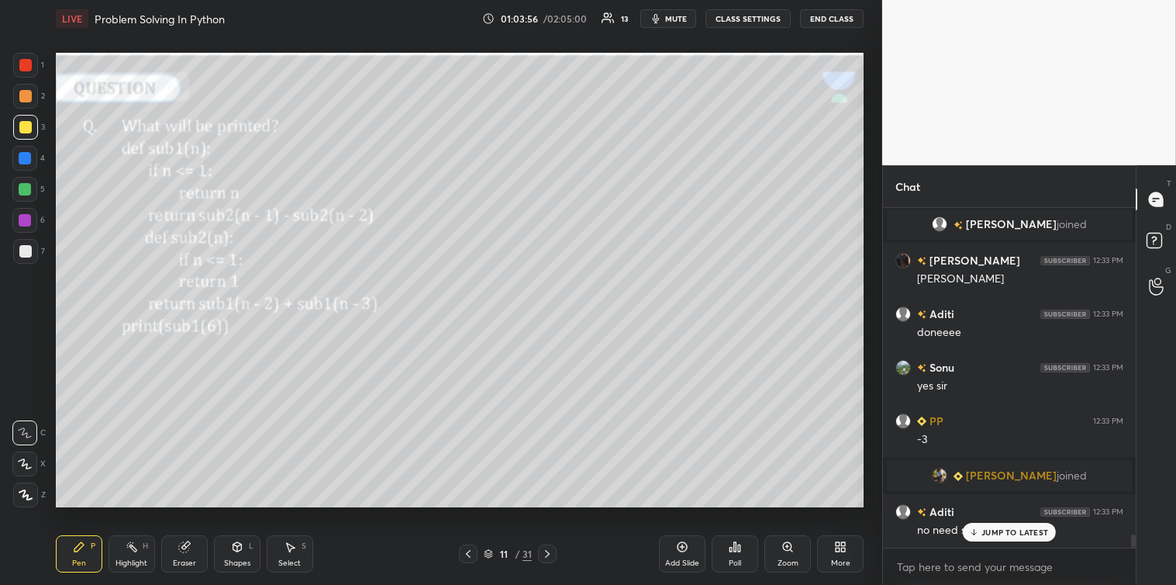
scroll to position [8426, 0]
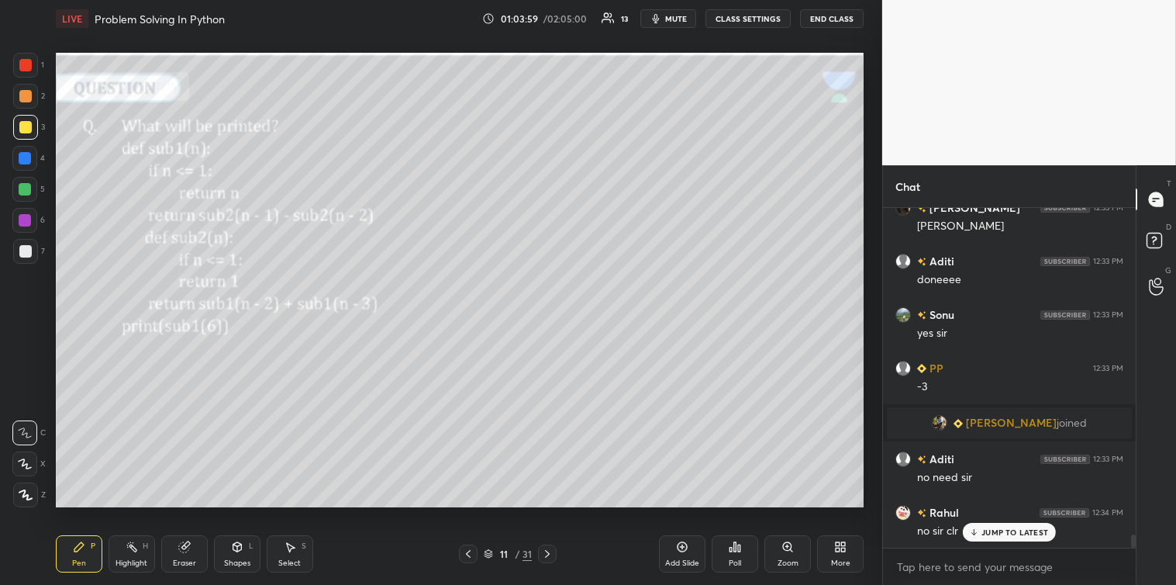
click at [998, 529] on p "JUMP TO LATEST" at bounding box center [1014, 531] width 67 height 9
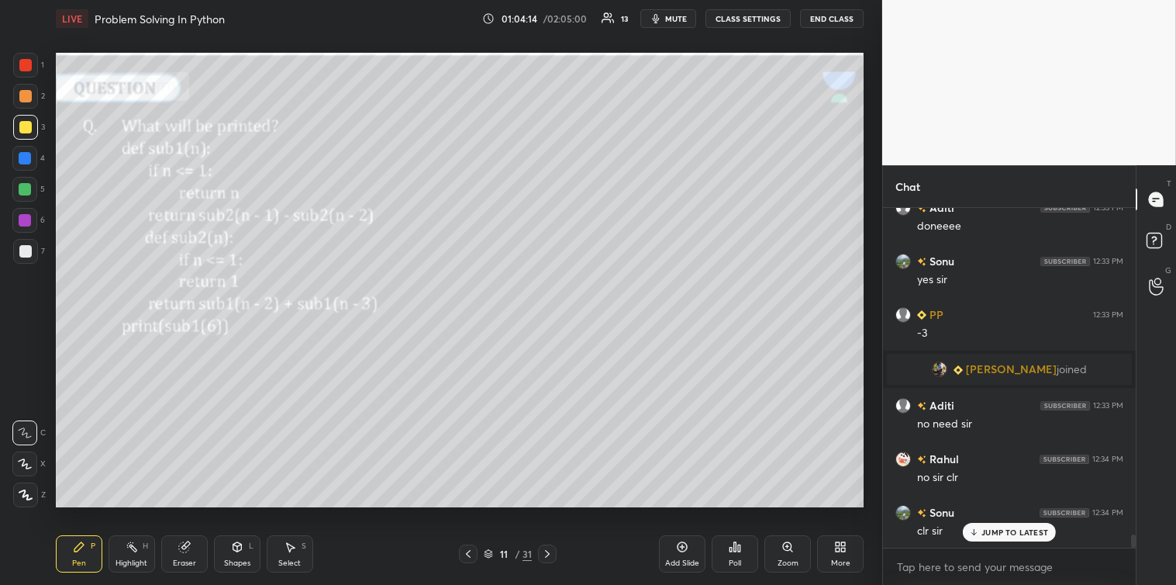
scroll to position [8533, 0]
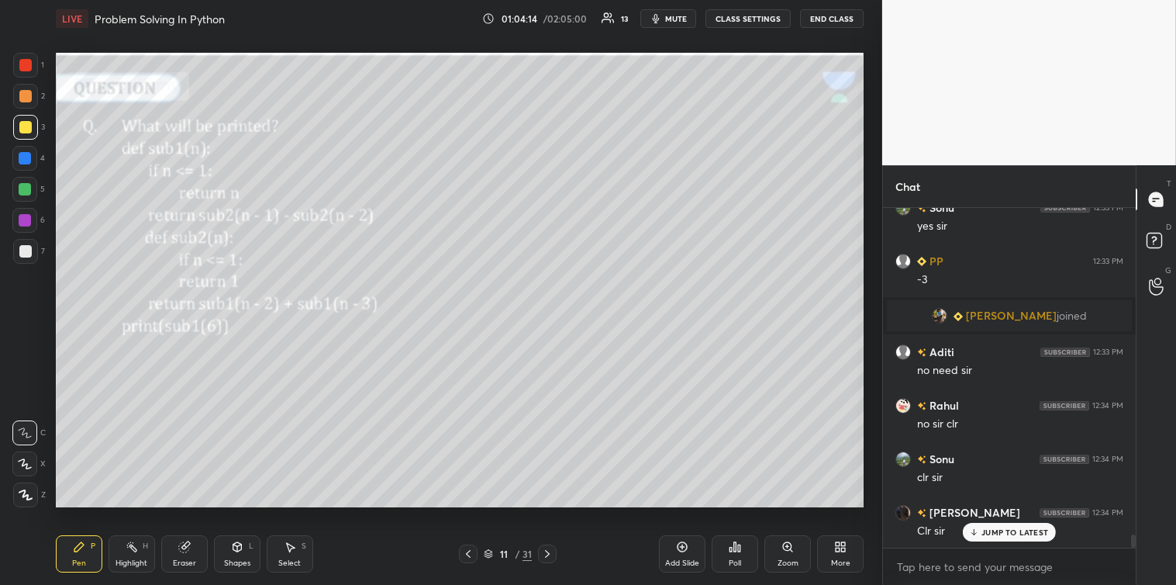
click at [554, 559] on icon at bounding box center [547, 553] width 12 height 12
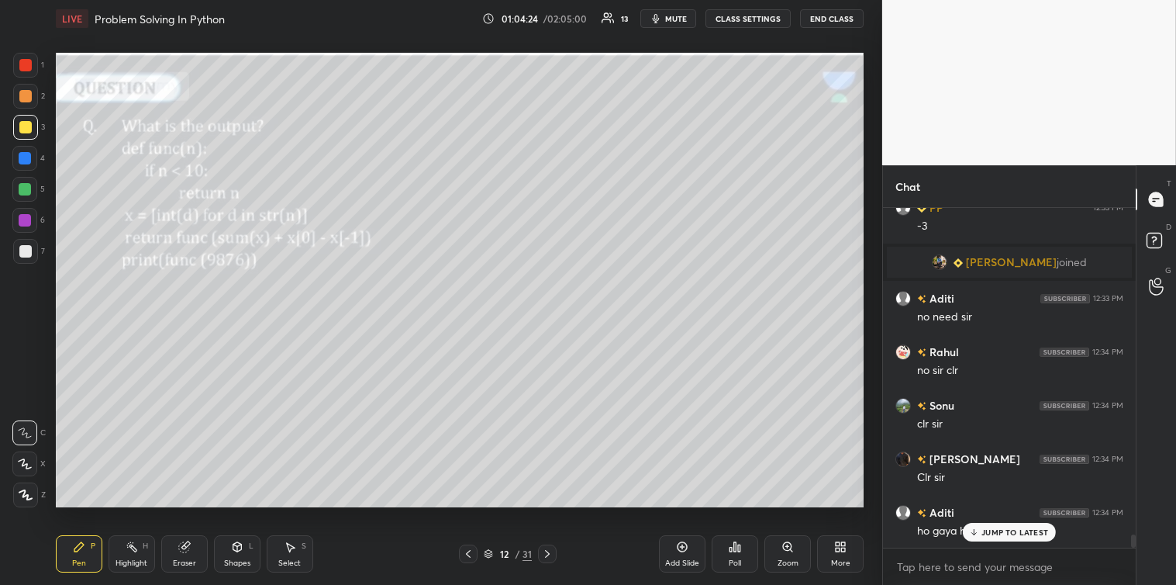
scroll to position [8640, 0]
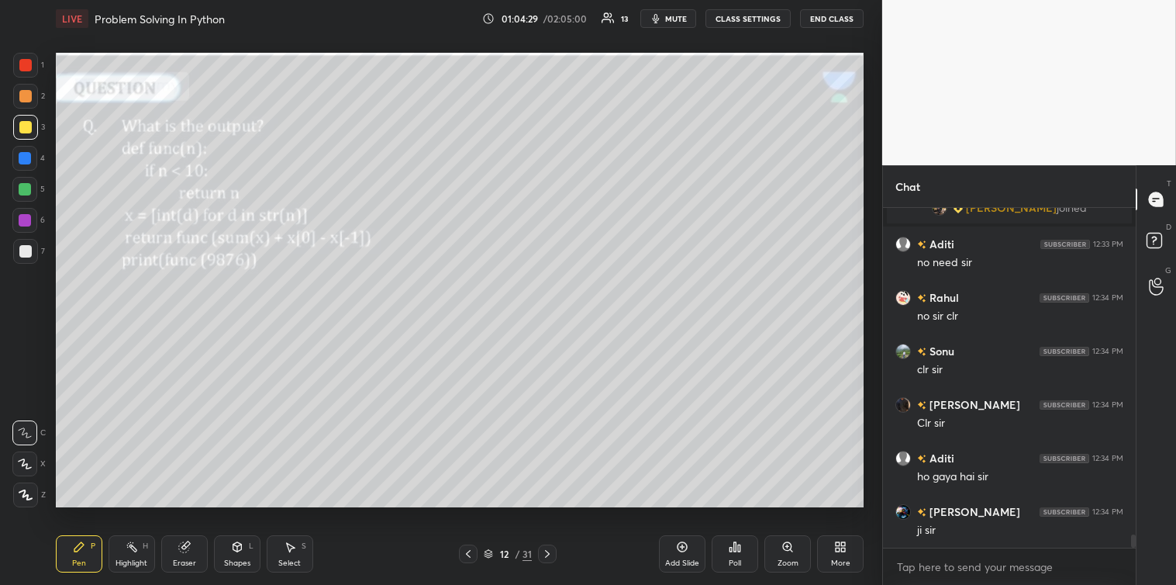
click at [733, 554] on div "Poll" at bounding box center [735, 553] width 47 height 37
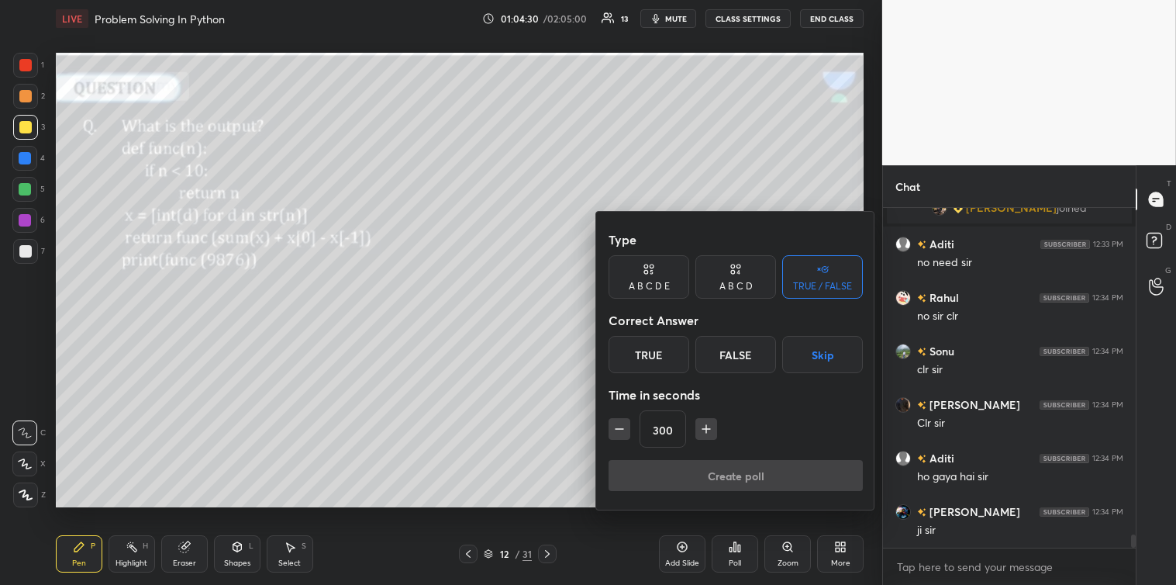
scroll to position [8694, 0]
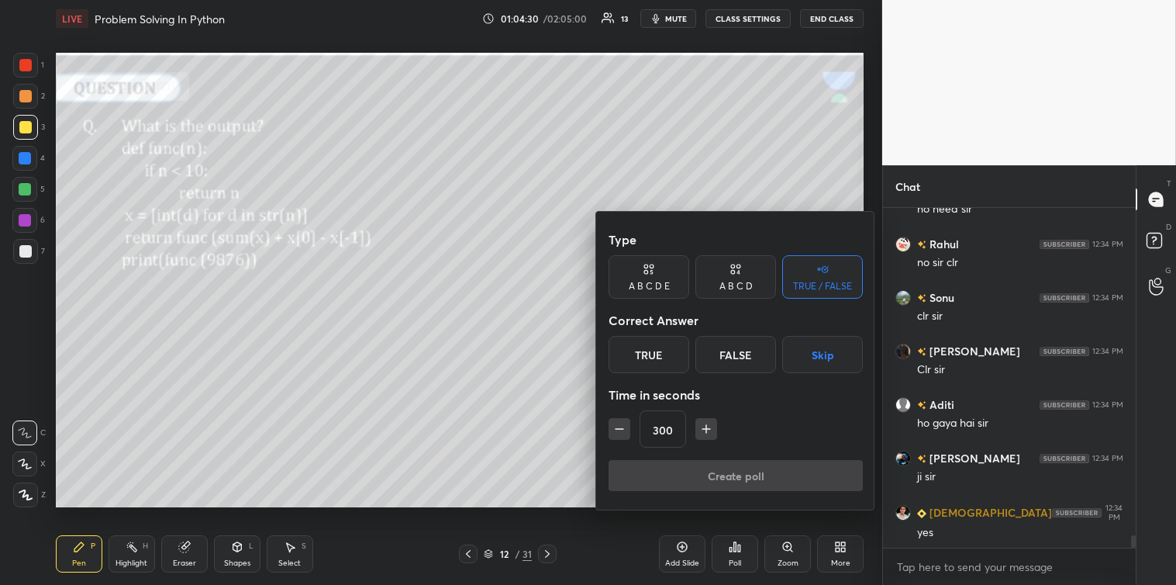
click at [616, 432] on icon "button" at bounding box center [620, 429] width 16 height 16
click at [616, 435] on icon "button" at bounding box center [620, 429] width 16 height 16
click at [617, 432] on icon "button" at bounding box center [620, 429] width 16 height 16
click at [619, 431] on icon "button" at bounding box center [620, 429] width 16 height 16
click at [621, 430] on icon "button" at bounding box center [620, 429] width 16 height 16
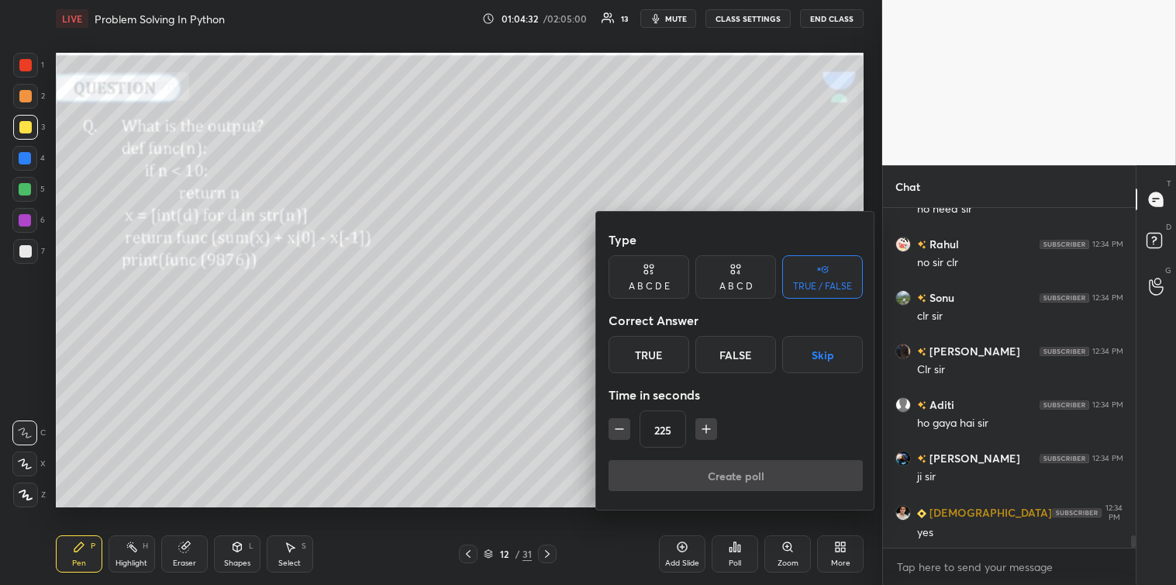
scroll to position [8747, 0]
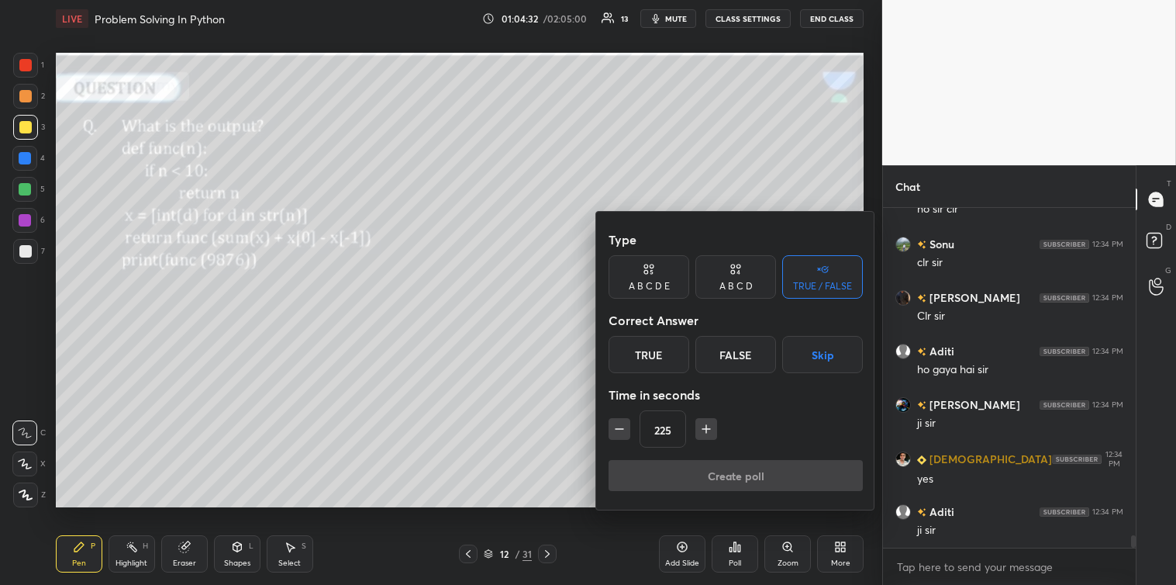
click at [622, 427] on icon "button" at bounding box center [620, 429] width 16 height 16
type input "210"
click at [818, 349] on button "Skip" at bounding box center [822, 354] width 81 height 37
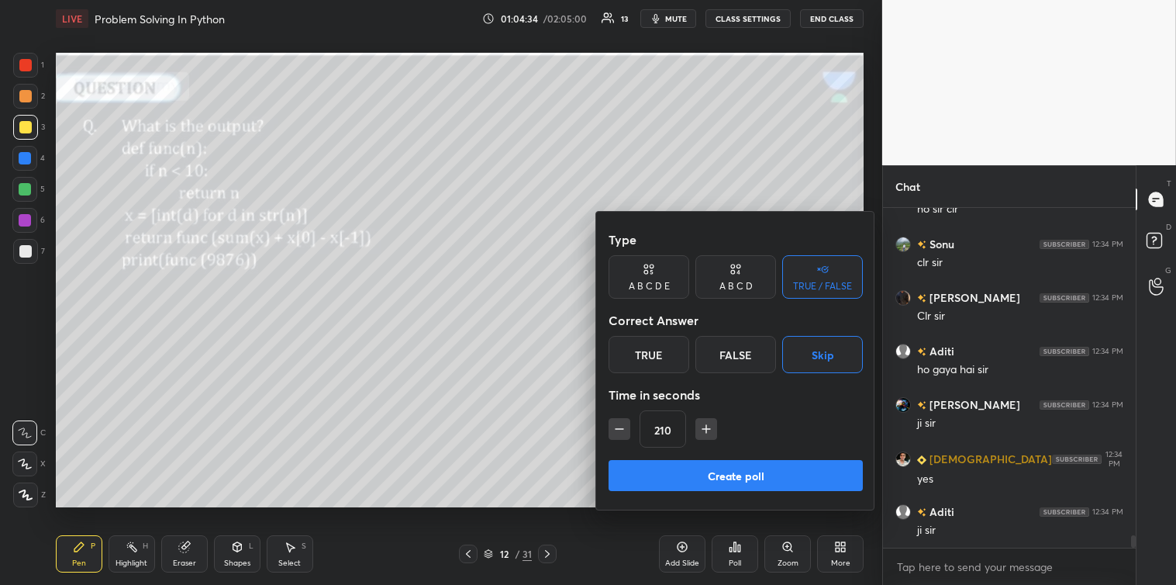
click at [727, 474] on button "Create poll" at bounding box center [736, 475] width 254 height 31
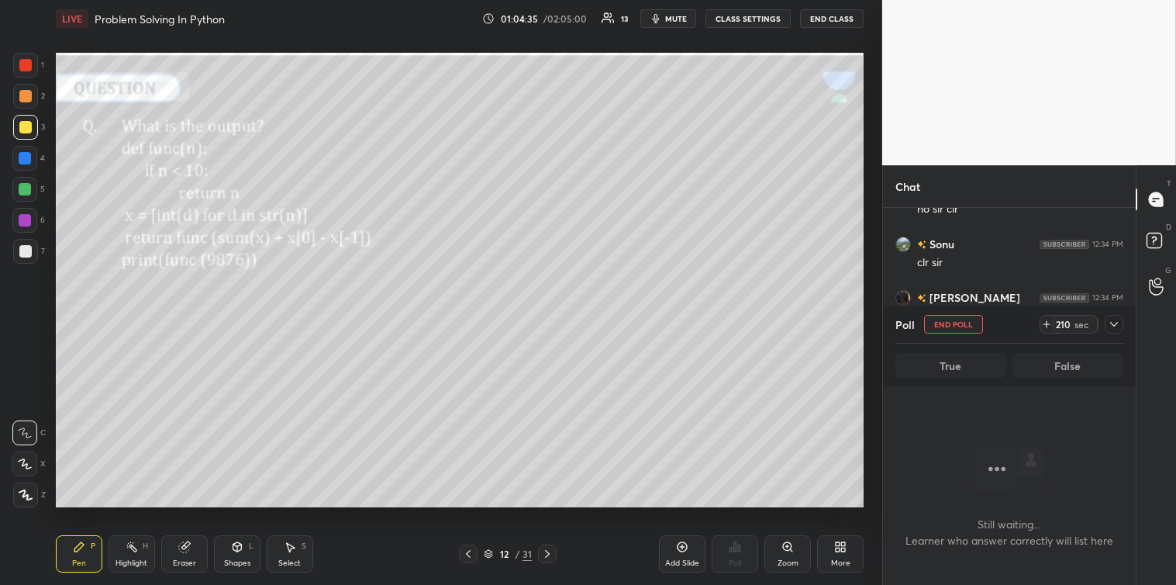
scroll to position [291, 248]
click at [1113, 321] on icon at bounding box center [1114, 324] width 12 height 12
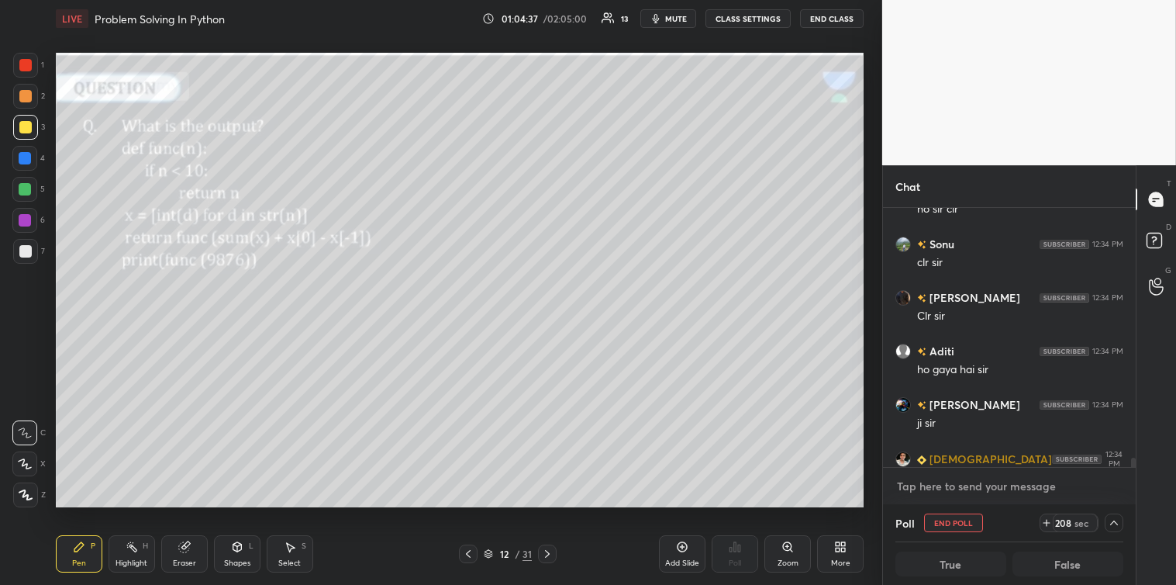
click at [938, 481] on textarea at bounding box center [1009, 486] width 228 height 25
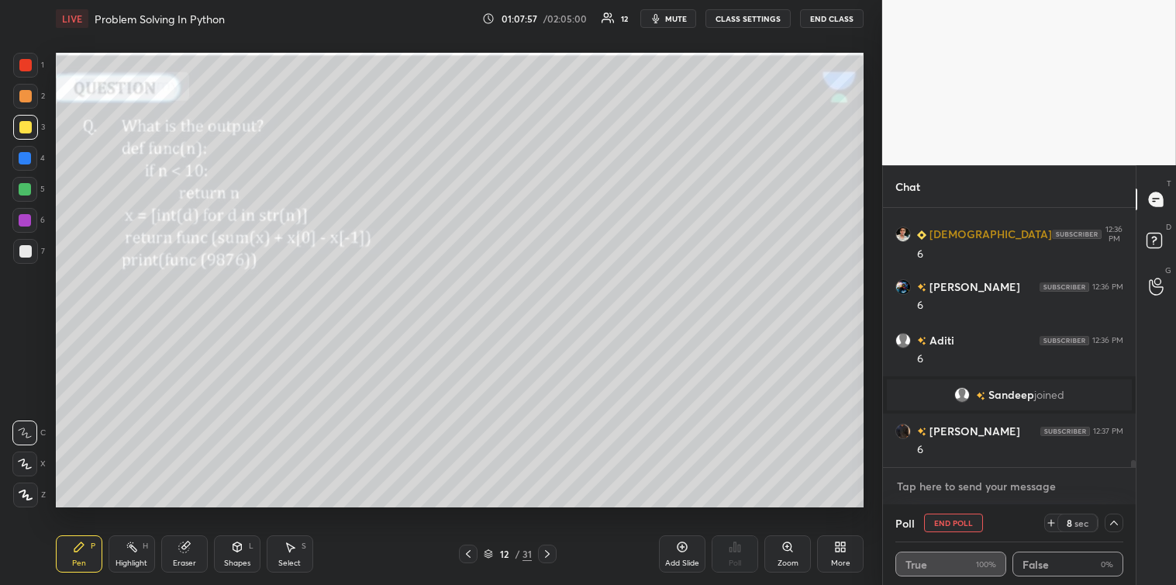
scroll to position [9133, 0]
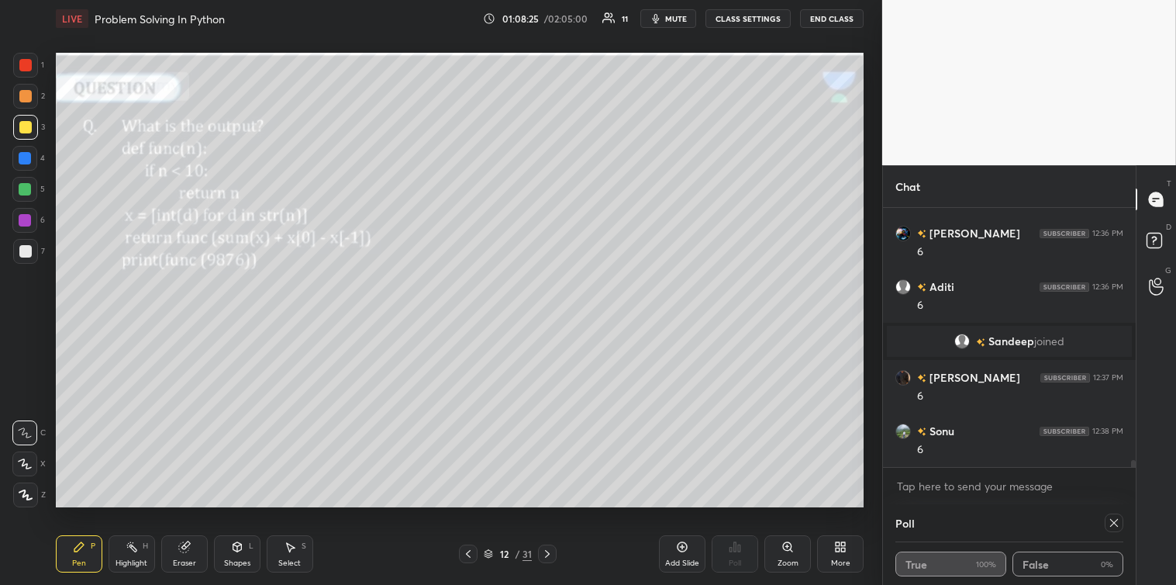
click at [1115, 523] on icon at bounding box center [1114, 523] width 8 height 8
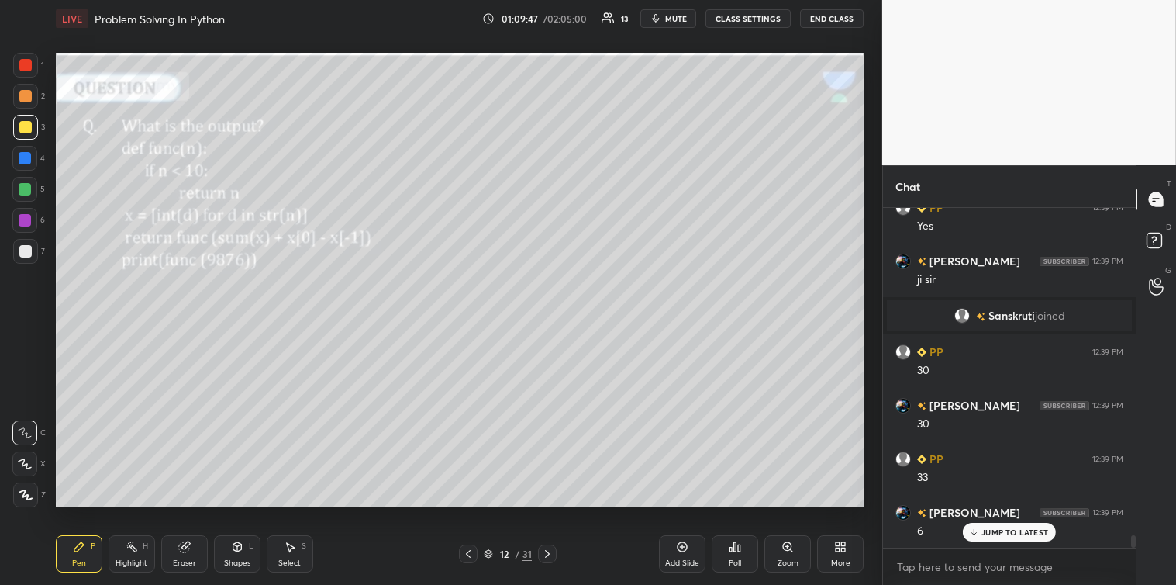
scroll to position [9268, 0]
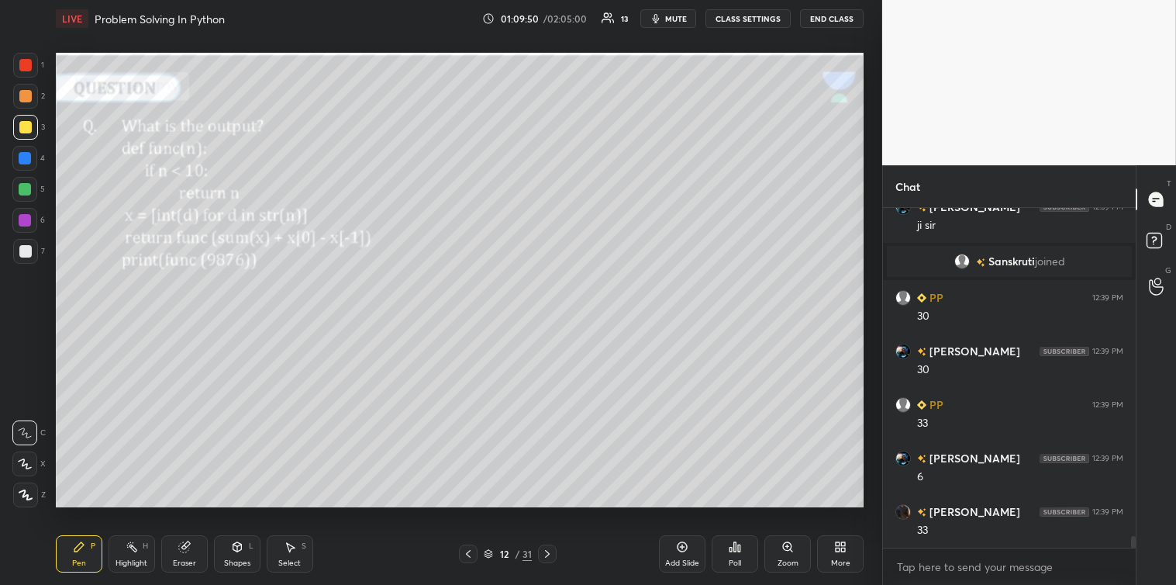
click at [26, 250] on div at bounding box center [25, 251] width 12 height 12
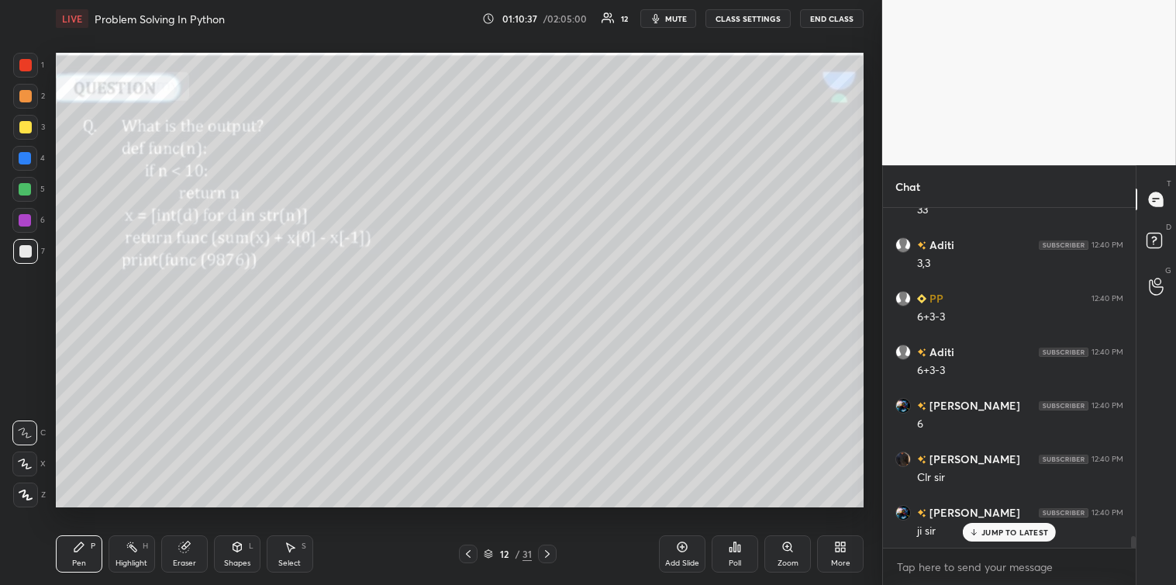
scroll to position [9642, 0]
click at [552, 554] on icon at bounding box center [547, 553] width 12 height 12
click at [734, 551] on icon at bounding box center [735, 546] width 2 height 9
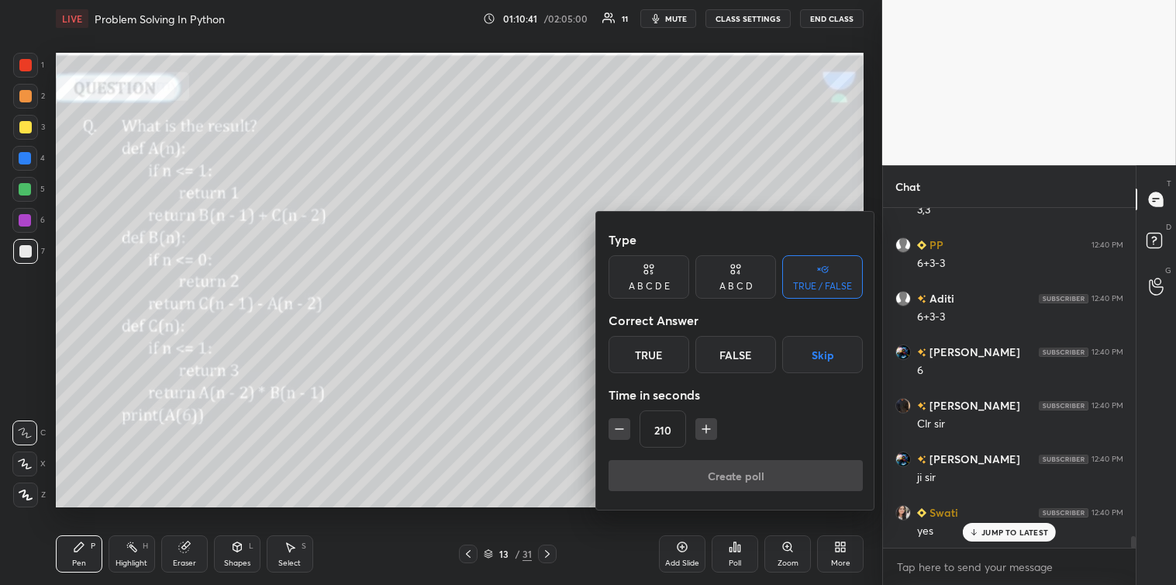
click at [822, 354] on button "Skip" at bounding box center [822, 354] width 81 height 37
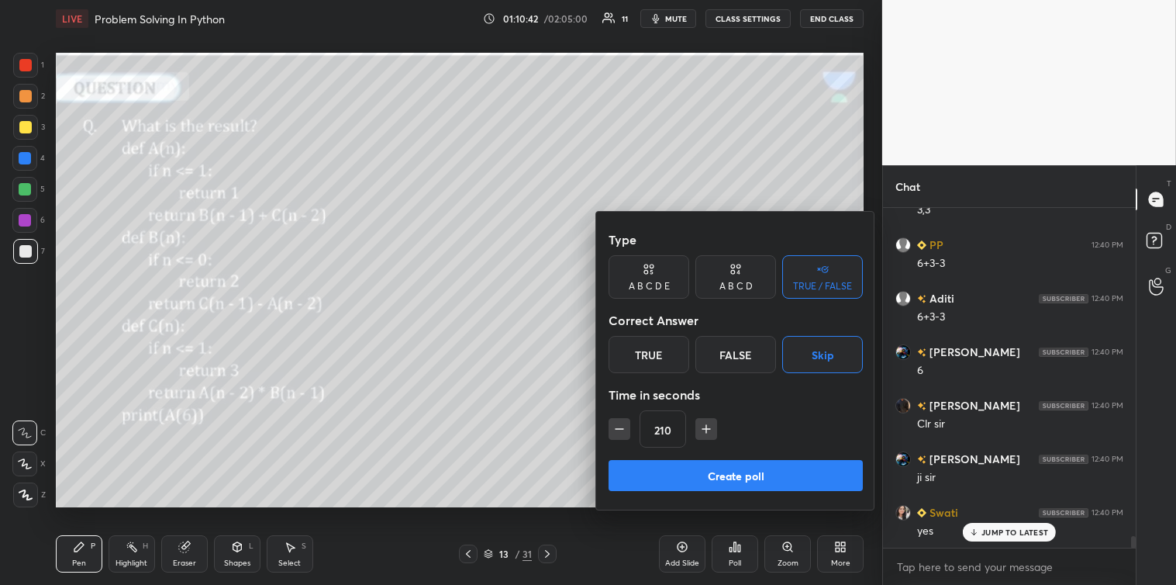
click at [747, 471] on button "Create poll" at bounding box center [736, 475] width 254 height 31
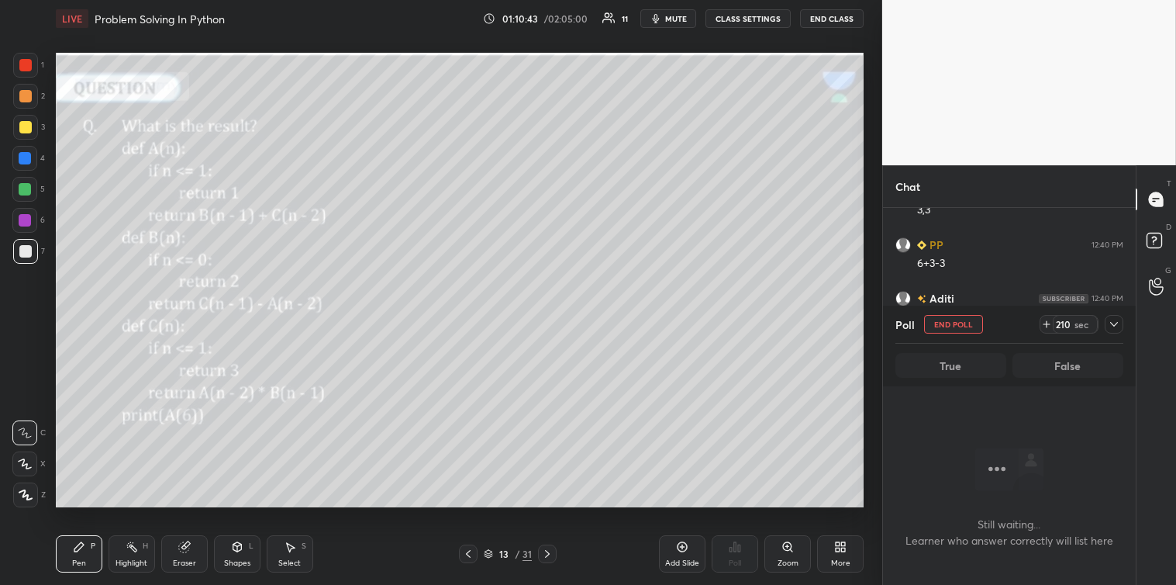
scroll to position [291, 248]
click at [1115, 323] on icon at bounding box center [1114, 324] width 12 height 12
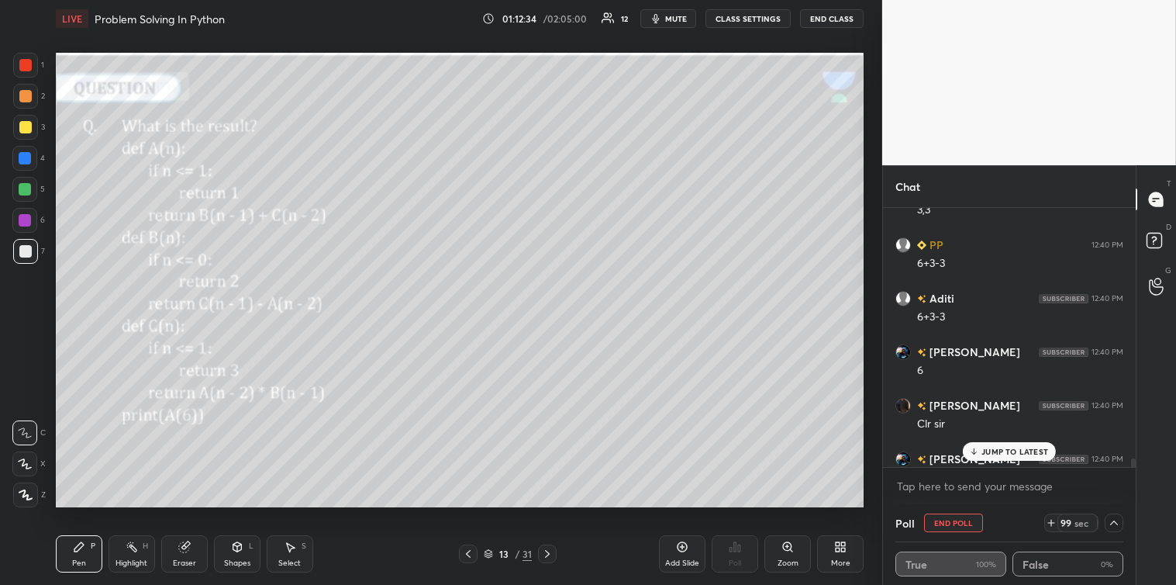
click at [1002, 450] on p "JUMP TO LATEST" at bounding box center [1014, 451] width 67 height 9
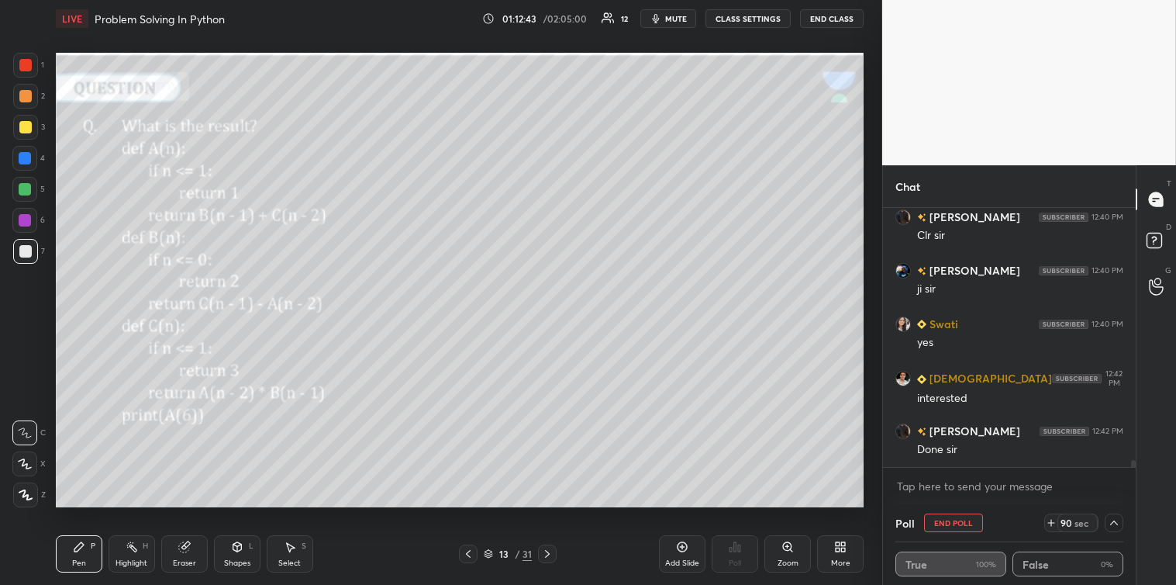
scroll to position [9883, 0]
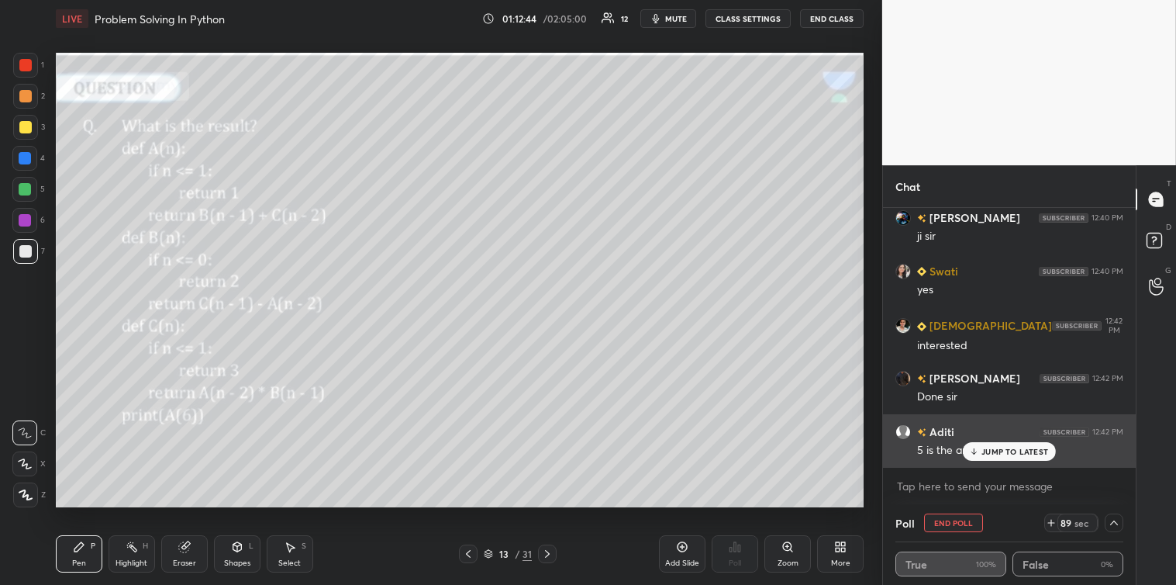
click at [989, 450] on p "JUMP TO LATEST" at bounding box center [1014, 451] width 67 height 9
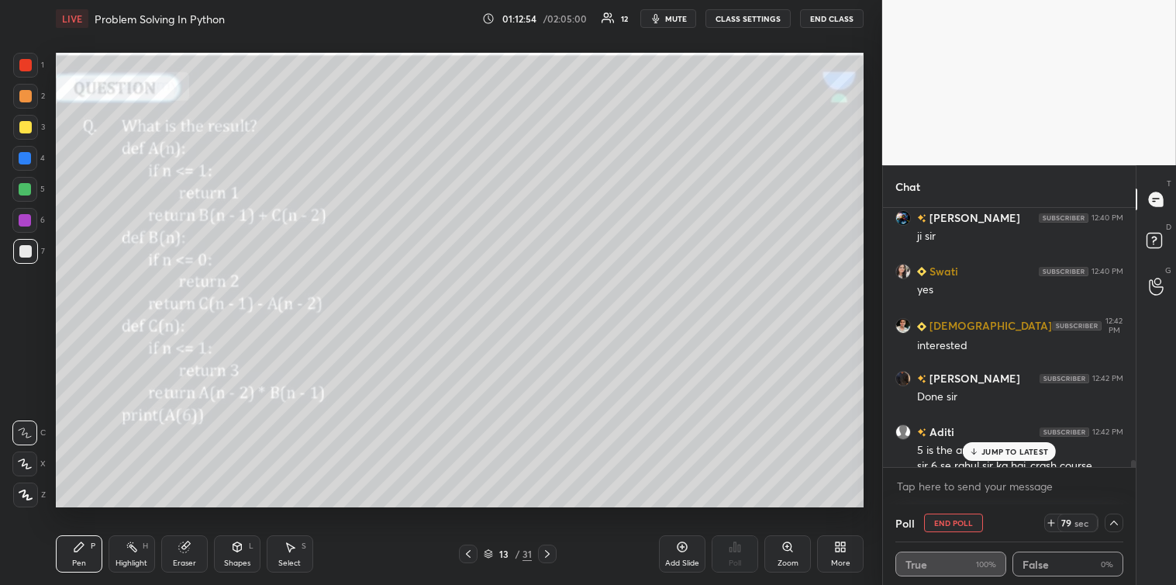
scroll to position [9899, 0]
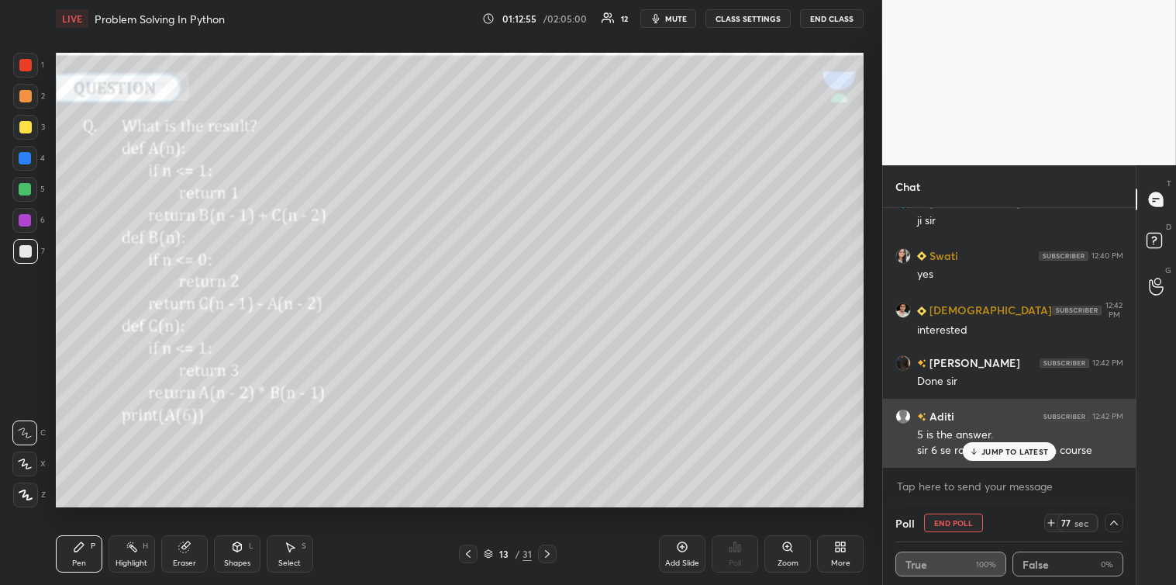
click at [1001, 448] on p "JUMP TO LATEST" at bounding box center [1014, 451] width 67 height 9
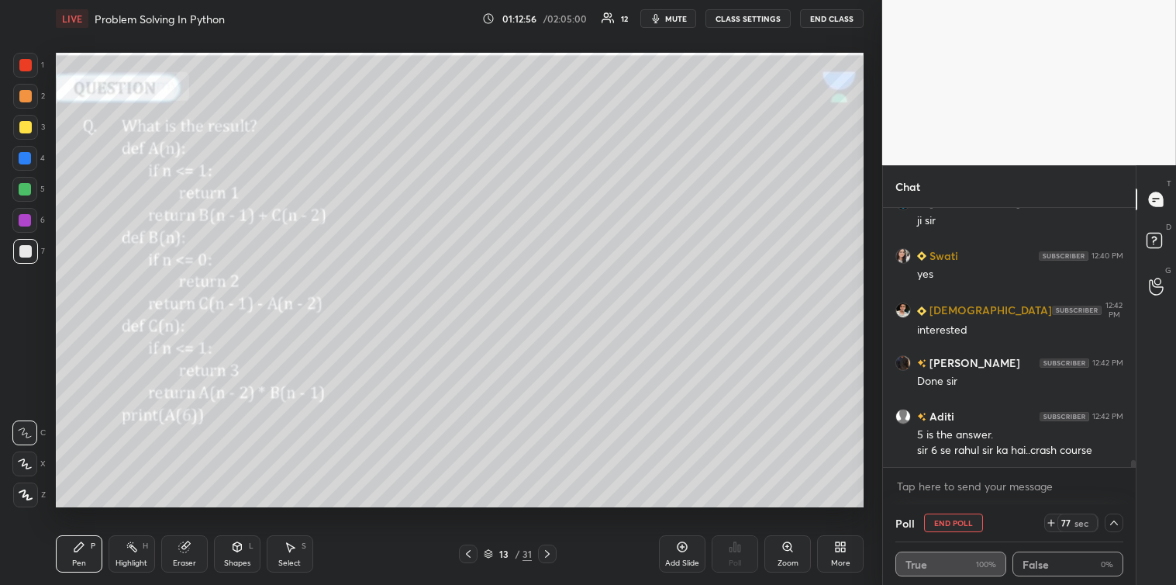
scroll to position [9952, 0]
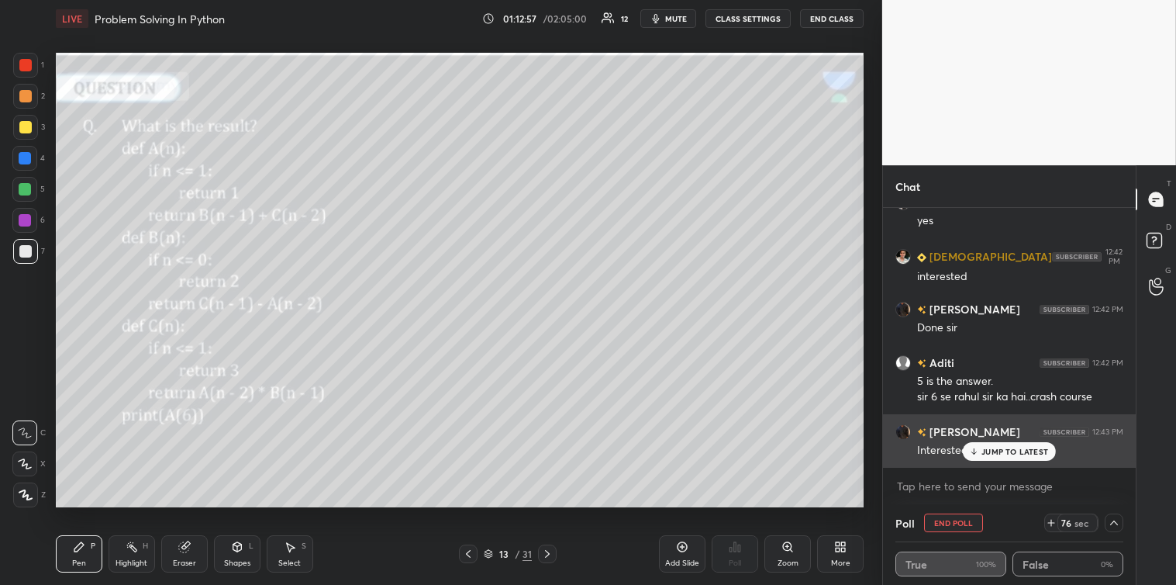
click at [997, 450] on p "JUMP TO LATEST" at bounding box center [1014, 451] width 67 height 9
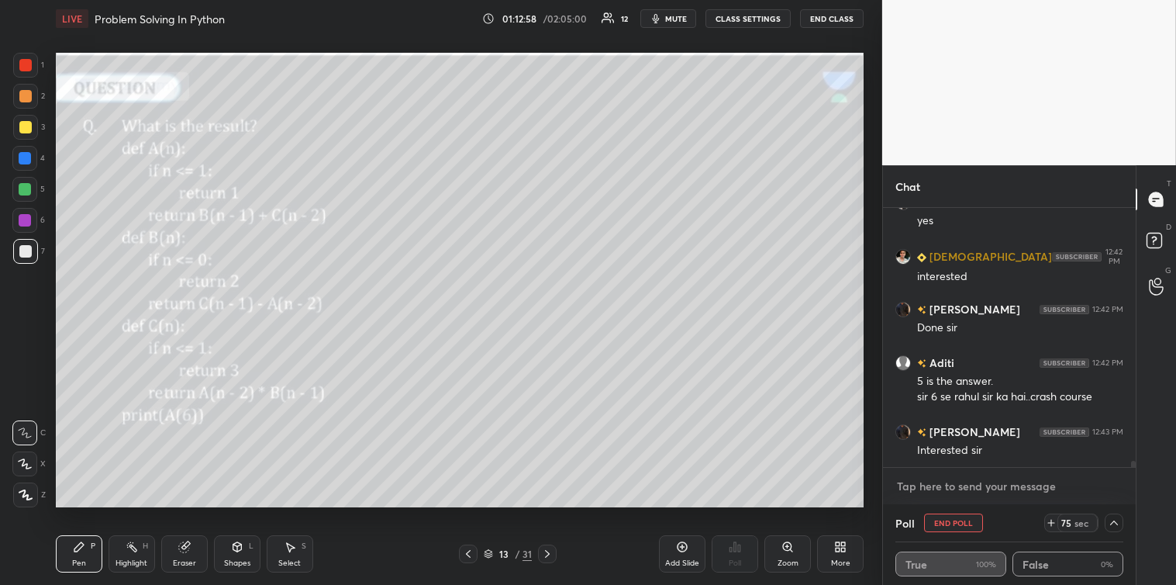
click at [947, 491] on textarea at bounding box center [1009, 486] width 228 height 25
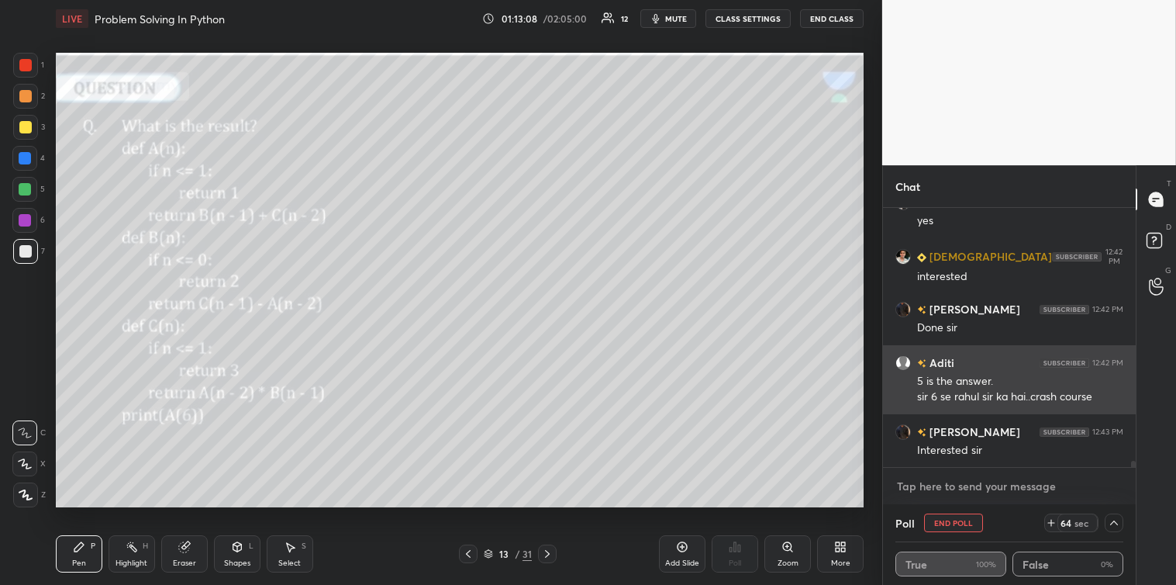
scroll to position [9989, 0]
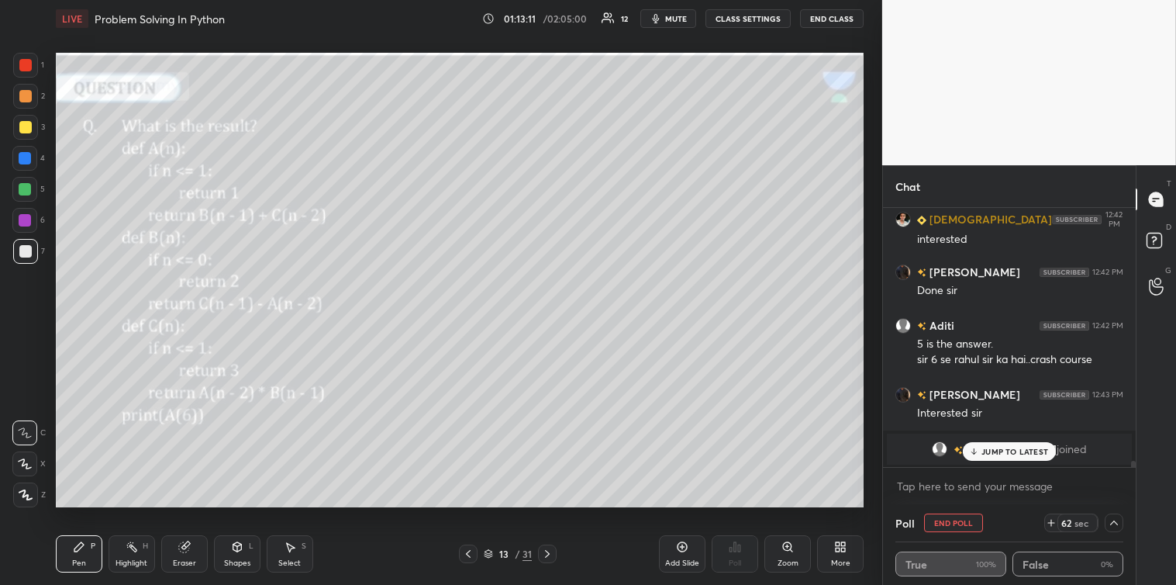
click at [1003, 447] on p "JUMP TO LATEST" at bounding box center [1014, 451] width 67 height 9
click at [968, 481] on textarea at bounding box center [1009, 486] width 228 height 25
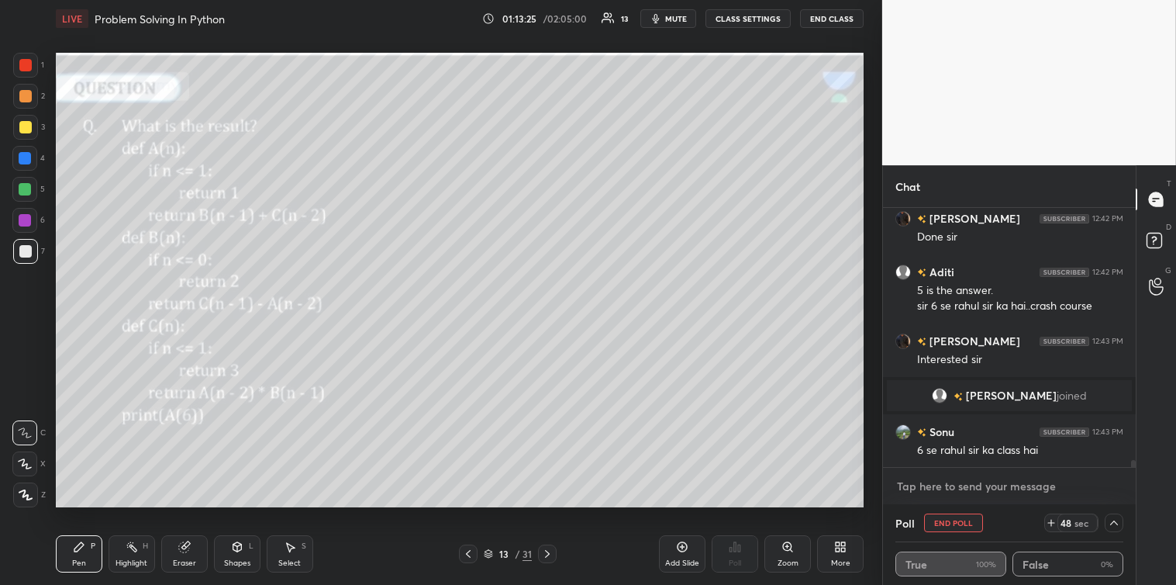
scroll to position [9820, 0]
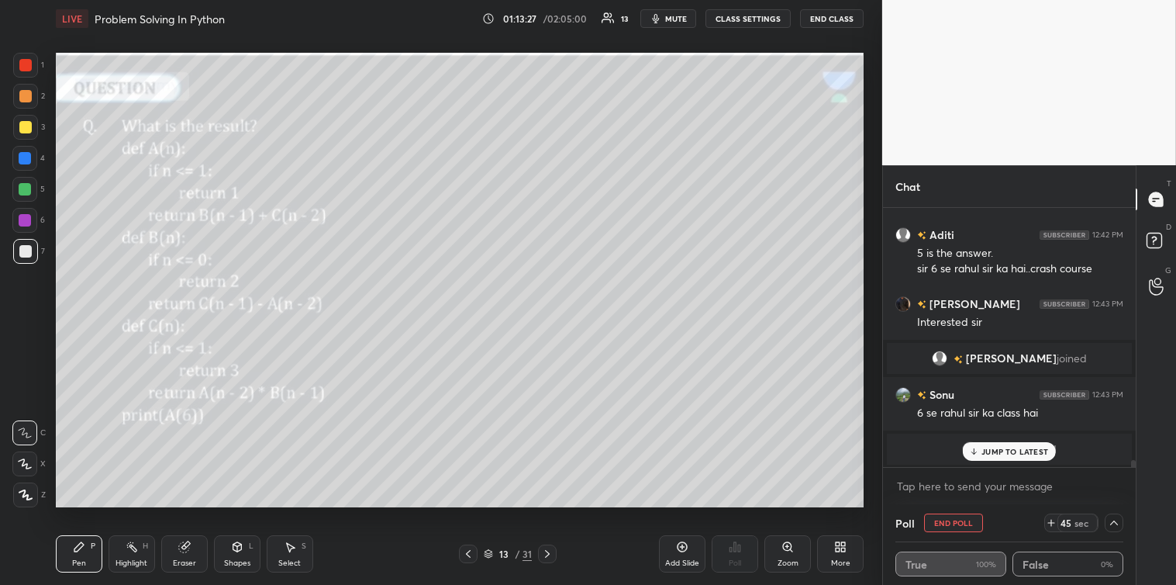
click at [1012, 447] on p "JUMP TO LATEST" at bounding box center [1014, 451] width 67 height 9
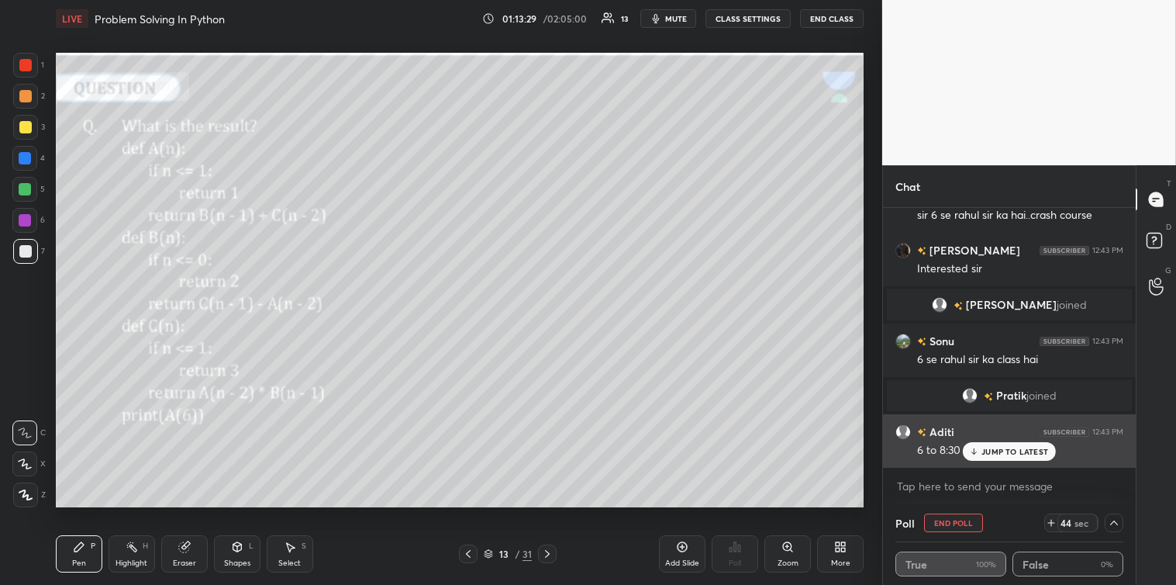
click at [990, 454] on p "JUMP TO LATEST" at bounding box center [1014, 451] width 67 height 9
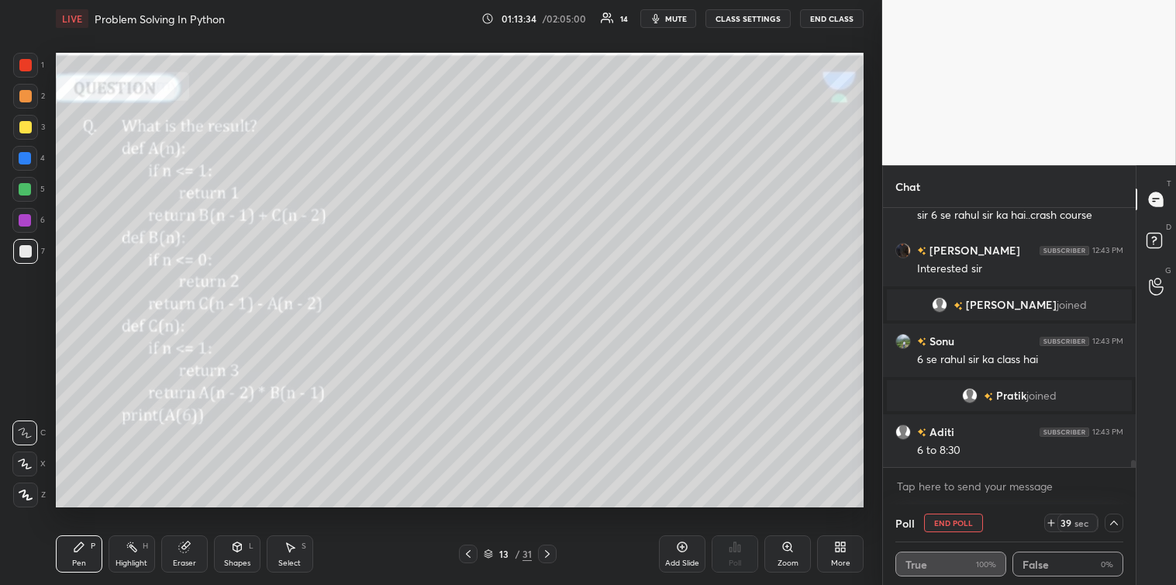
scroll to position [9912, 0]
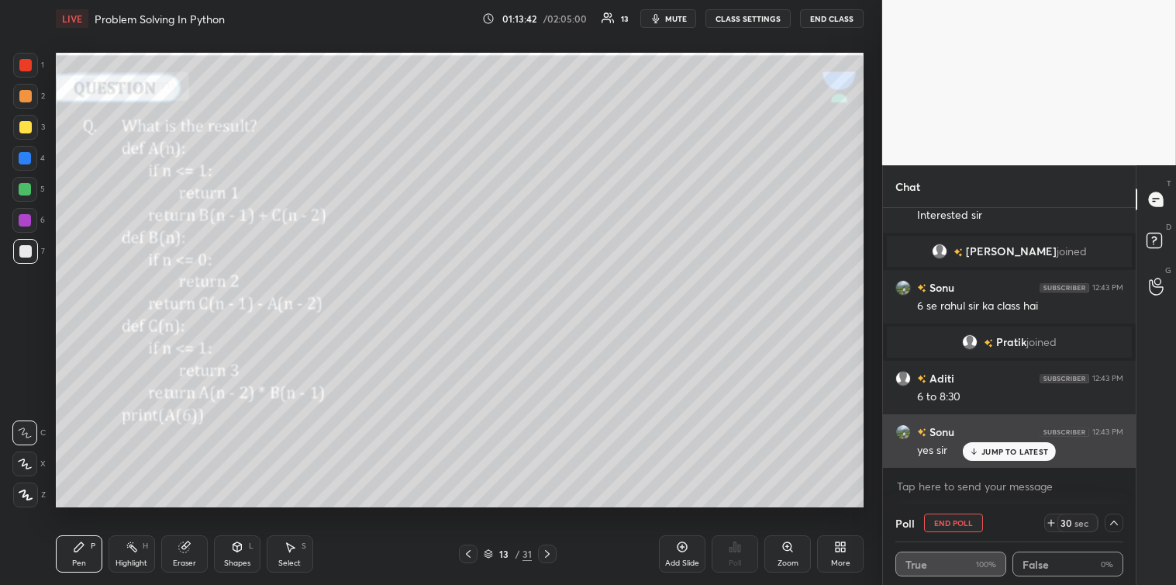
click at [988, 456] on div "JUMP TO LATEST" at bounding box center [1009, 451] width 93 height 19
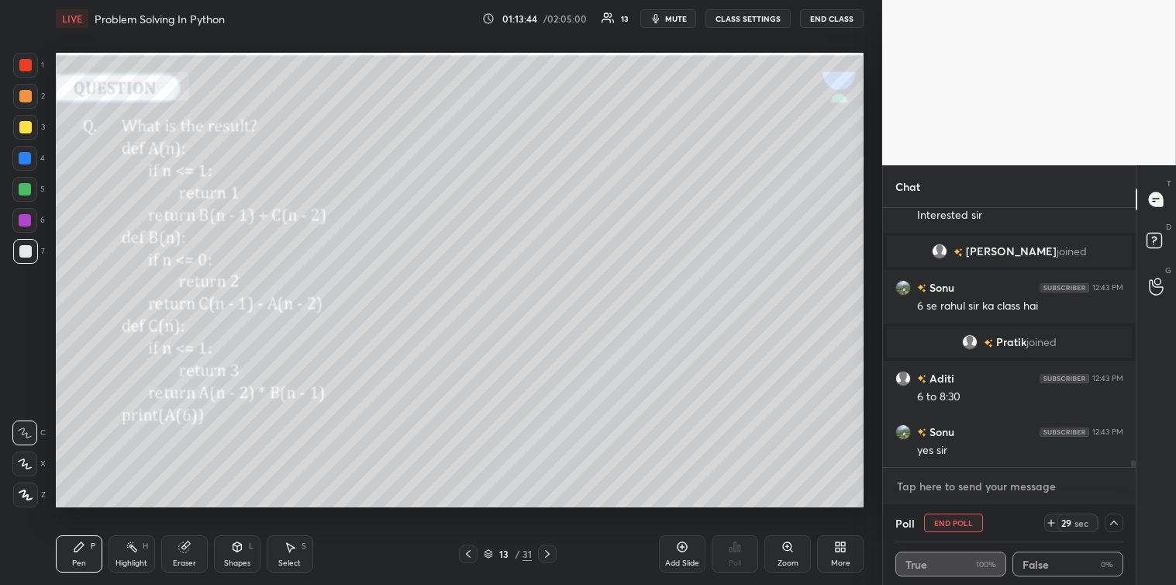
click at [955, 483] on textarea at bounding box center [1009, 486] width 228 height 25
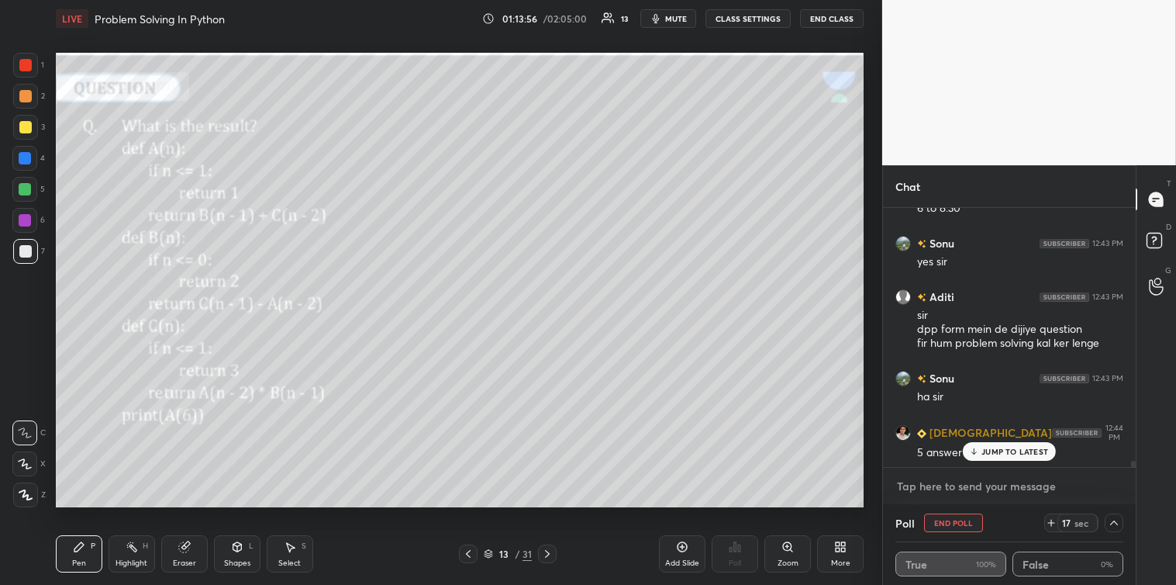
scroll to position [10154, 0]
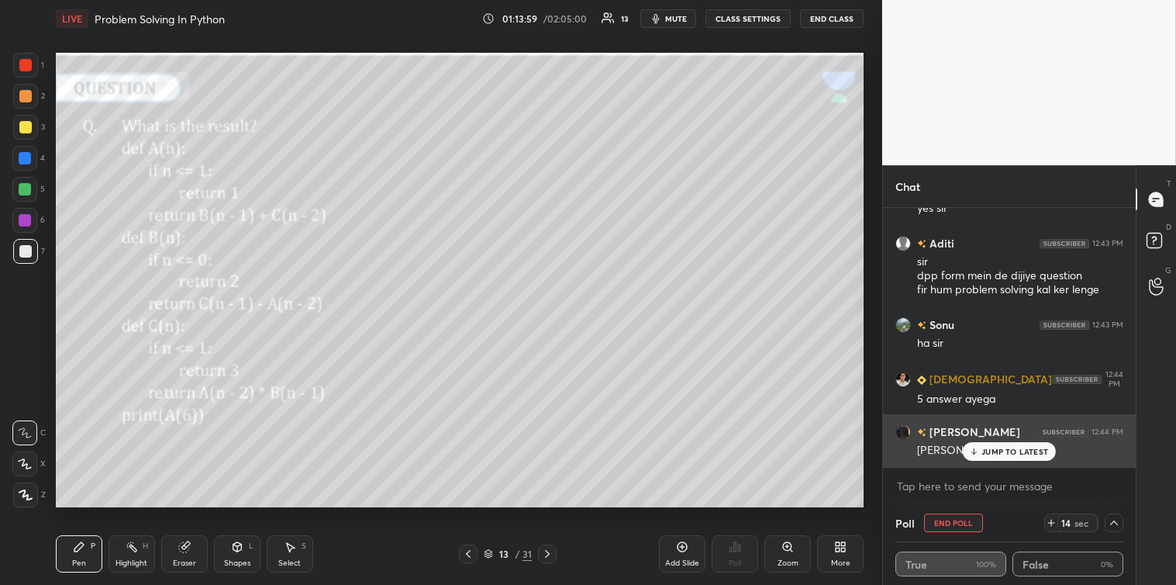
click at [997, 447] on p "JUMP TO LATEST" at bounding box center [1014, 451] width 67 height 9
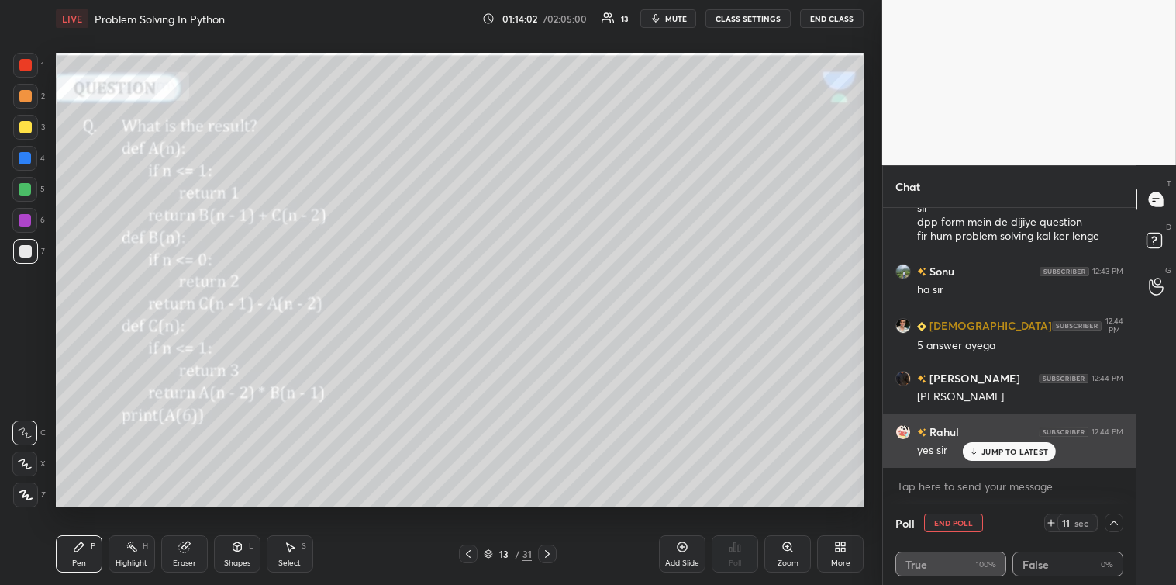
click at [993, 447] on p "JUMP TO LATEST" at bounding box center [1014, 451] width 67 height 9
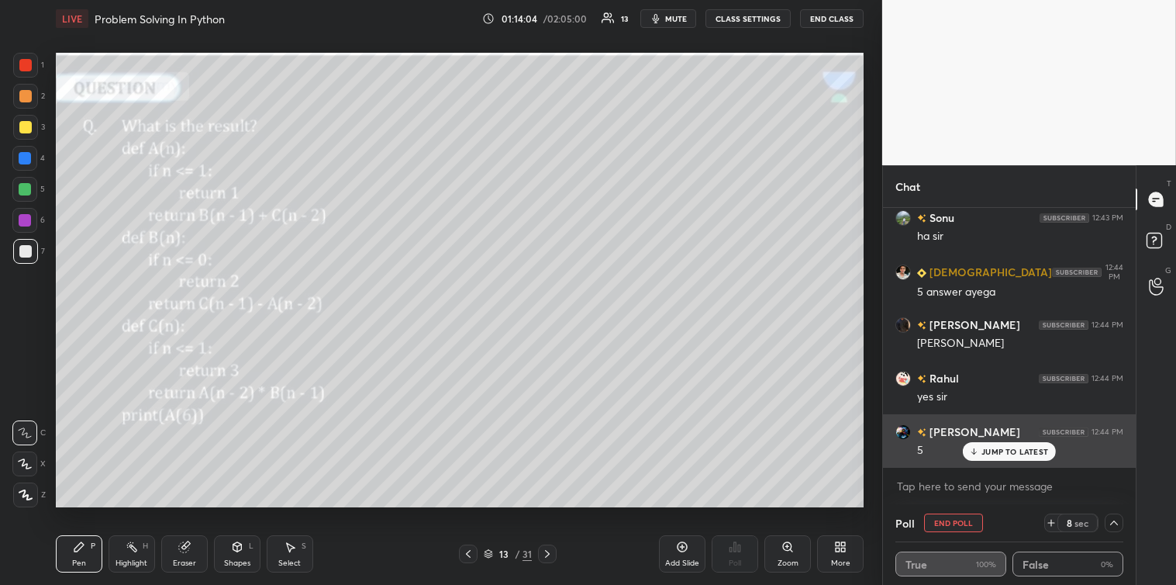
click at [998, 450] on p "JUMP TO LATEST" at bounding box center [1014, 451] width 67 height 9
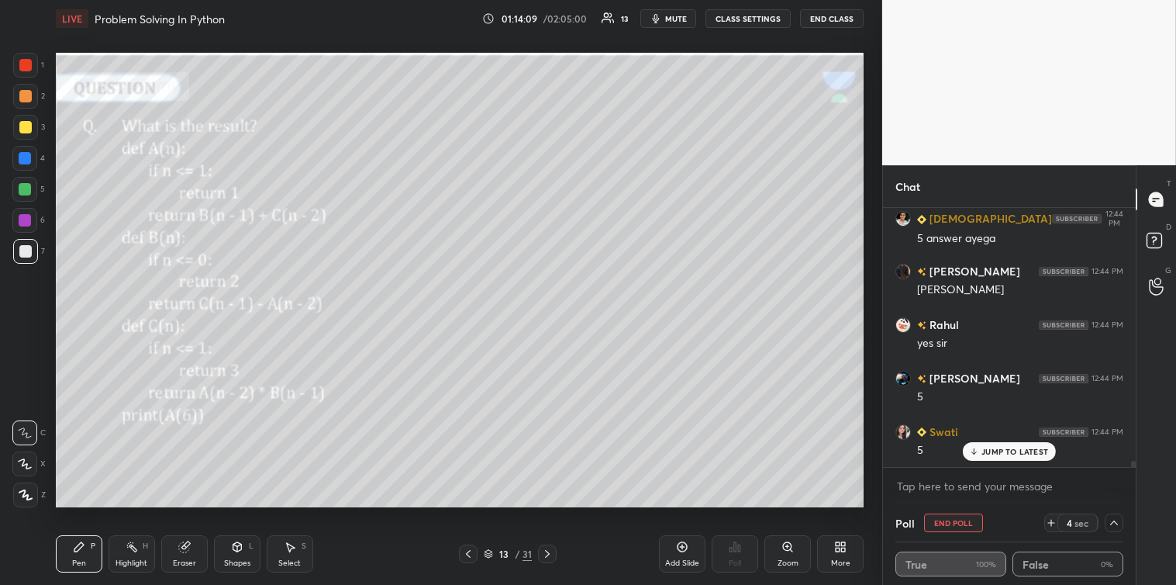
scroll to position [10368, 0]
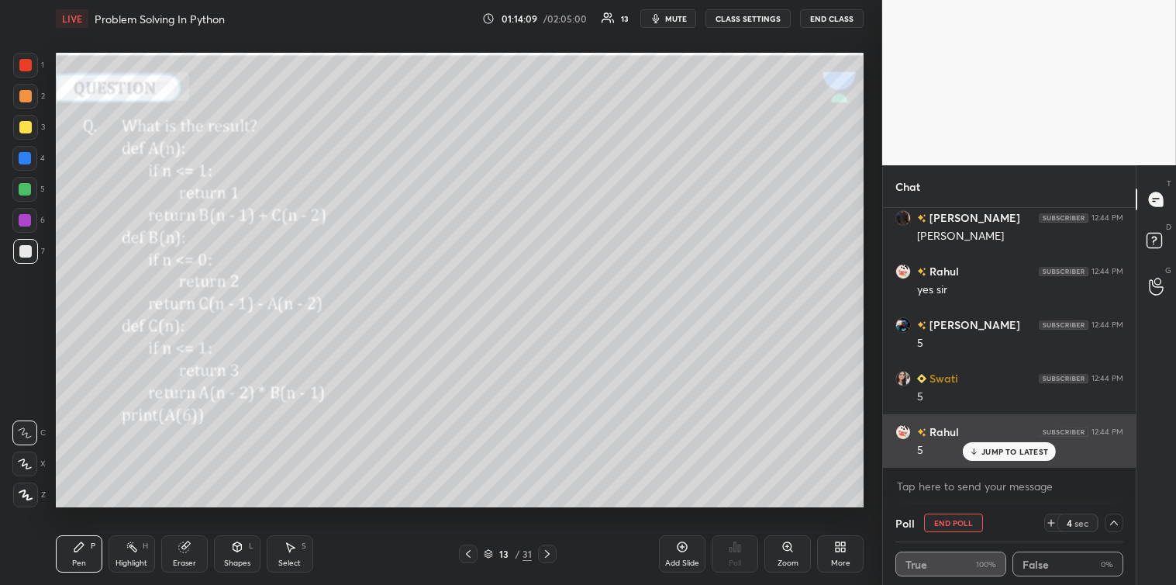
click at [982, 453] on p "JUMP TO LATEST" at bounding box center [1014, 451] width 67 height 9
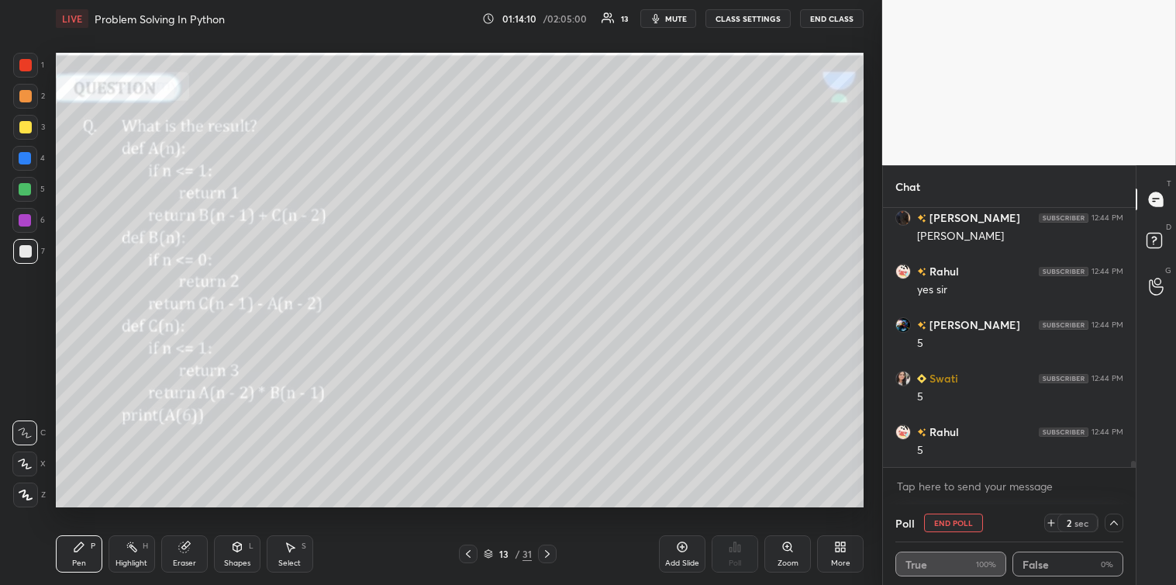
click at [1113, 517] on icon at bounding box center [1114, 522] width 12 height 12
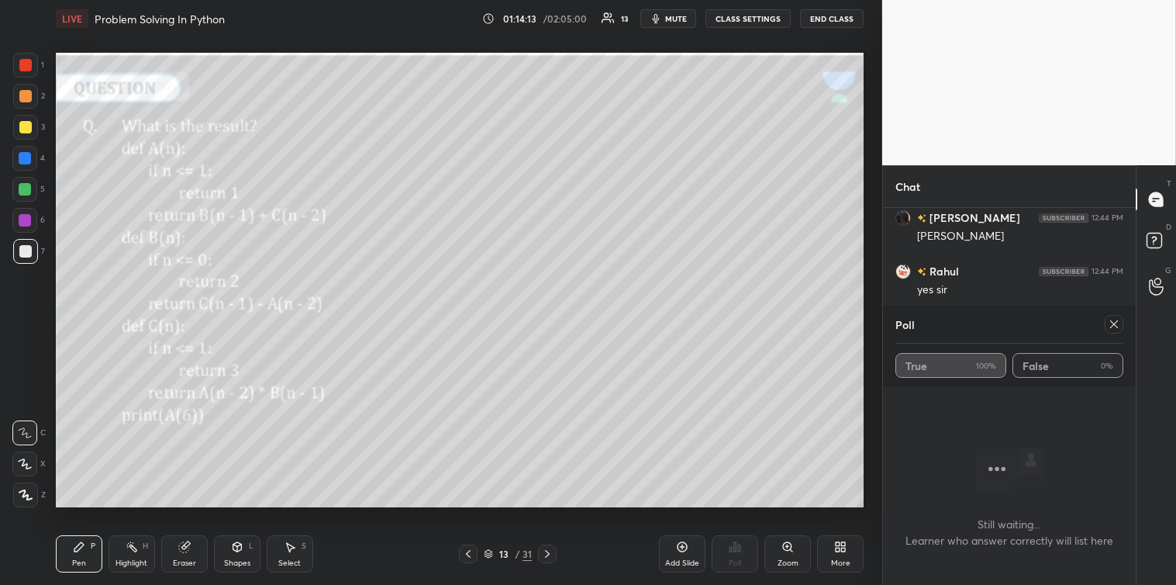
click at [1112, 323] on icon at bounding box center [1114, 324] width 12 height 12
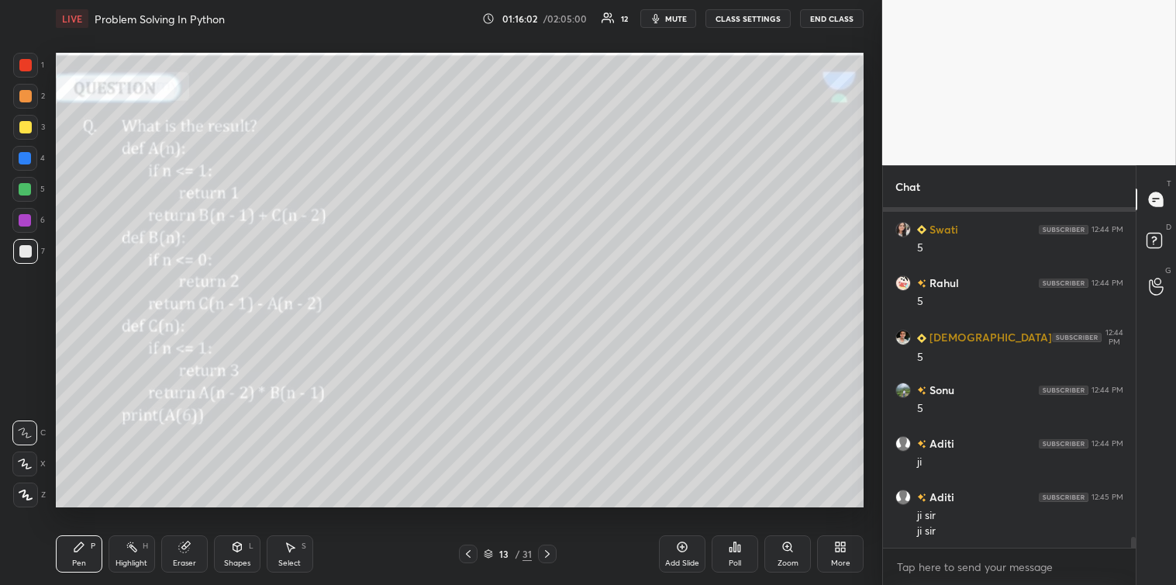
scroll to position [10571, 0]
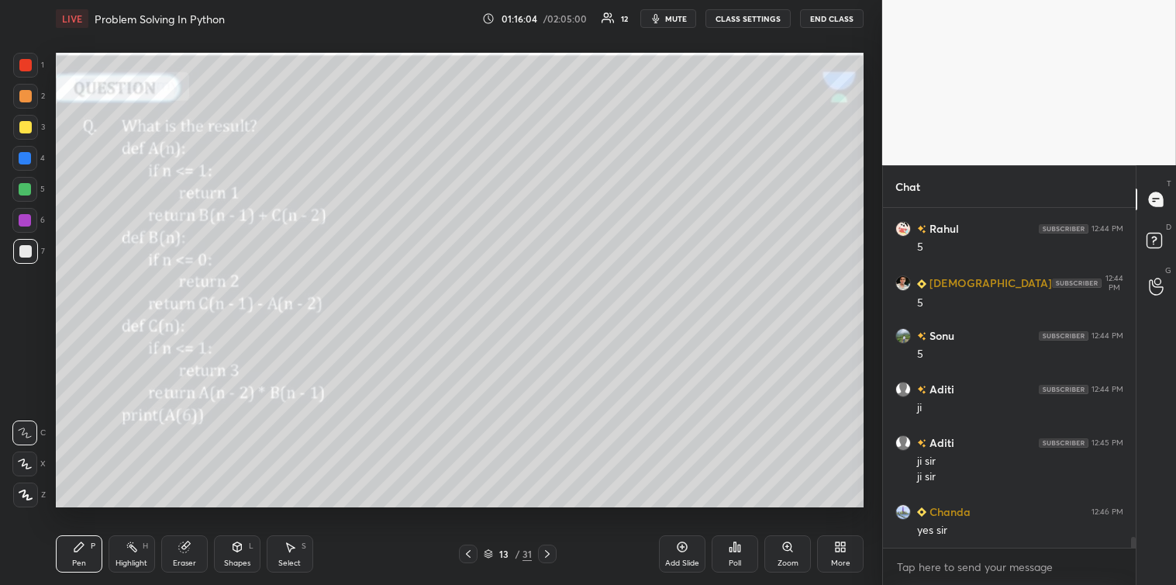
click at [23, 185] on div at bounding box center [25, 189] width 12 height 12
click at [26, 126] on div at bounding box center [25, 127] width 12 height 12
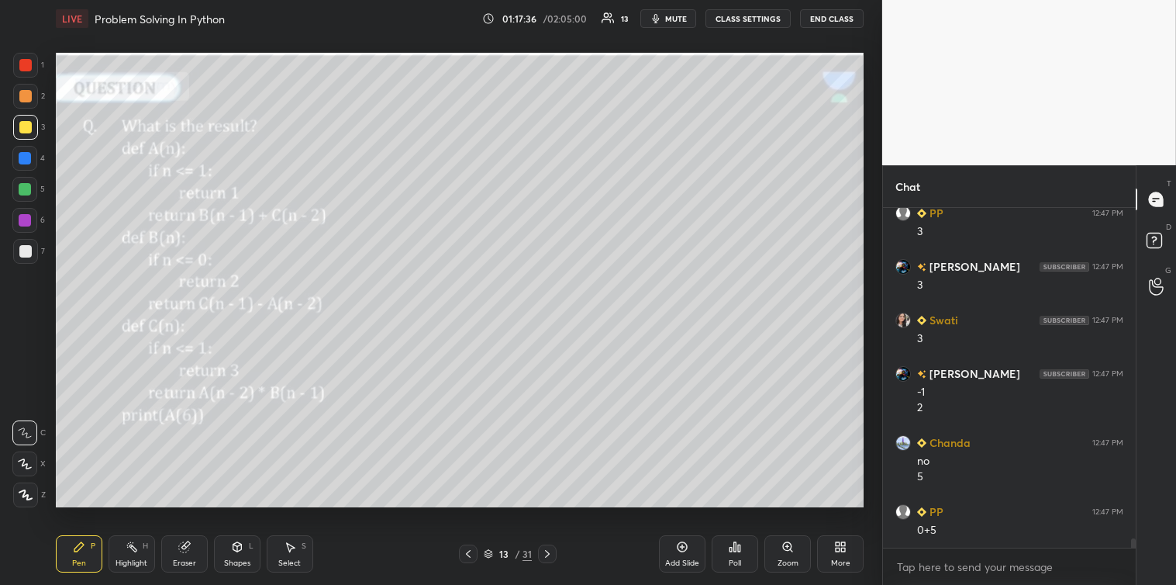
scroll to position [11810, 0]
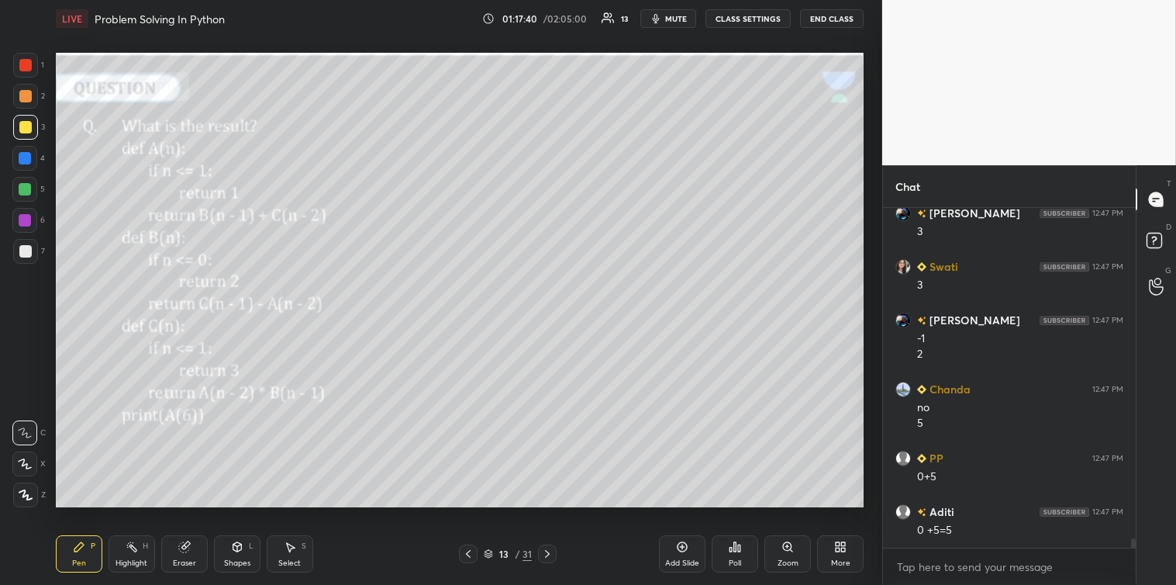
click at [734, 547] on icon at bounding box center [735, 546] width 2 height 9
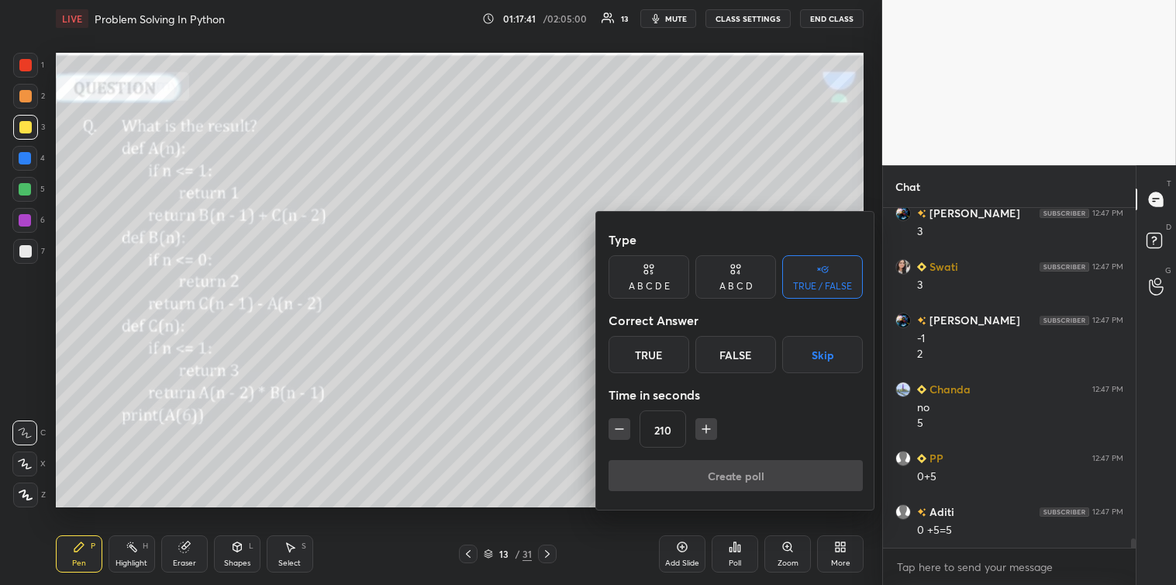
scroll to position [11863, 0]
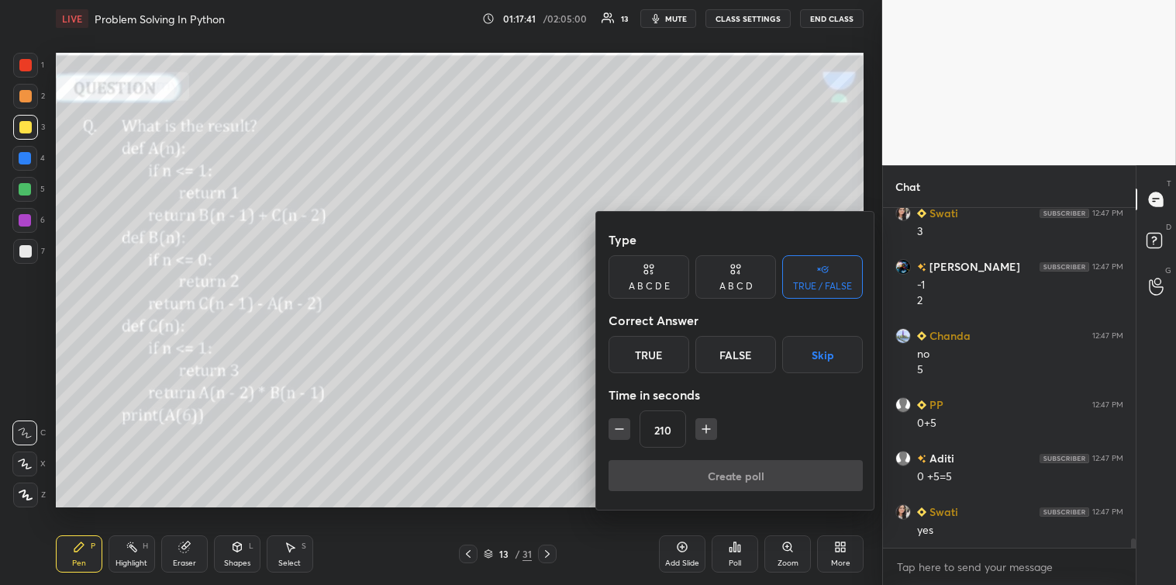
click at [623, 429] on icon "button" at bounding box center [620, 429] width 8 height 0
click at [622, 426] on icon "button" at bounding box center [620, 429] width 16 height 16
click at [621, 424] on icon "button" at bounding box center [620, 429] width 16 height 16
click at [623, 425] on icon "button" at bounding box center [620, 429] width 16 height 16
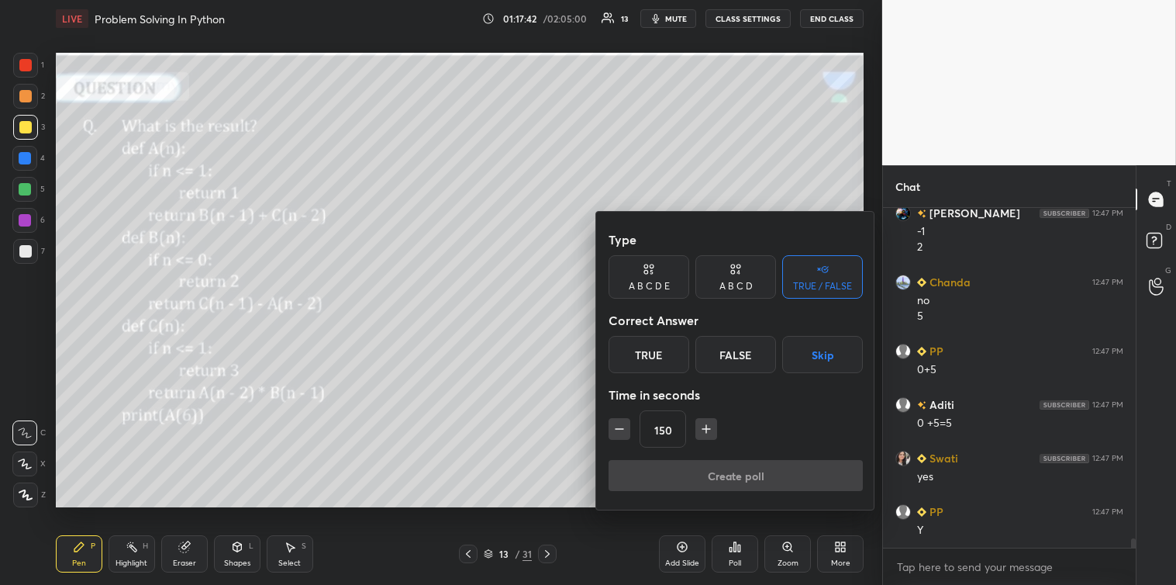
click at [623, 425] on icon "button" at bounding box center [620, 429] width 16 height 16
click at [624, 426] on icon "button" at bounding box center [620, 429] width 16 height 16
click at [623, 423] on icon "button" at bounding box center [620, 429] width 16 height 16
click at [623, 428] on icon "button" at bounding box center [620, 429] width 16 height 16
type input "90"
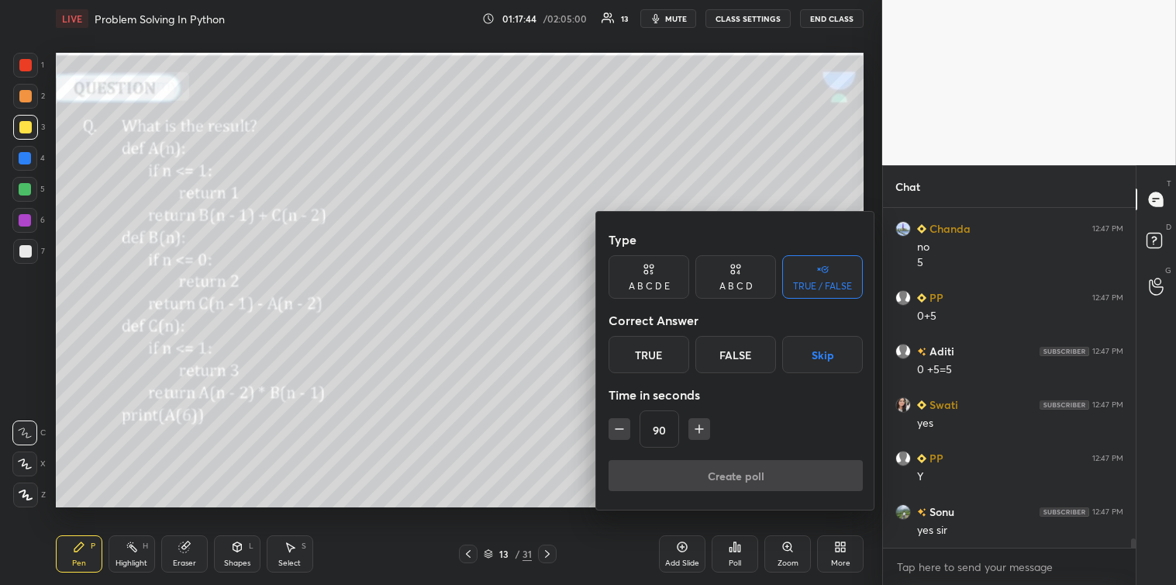
scroll to position [12076, 0]
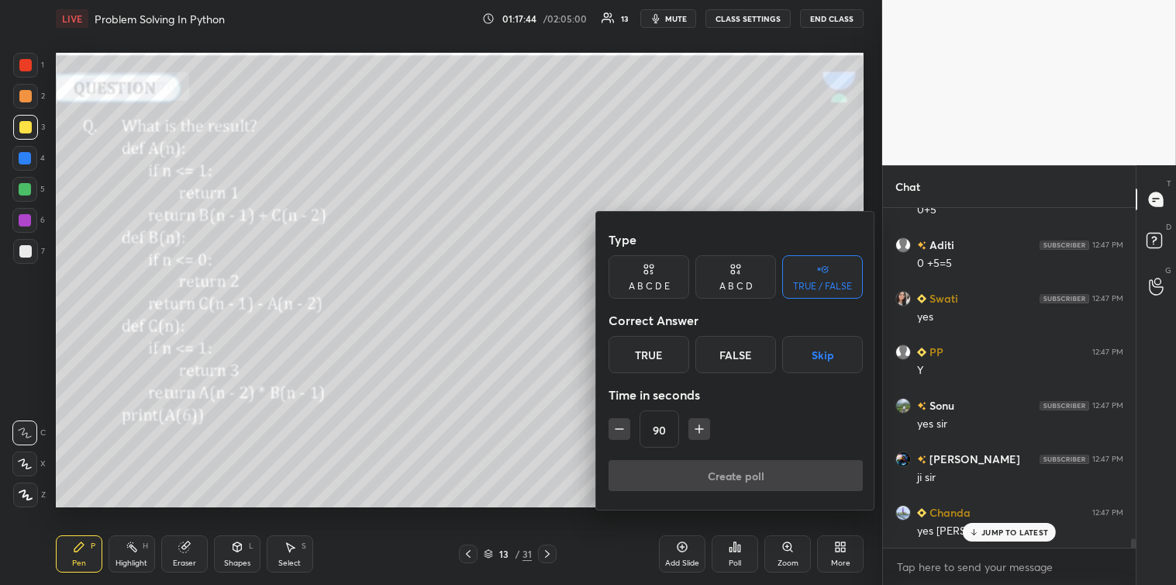
click at [664, 355] on div "True" at bounding box center [649, 354] width 81 height 37
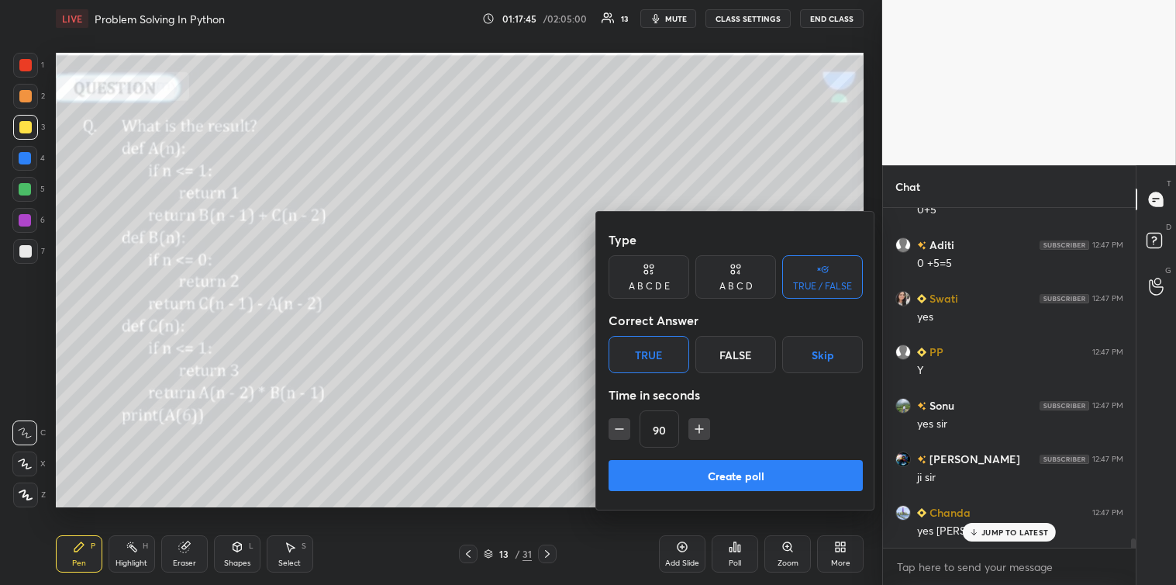
click at [748, 471] on button "Create poll" at bounding box center [736, 475] width 254 height 31
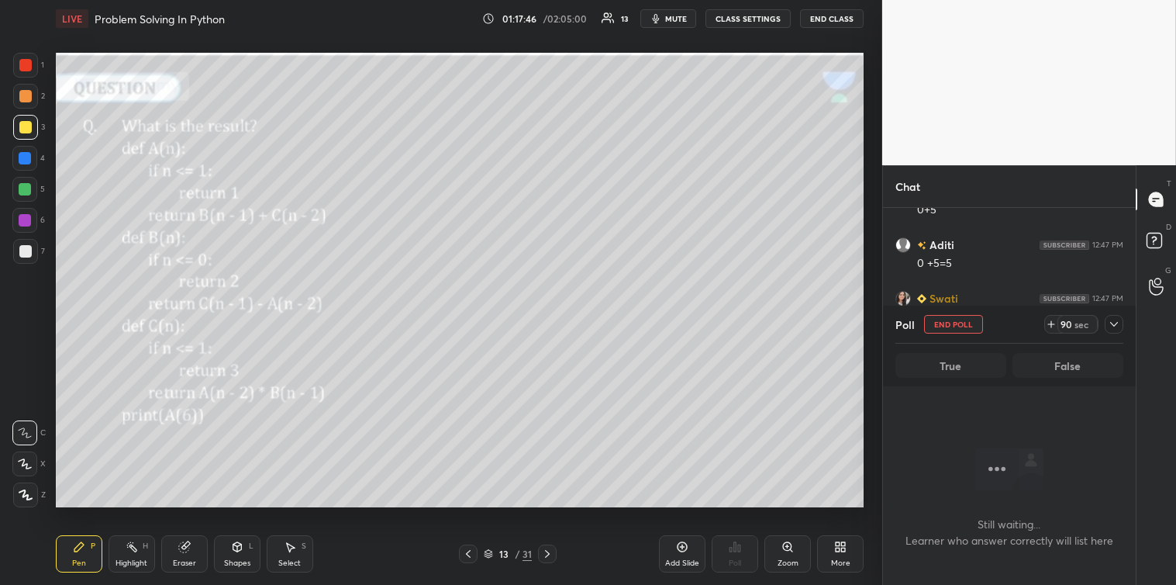
scroll to position [291, 248]
click at [1114, 323] on icon at bounding box center [1114, 324] width 12 height 12
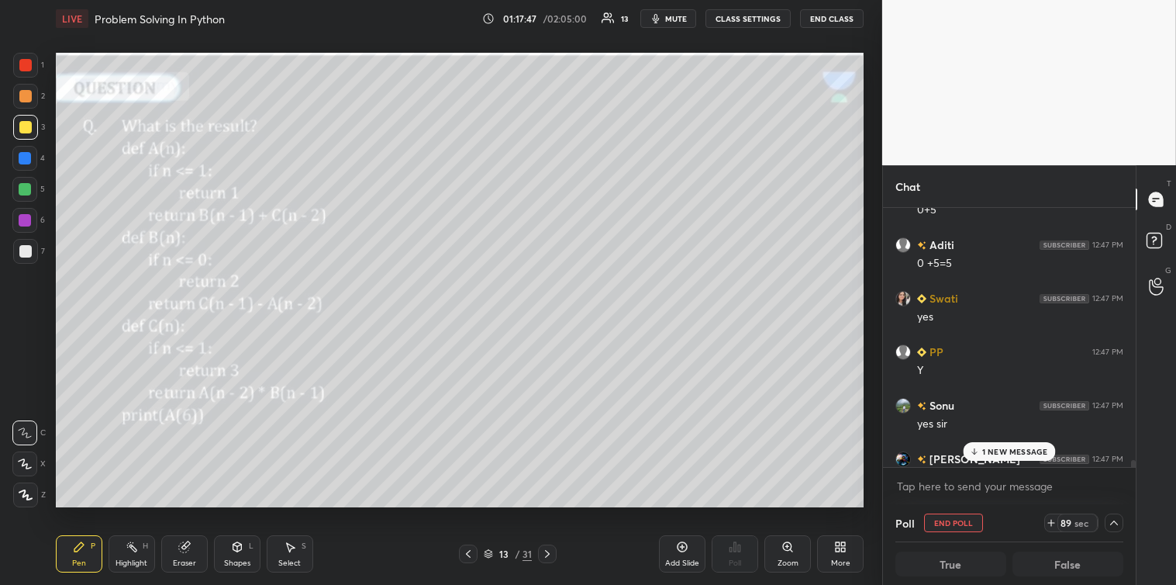
scroll to position [12211, 0]
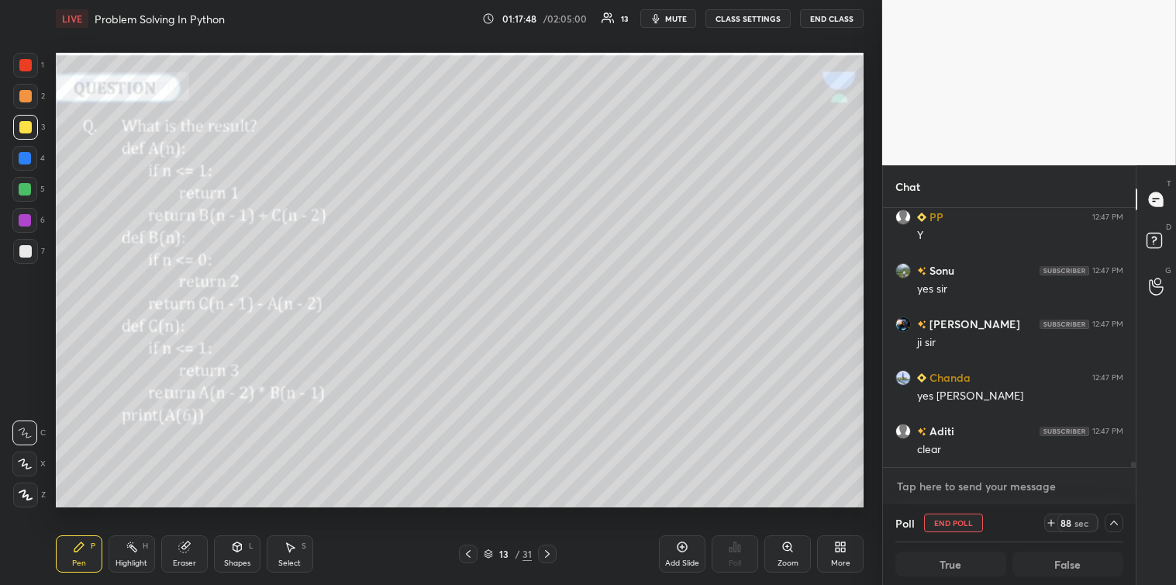
click at [940, 491] on textarea at bounding box center [1009, 486] width 228 height 25
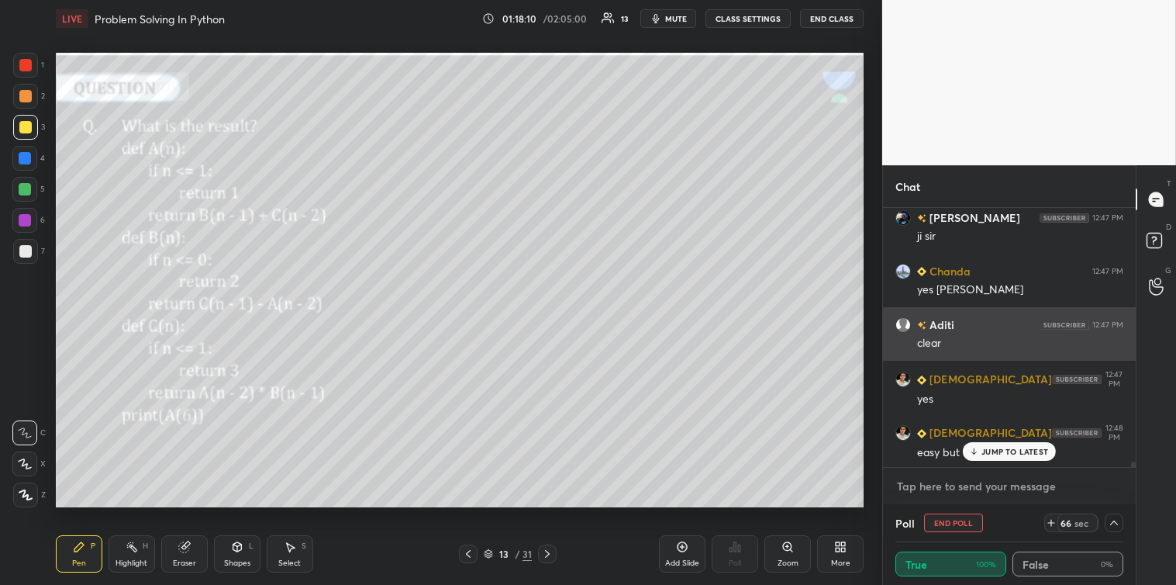
scroll to position [12371, 0]
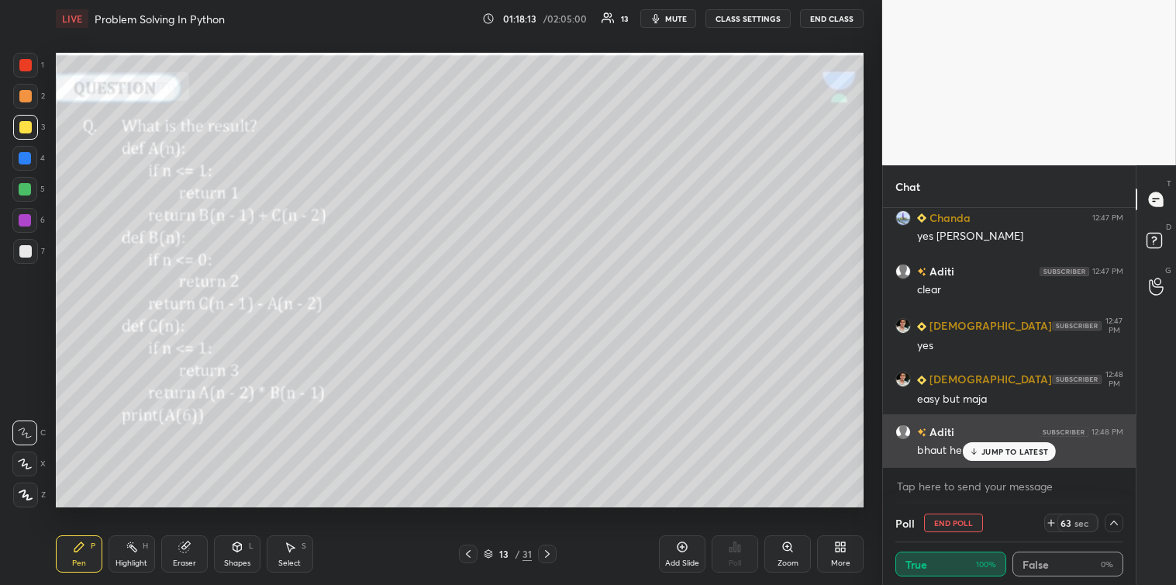
click at [1006, 447] on p "JUMP TO LATEST" at bounding box center [1014, 451] width 67 height 9
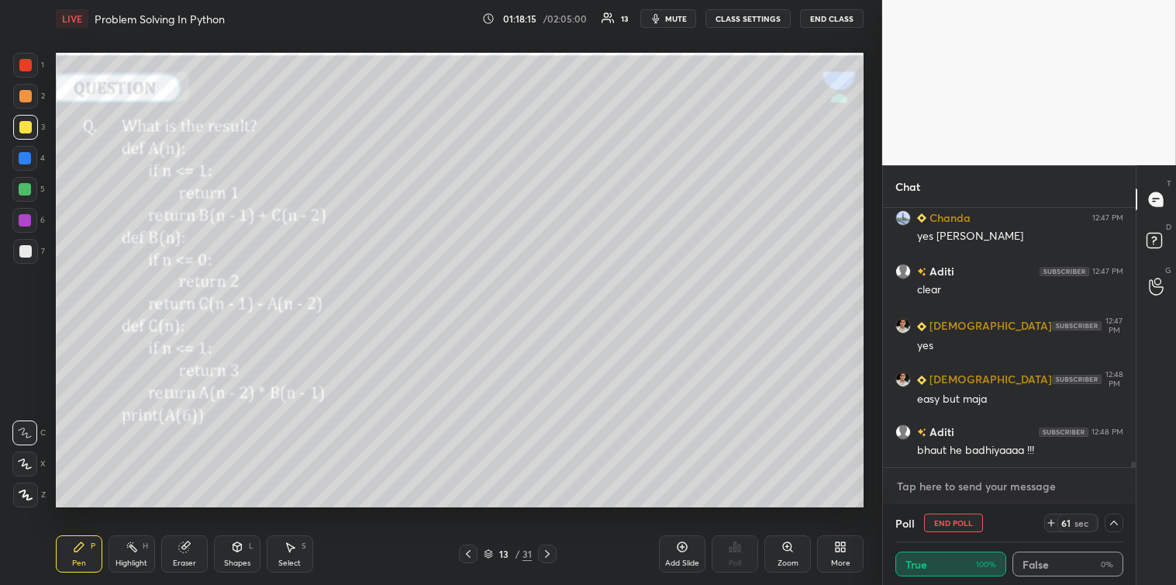
click at [939, 483] on textarea at bounding box center [1009, 486] width 228 height 25
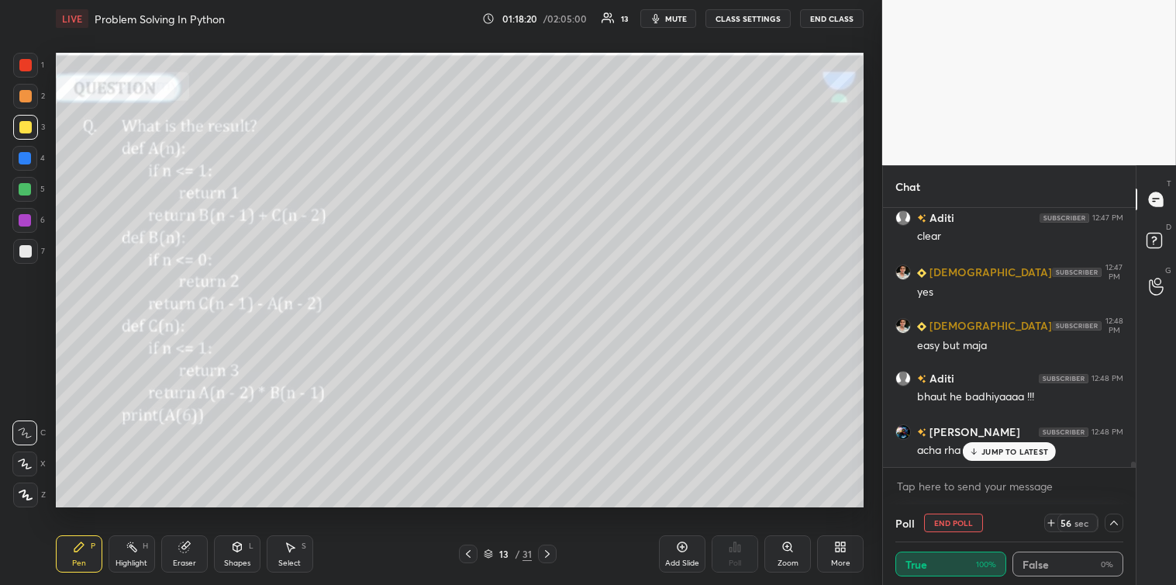
click at [978, 460] on div "JUMP TO LATEST" at bounding box center [1009, 451] width 93 height 19
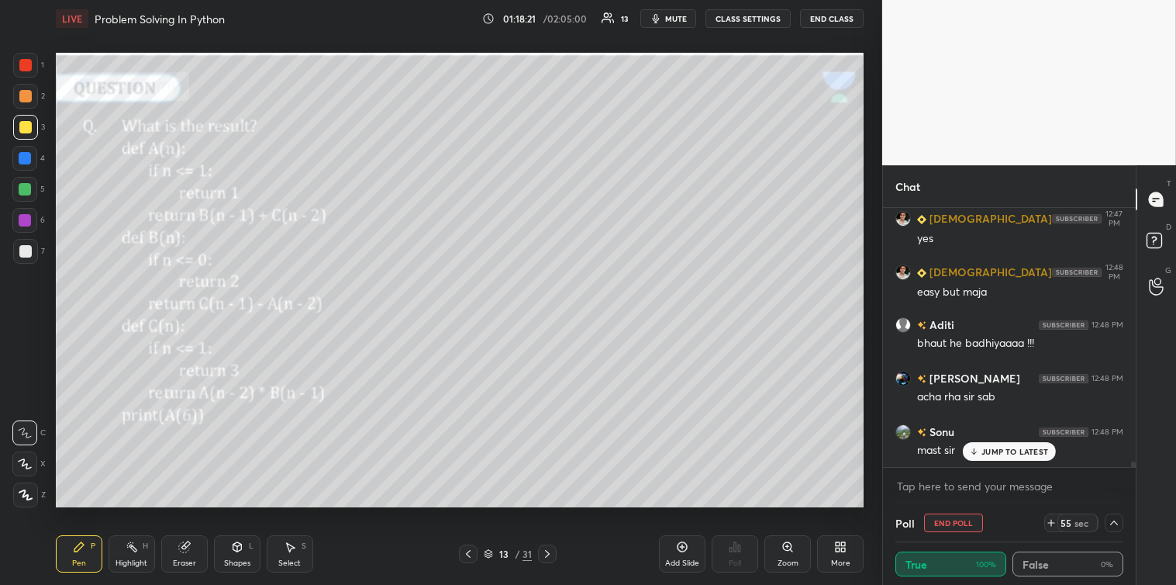
scroll to position [12531, 0]
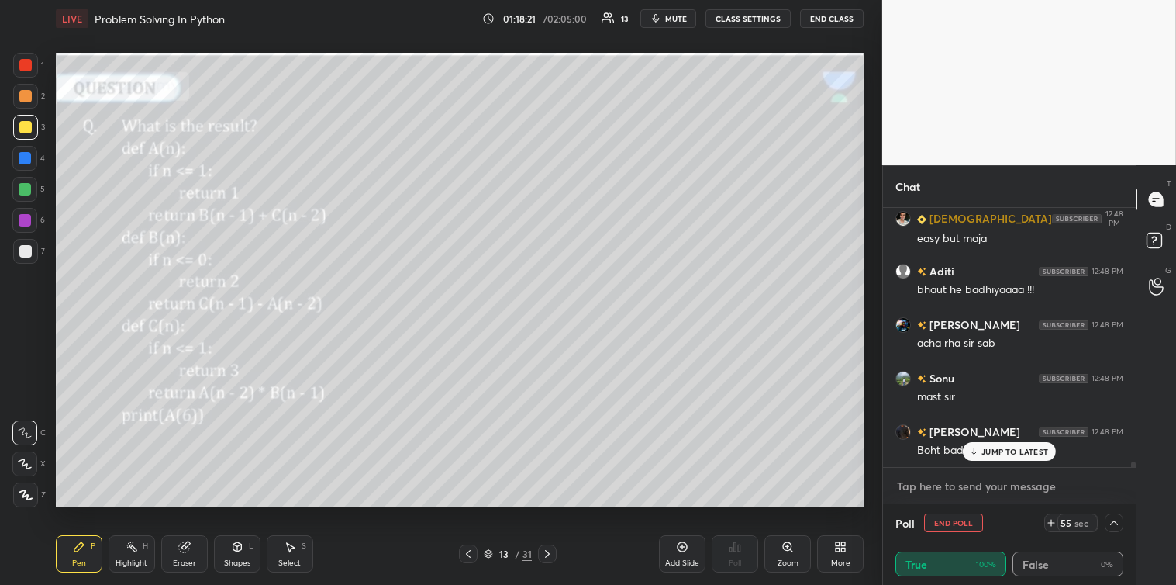
click at [948, 485] on textarea at bounding box center [1009, 486] width 228 height 25
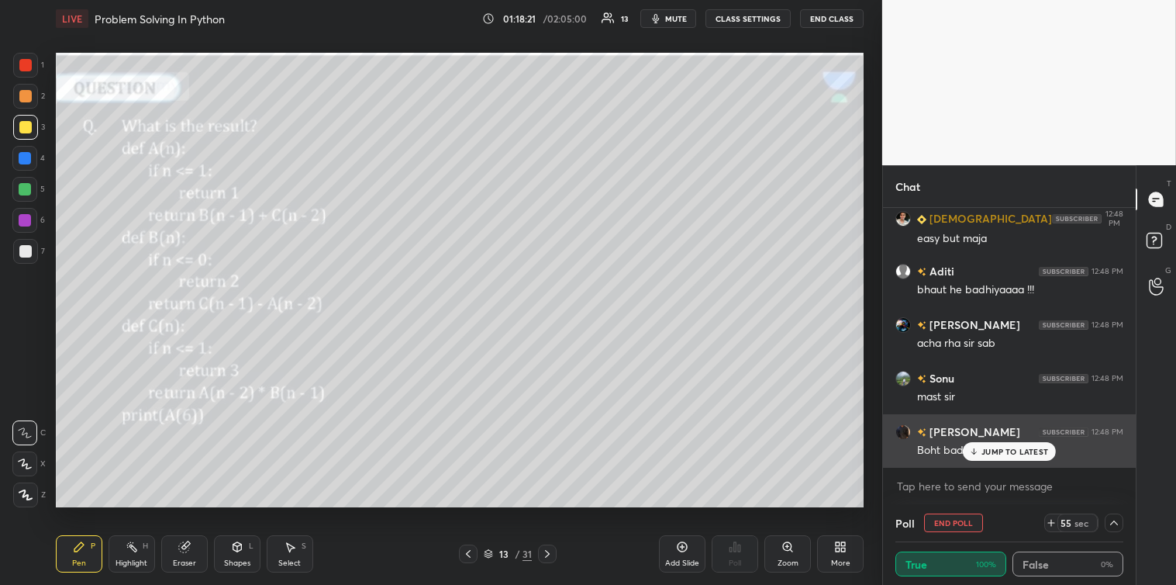
click at [978, 452] on icon at bounding box center [974, 451] width 10 height 9
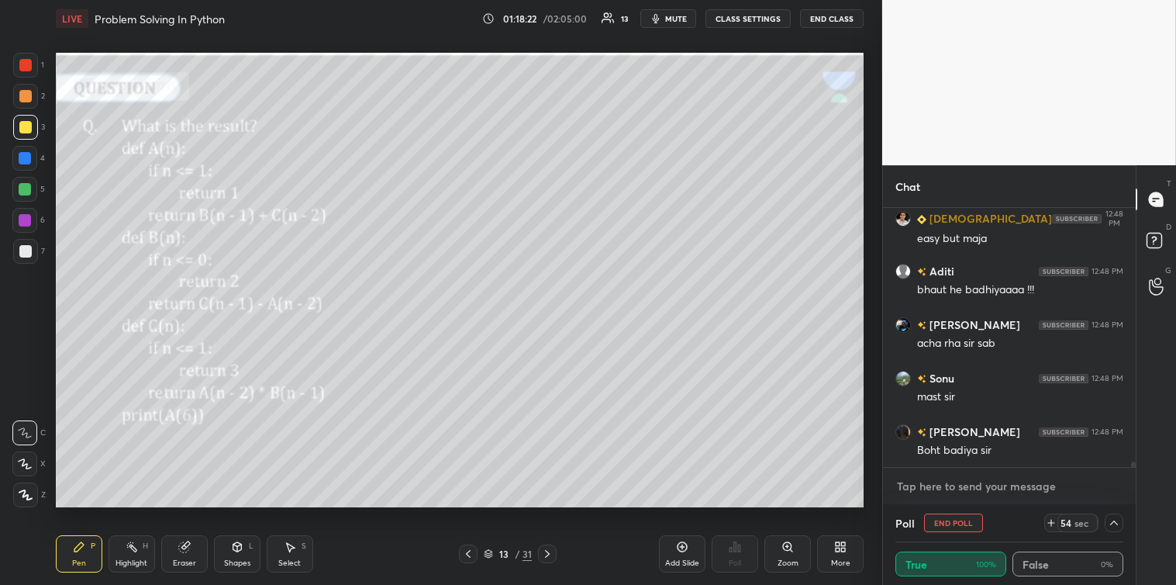
click at [950, 487] on textarea at bounding box center [1009, 486] width 228 height 25
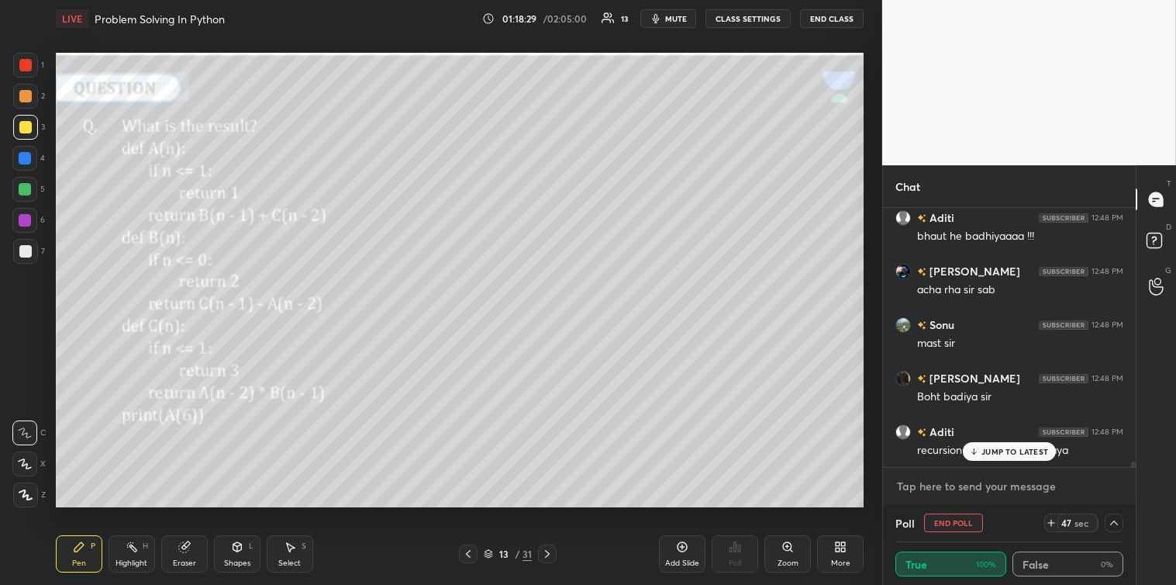
scroll to position [12638, 0]
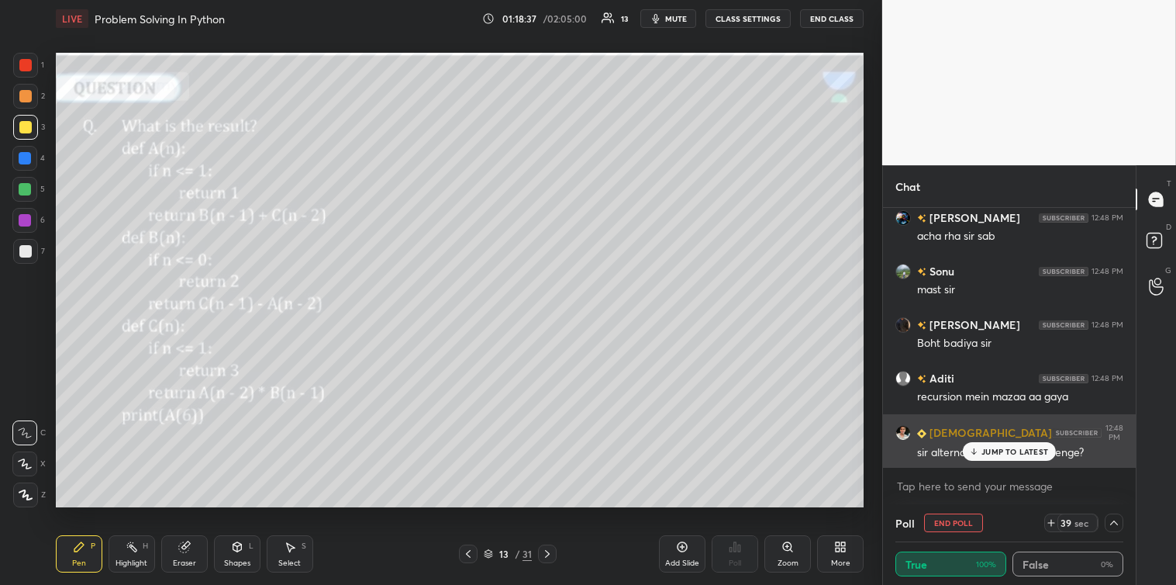
click at [985, 454] on p "JUMP TO LATEST" at bounding box center [1014, 451] width 67 height 9
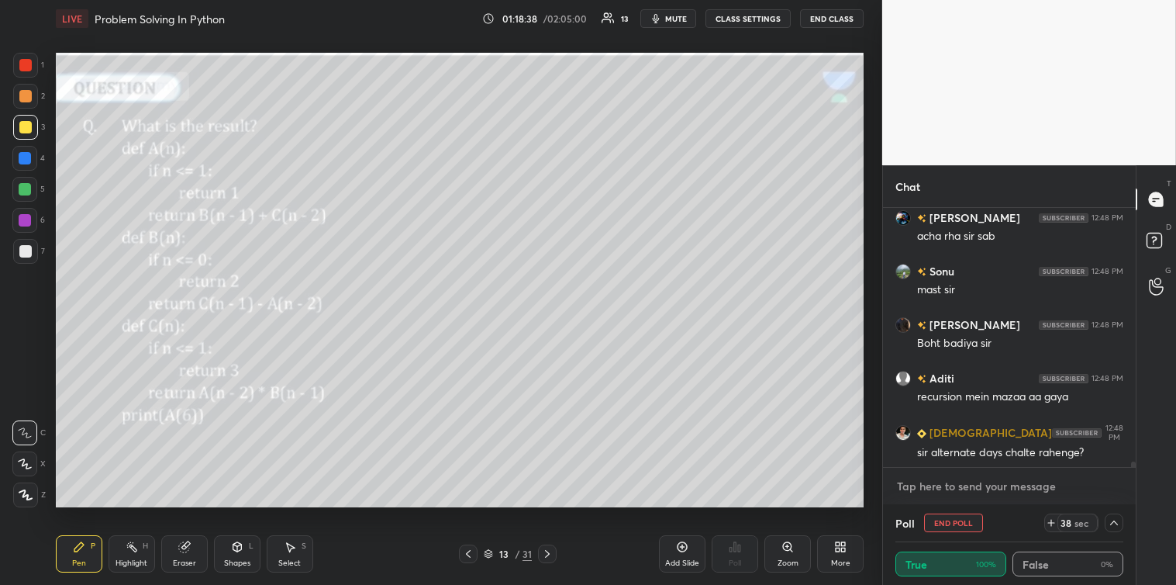
click at [944, 486] on textarea at bounding box center [1009, 486] width 228 height 25
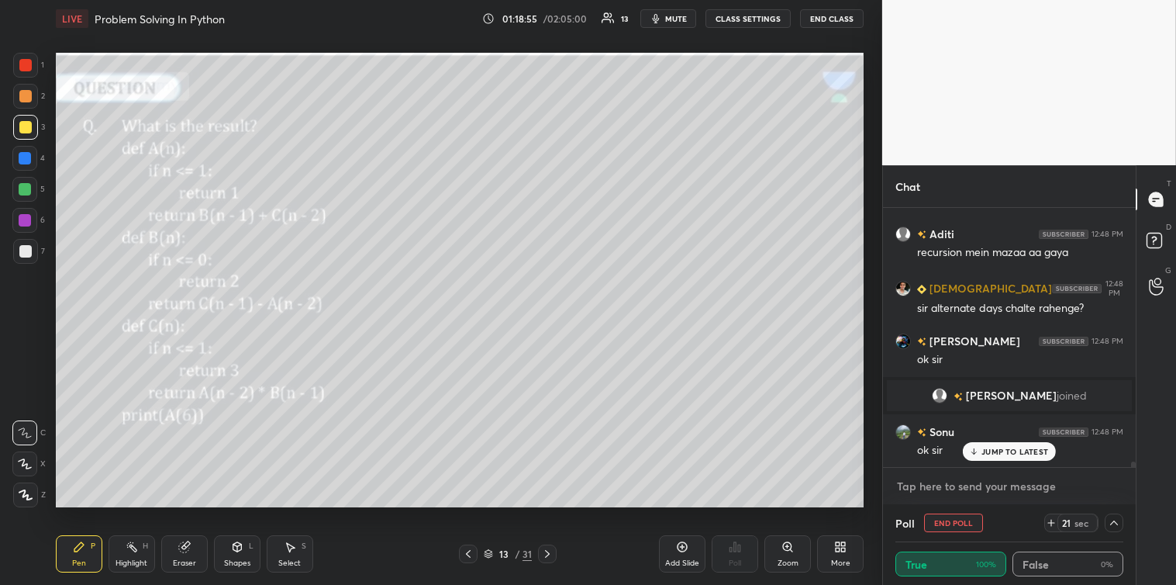
scroll to position [12836, 0]
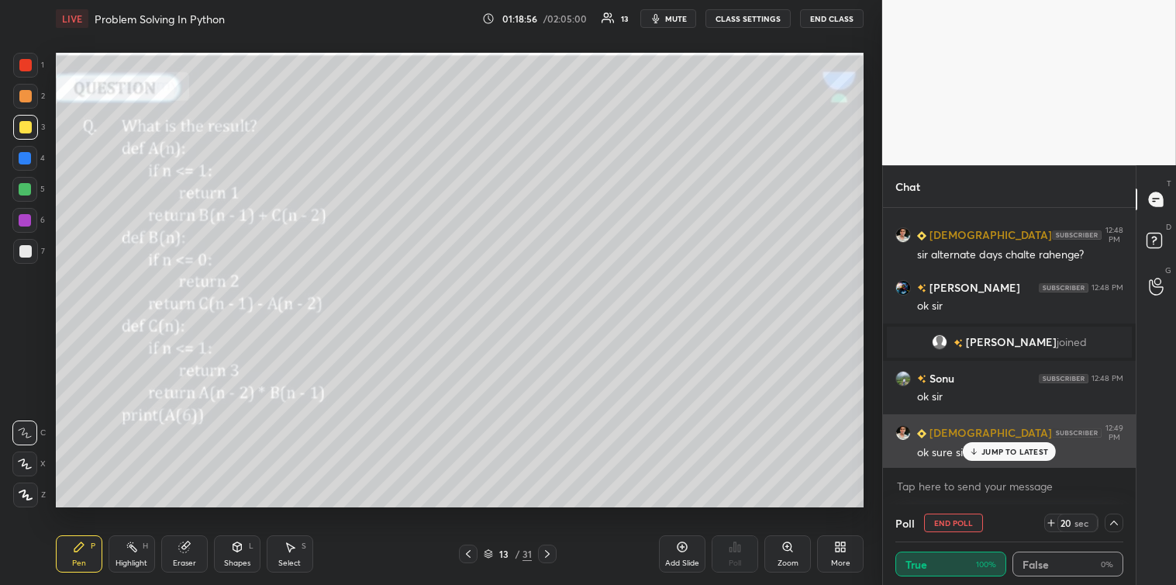
click at [1002, 447] on p "JUMP TO LATEST" at bounding box center [1014, 451] width 67 height 9
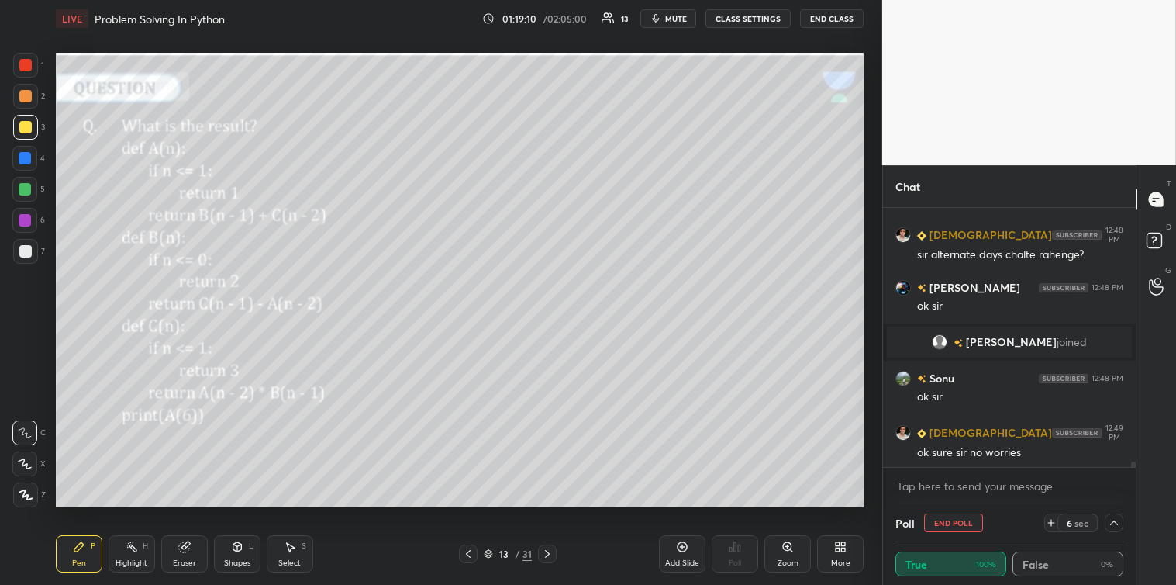
click at [957, 517] on button "End Poll" at bounding box center [953, 522] width 59 height 19
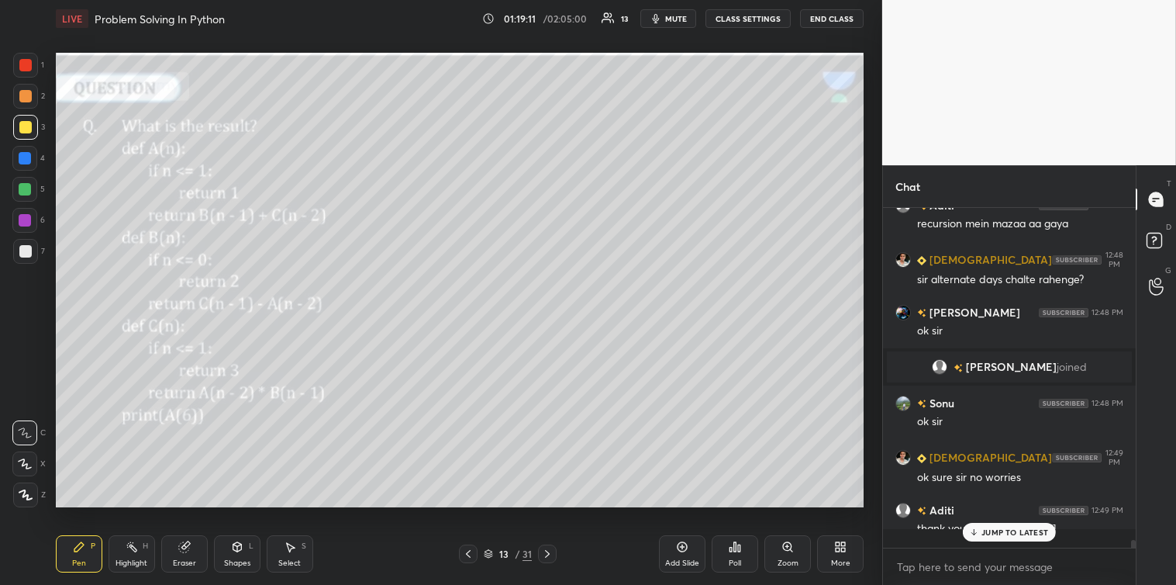
scroll to position [5, 4]
click at [826, 19] on button "End Class" at bounding box center [832, 18] width 64 height 19
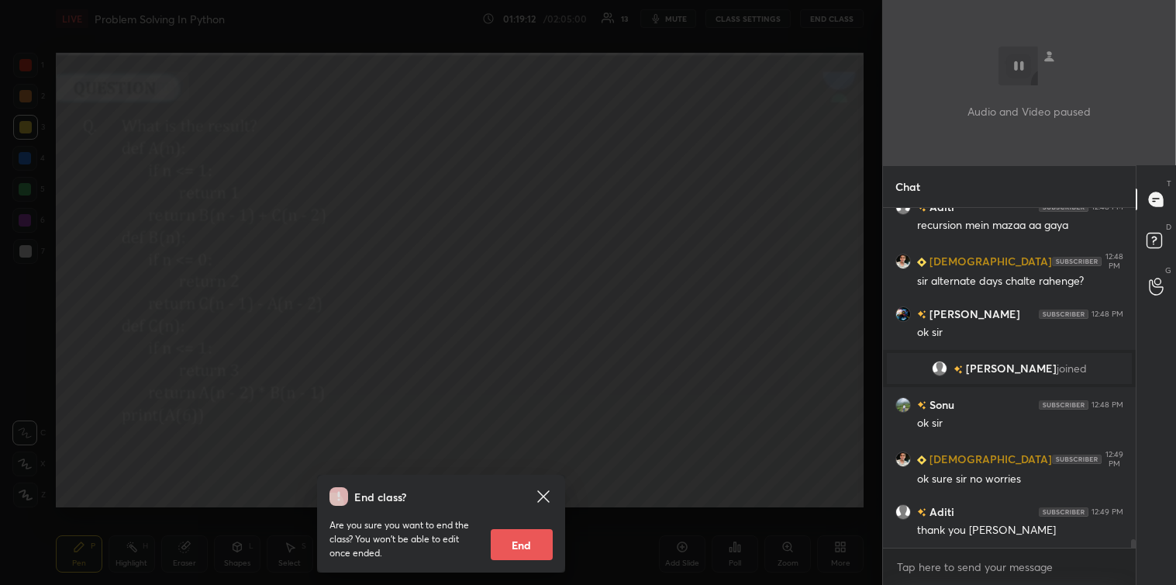
scroll to position [12863, 0]
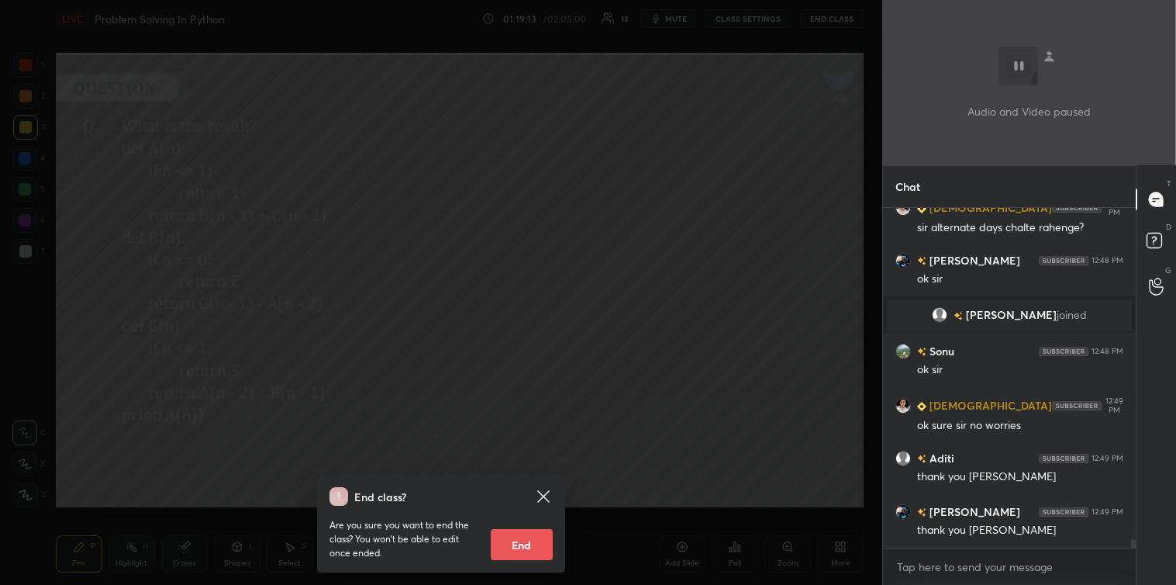
click at [521, 544] on button "End" at bounding box center [522, 544] width 62 height 31
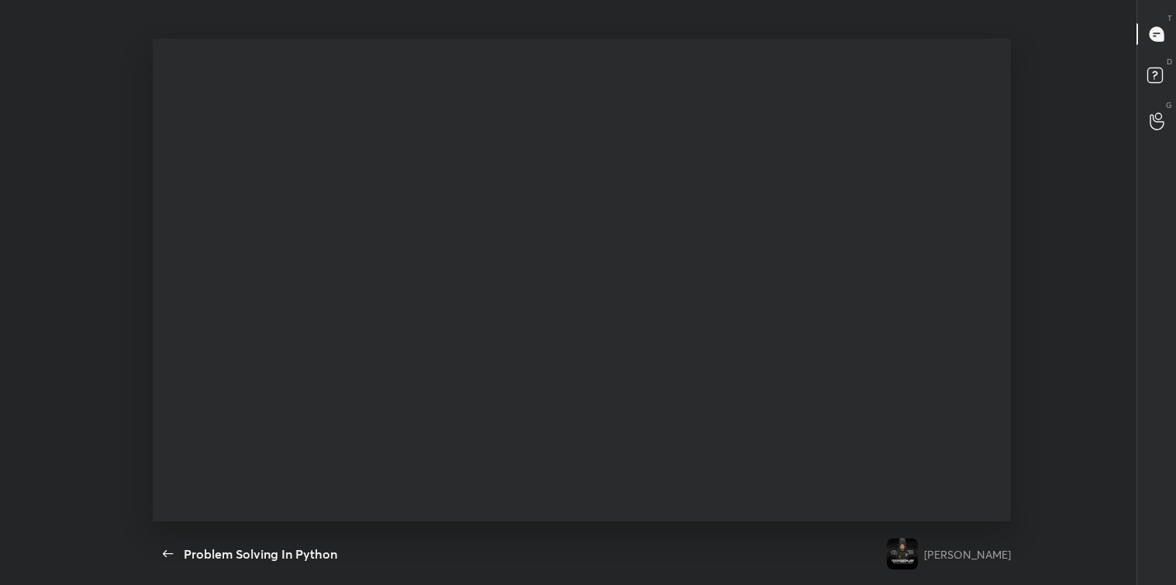
scroll to position [12655, 0]
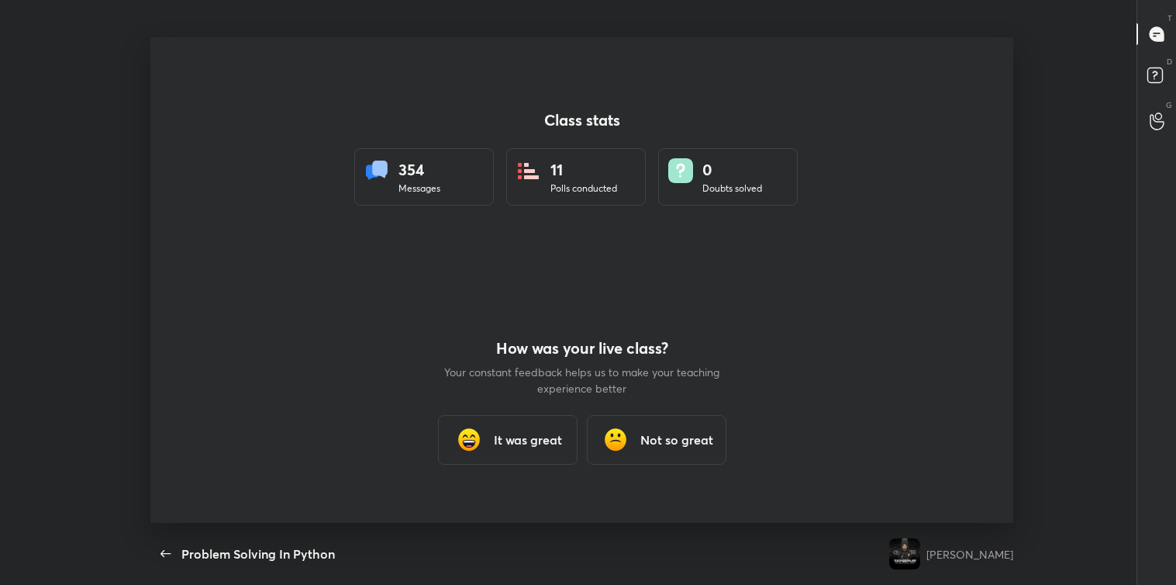
click at [535, 445] on h3 "It was great" at bounding box center [528, 439] width 68 height 19
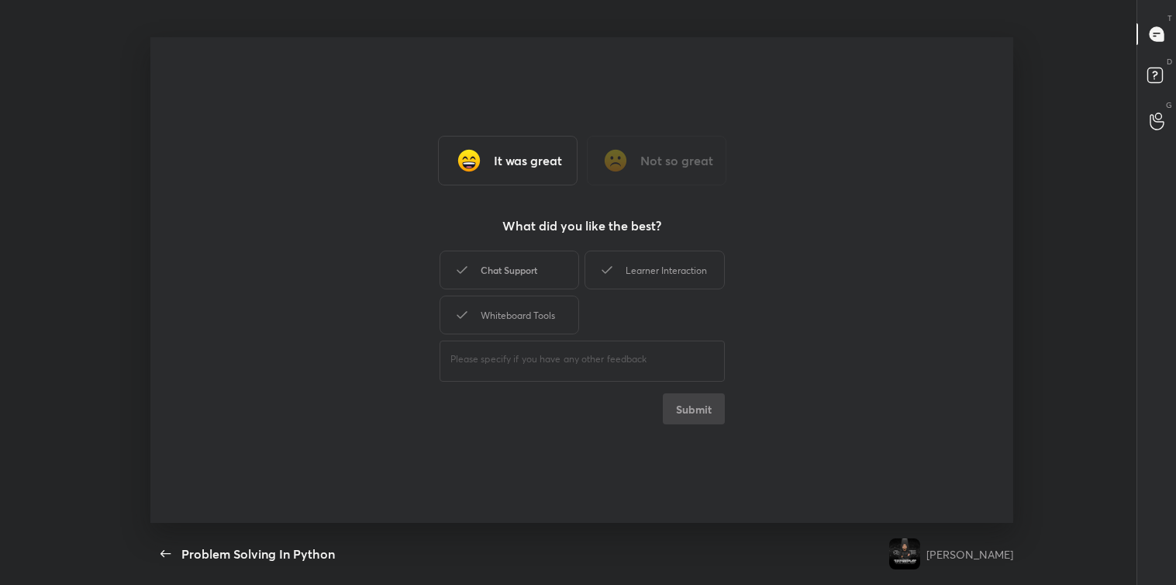
click at [535, 271] on div "Chat Support" at bounding box center [510, 269] width 140 height 39
click at [610, 267] on icon at bounding box center [607, 270] width 10 height 8
click at [532, 314] on div "Whiteboard Tools" at bounding box center [510, 314] width 140 height 39
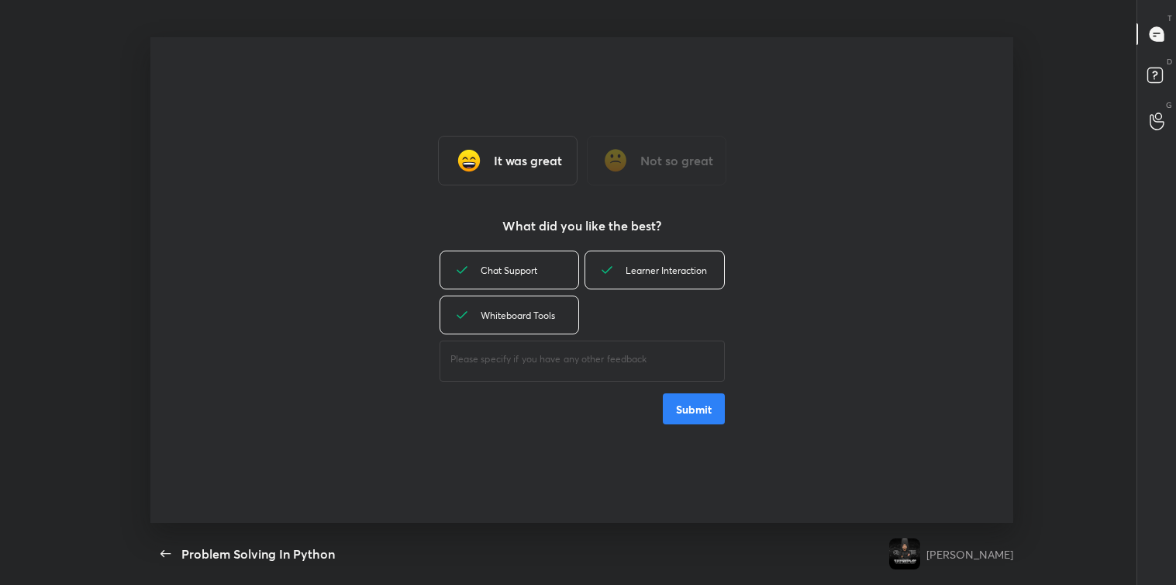
click at [543, 368] on div "​" at bounding box center [582, 358] width 285 height 43
type textarea "great"
click at [700, 402] on button "Submit" at bounding box center [694, 408] width 62 height 31
